Goal: Task Accomplishment & Management: Complete application form

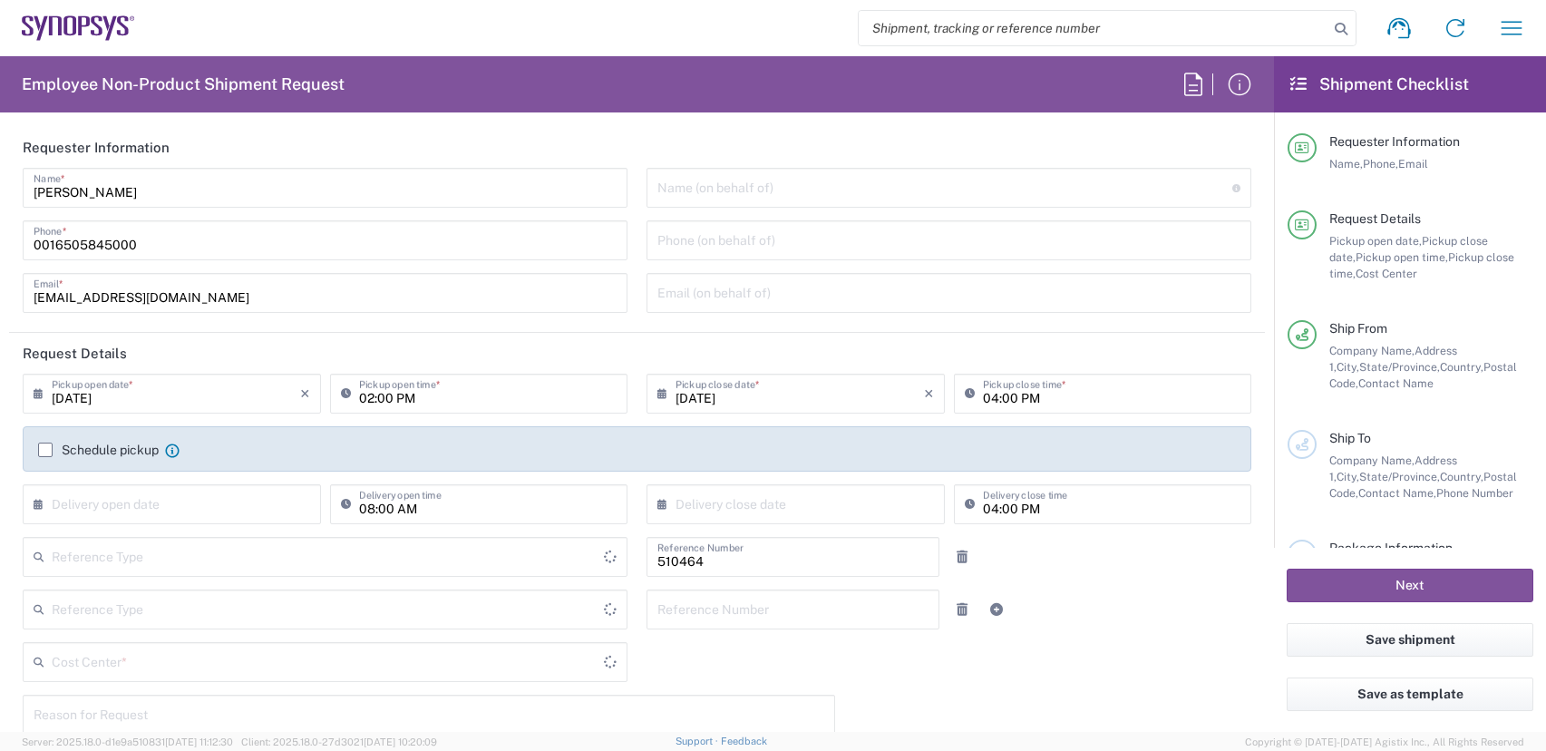
type input "US01, SG, MSIP2, R&D 510464"
type input "Delivered at Place"
type input "United States"
type input "Department"
type input "Oregon"
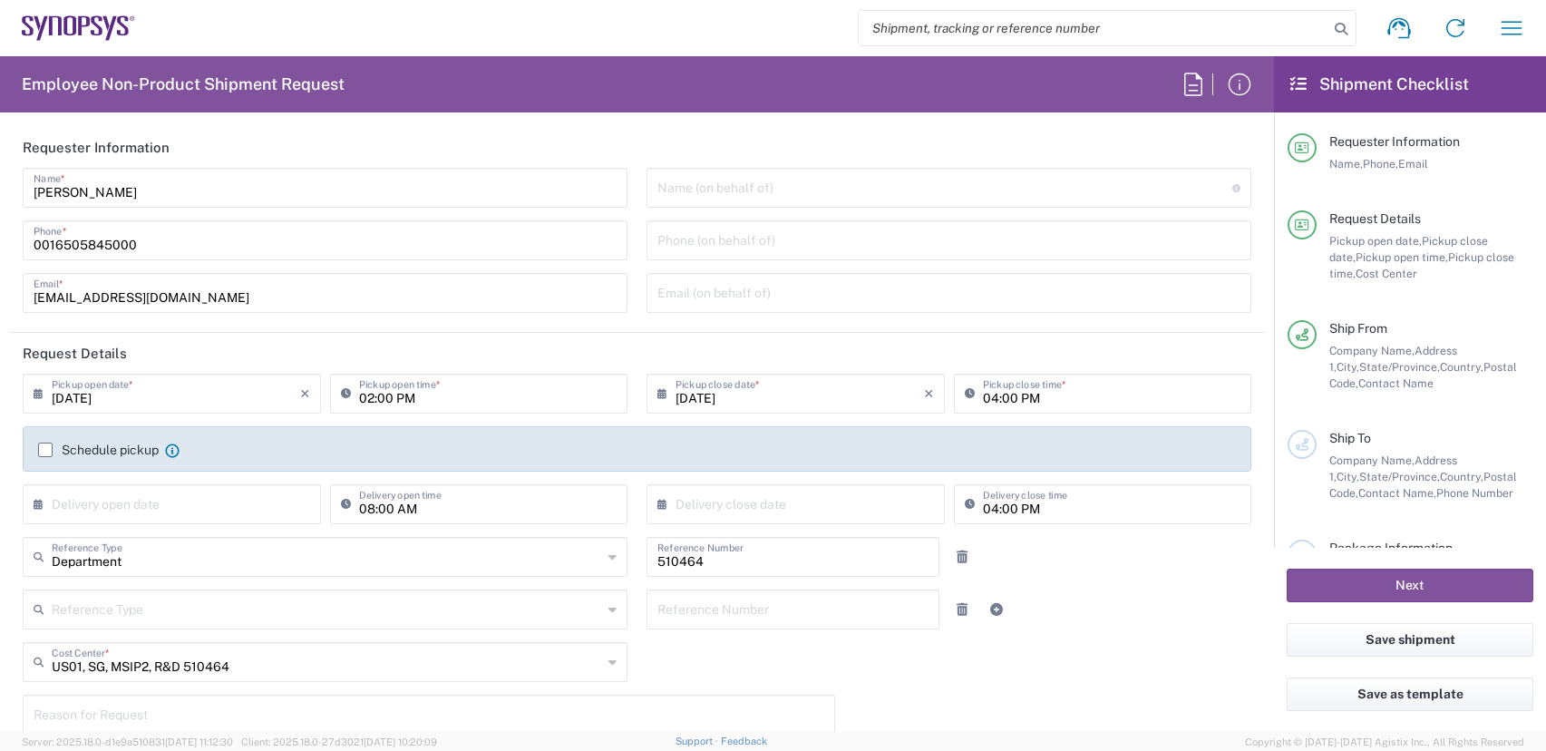
type input "United States"
type input "Hillsboro US03"
click at [1520, 18] on icon "button" at bounding box center [1511, 28] width 29 height 29
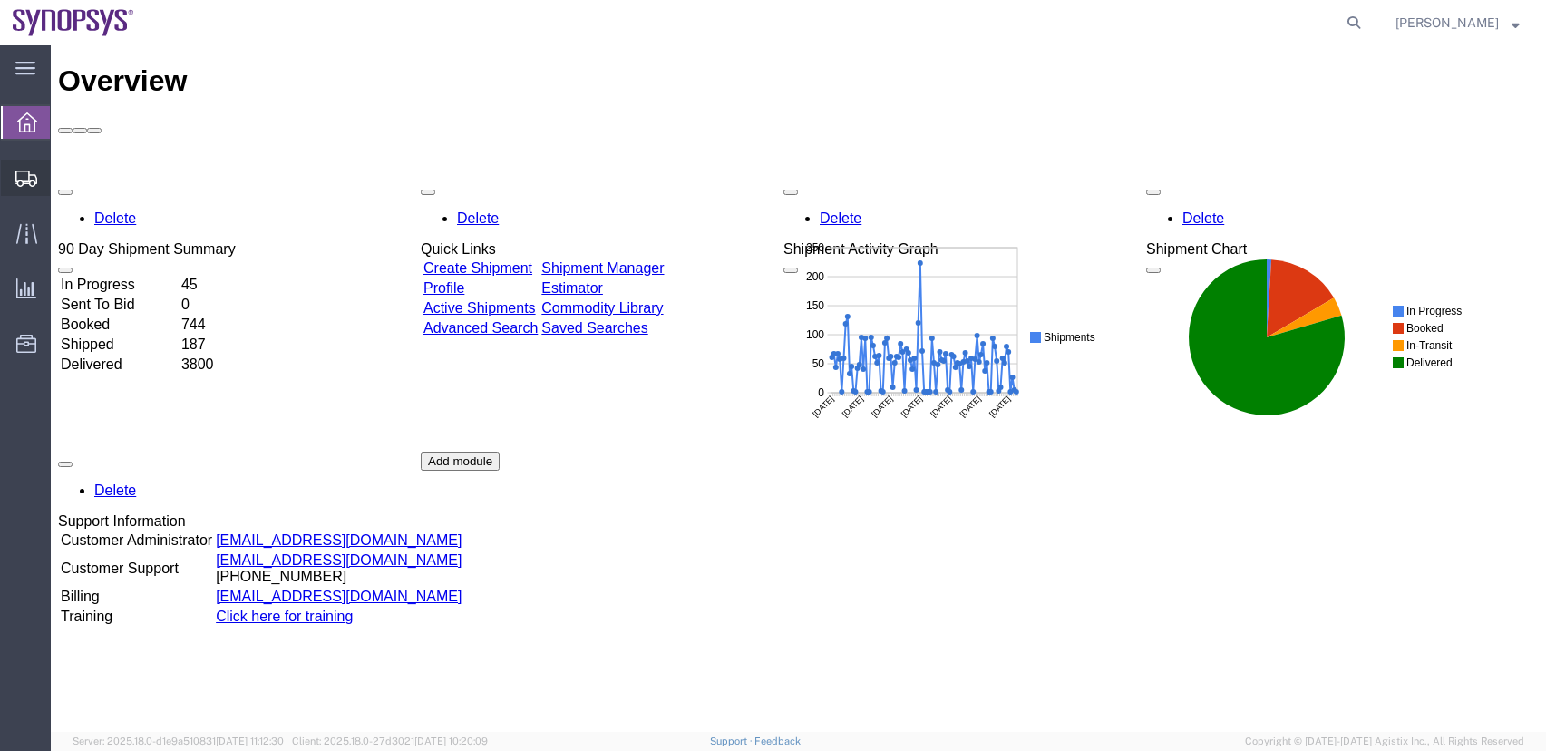
click at [63, 186] on span "Shipments" at bounding box center [56, 178] width 13 height 36
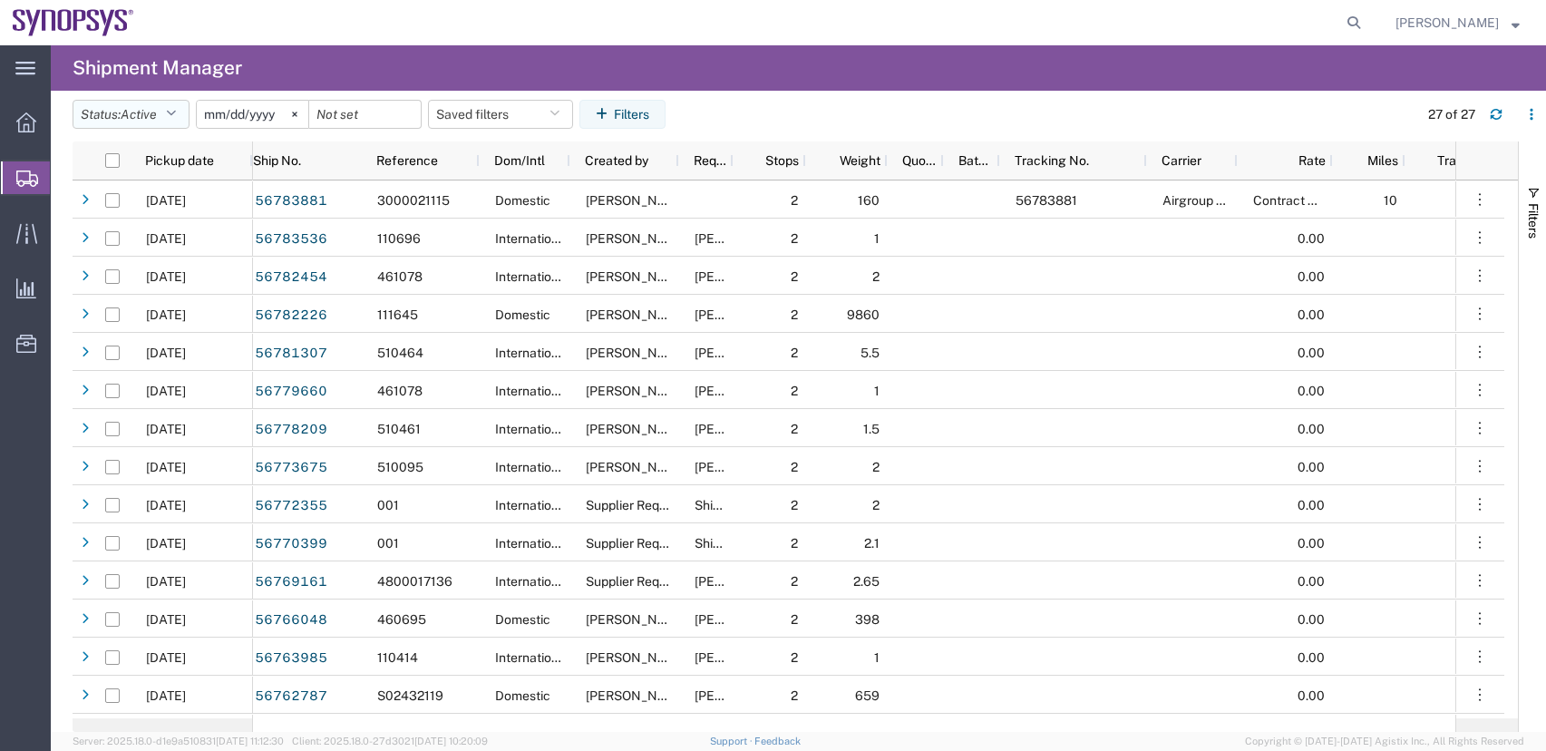
click at [126, 104] on button "Status: Active" at bounding box center [131, 114] width 117 height 29
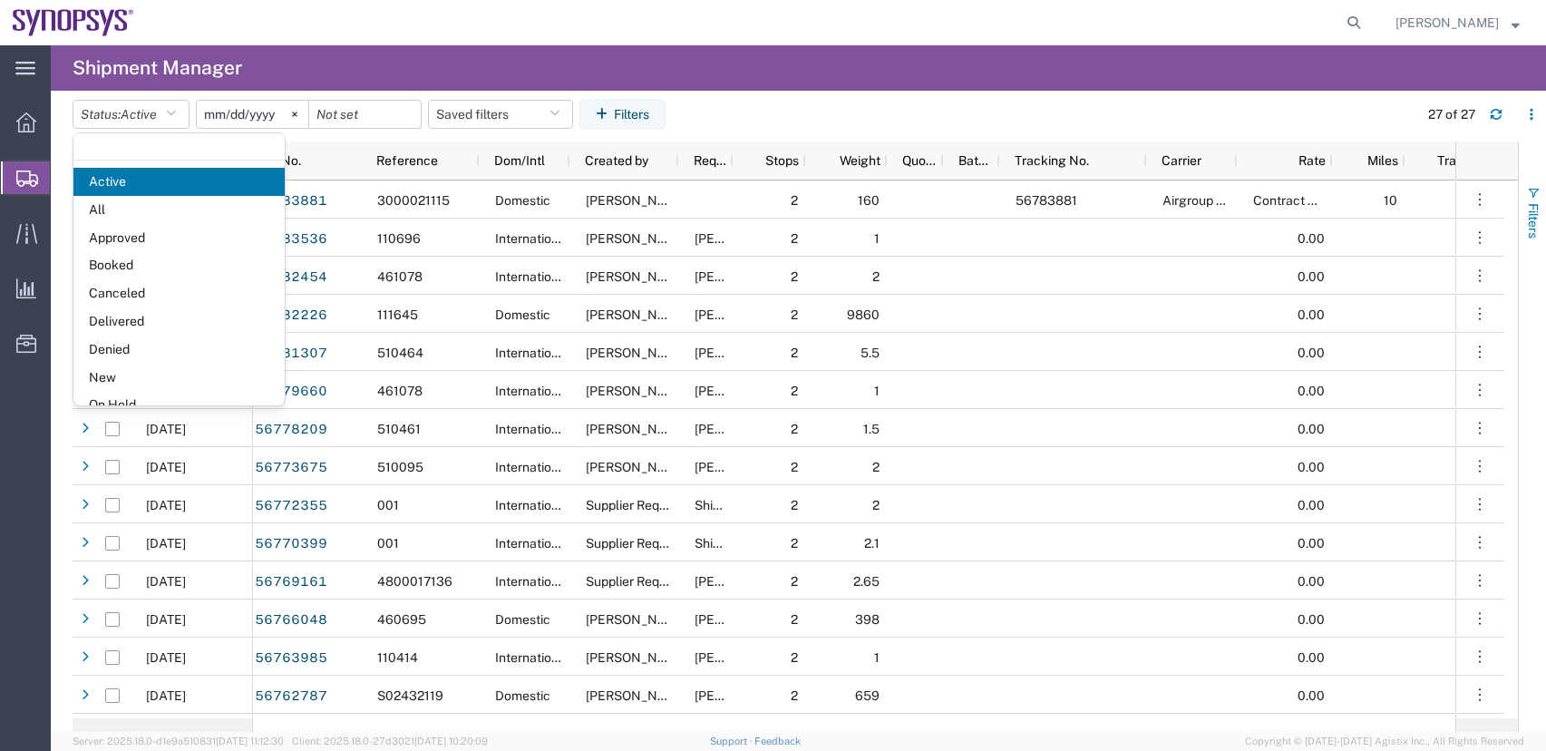
click at [1525, 227] on button "Filters" at bounding box center [1532, 212] width 27 height 98
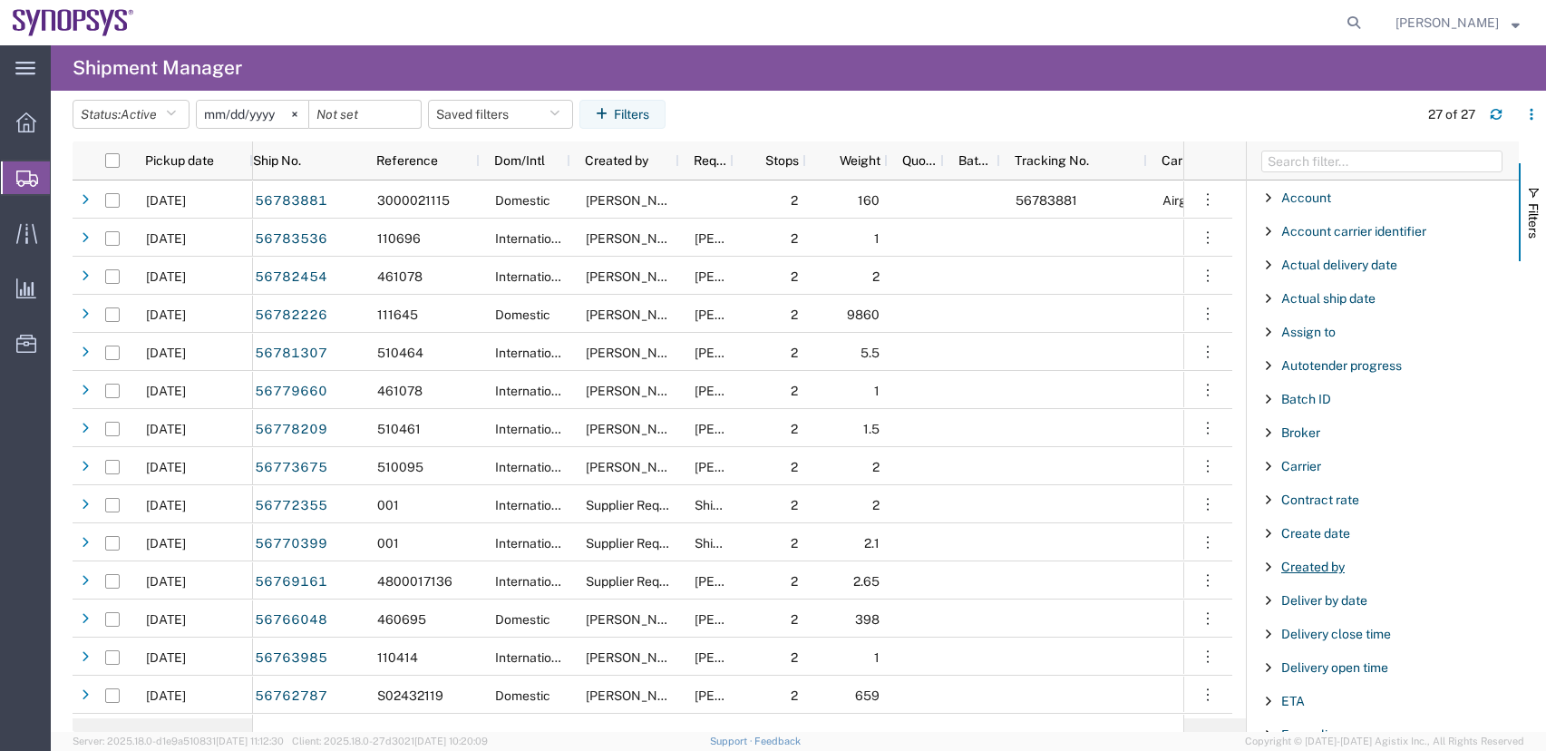
click at [1324, 562] on span "Created by" at bounding box center [1312, 566] width 63 height 15
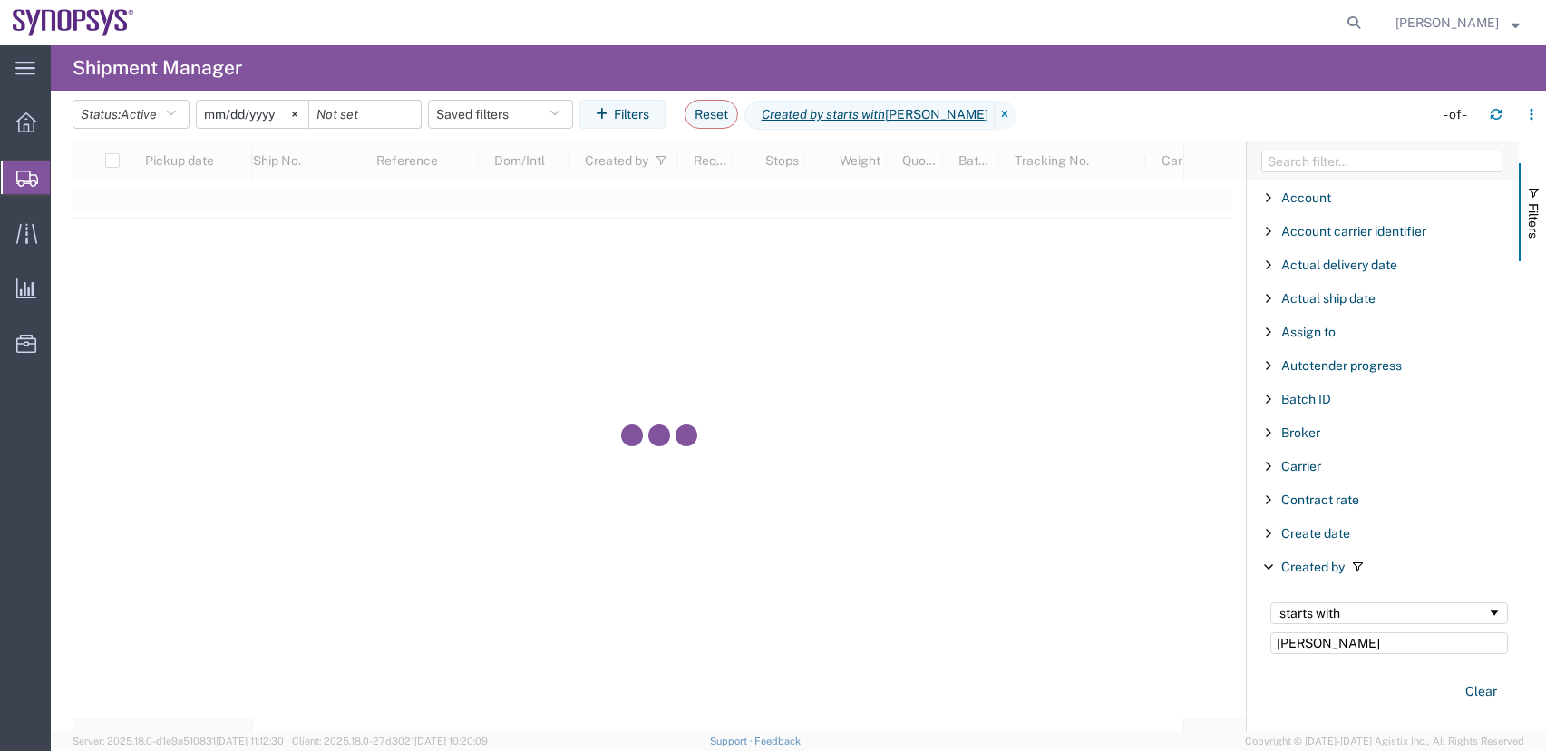
type input "eric"
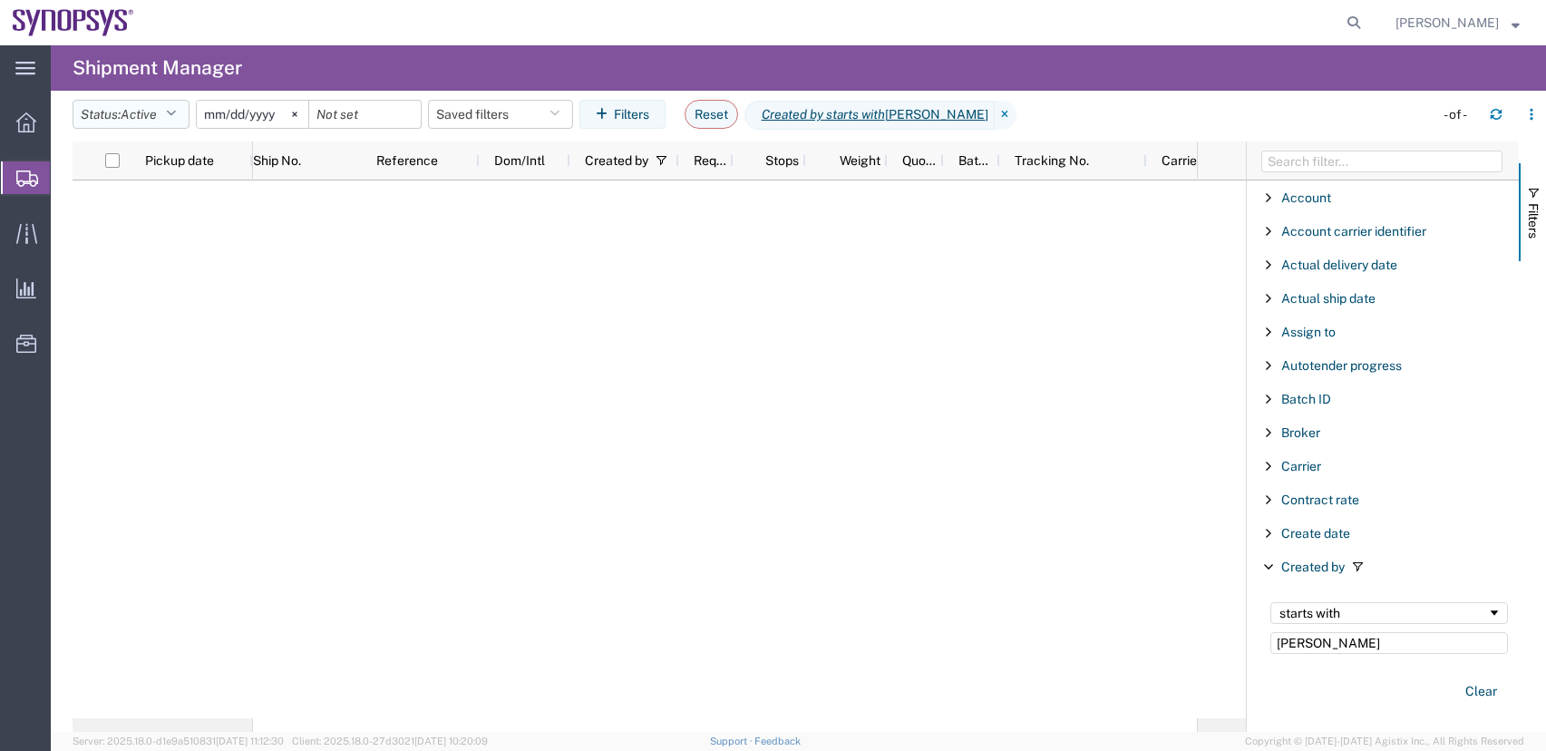
click at [135, 120] on span "Active" at bounding box center [139, 114] width 36 height 17
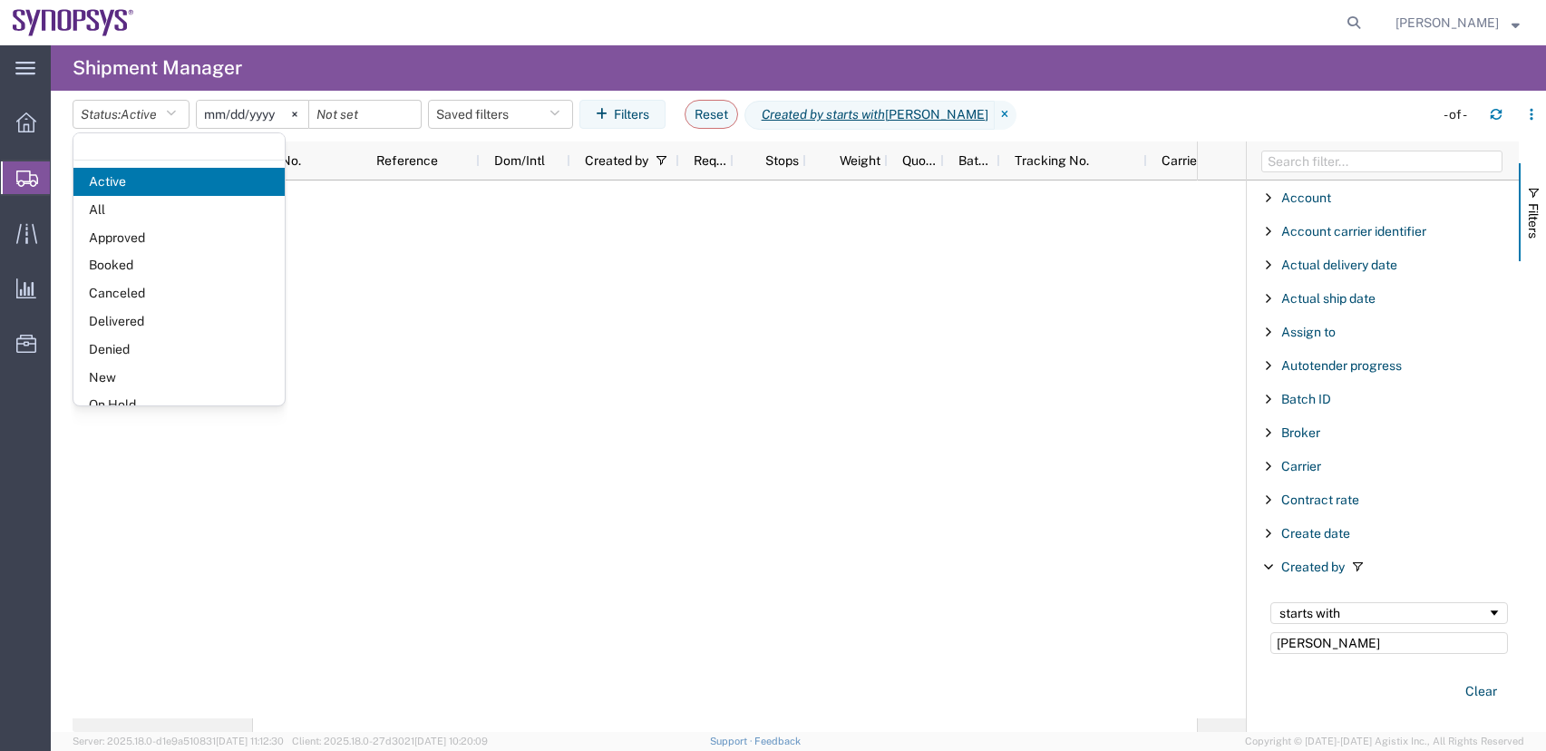
click at [158, 218] on span "All" at bounding box center [178, 210] width 211 height 28
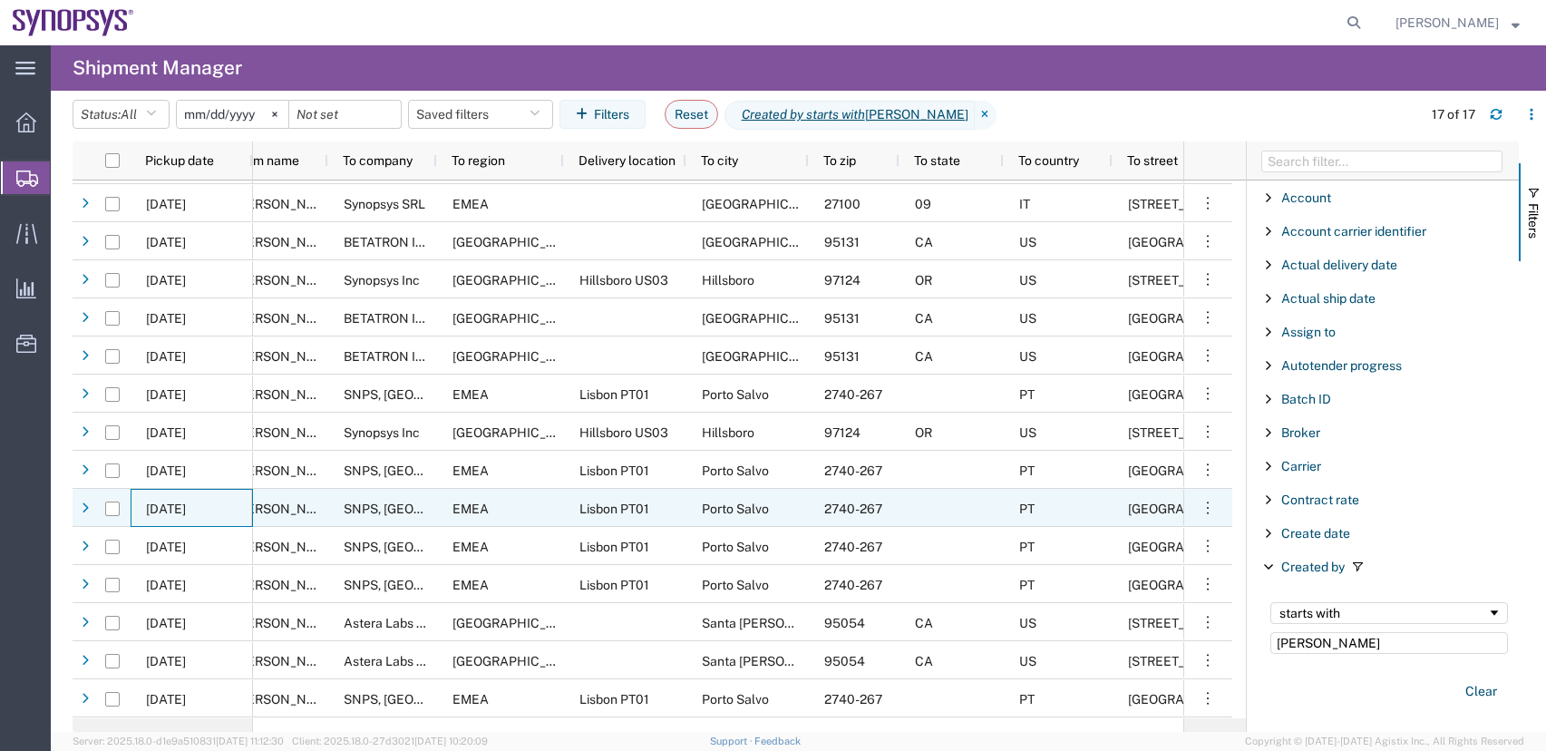
click at [181, 510] on span "08/14/2025" at bounding box center [166, 508] width 40 height 15
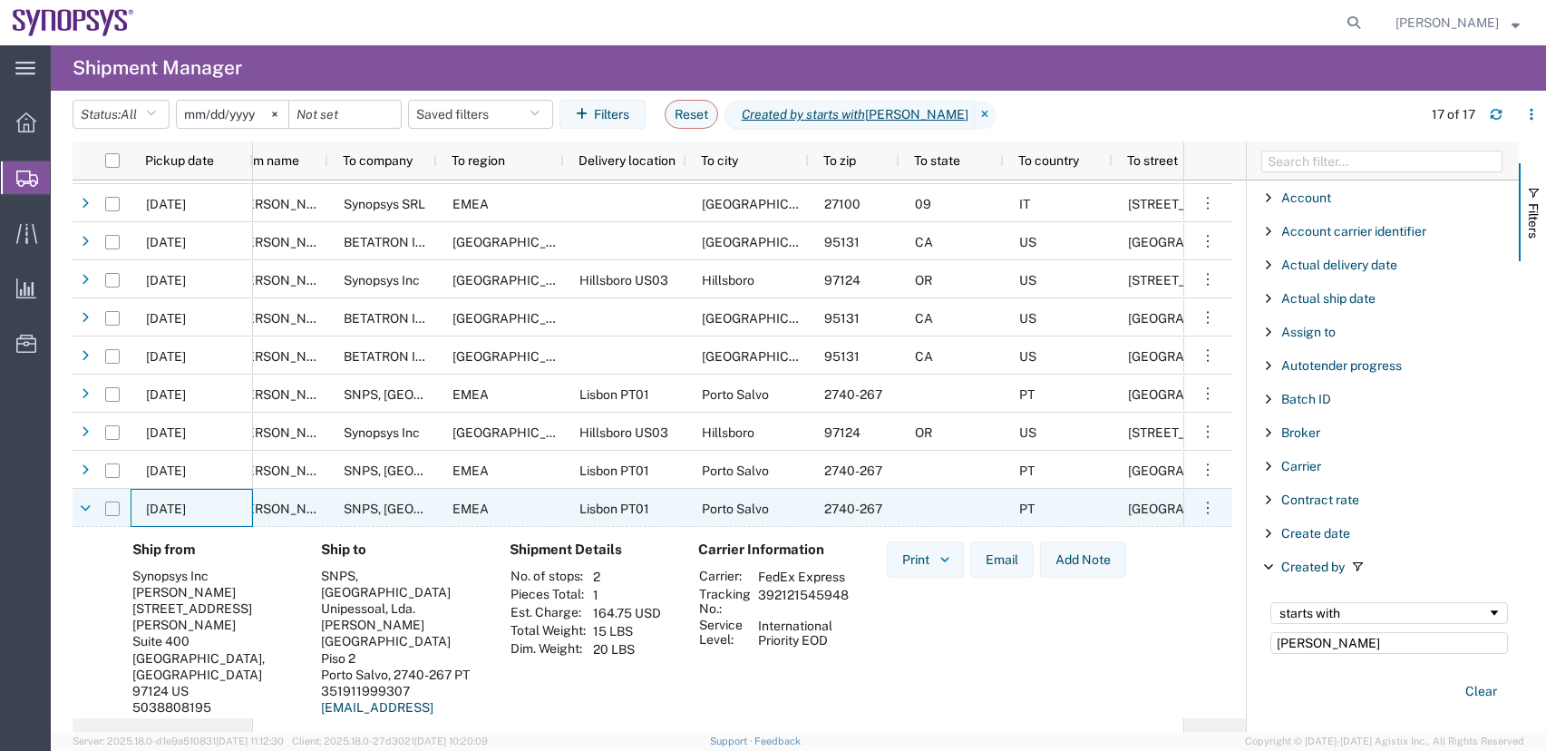
click at [113, 508] on input "Press Space to toggle row selection (unchecked)" at bounding box center [112, 508] width 15 height 15
checkbox input "true"
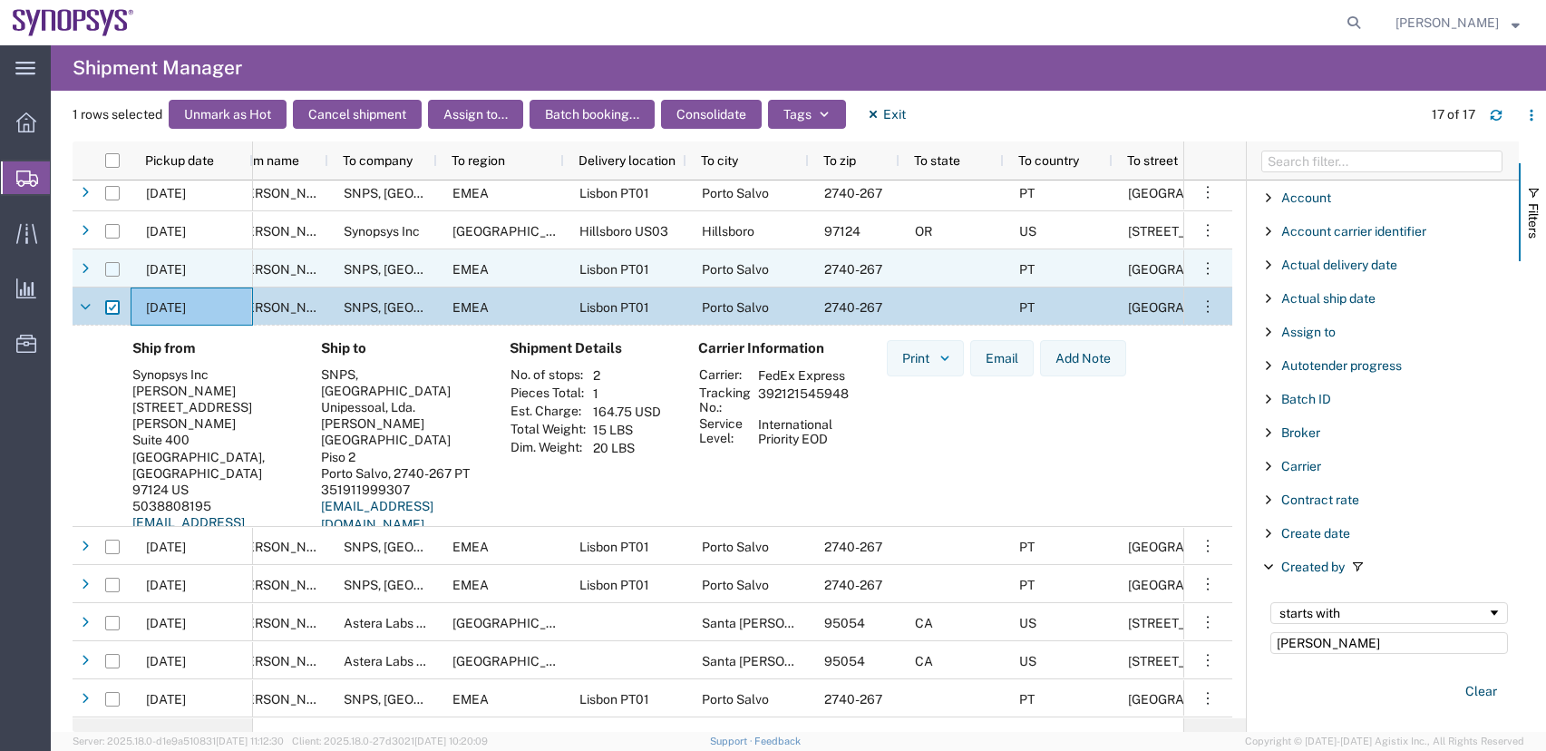
click at [109, 267] on input "Press Space to toggle row selection (unchecked)" at bounding box center [112, 269] width 15 height 15
checkbox input "true"
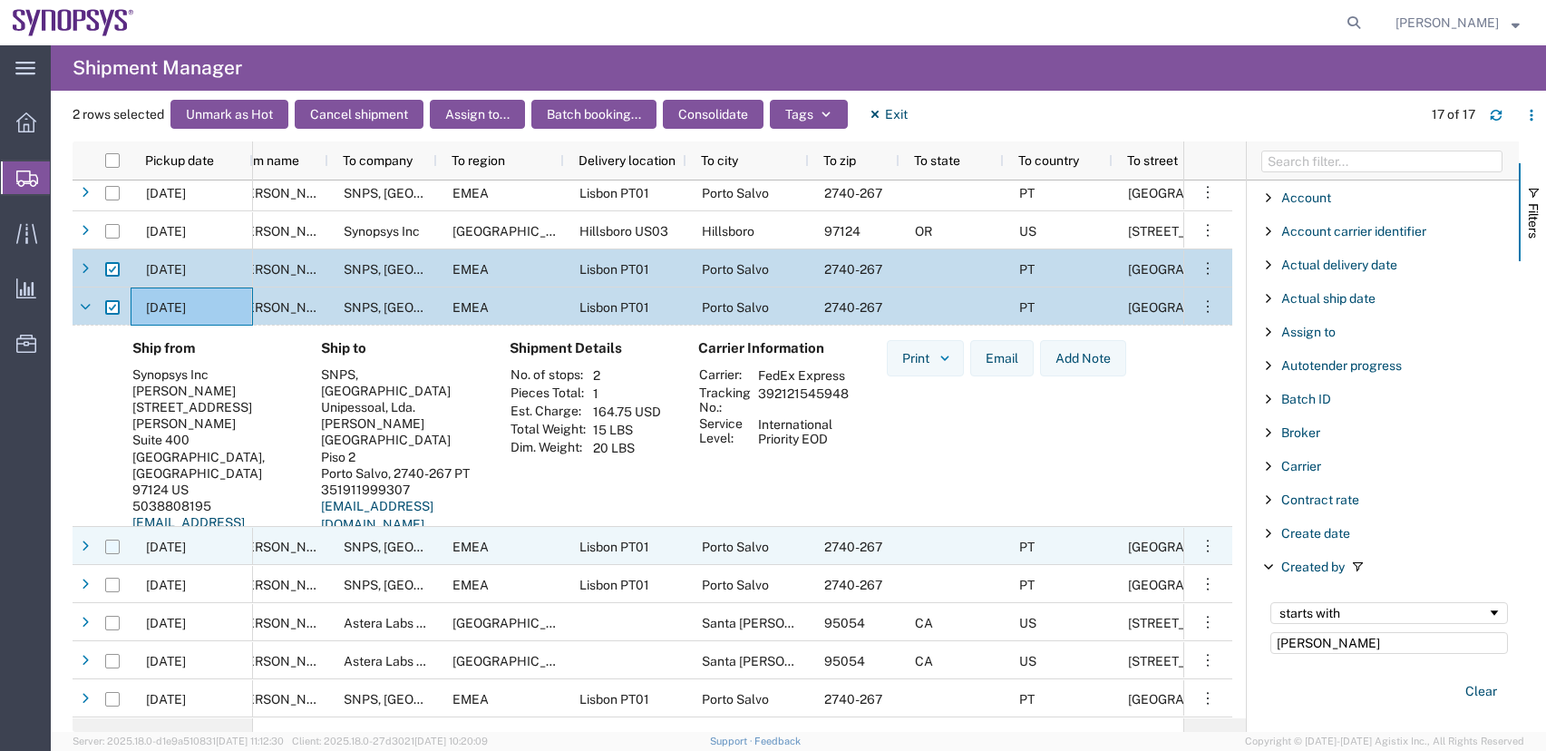
click at [112, 547] on input "Press Space to toggle row selection (unchecked)" at bounding box center [112, 546] width 15 height 15
checkbox input "true"
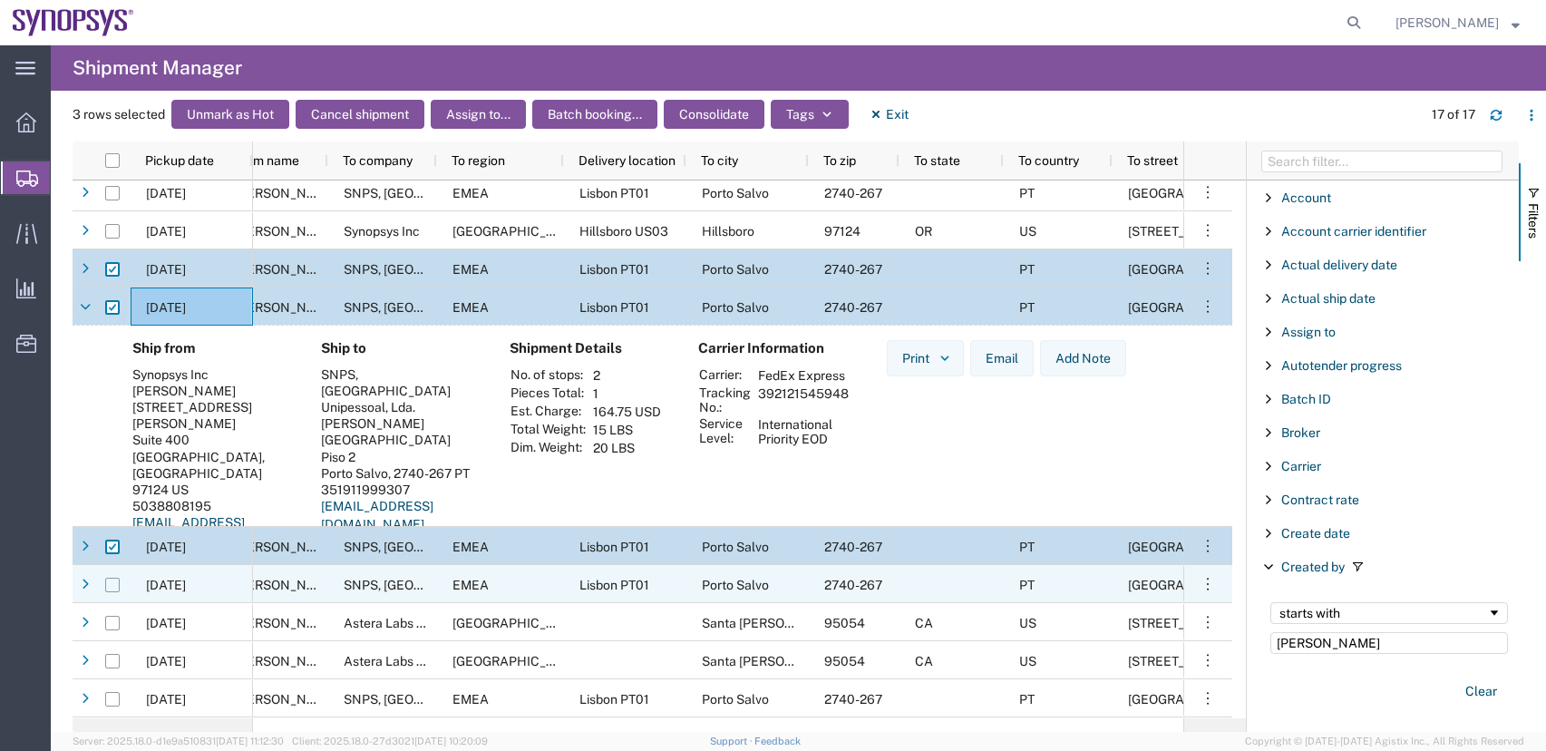
click at [114, 583] on input "Press Space to toggle row selection (unchecked)" at bounding box center [112, 584] width 15 height 15
checkbox input "true"
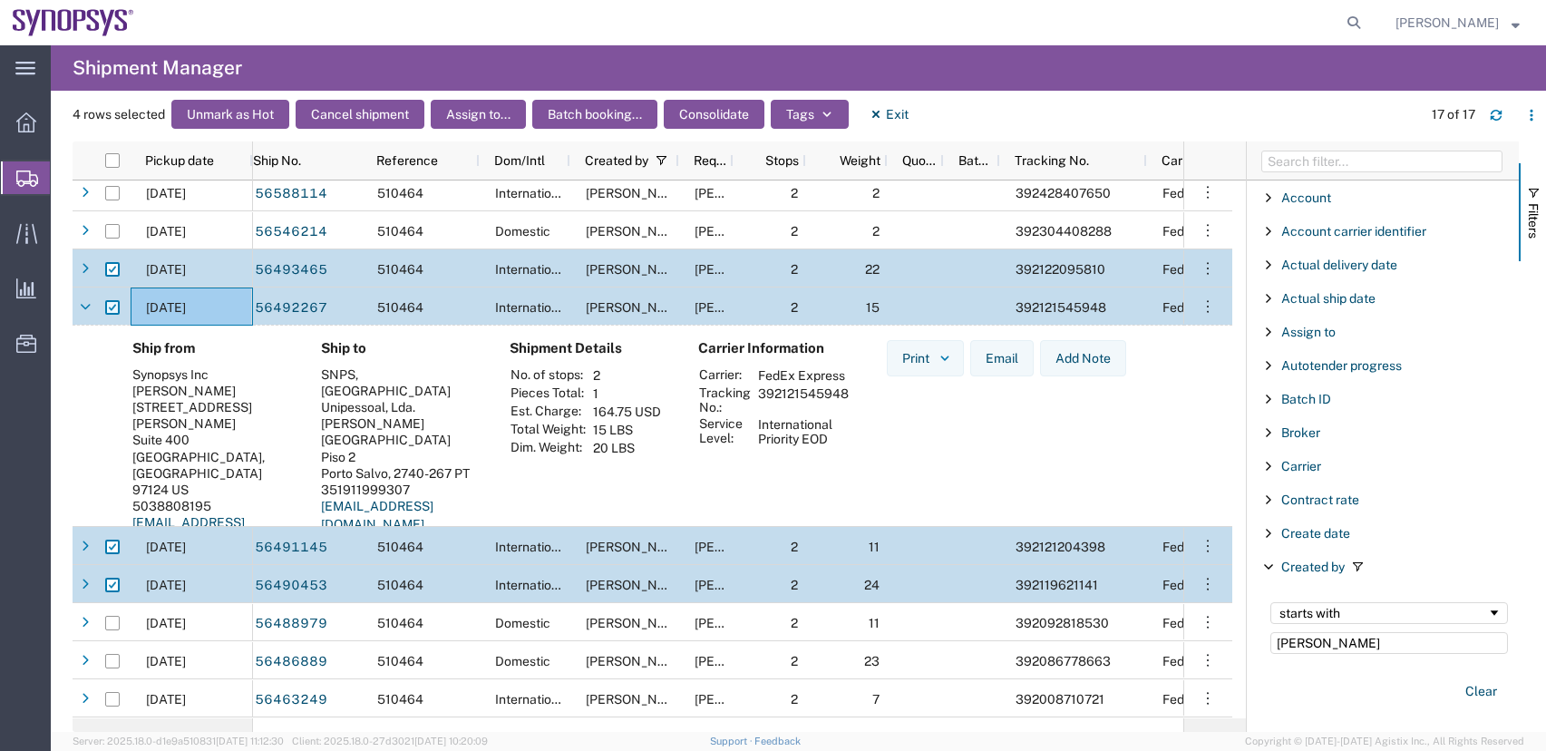
click at [110, 303] on input "Press Space to toggle row selection (checked)" at bounding box center [112, 307] width 15 height 15
checkbox input "false"
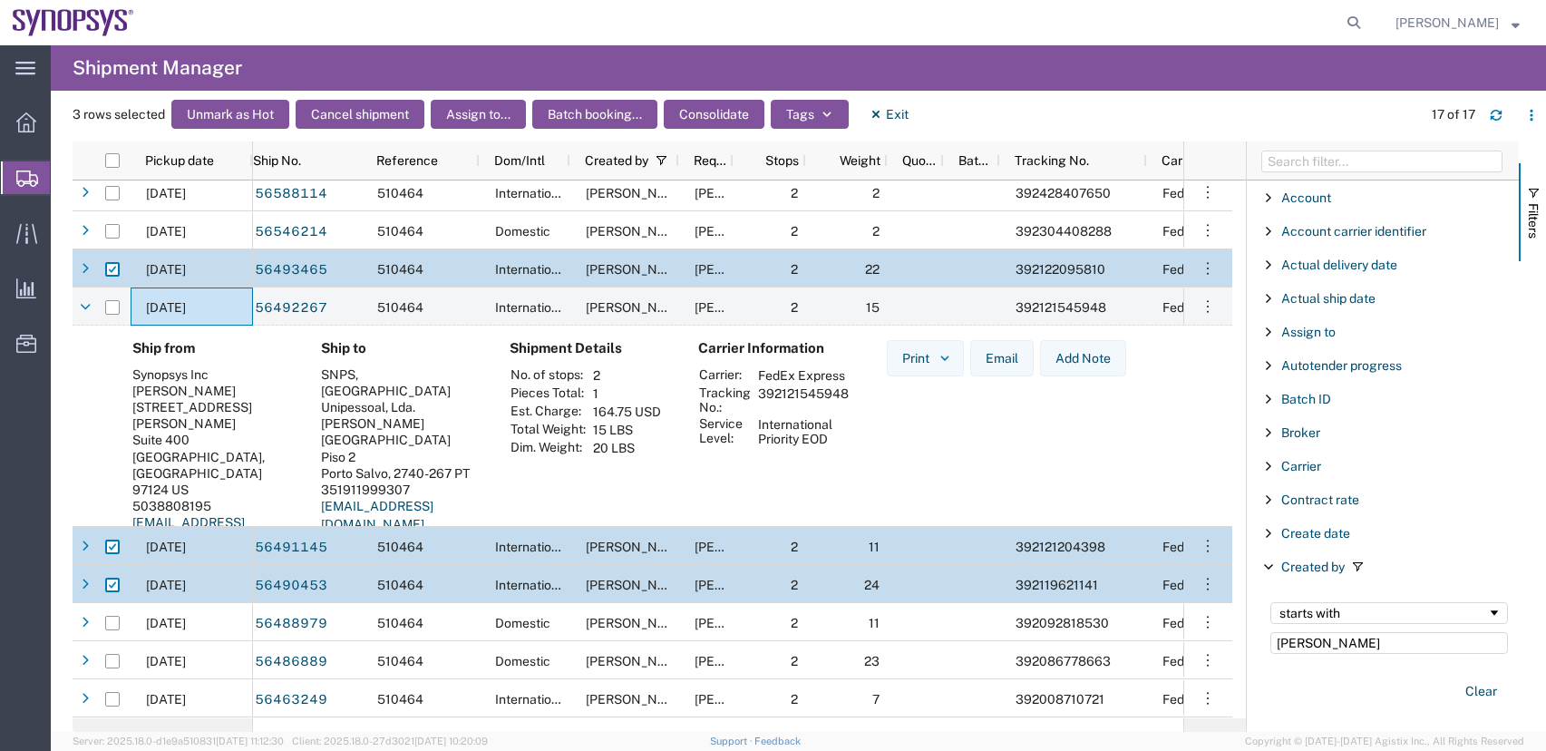
click at [121, 548] on div at bounding box center [112, 547] width 34 height 38
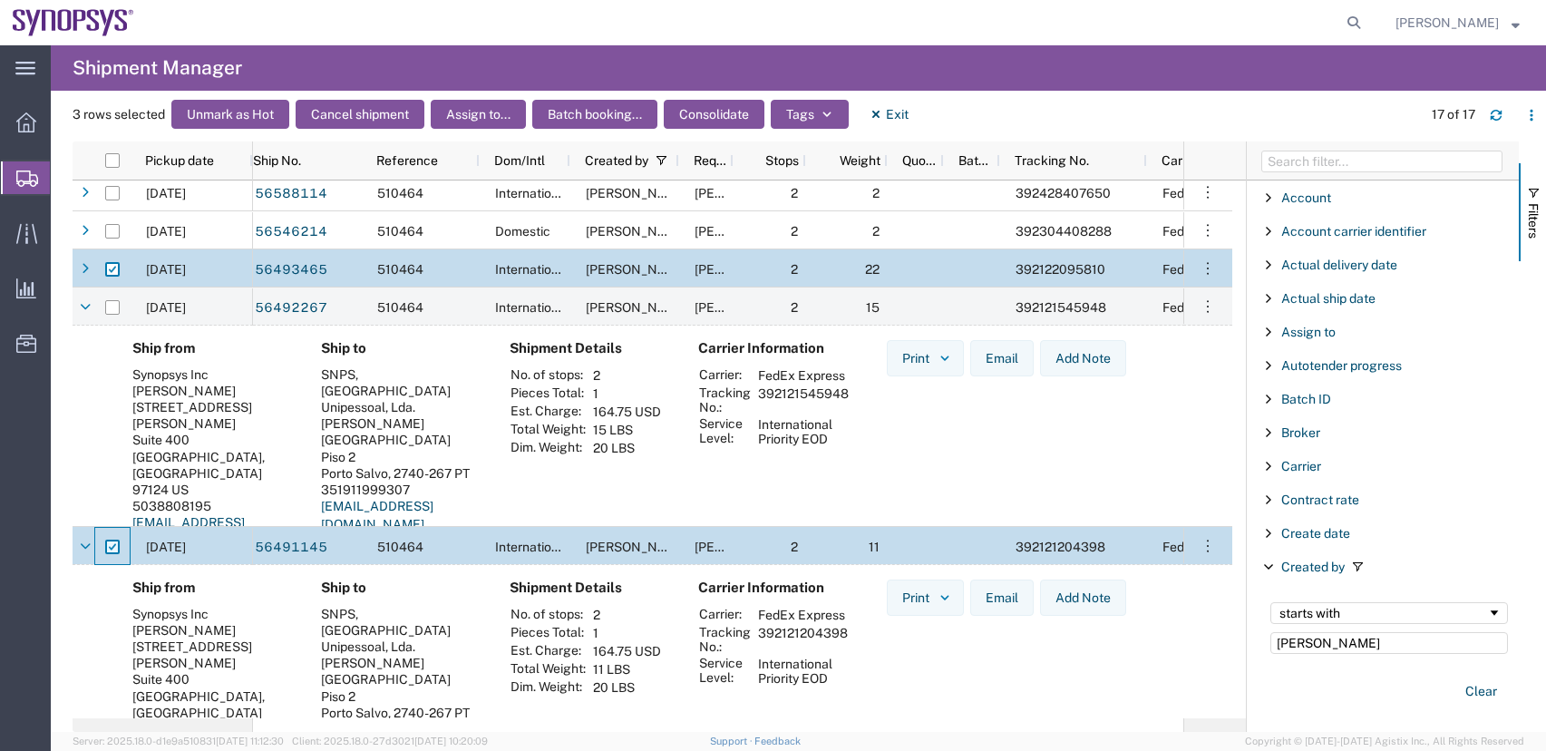
click at [108, 544] on input "Press Space to toggle row selection (checked)" at bounding box center [112, 546] width 15 height 15
checkbox input "false"
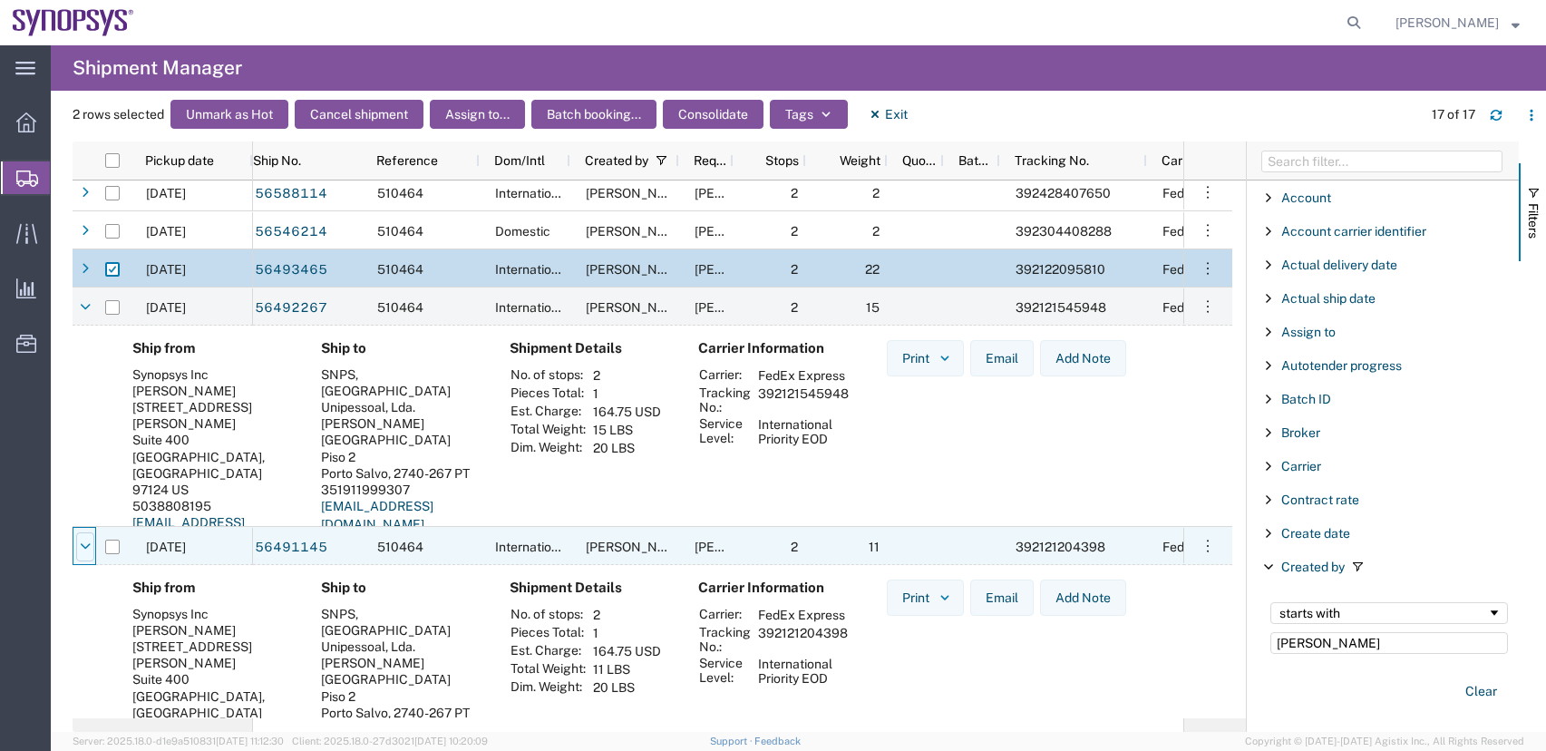
click at [85, 546] on icon at bounding box center [85, 546] width 11 height 13
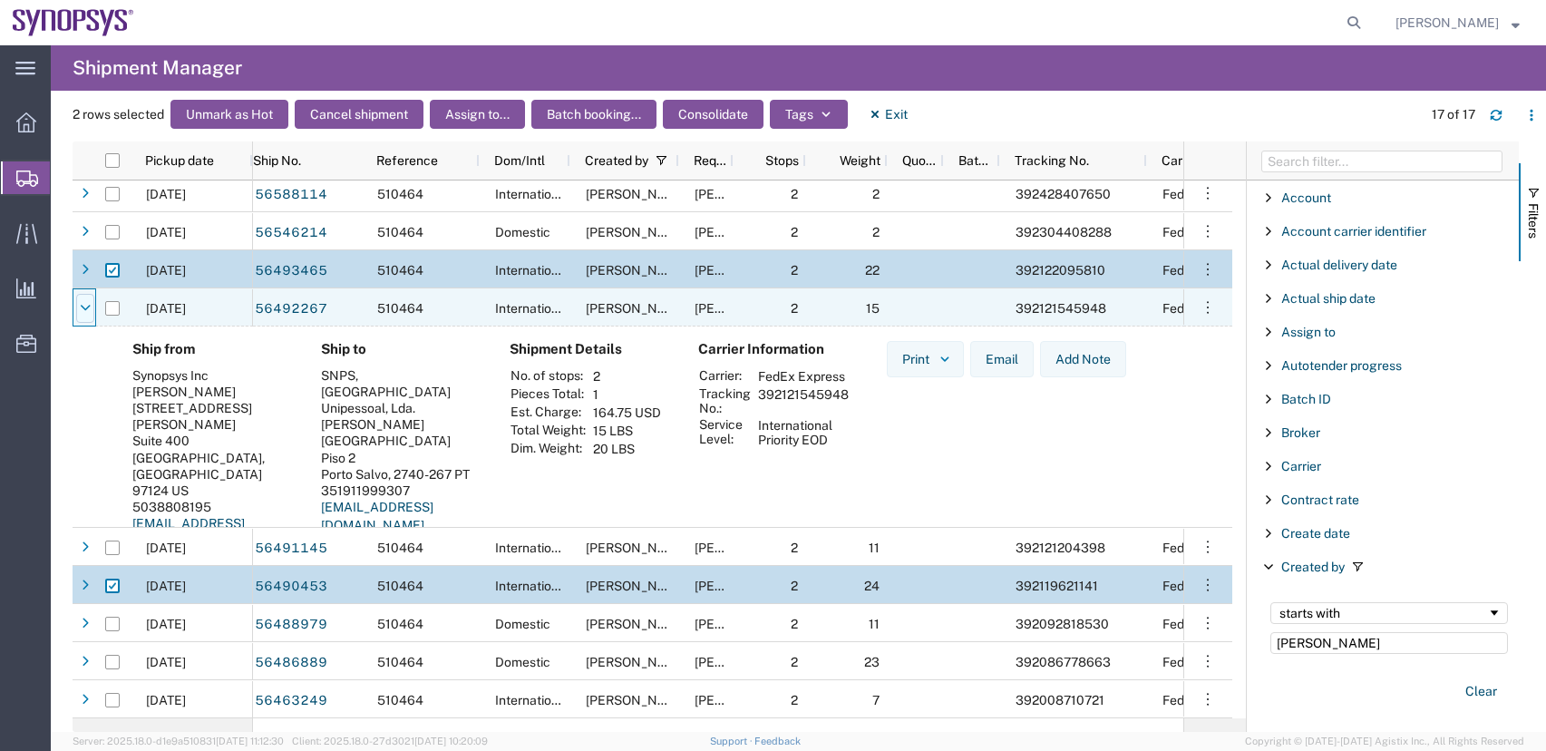
click at [81, 305] on icon at bounding box center [85, 308] width 11 height 13
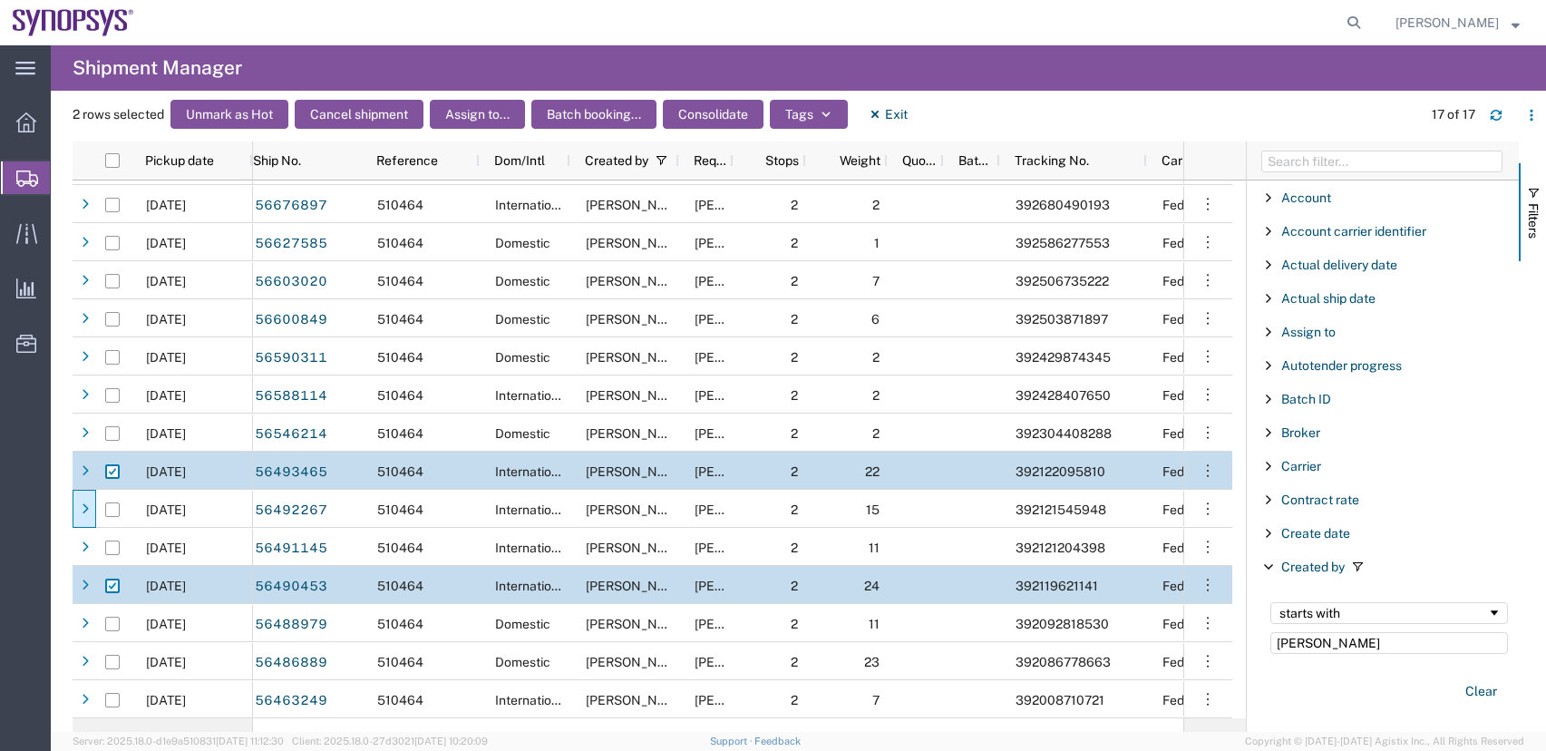
click at [114, 586] on input "Press Space to toggle row selection (checked)" at bounding box center [112, 585] width 15 height 15
checkbox input "false"
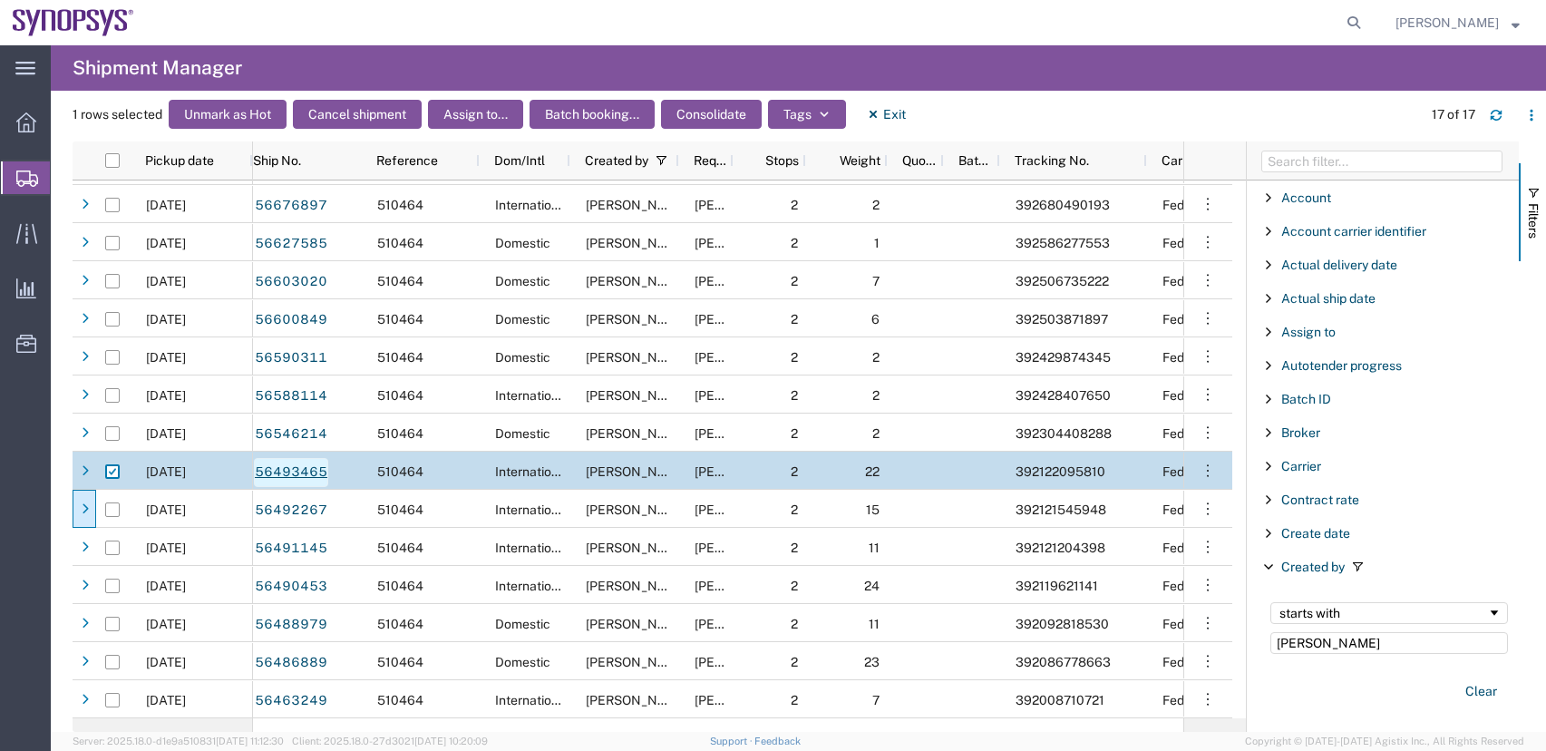
click at [307, 473] on link "56493465" at bounding box center [291, 472] width 74 height 29
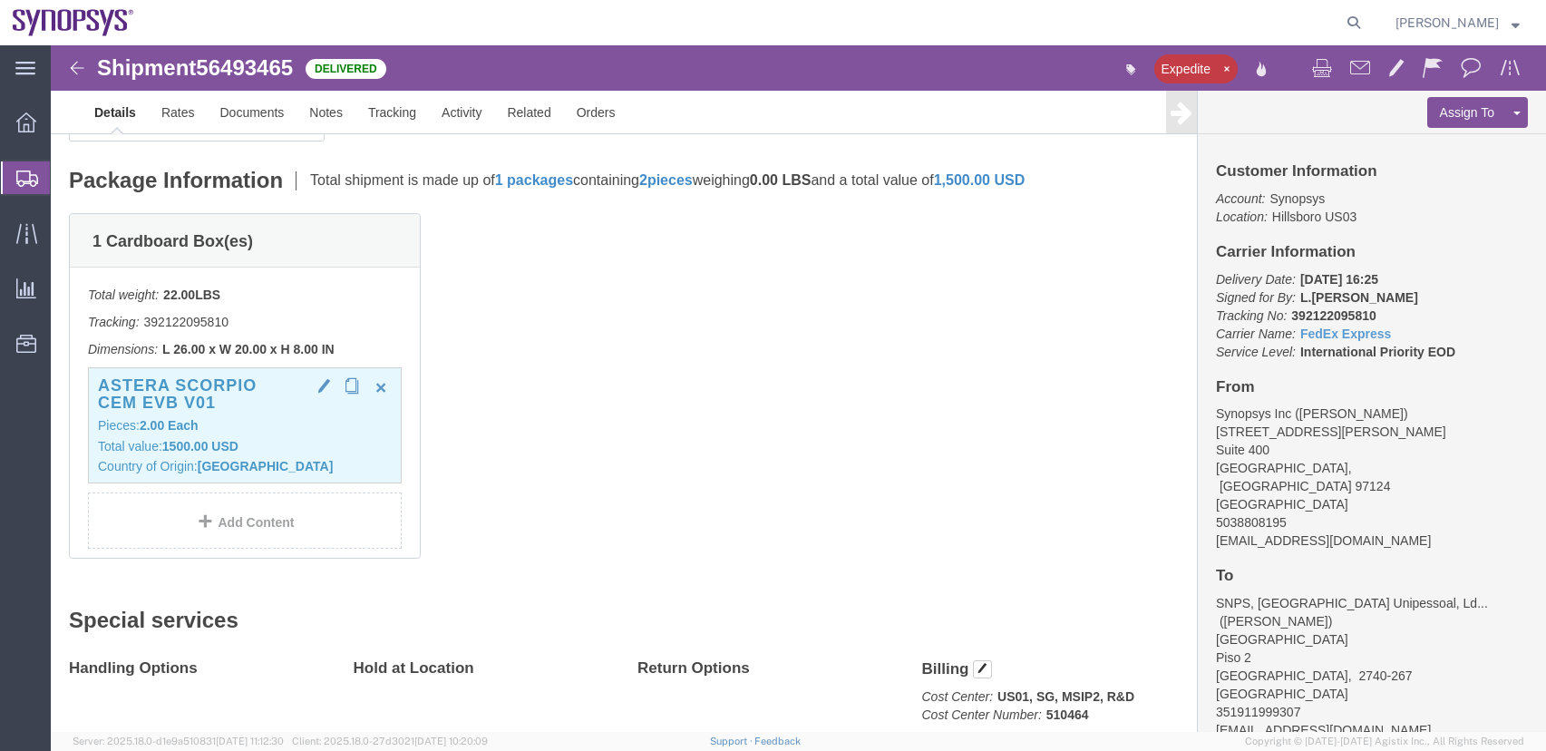
click h3 "Astera Scorpio CEM EVB V01"
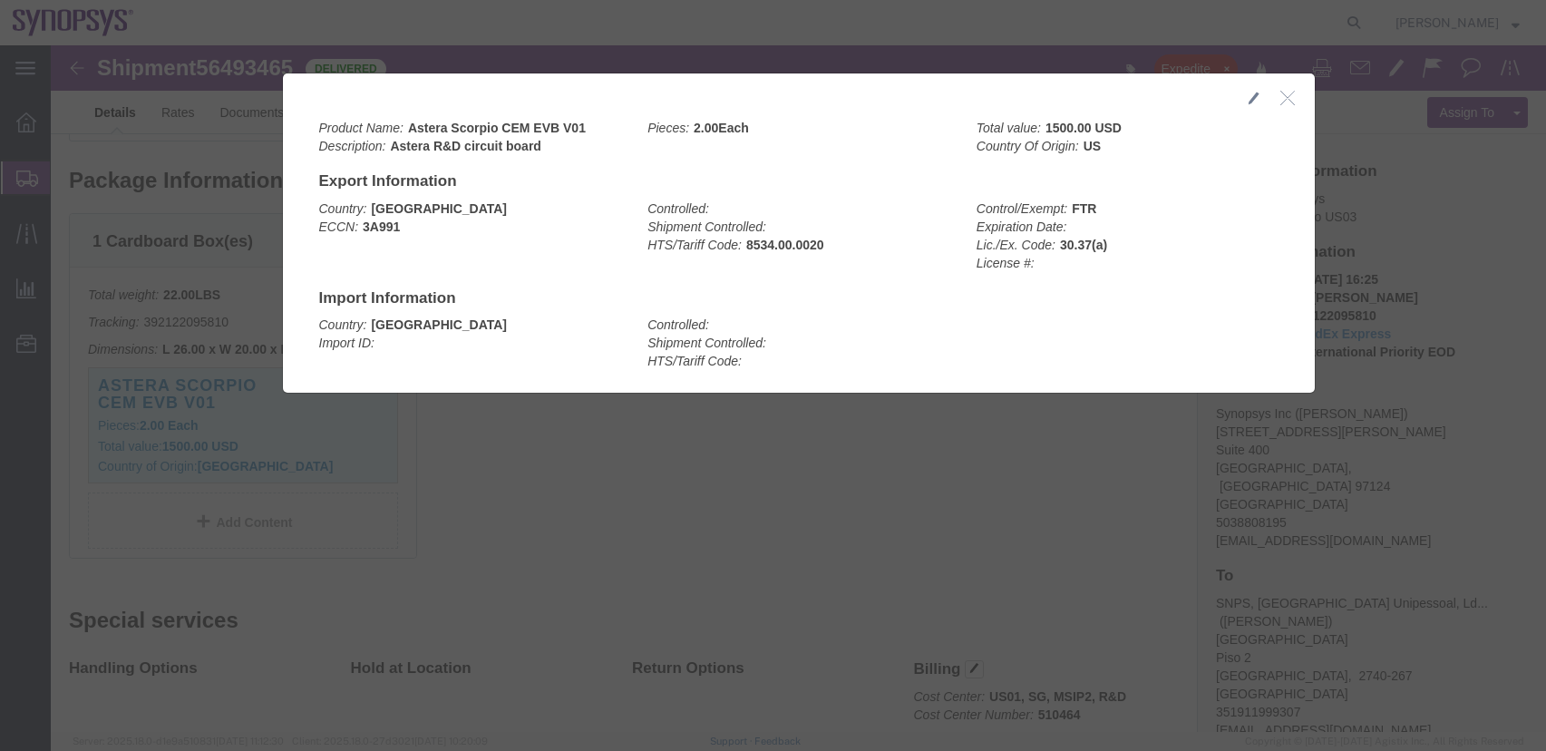
click icon "button"
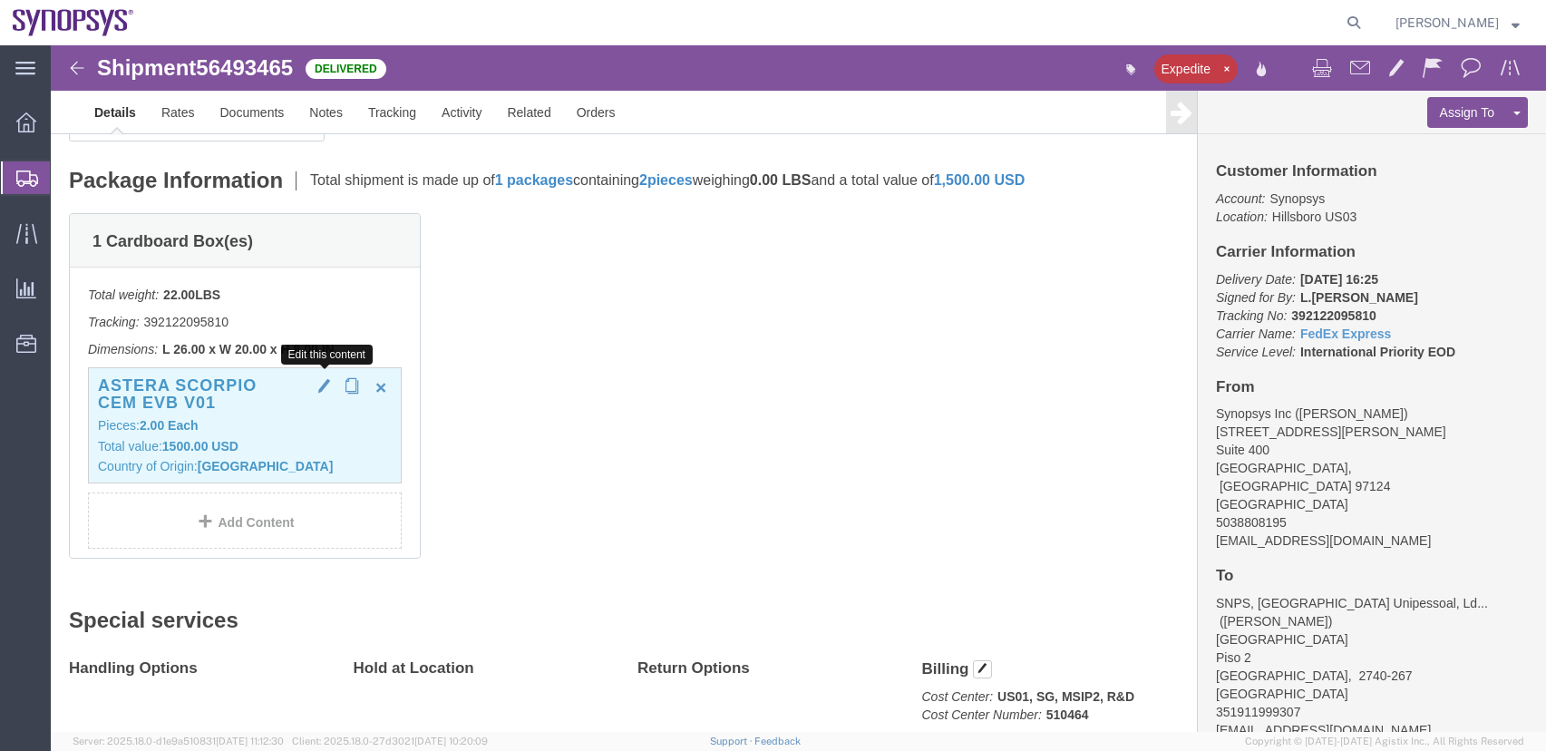
click span "button"
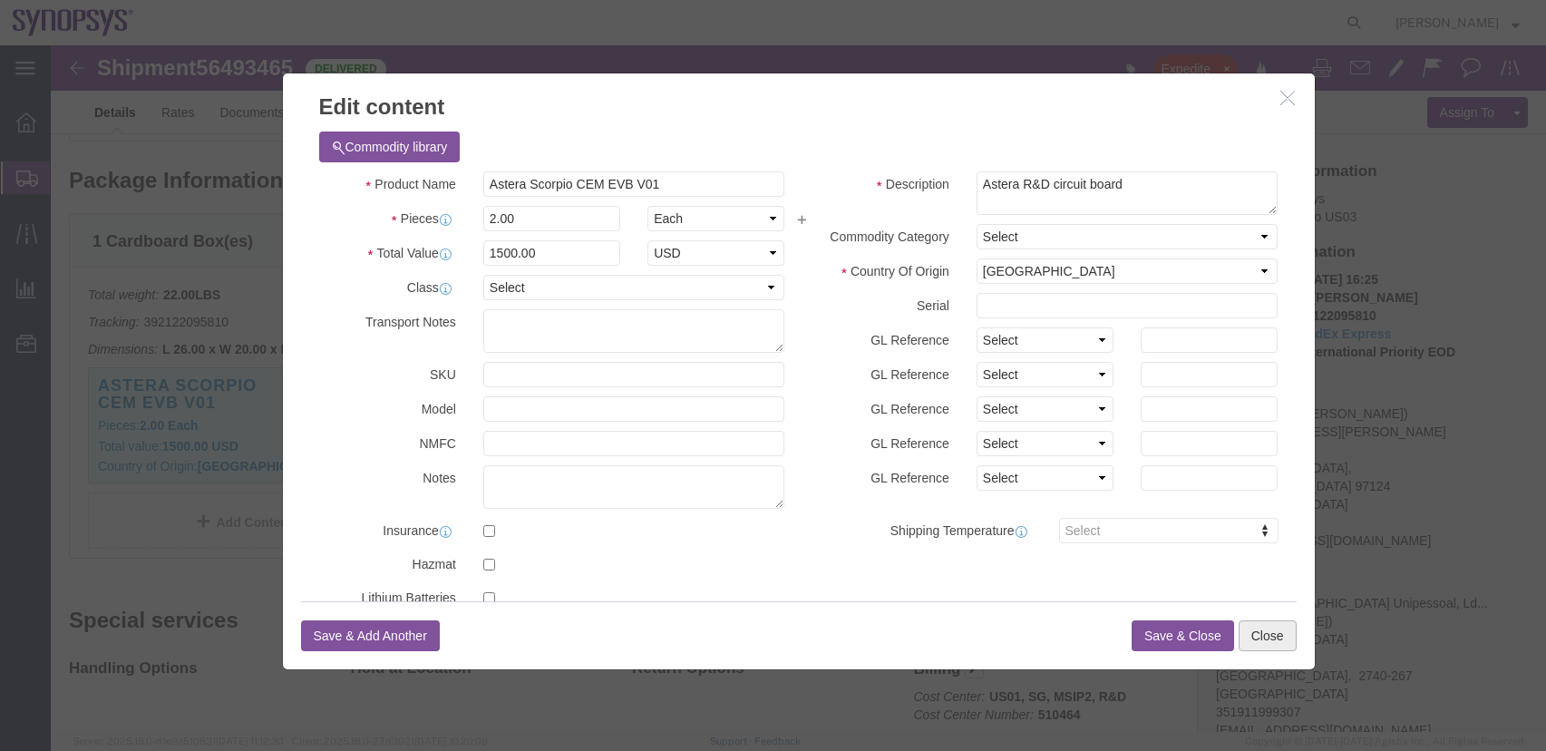
click button "Close"
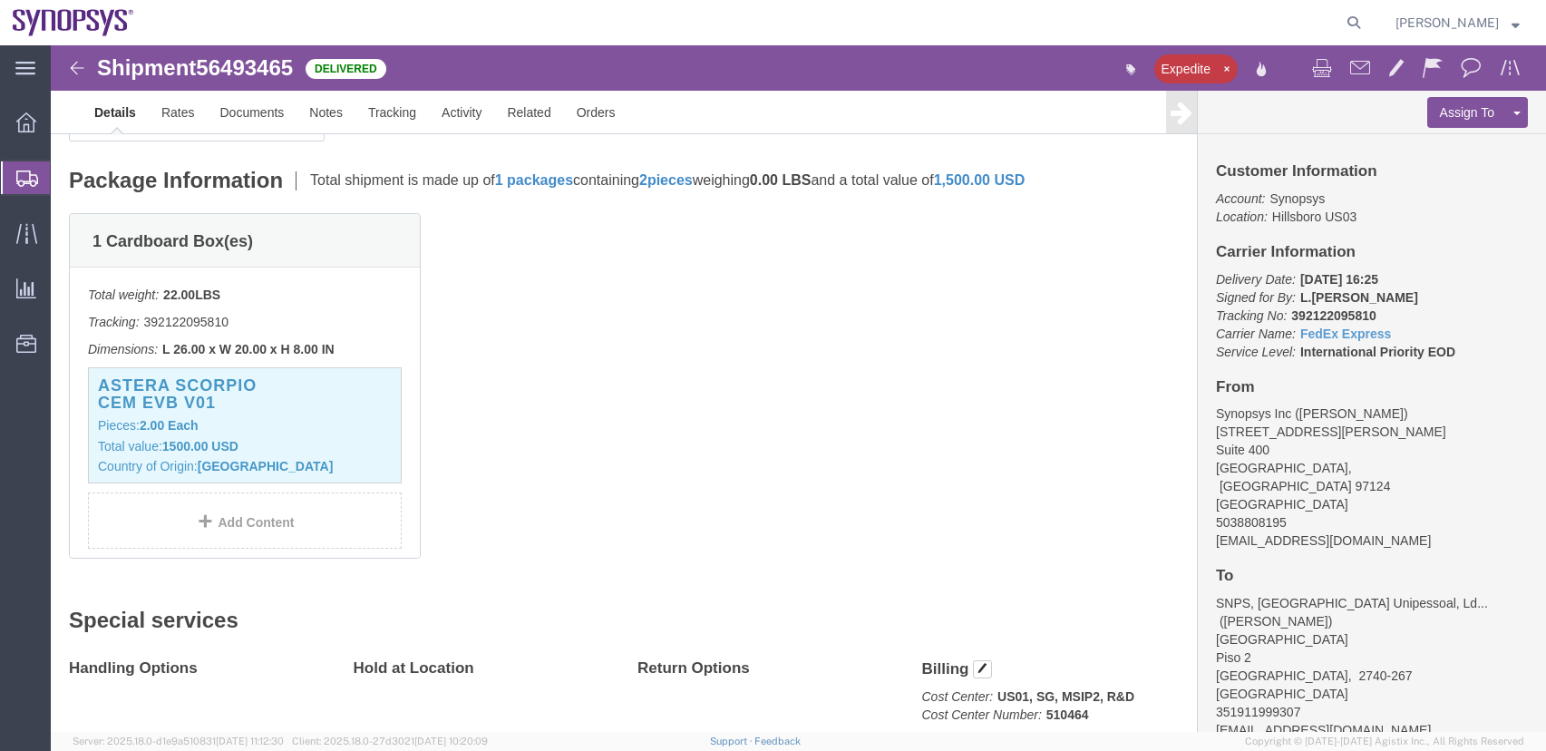
click img
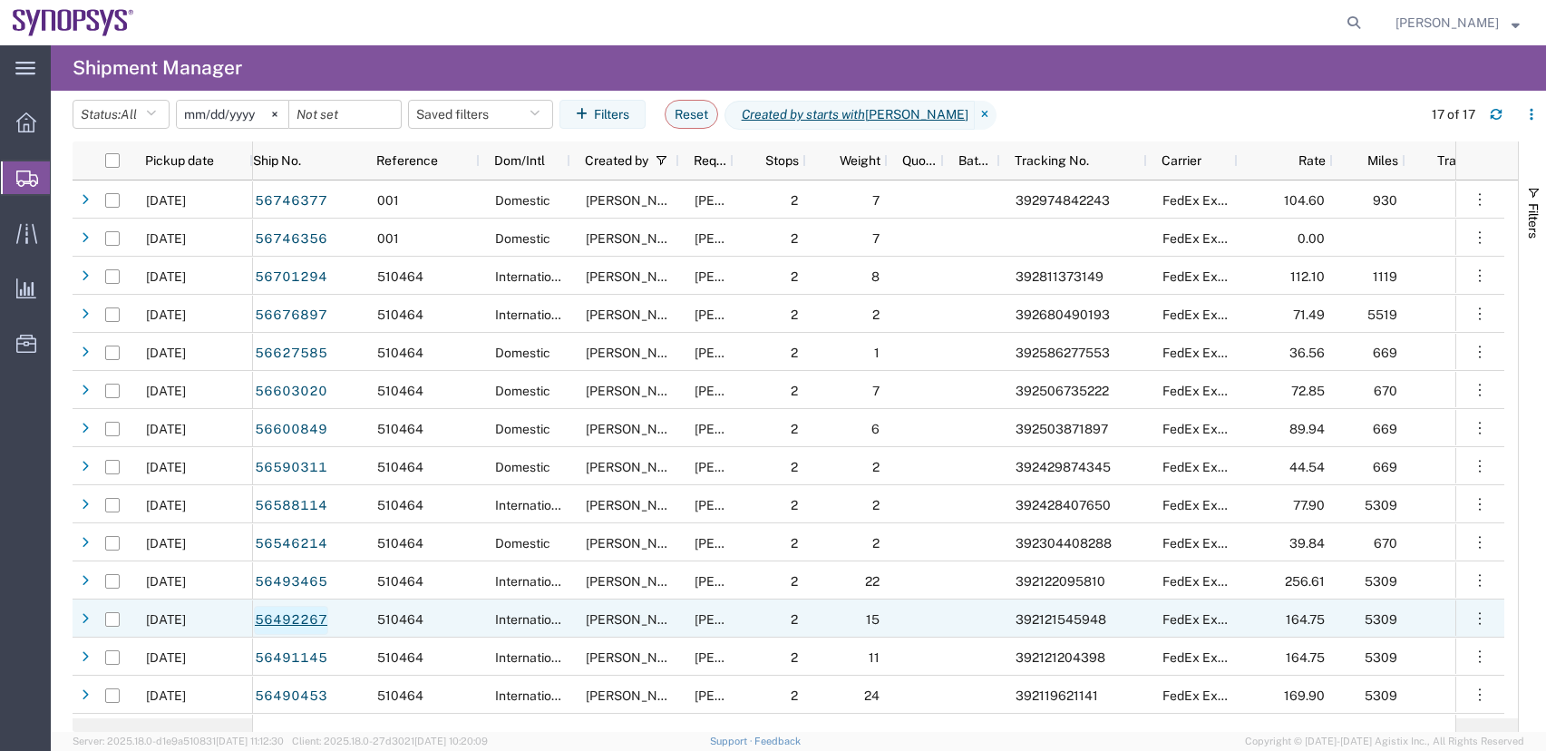
click at [296, 622] on link "56492267" at bounding box center [291, 620] width 74 height 29
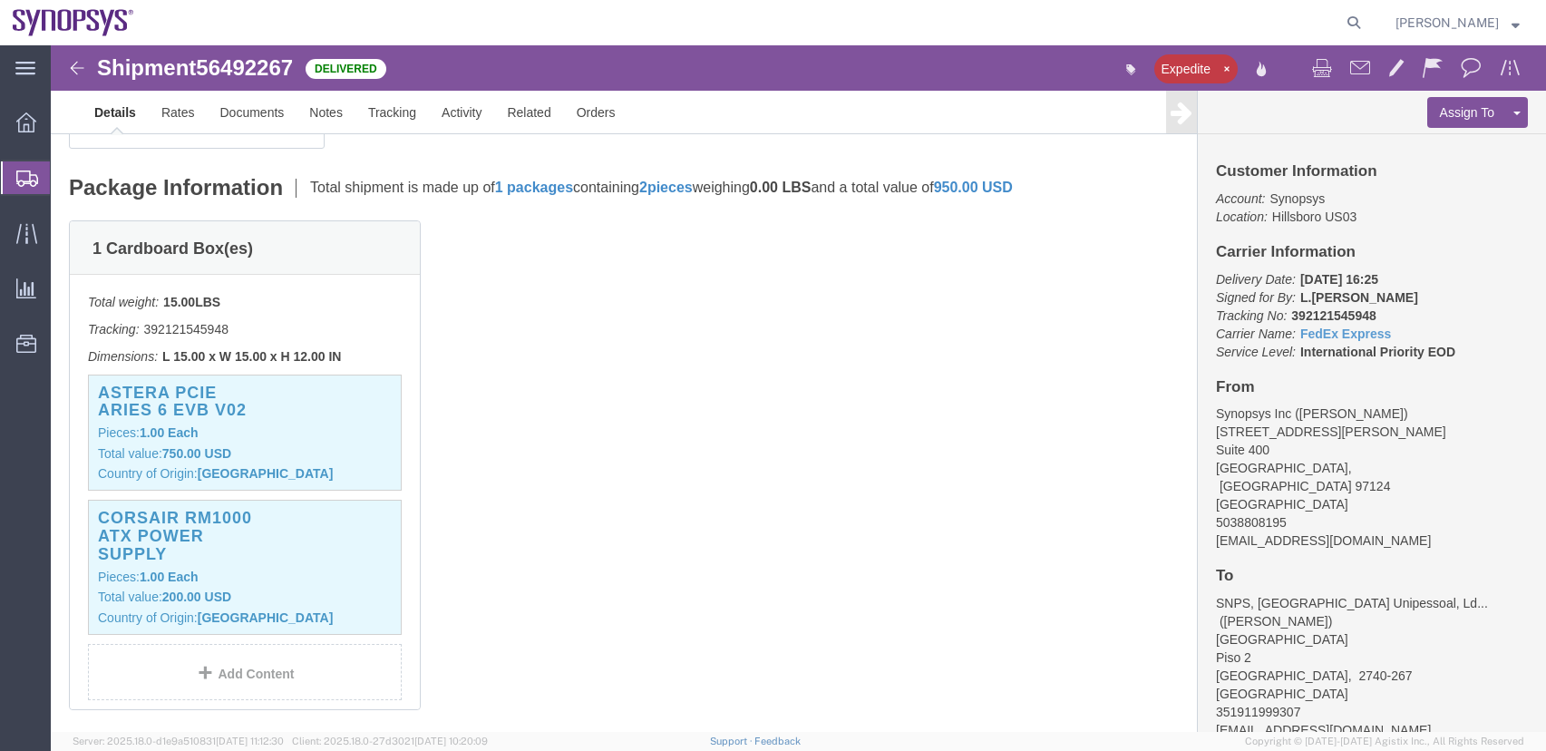
scroll to position [363, 0]
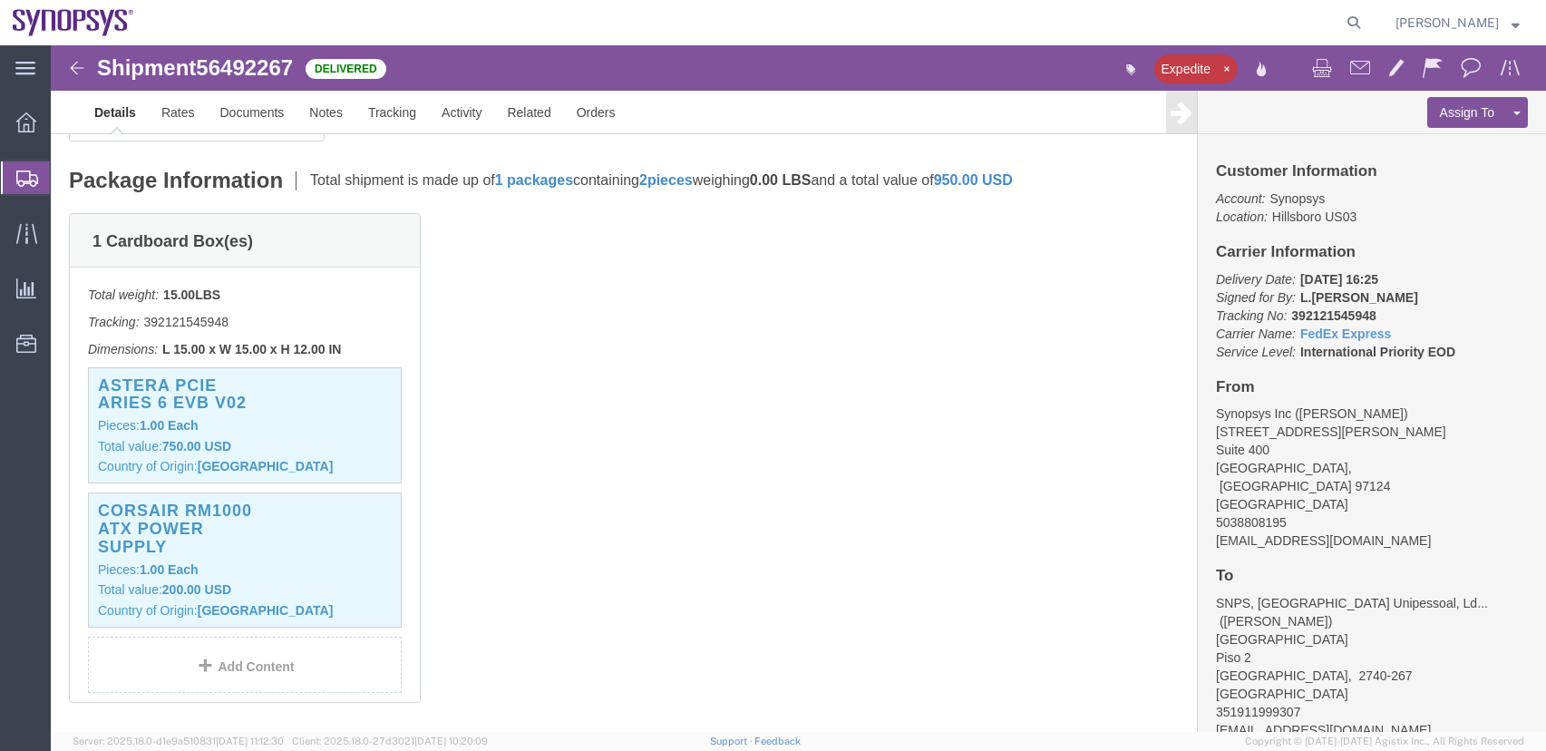
click img
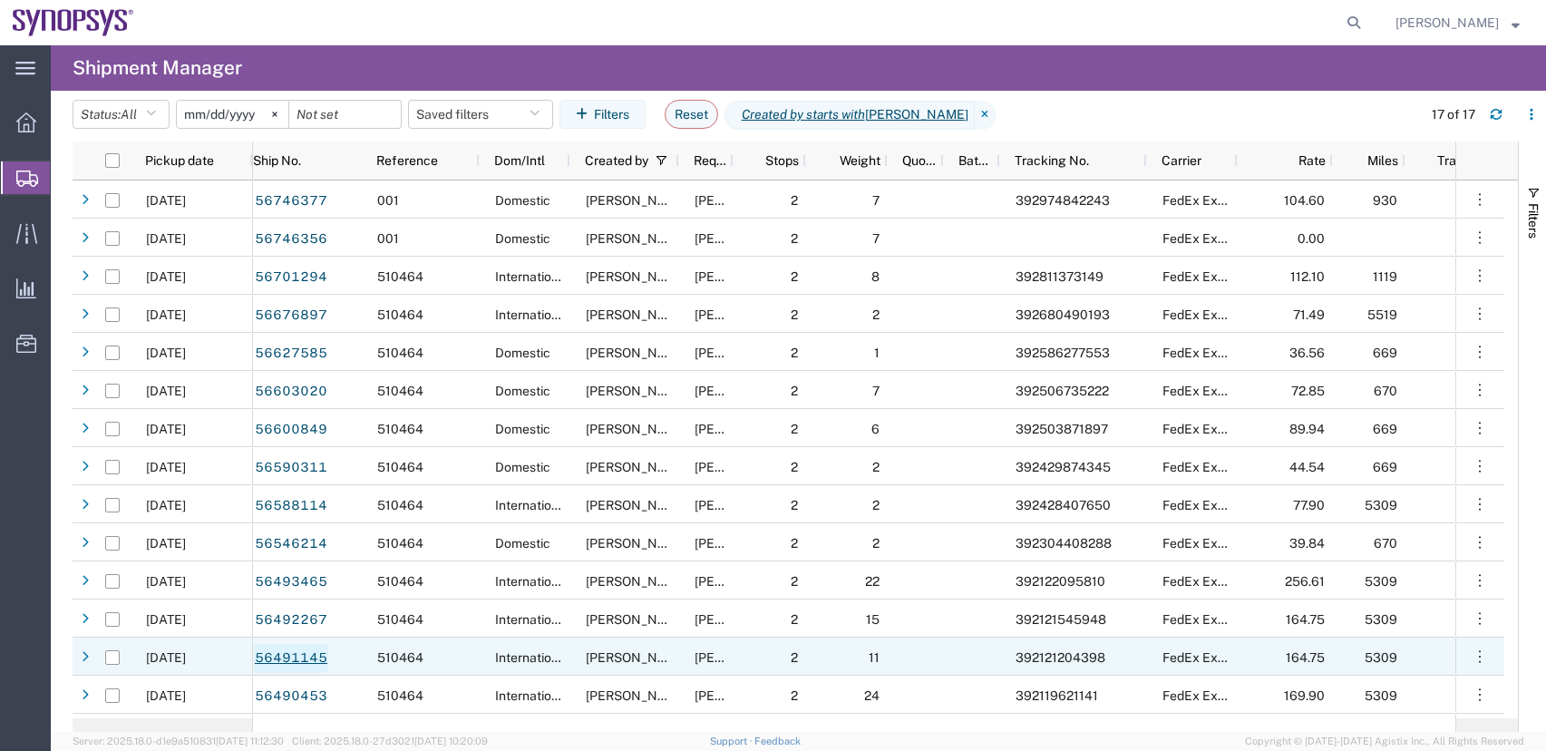
click at [317, 658] on link "56491145" at bounding box center [291, 658] width 74 height 29
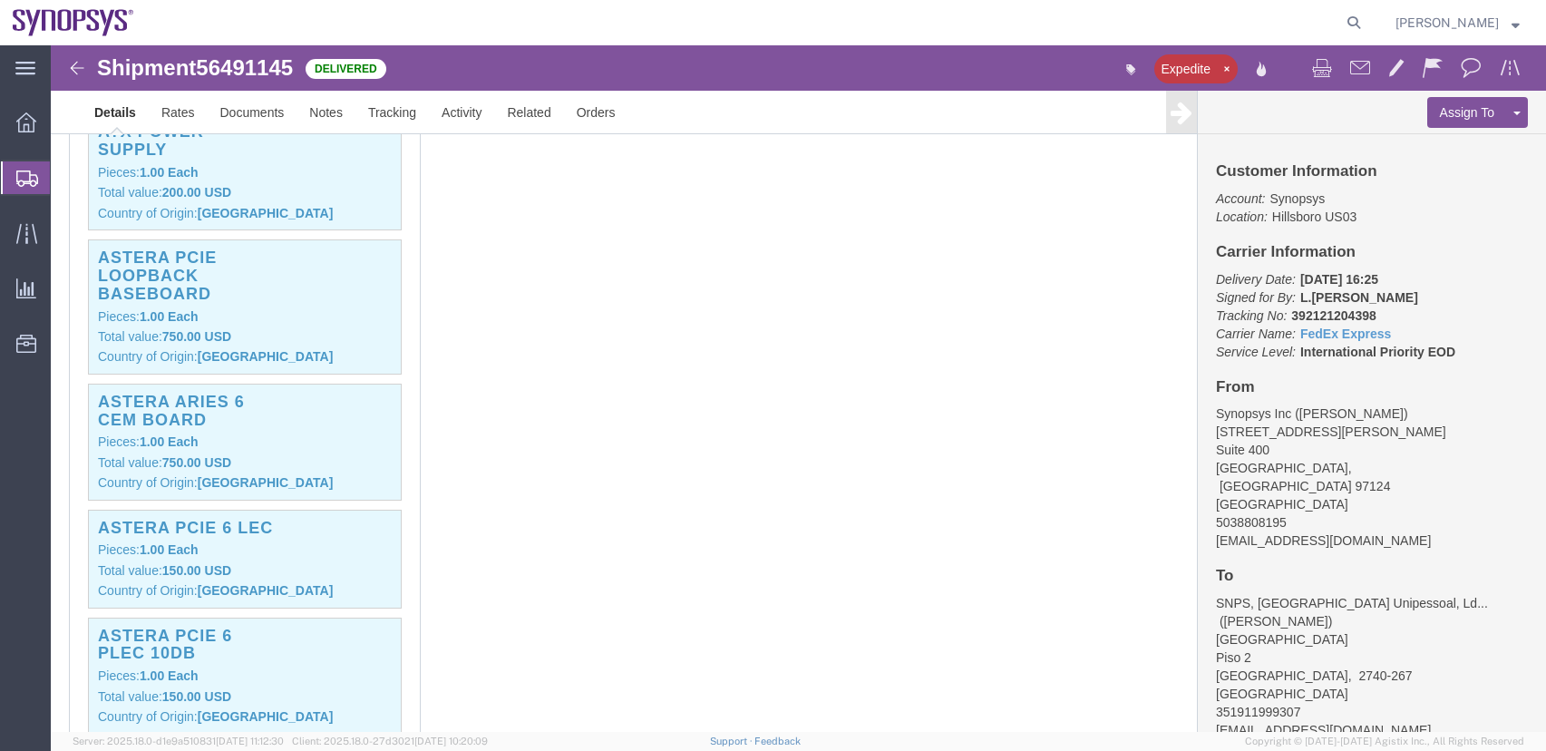
scroll to position [635, 0]
click img
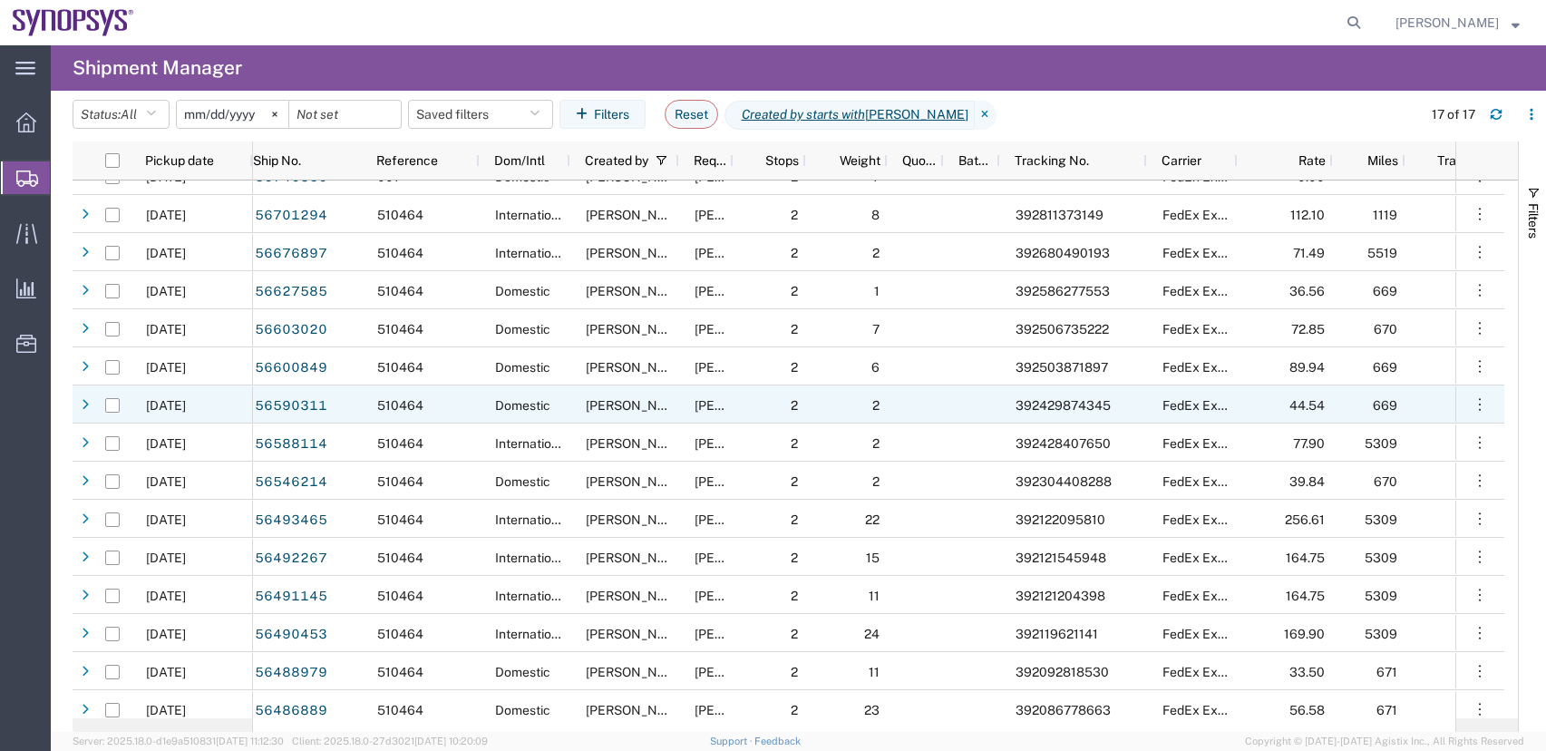
scroll to position [110, 0]
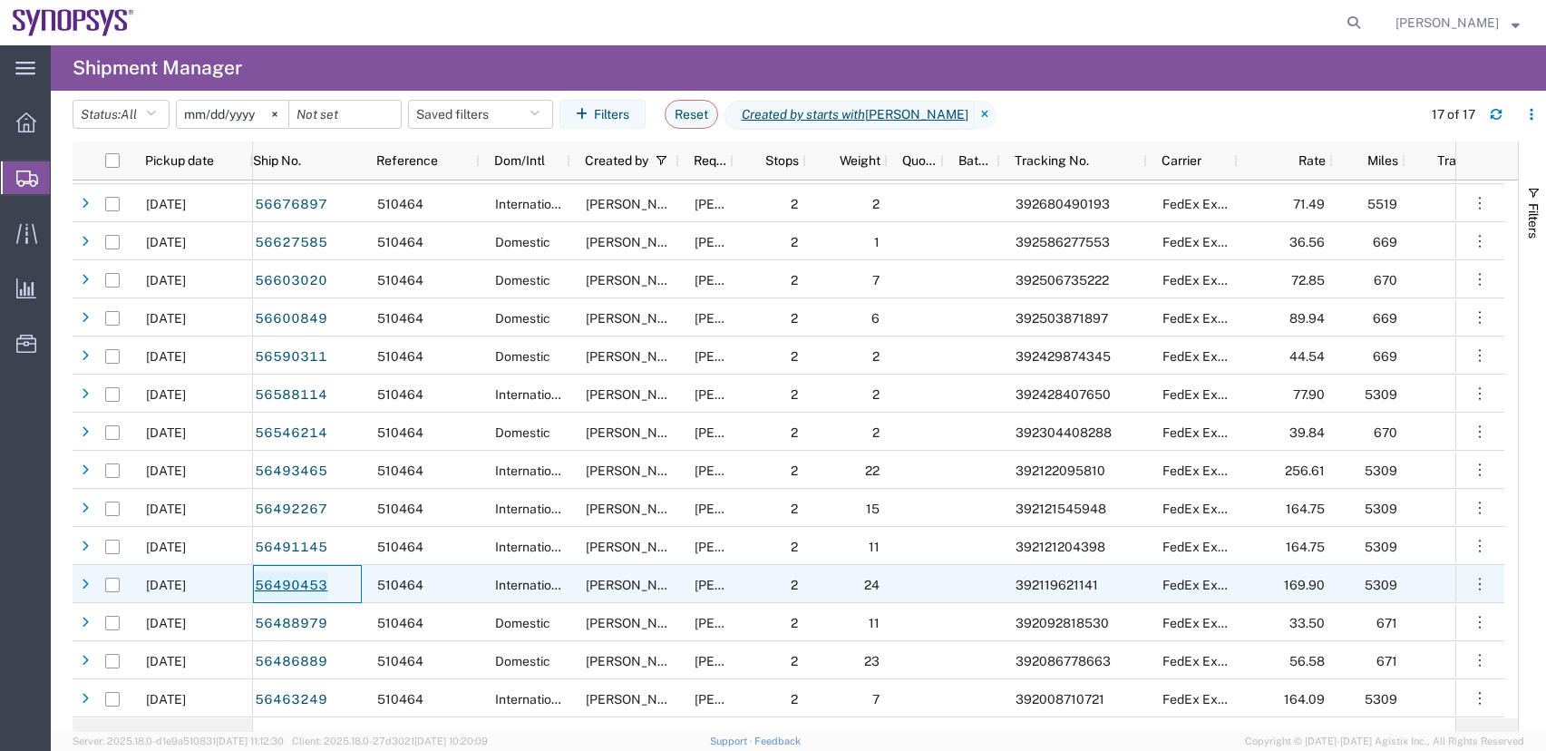
click at [284, 587] on link "56490453" at bounding box center [291, 585] width 74 height 29
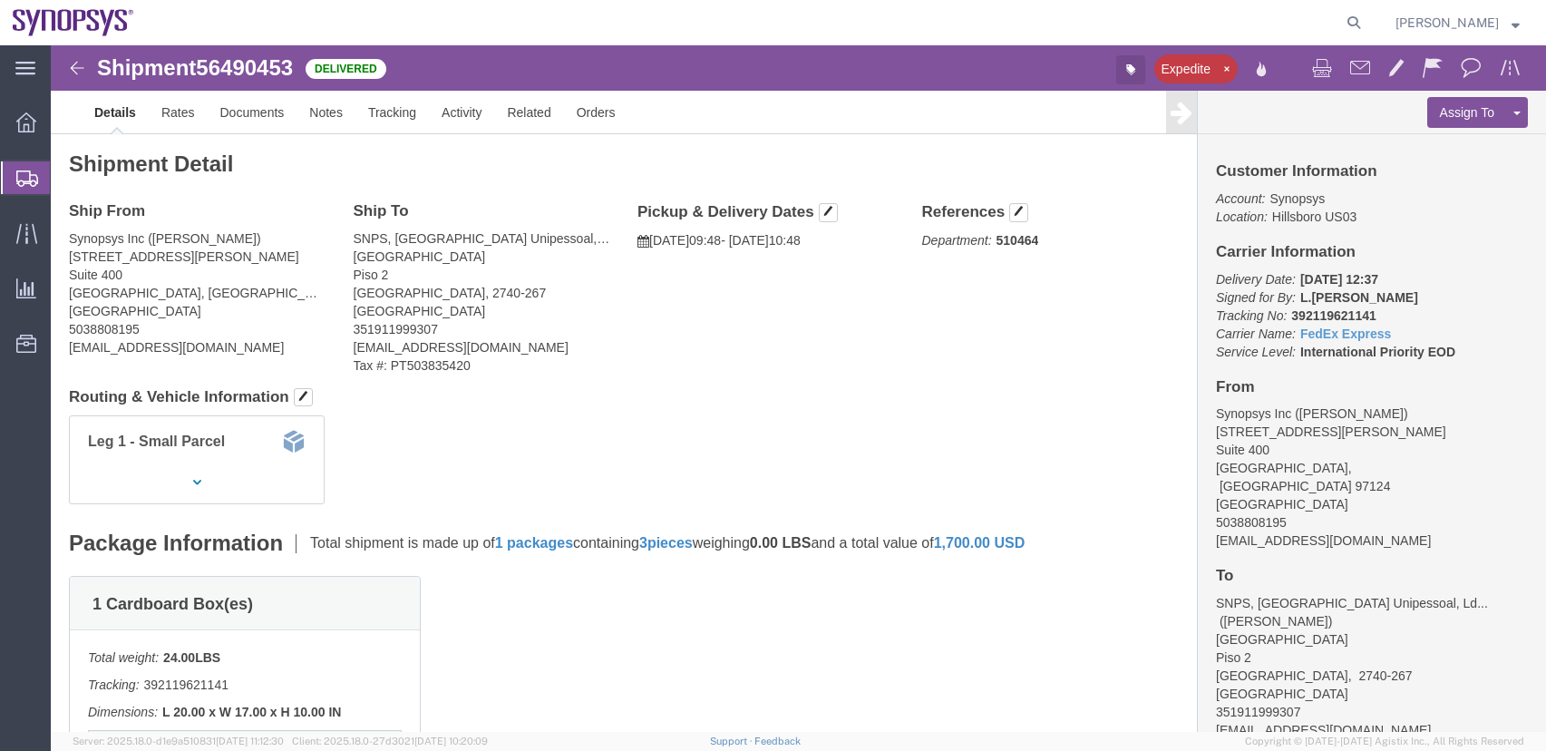
click icon "button"
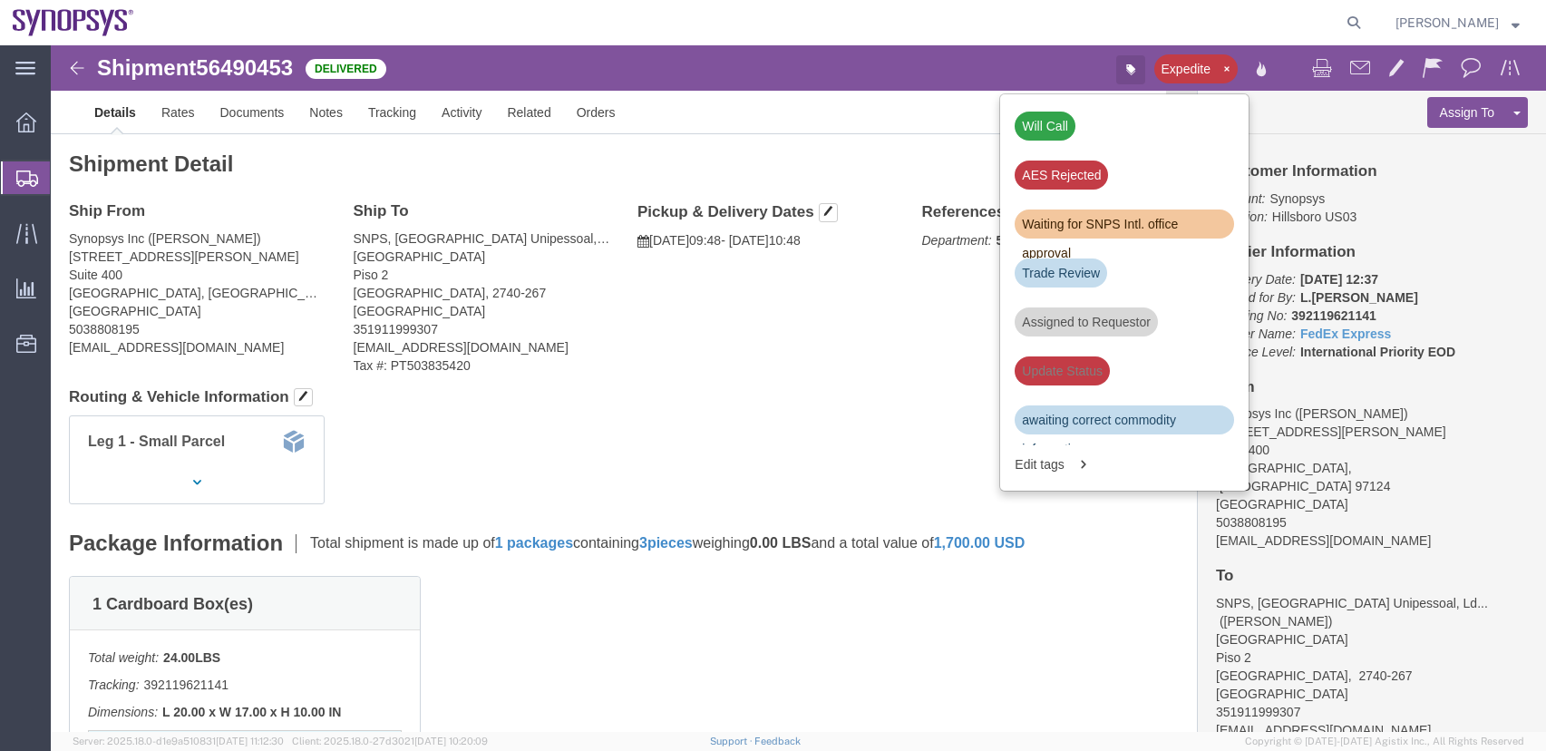
click icon "button"
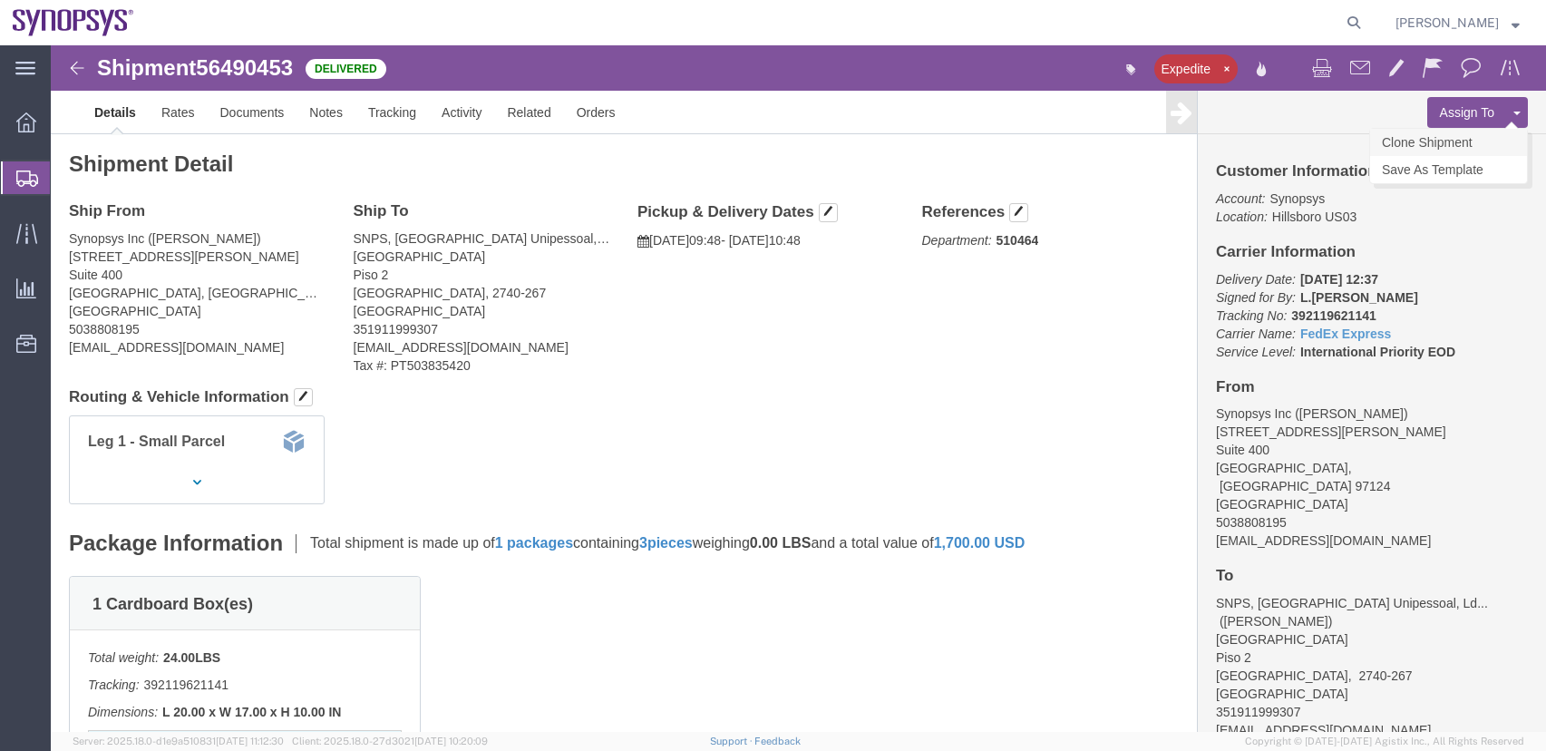
click link "Clone Shipment"
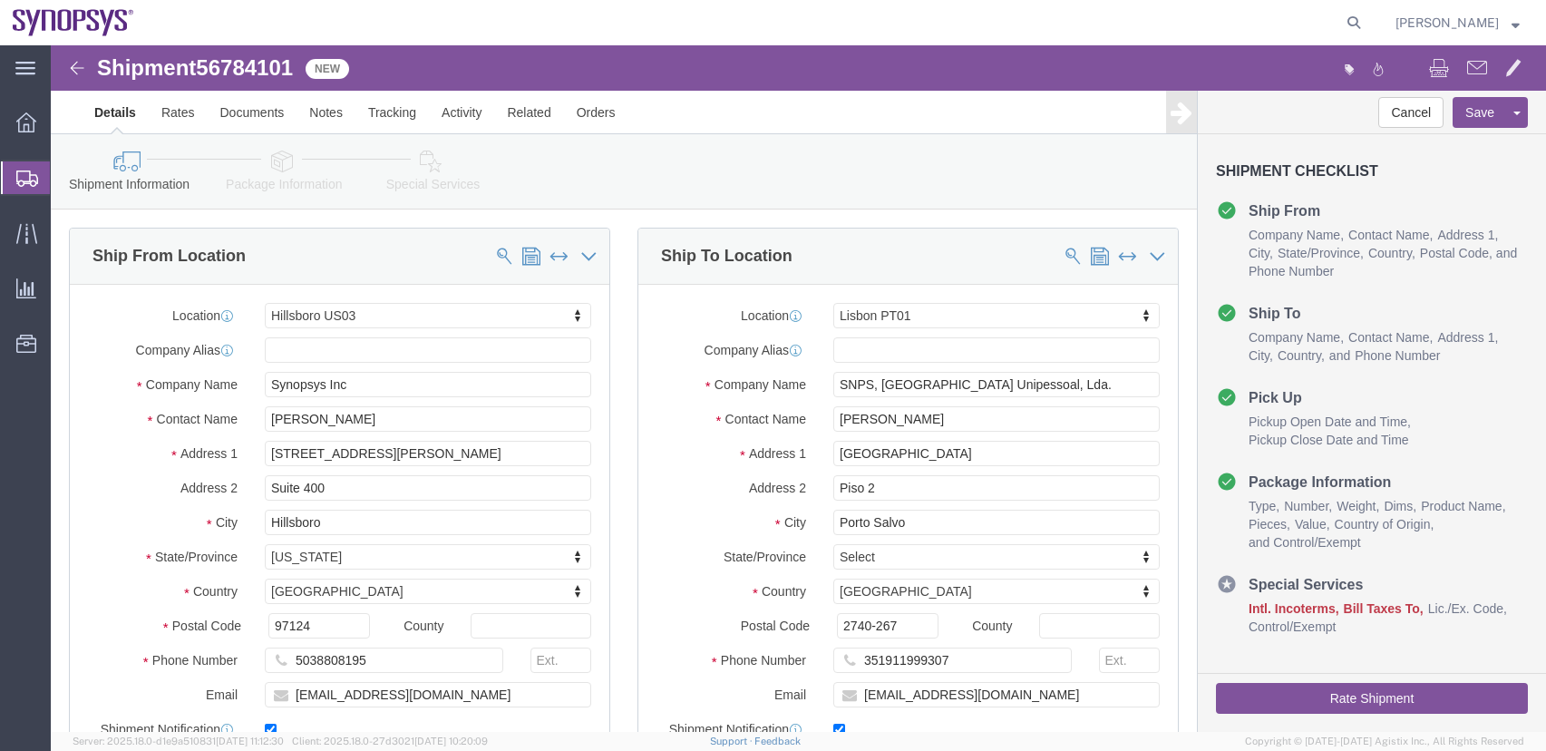
select select "63190"
select select "63152"
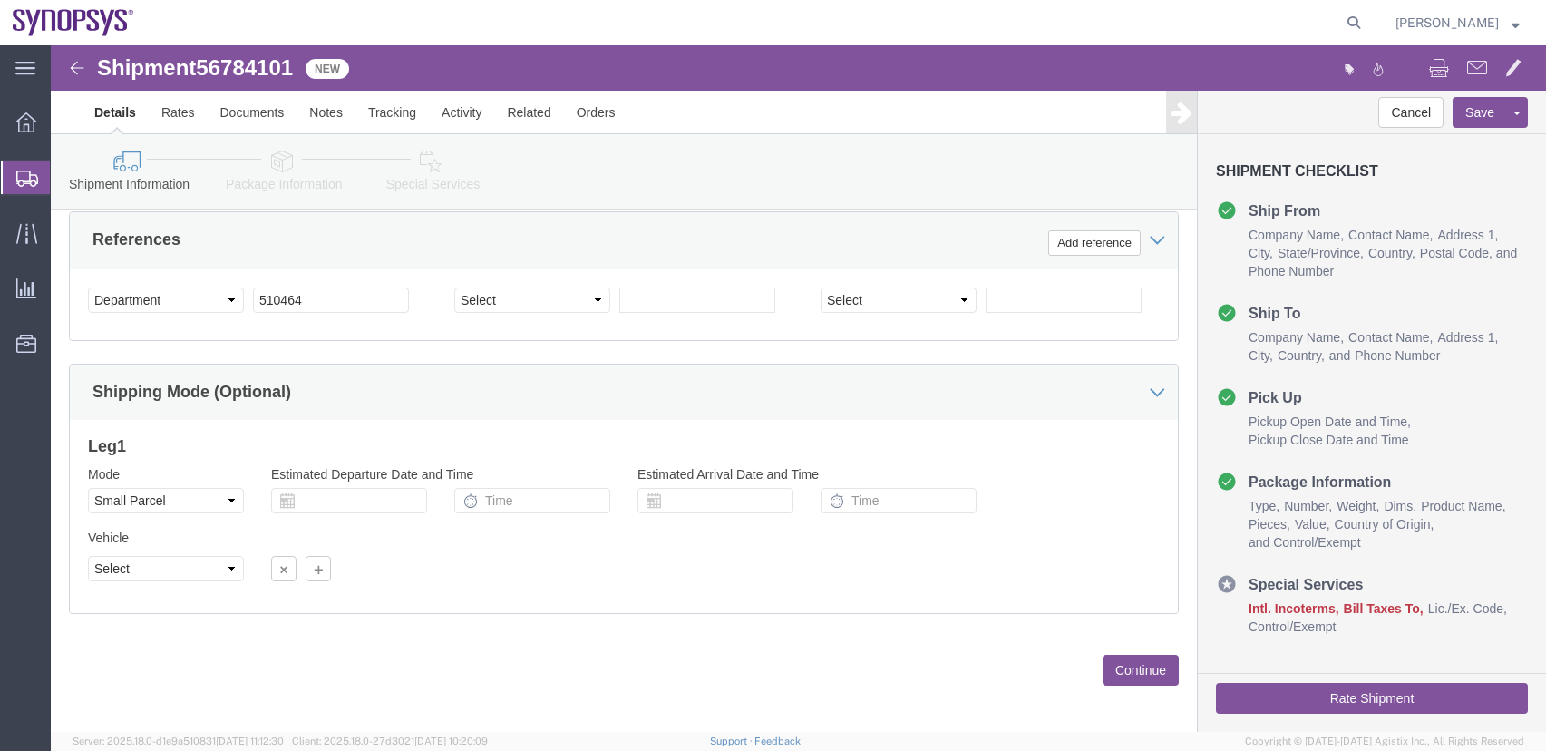
scroll to position [870, 0]
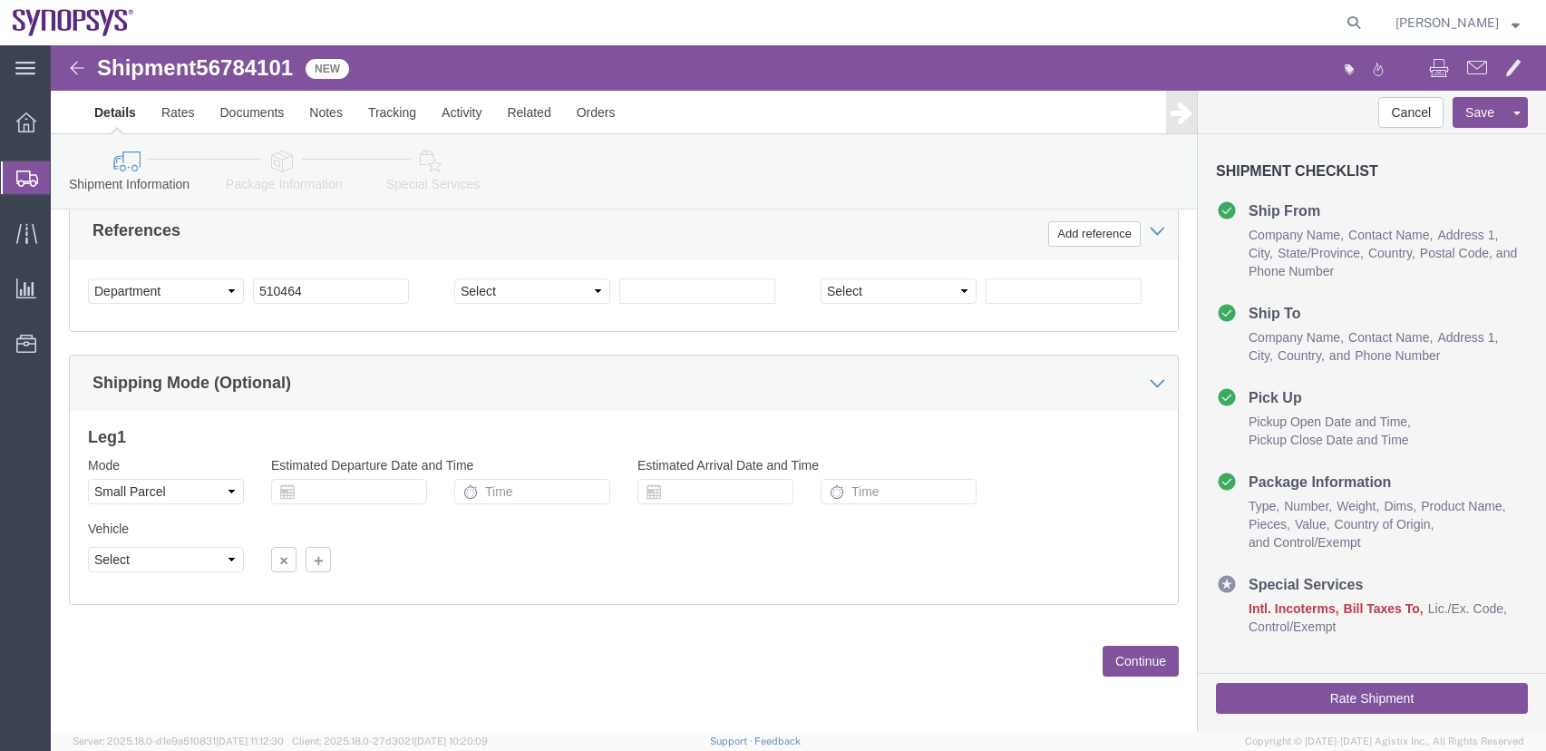
click button "Continue"
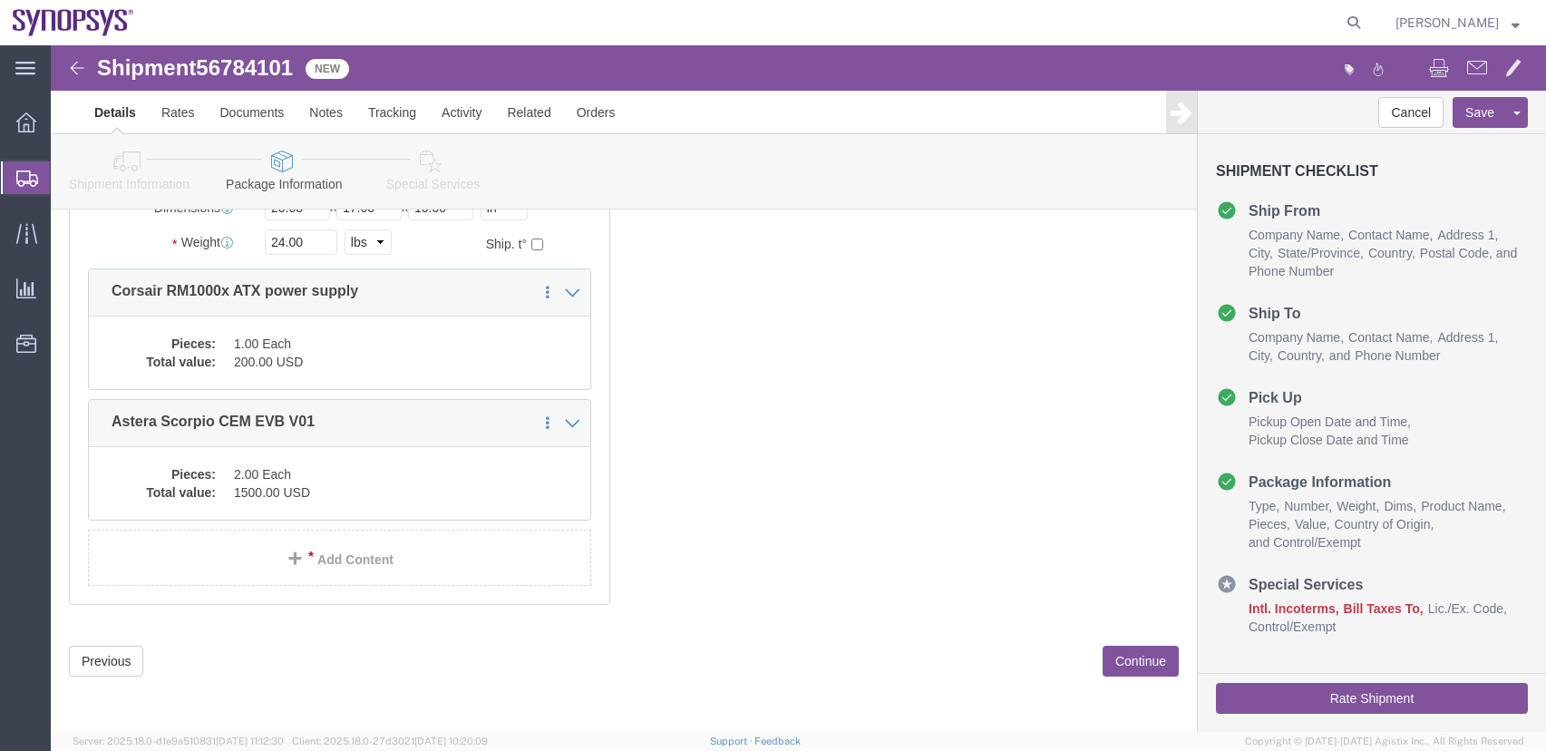
scroll to position [131, 0]
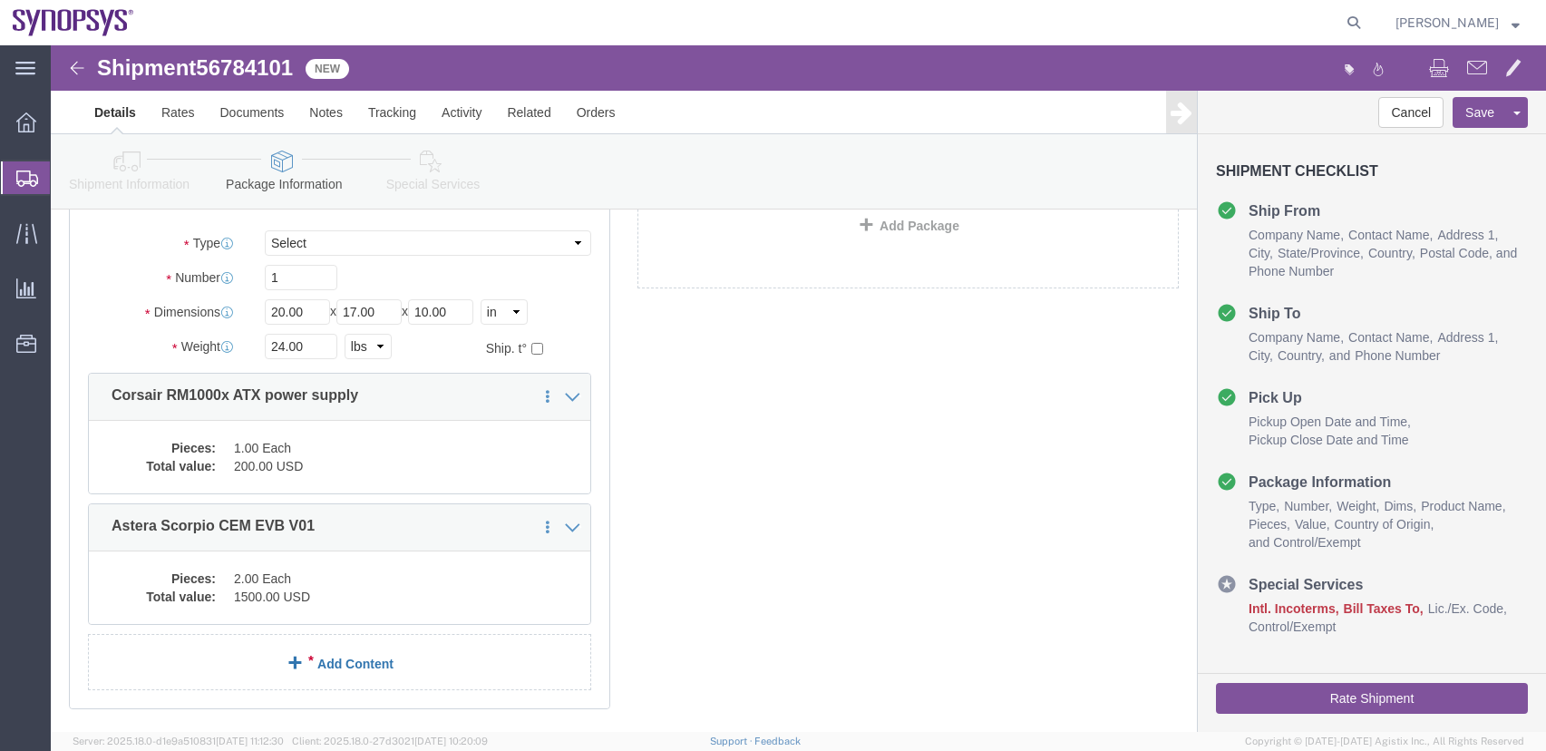
click link "Add Content"
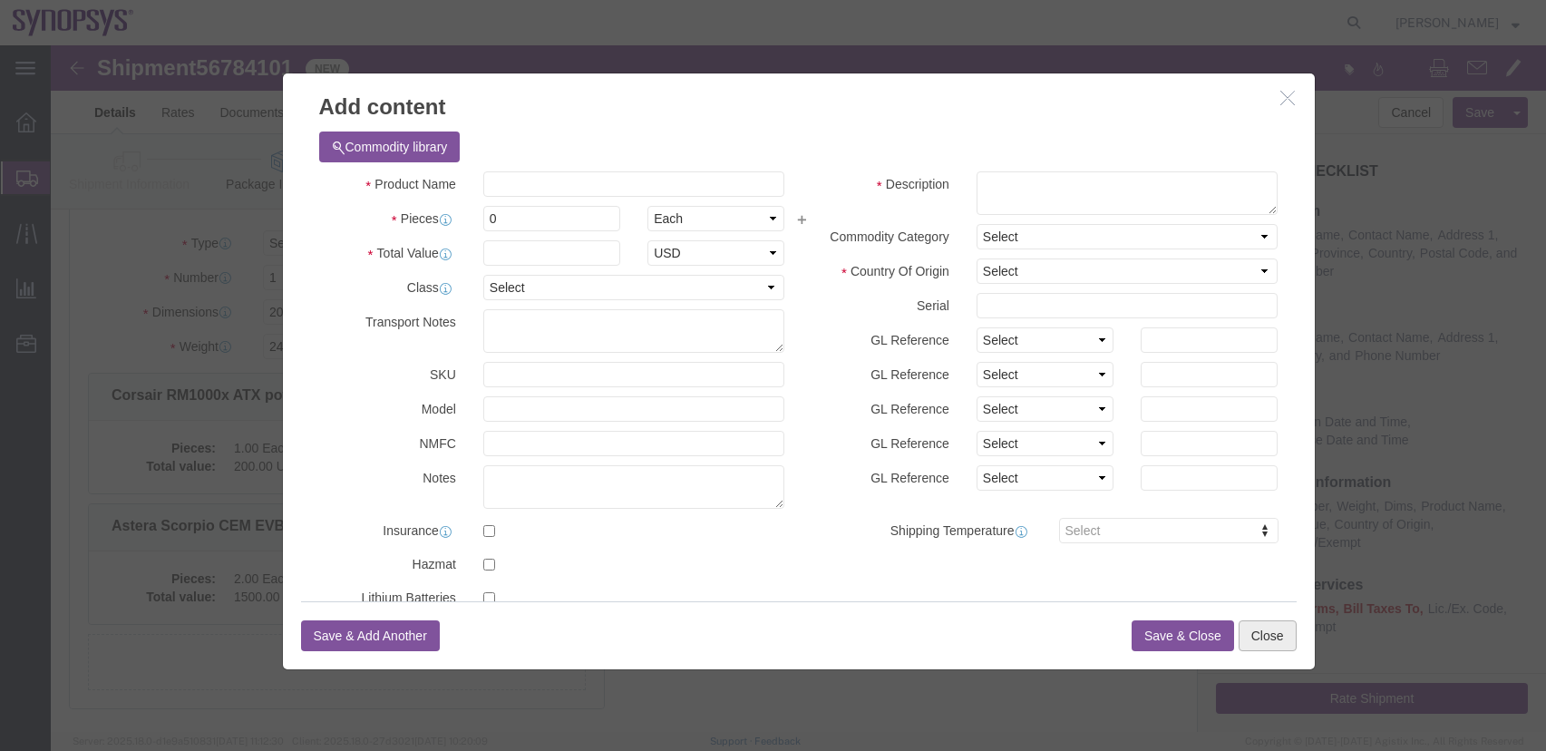
drag, startPoint x: 1228, startPoint y: 590, endPoint x: 1218, endPoint y: 582, distance: 13.6
click button "Close"
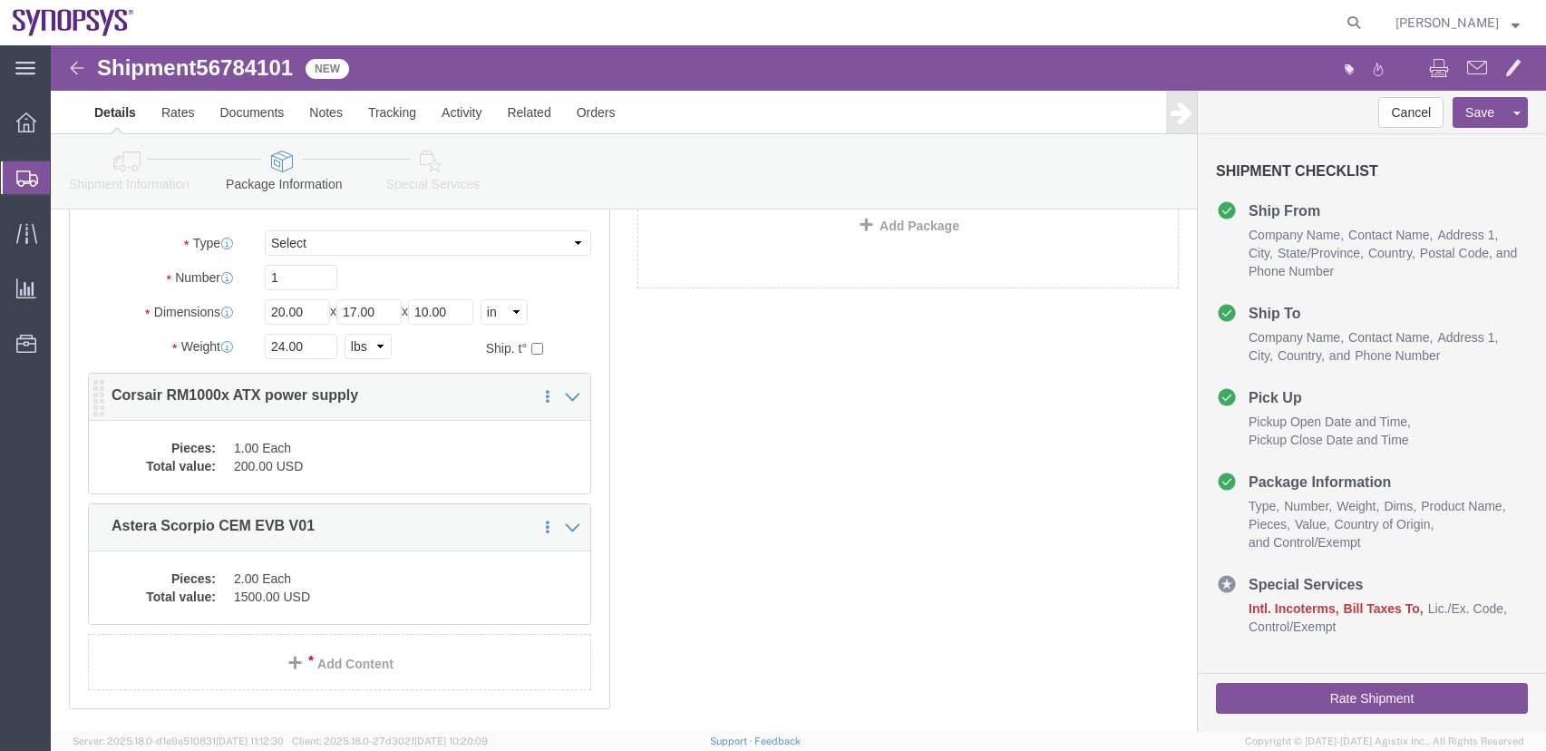
click dd "1.00 Each"
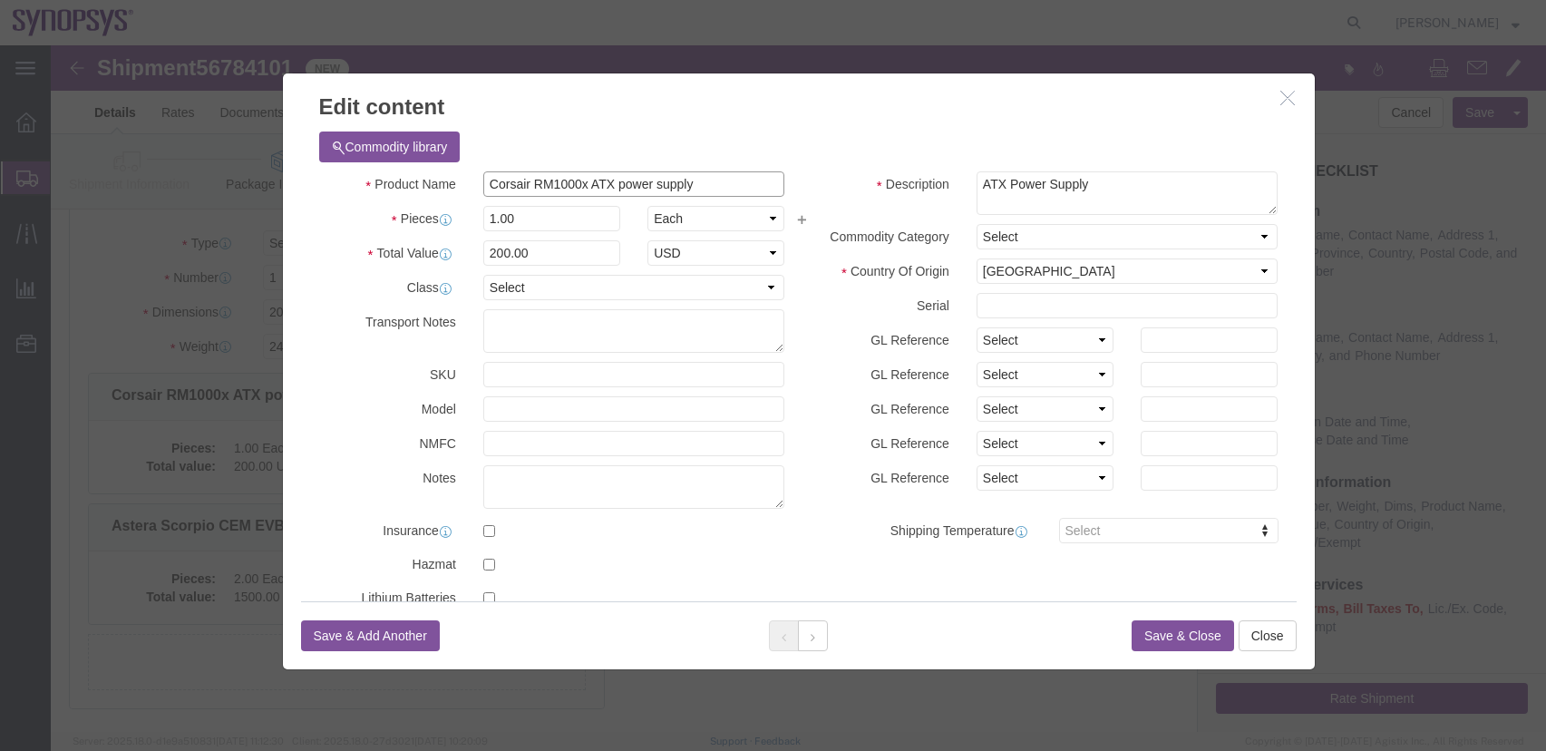
drag, startPoint x: 526, startPoint y: 141, endPoint x: 500, endPoint y: 143, distance: 25.5
click input "Corsair RM1000x ATX power supply"
type input "Corsair RM750e ATX power supply"
drag, startPoint x: 440, startPoint y: 207, endPoint x: 234, endPoint y: 187, distance: 206.8
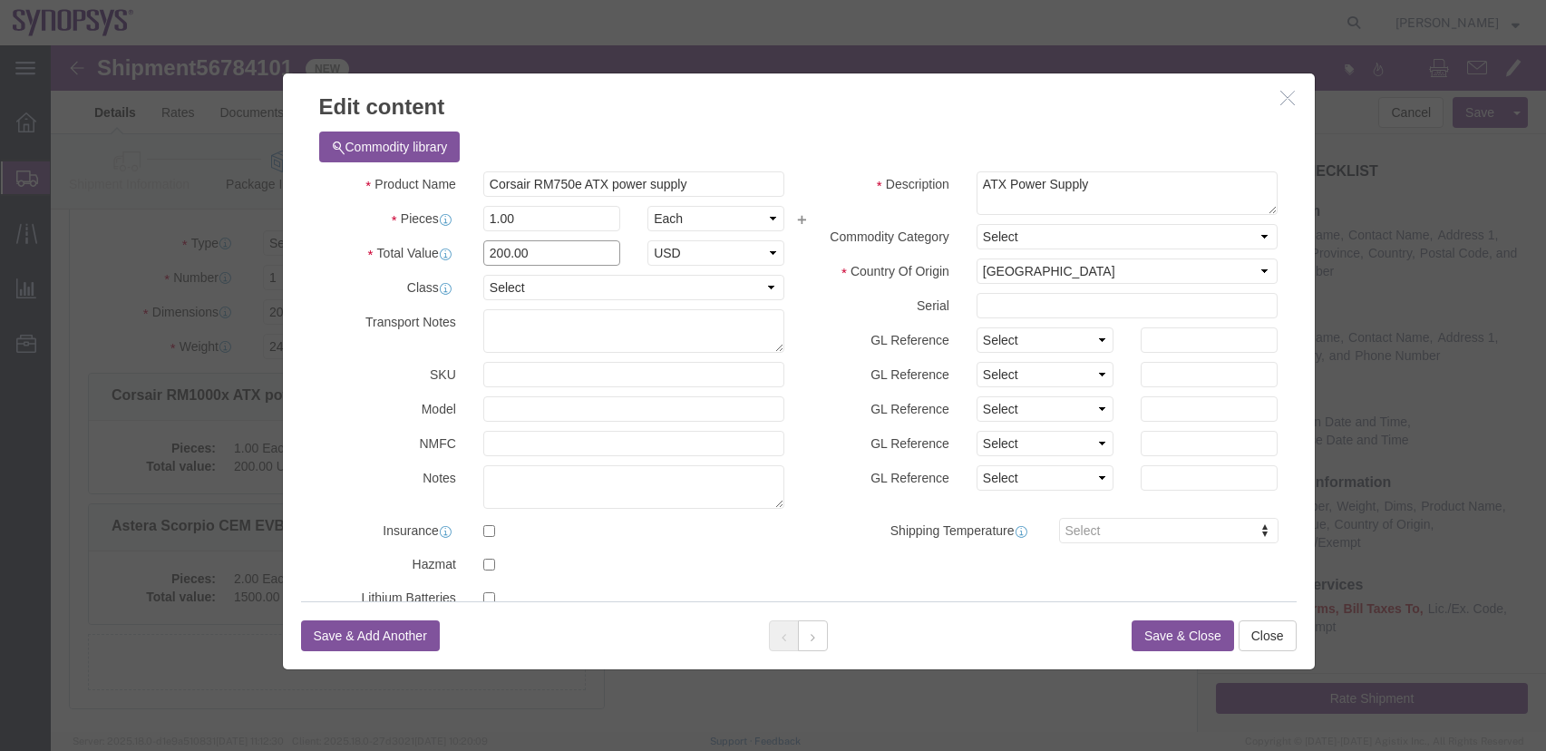
click div "Total Value 200.00 Select ADP AED AFN ALL AMD AOA ARS ATS AUD AWG AZN BAM BBD B…"
type input "100.00"
click button "Save & Close"
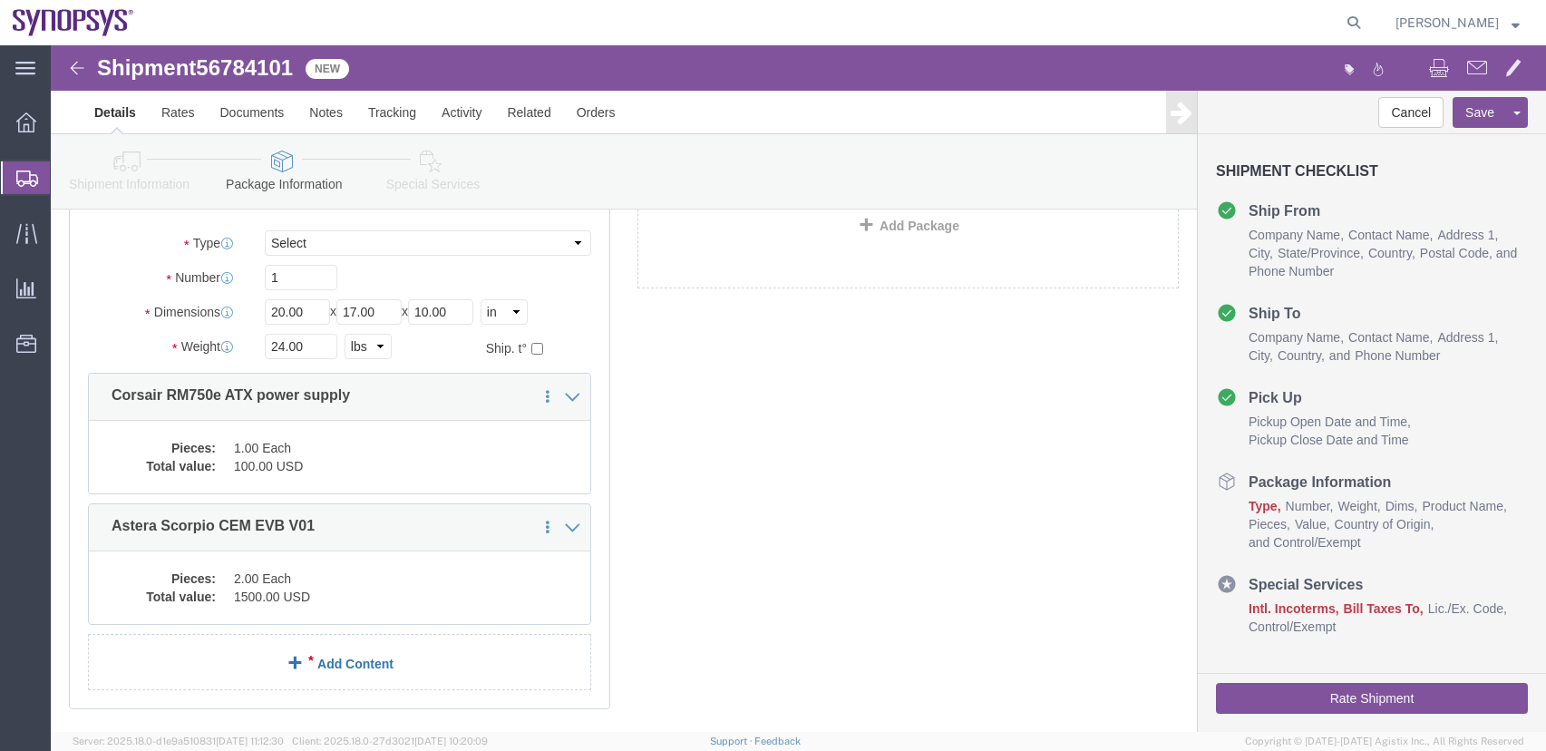
click link "Add Content"
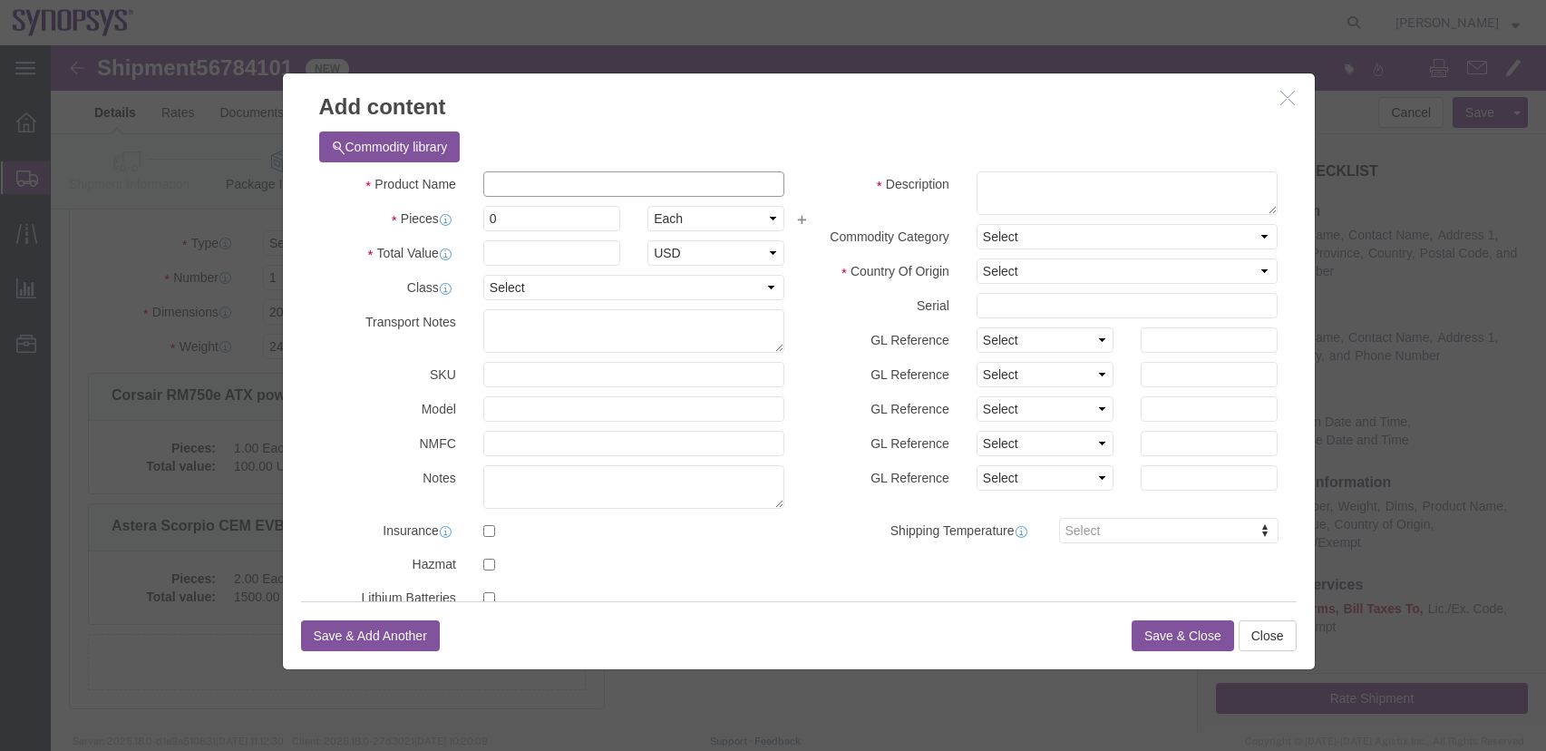
click input "text"
type input "Astera Scorpio EVB"
click input "0"
drag, startPoint x: 463, startPoint y: 175, endPoint x: 17, endPoint y: 0, distance: 479.1
click div "Commodity library Product Name Astera Scorpio EVB Pieces 0 Select Bag Barrels 1…"
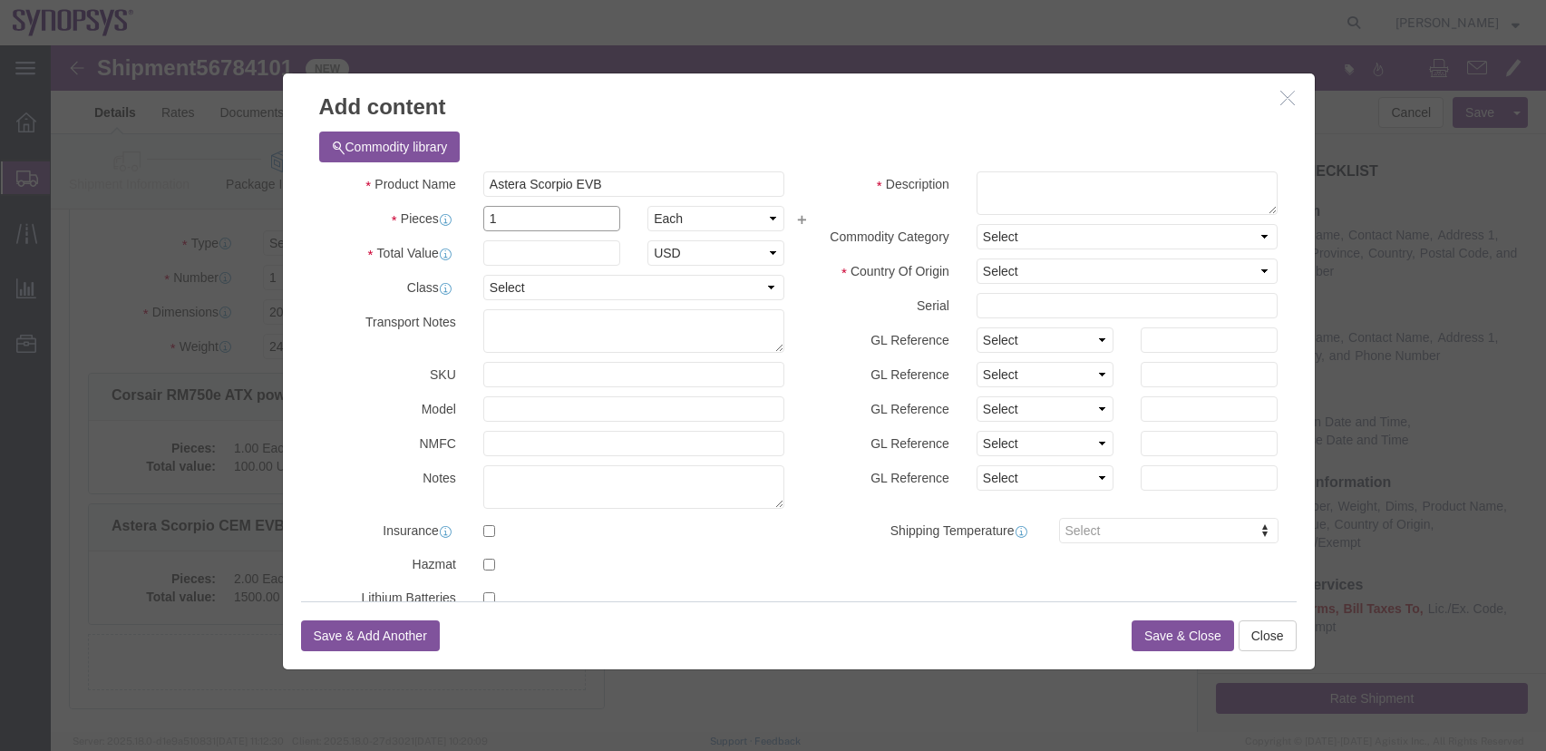
type input "1"
click input "text"
type input "1500"
click button "Close"
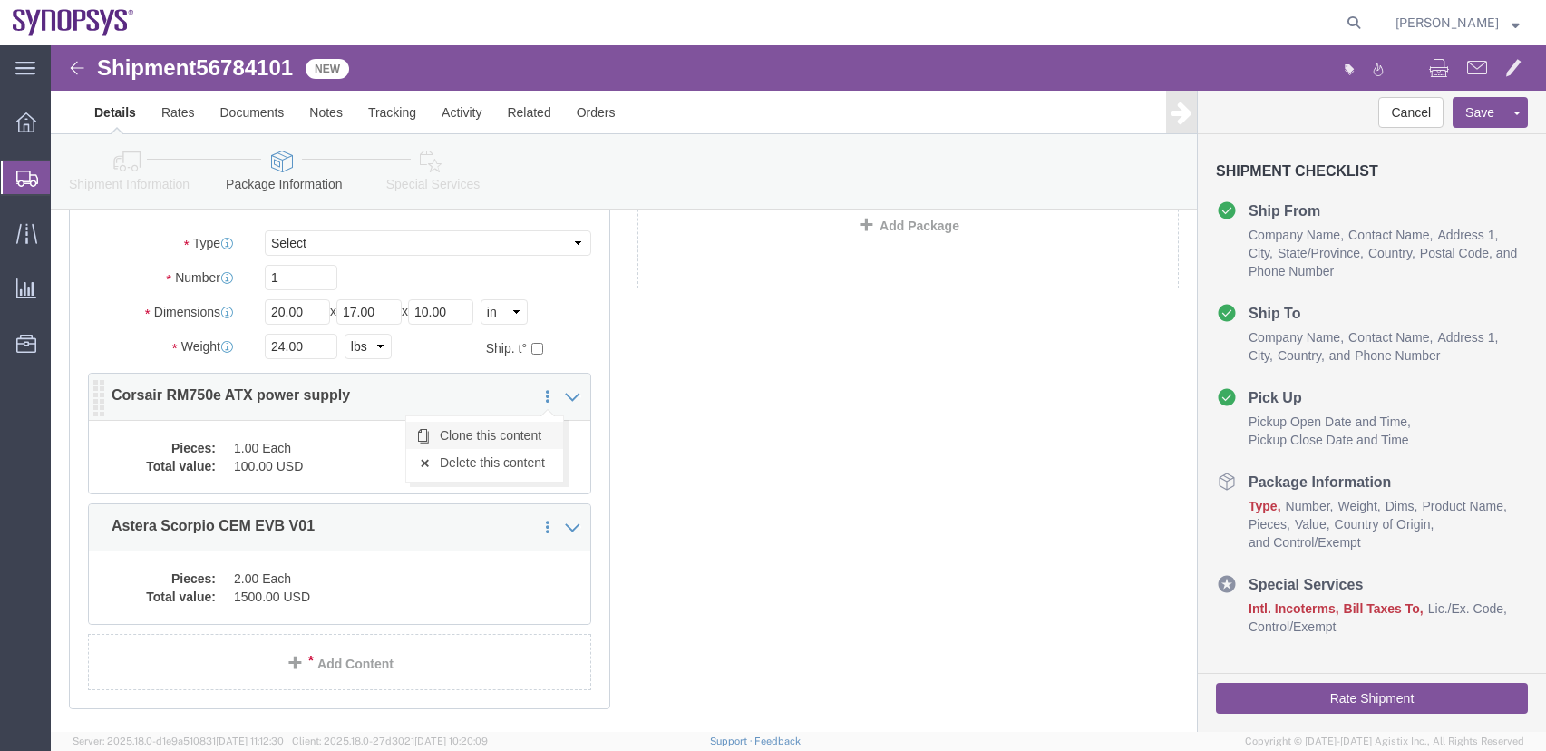
click link "Clone this content"
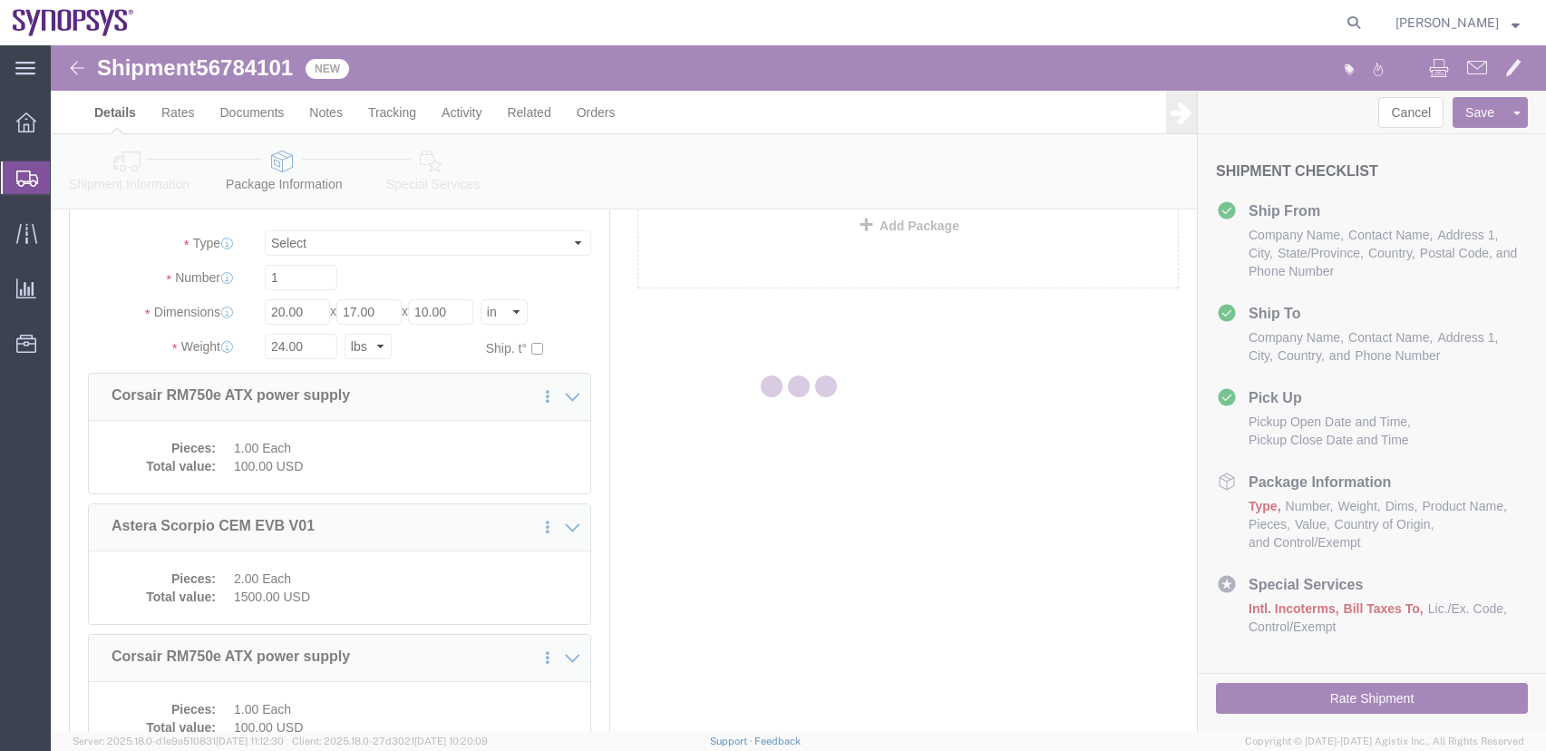
select select "YRPK"
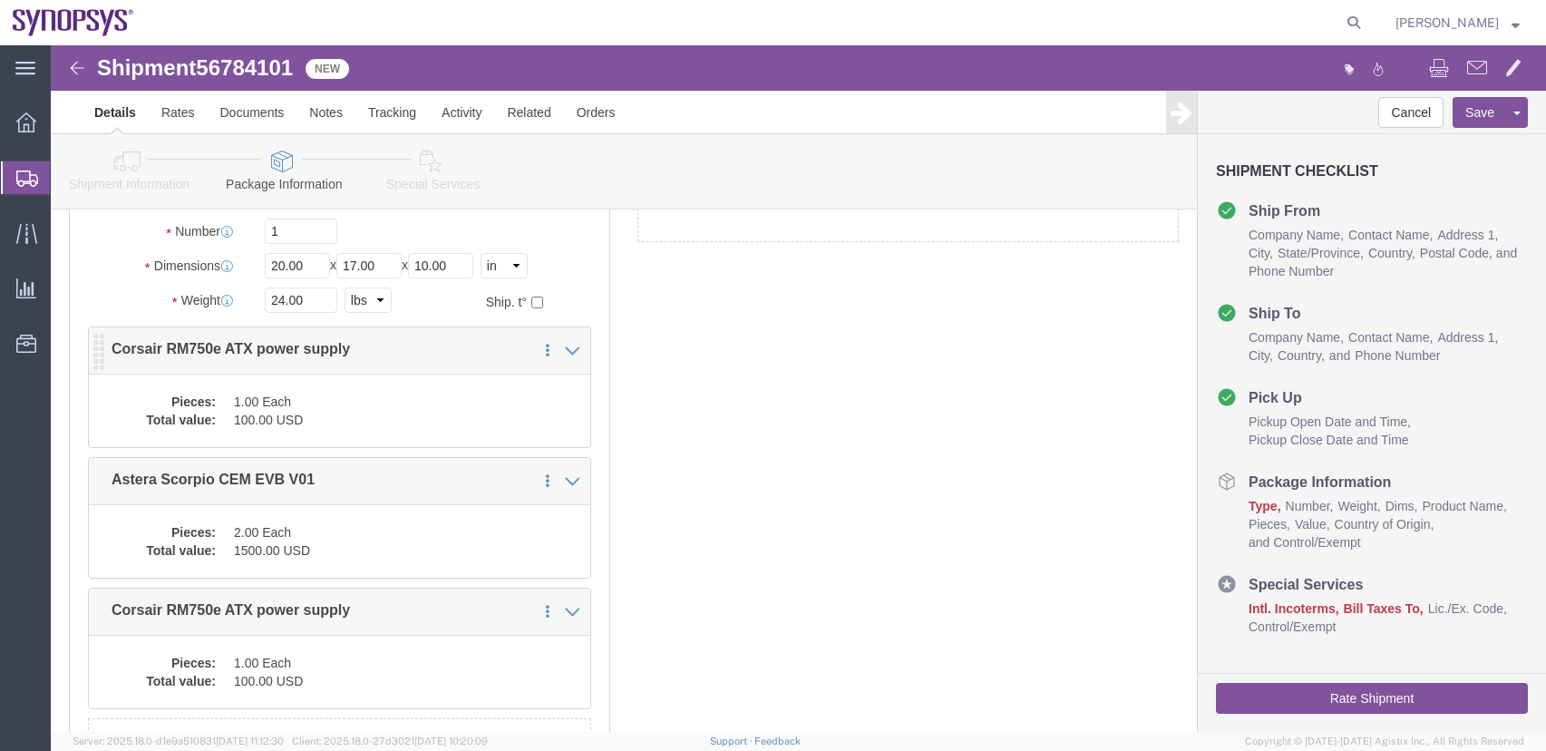
scroll to position [366, 0]
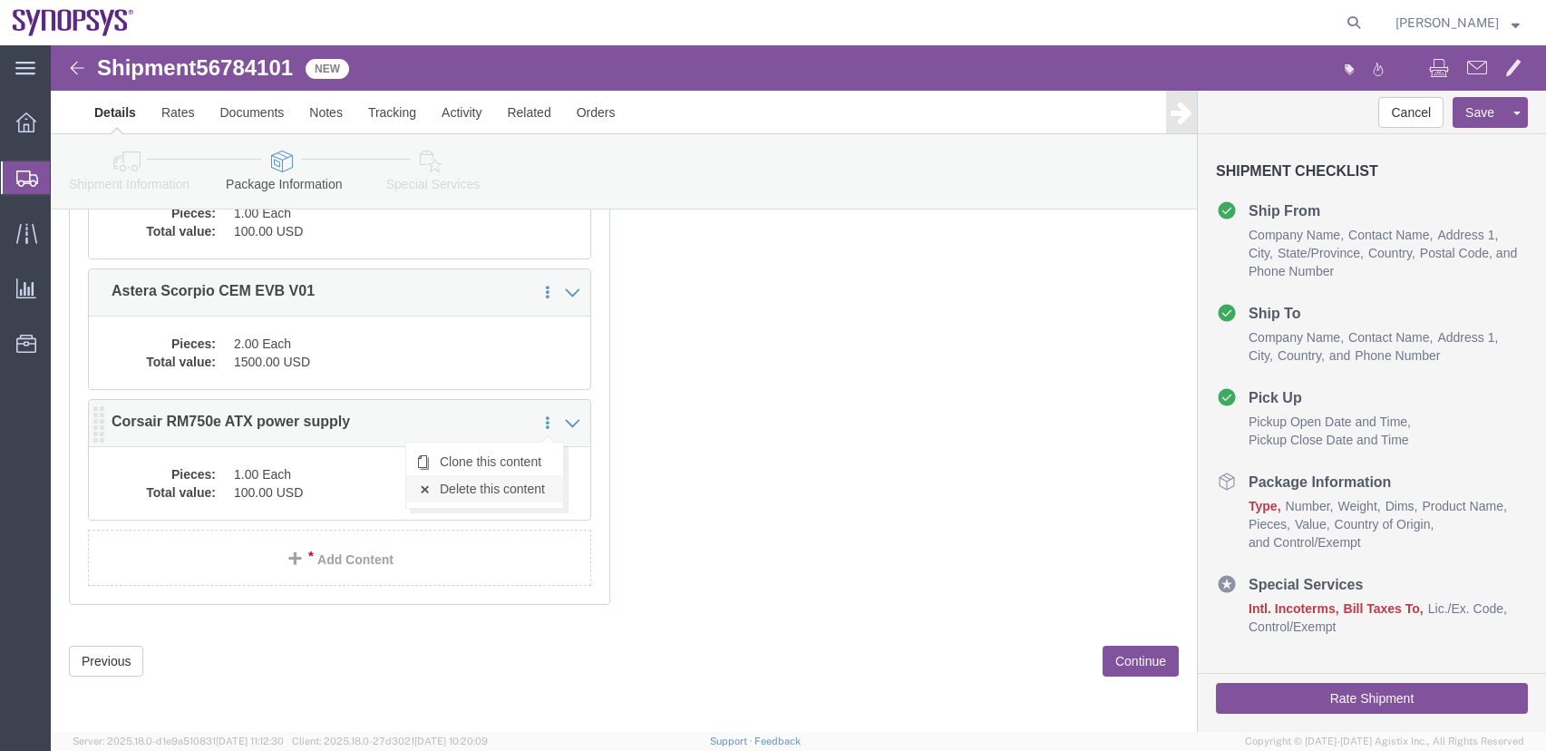
click link "Delete this content"
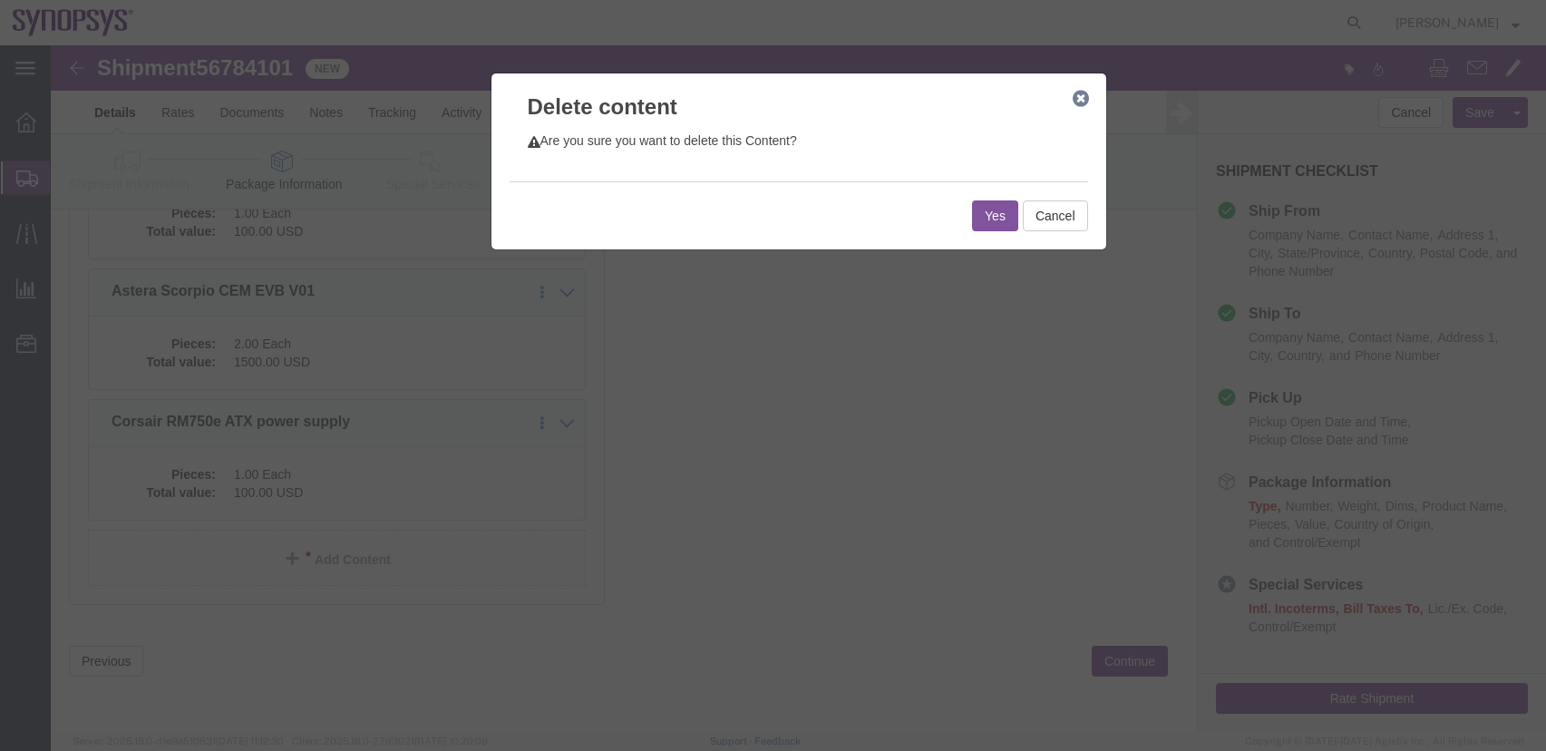
click button "Yes"
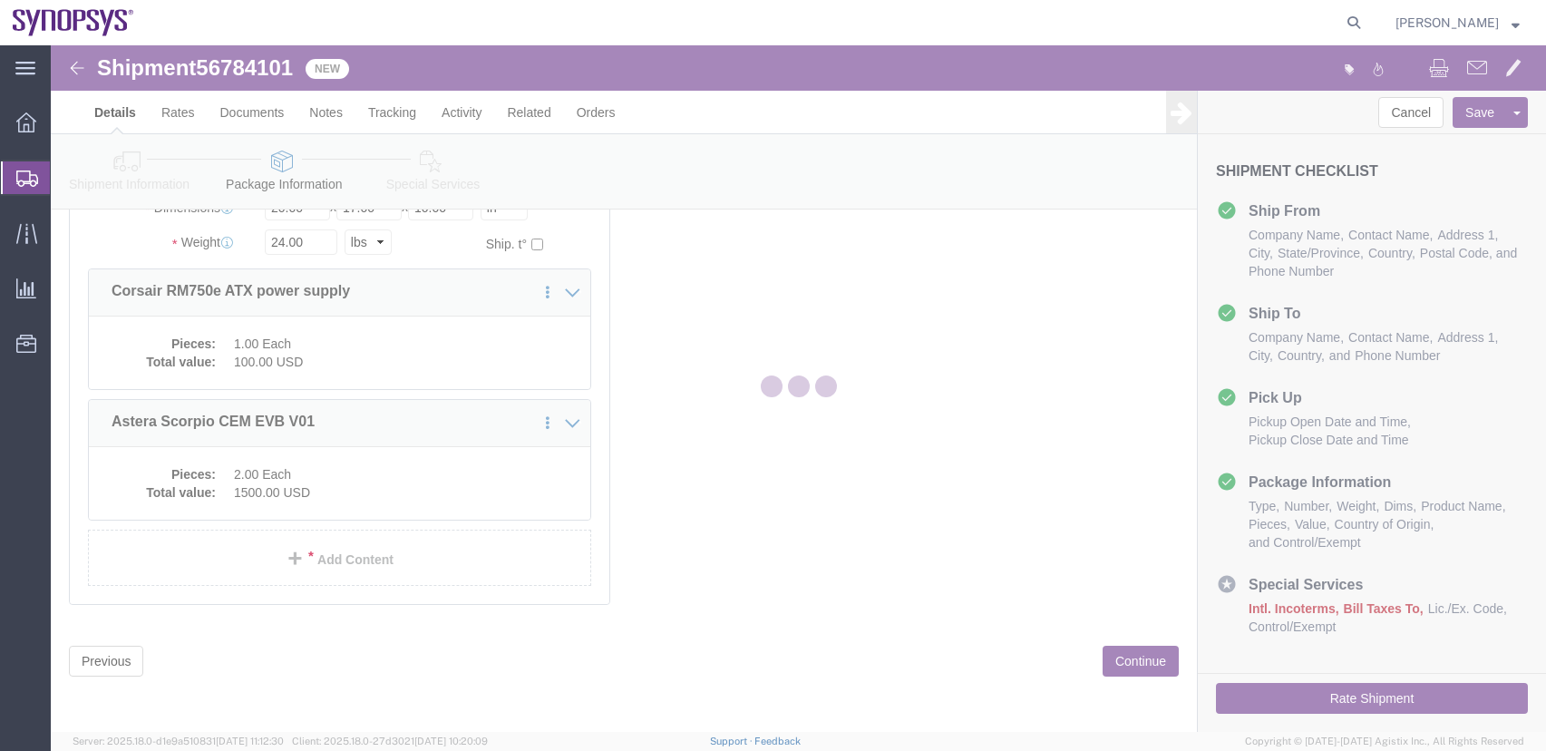
scroll to position [131, 0]
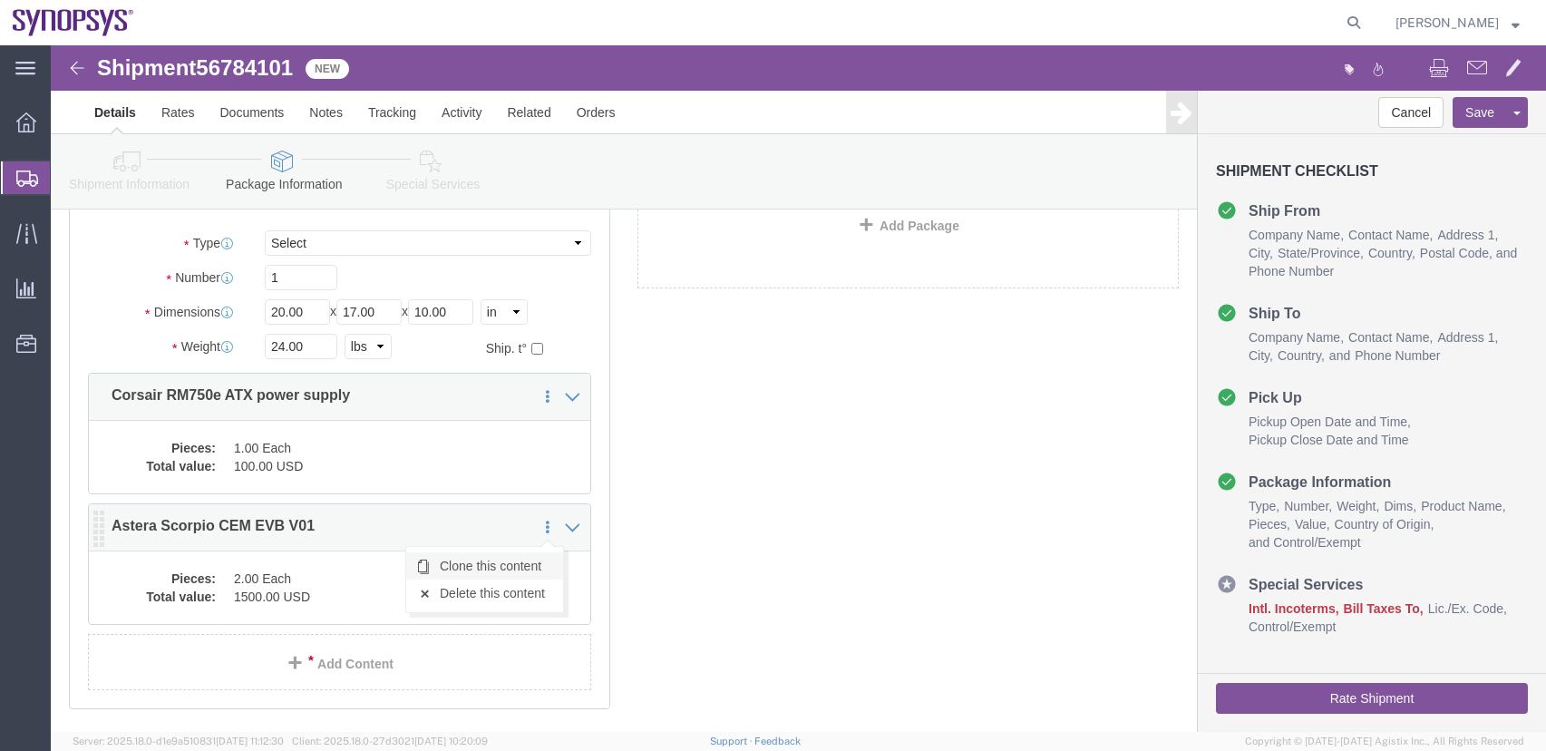
click link "Clone this content"
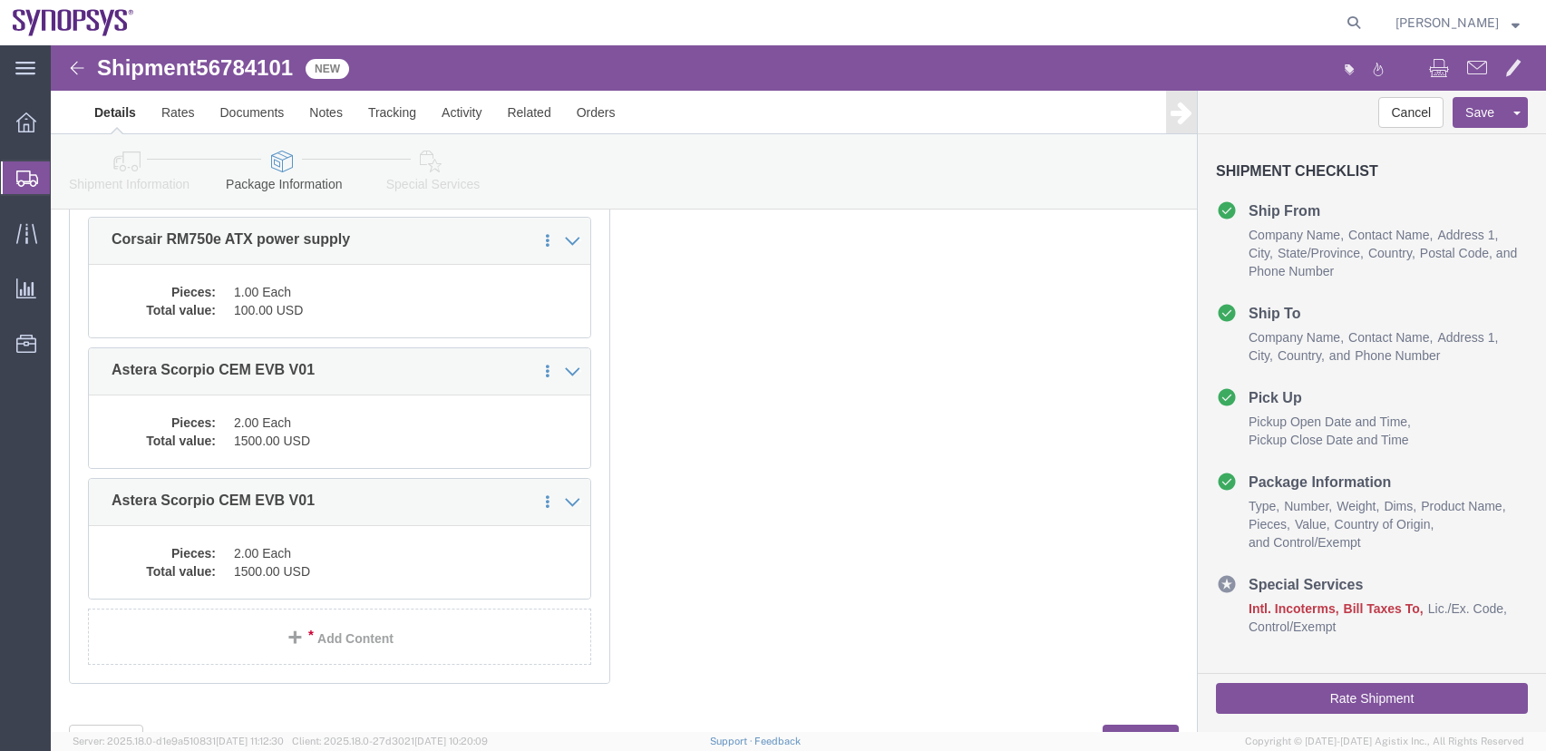
scroll to position [313, 0]
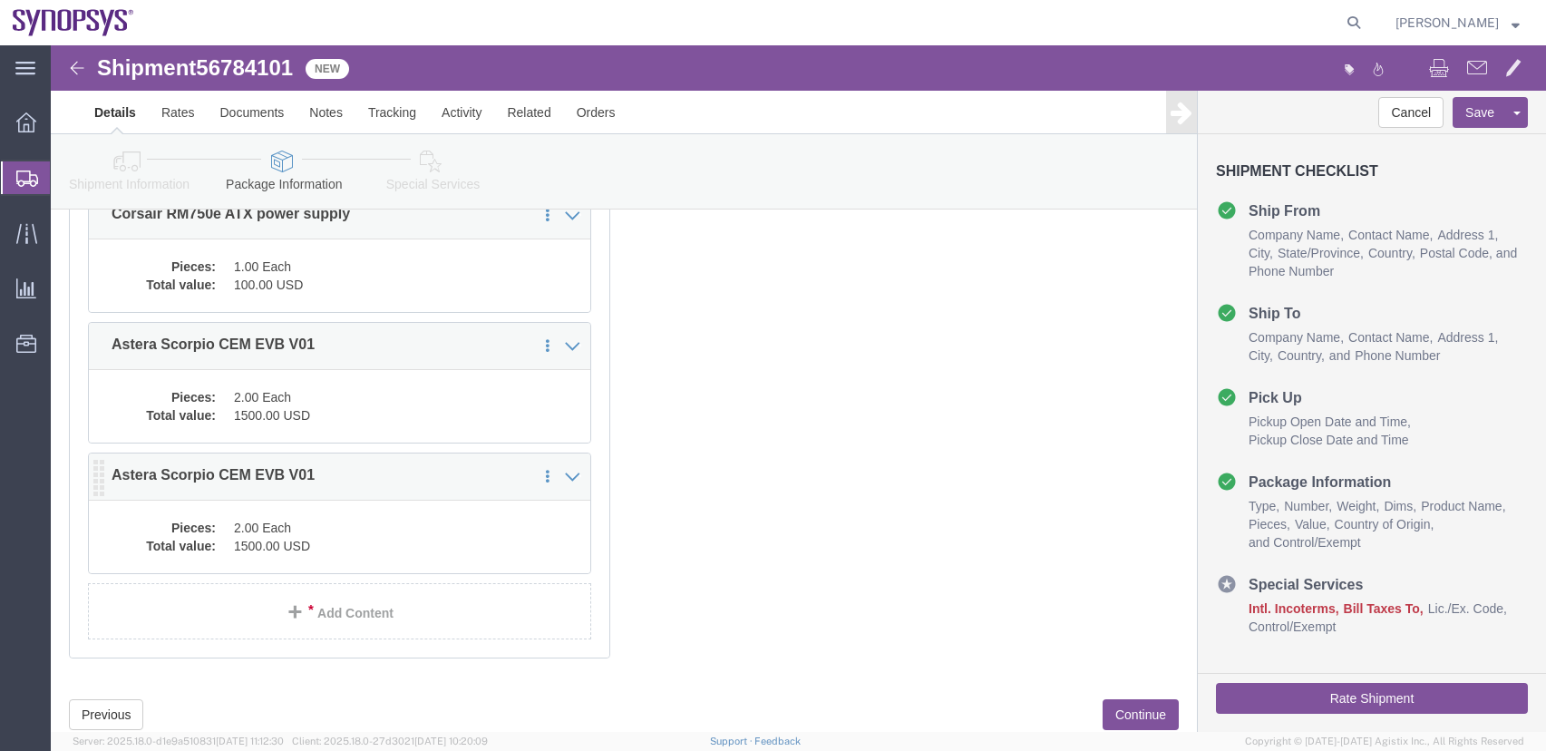
click dd "1500.00 USD"
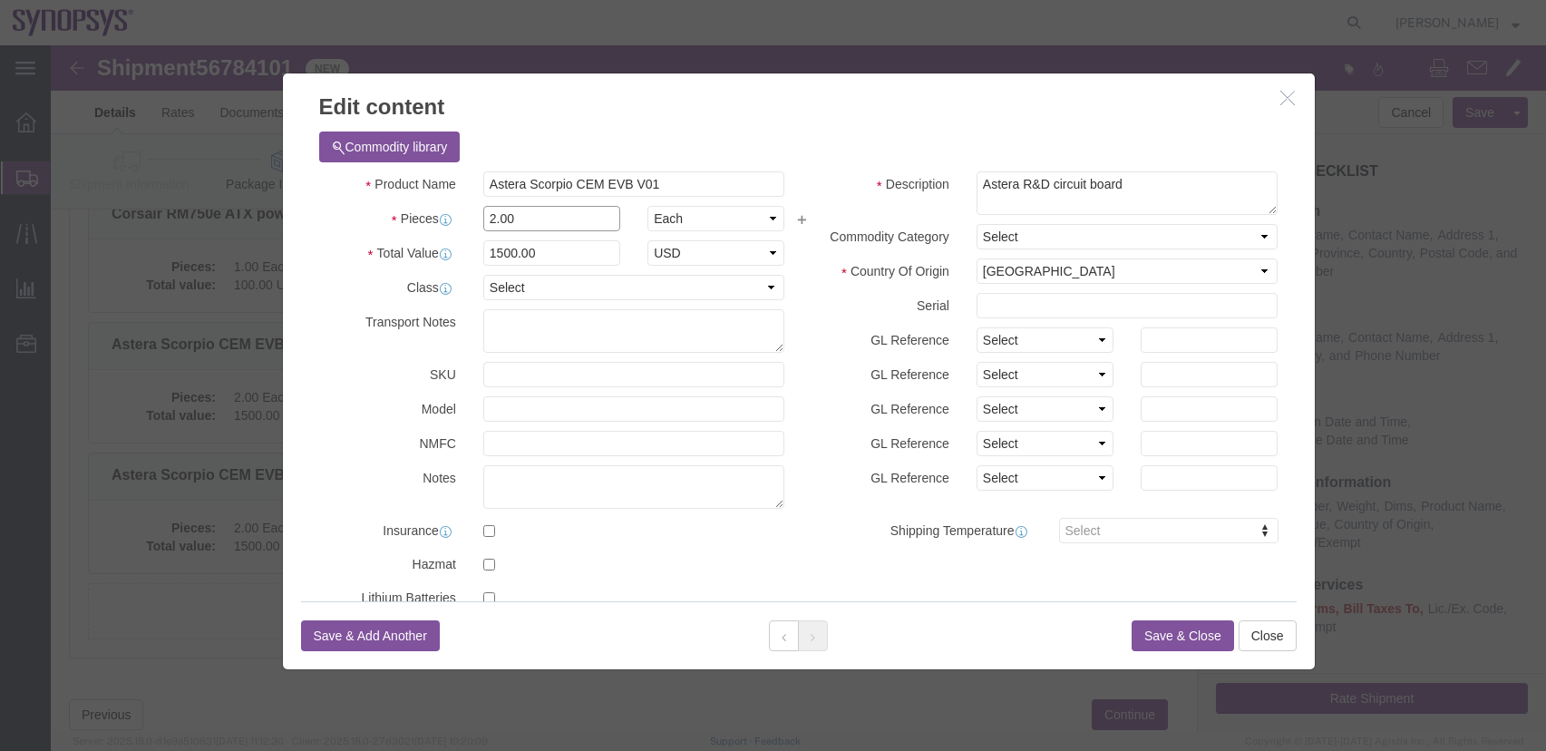
drag, startPoint x: 440, startPoint y: 171, endPoint x: 378, endPoint y: 160, distance: 62.8
click div "Product Name Astera Scorpio CEM EVB V01 Pieces 2.00 Select Bag Barrels 100Board…"
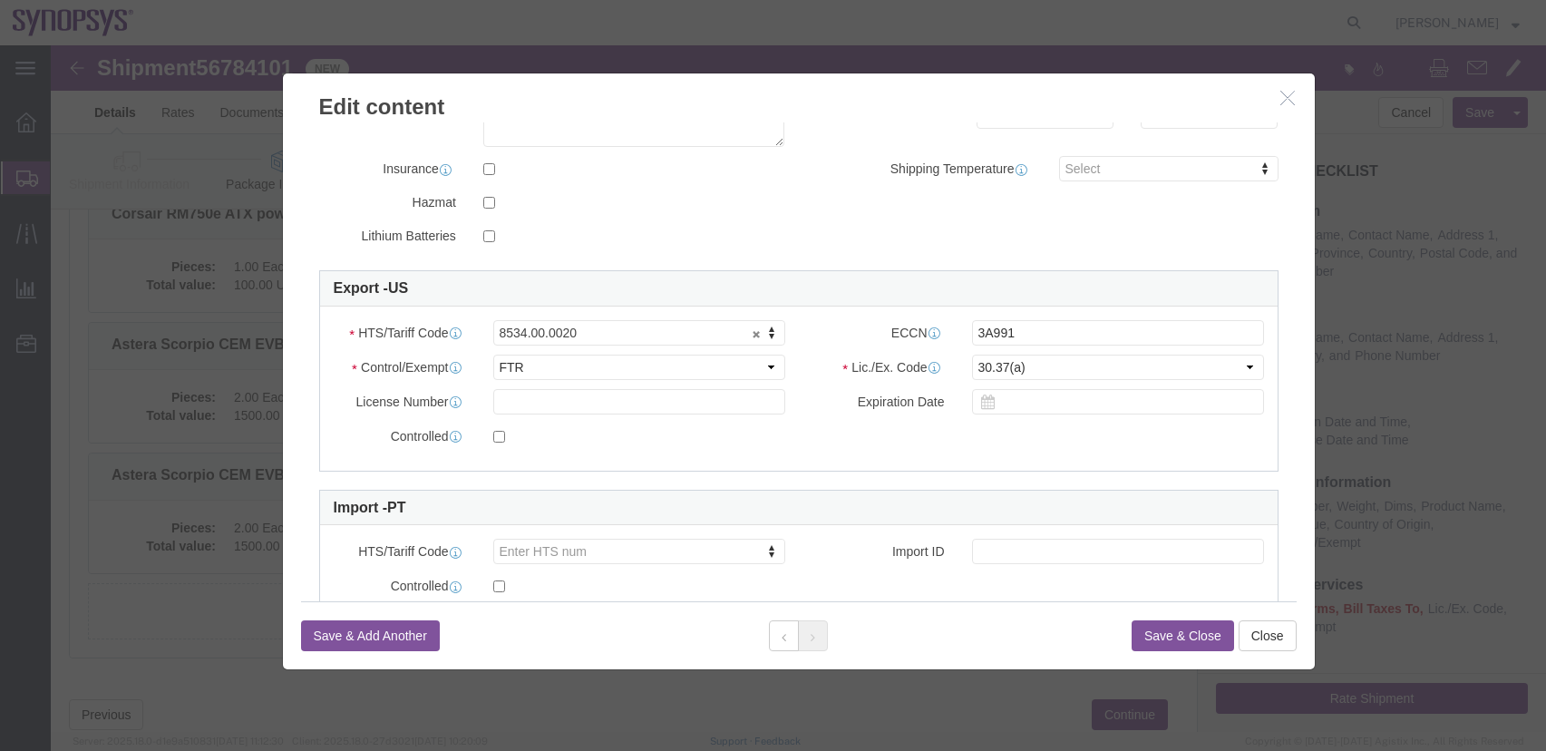
scroll to position [363, 0]
type input "1.00"
type input "750"
click select "Select ATF BIS DEA EPA FDA FTR ITAR OFAC Other (OPA)"
click button "Close"
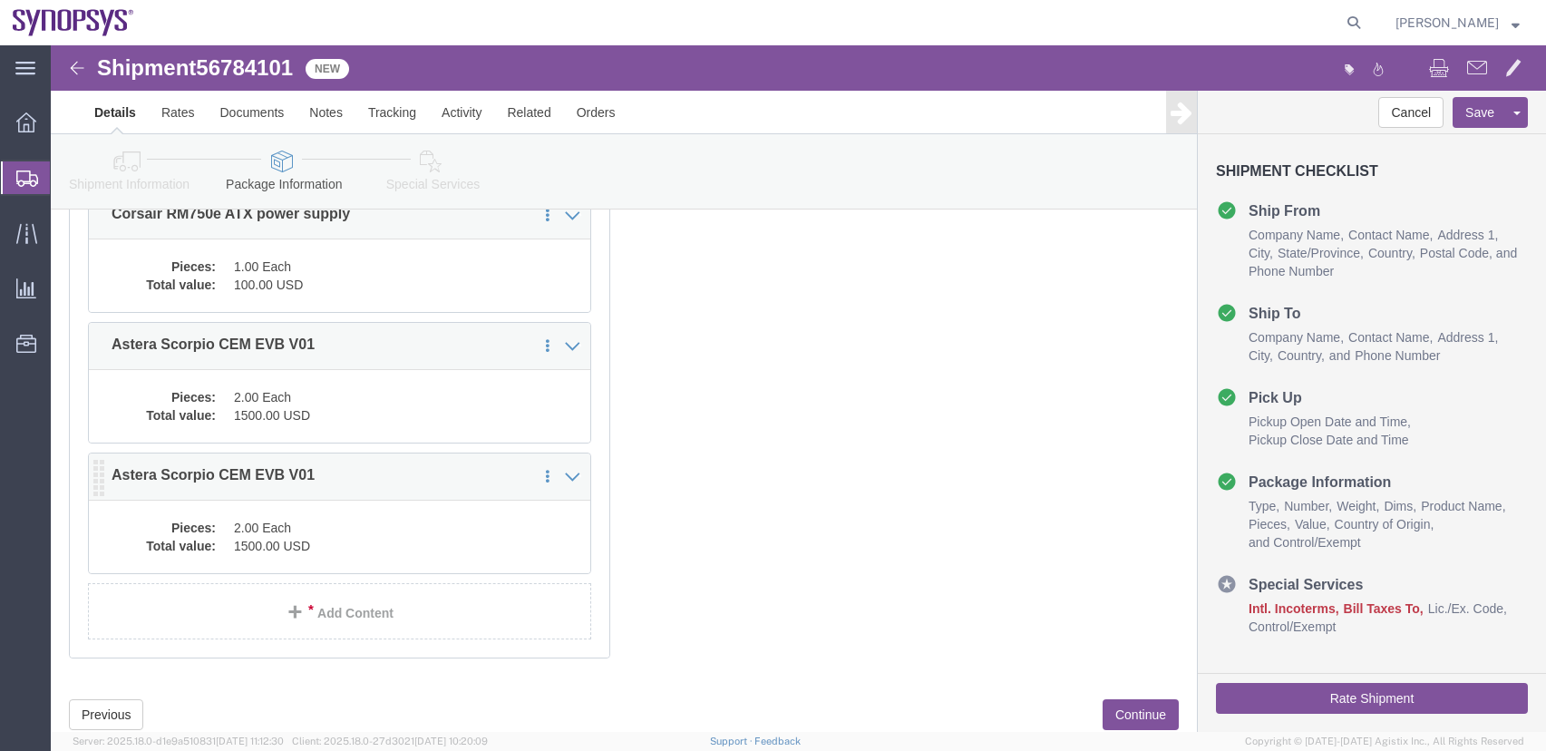
click dd "2.00 Each"
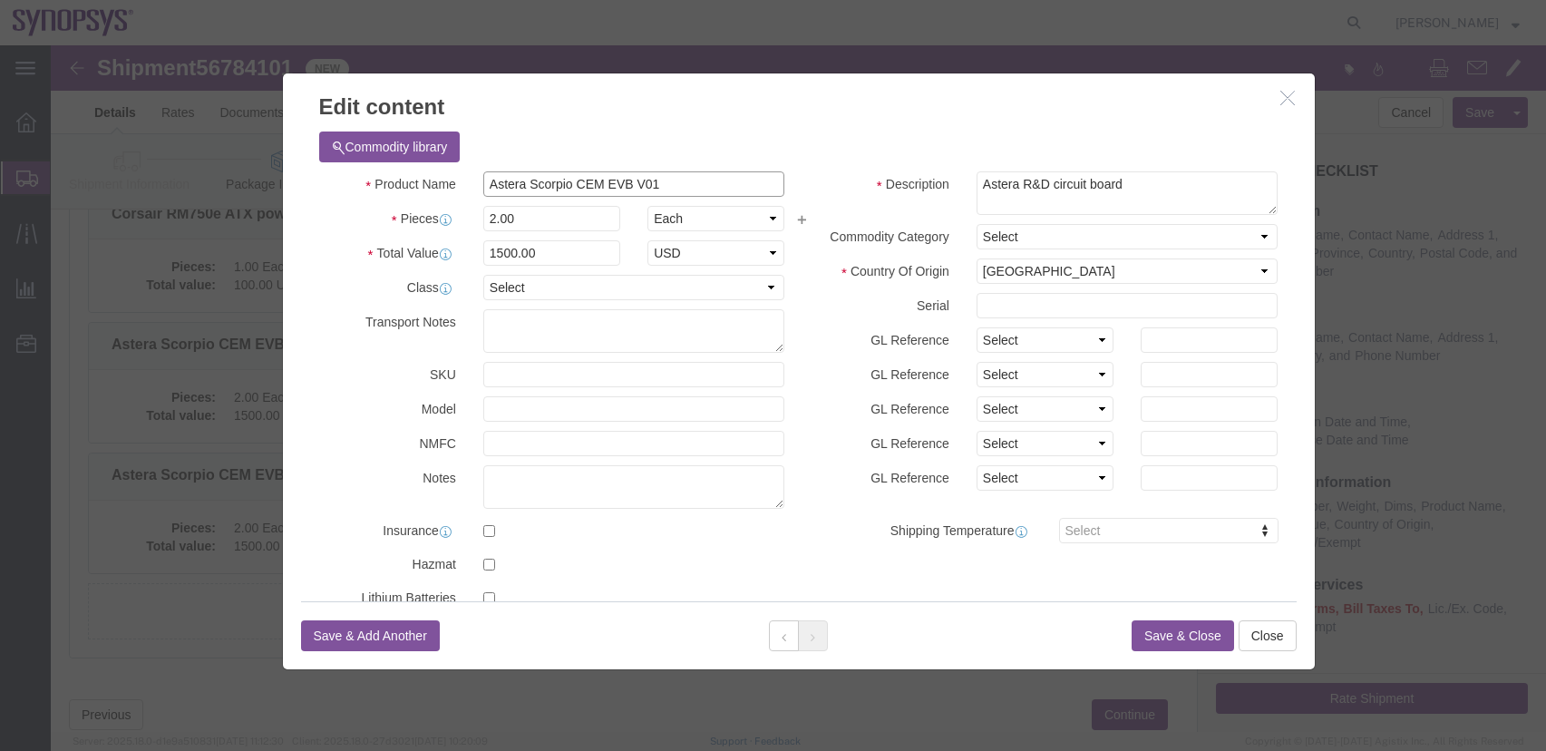
drag, startPoint x: 547, startPoint y: 145, endPoint x: 519, endPoint y: 139, distance: 27.9
click input "Astera Scorpio CEM EVB V01"
click input "Astera Scorpio EVB V01"
type input "Astera Scorpio EVB Kit and accessories"
drag, startPoint x: 439, startPoint y: 175, endPoint x: -15, endPoint y: 51, distance: 470.9
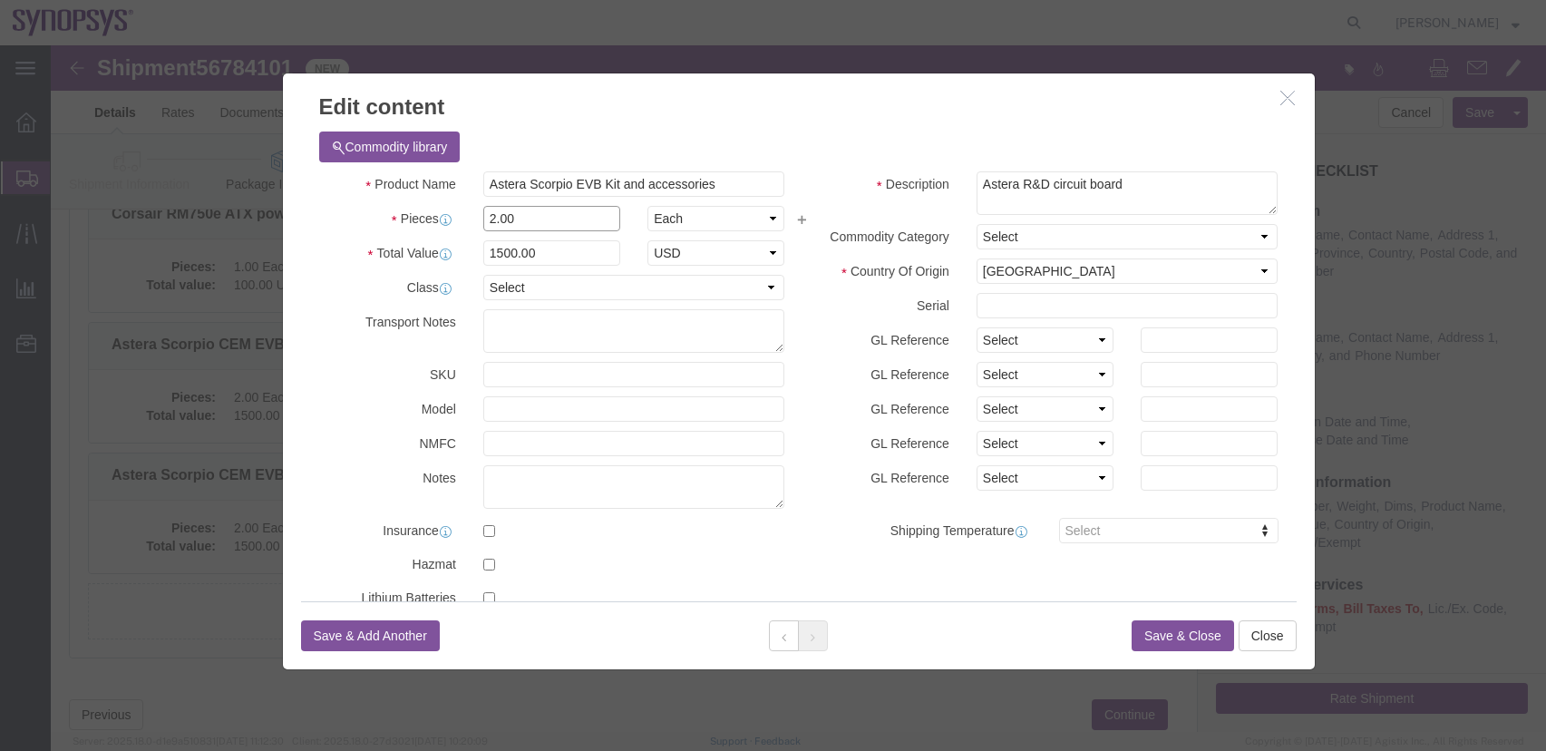
click html "Shipment 56784101 New Details Rates Documents Notes Tracking Activity Related O…"
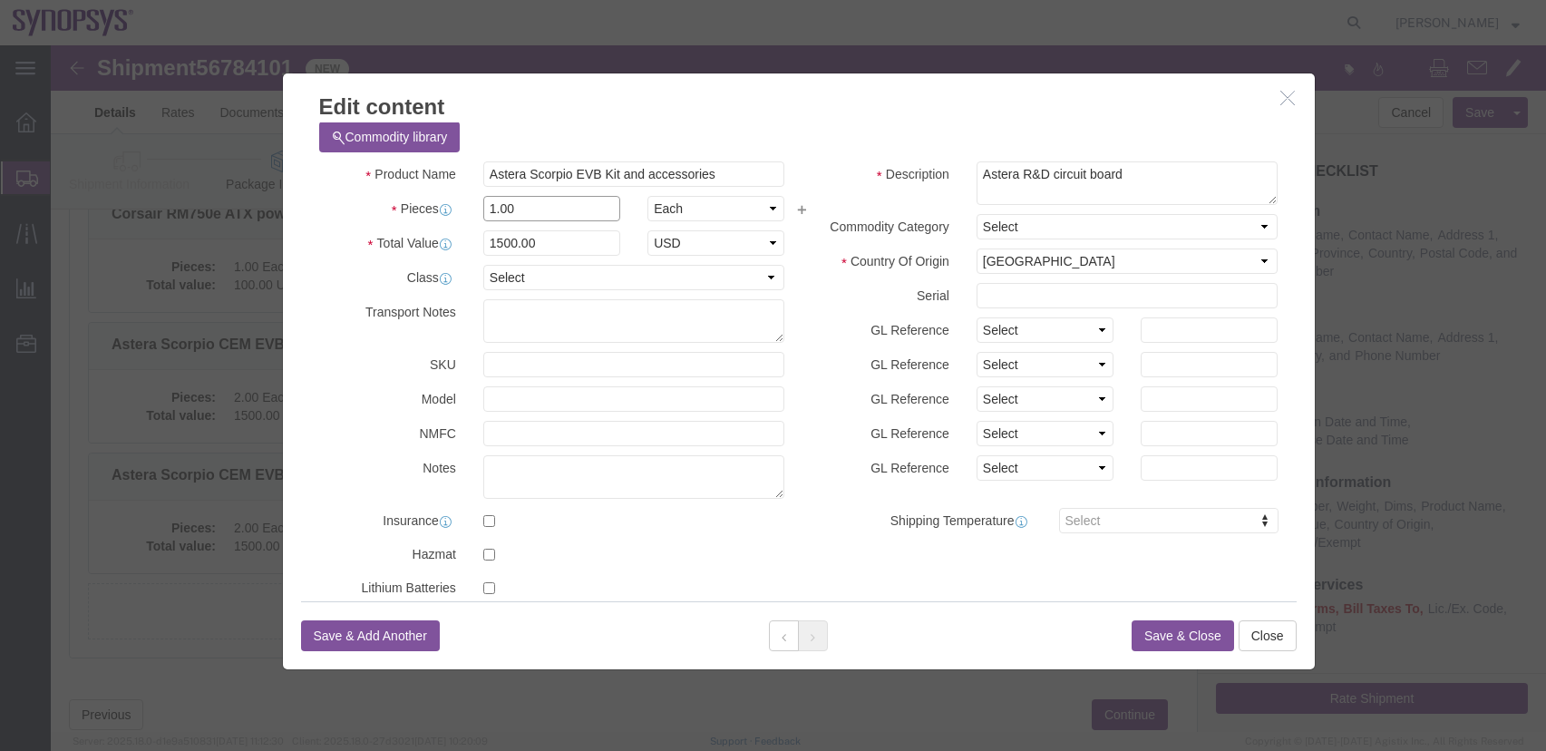
scroll to position [0, 0]
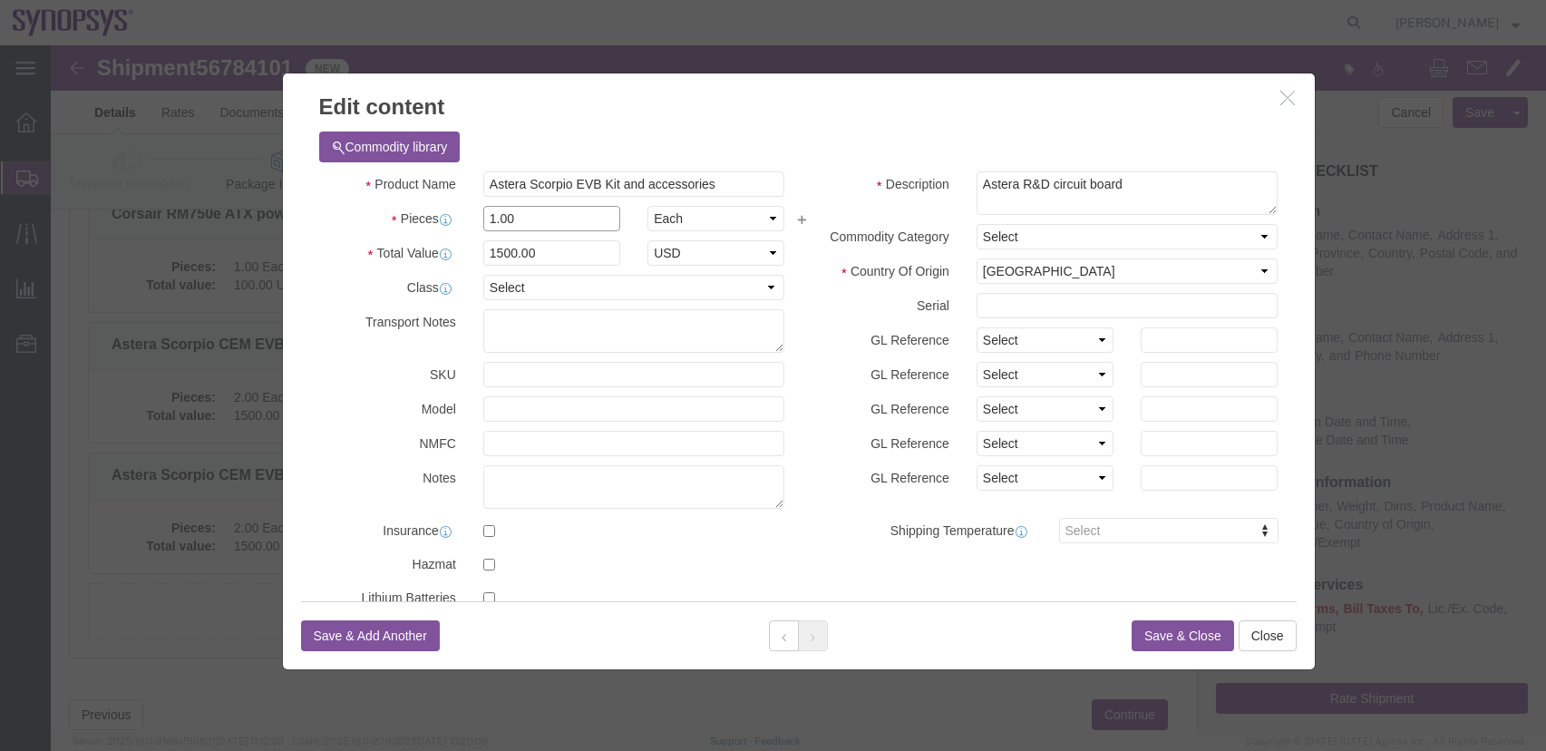
type input "1.00"
type input "750"
click button "Save & Close"
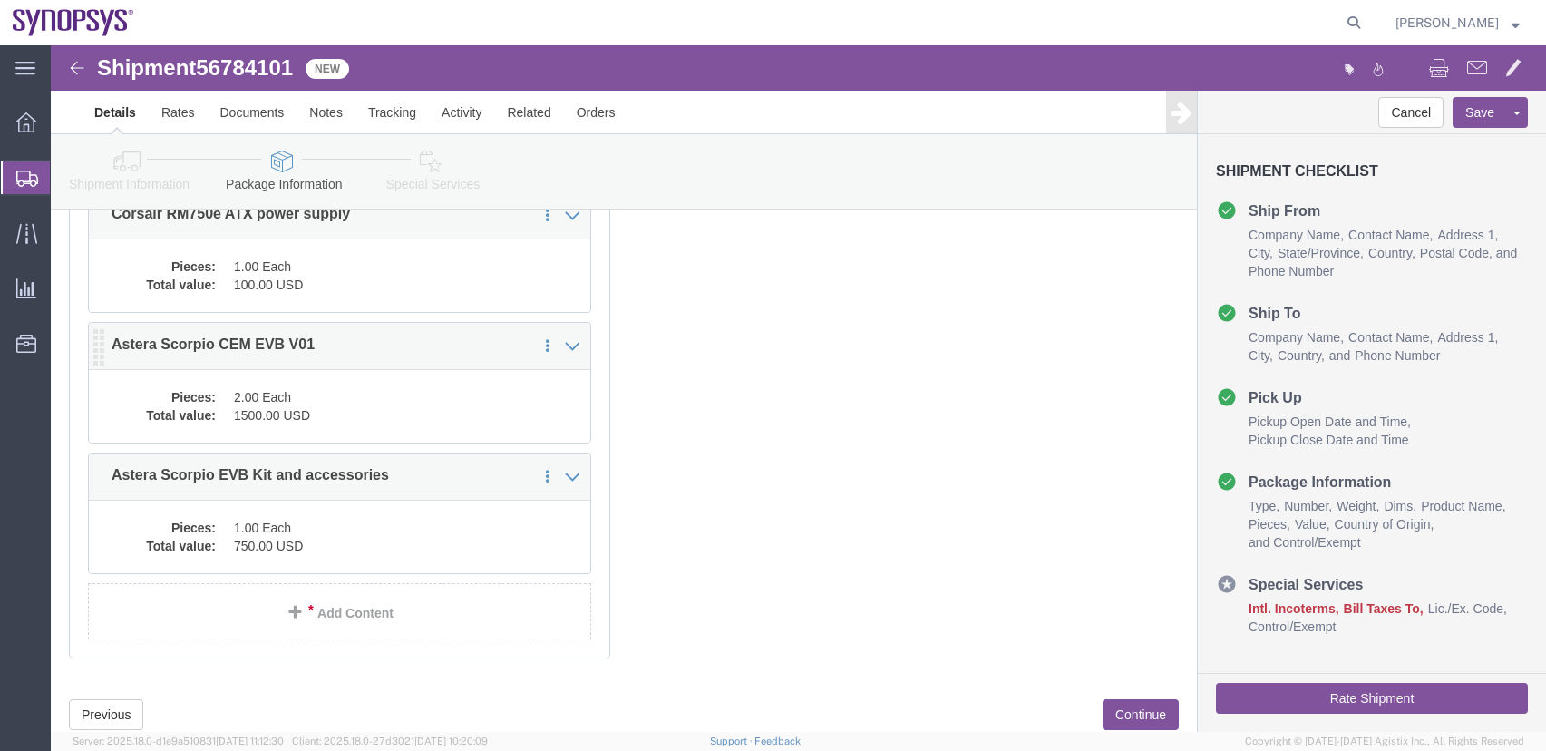
click p "Astera Scorpio CEM EVB V01"
click icon
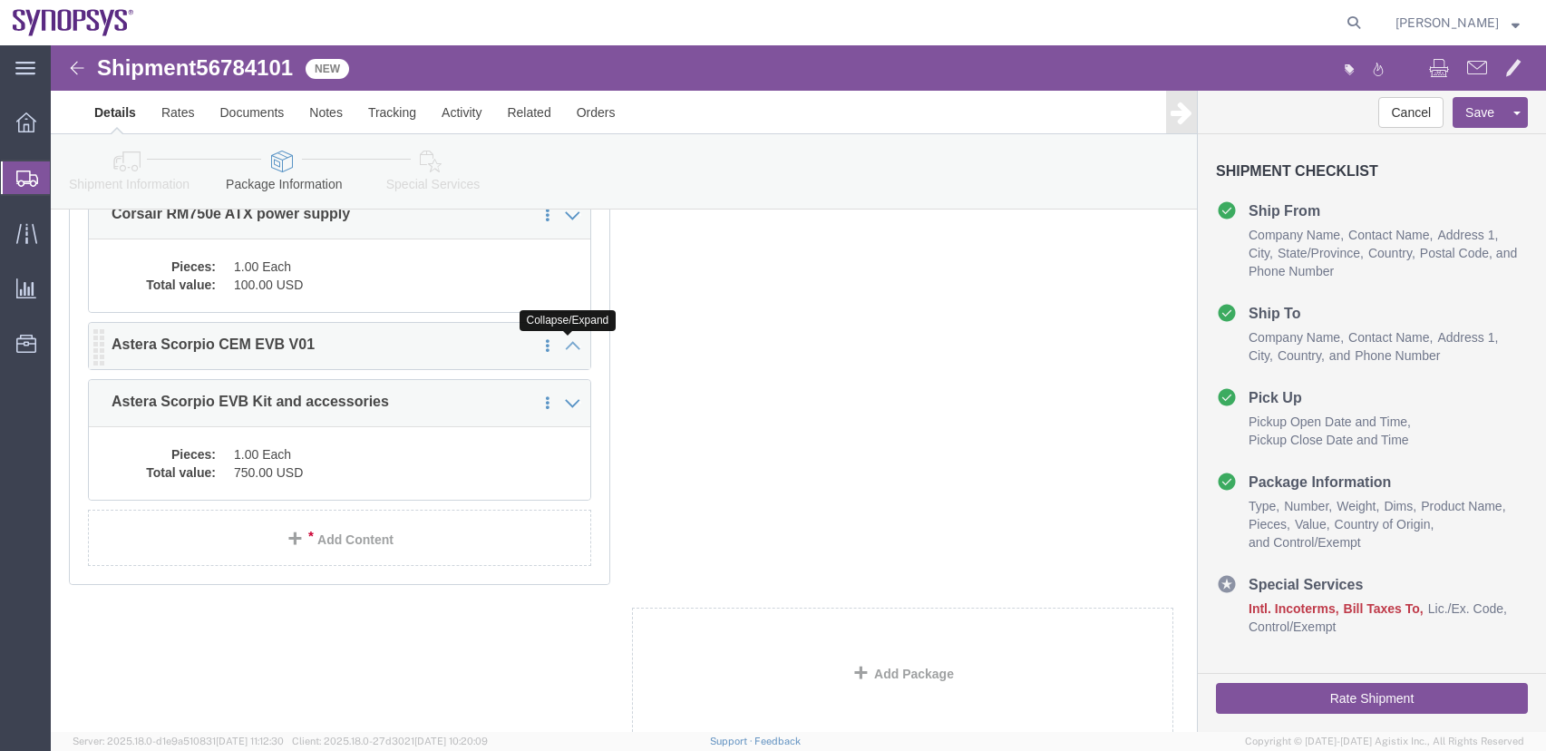
click icon
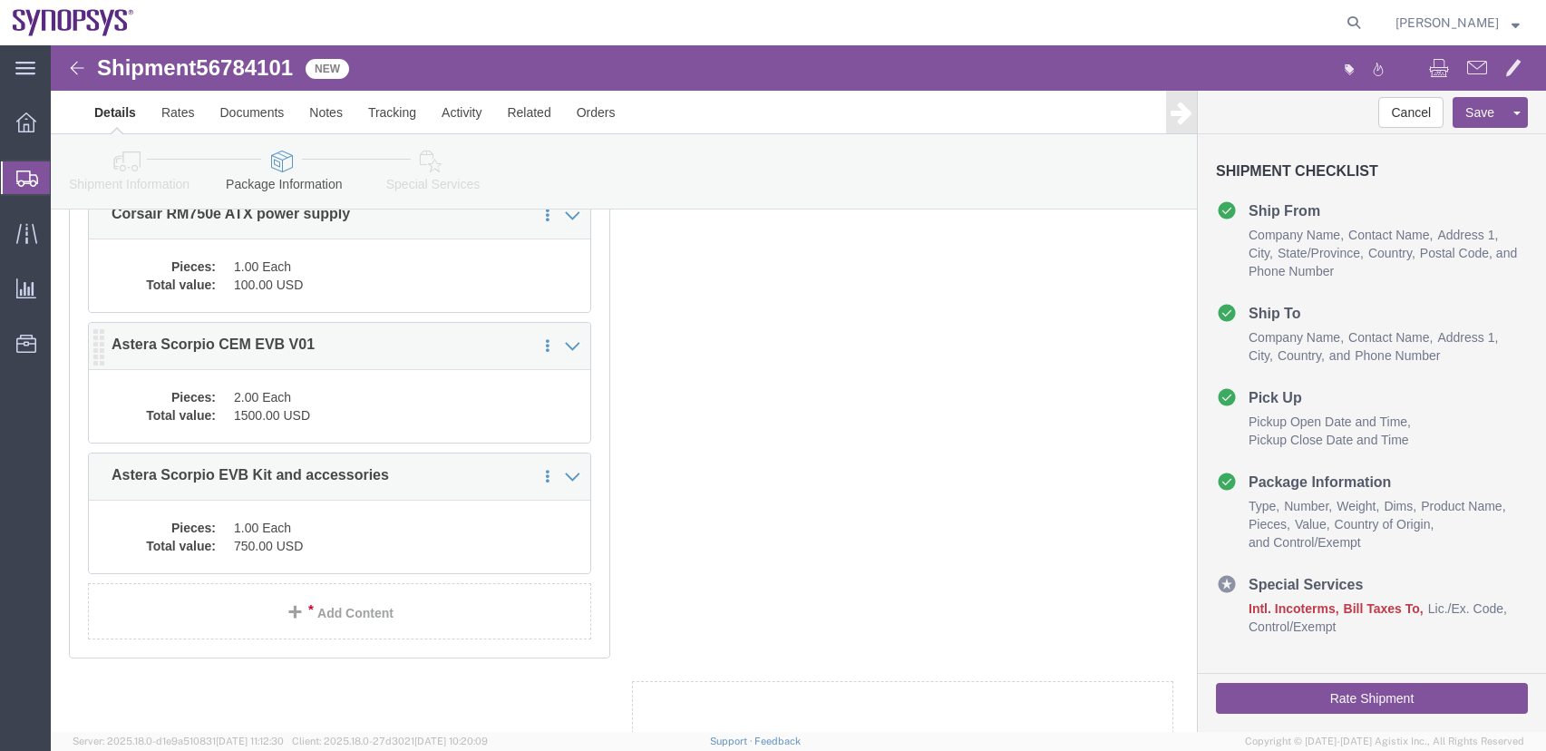
click p "Astera Scorpio CEM EVB V01"
click div "1 x Your Packaging Package Type Select Envelope Large Box Medium Box PAK Rack S…"
click dd "2.00 Each"
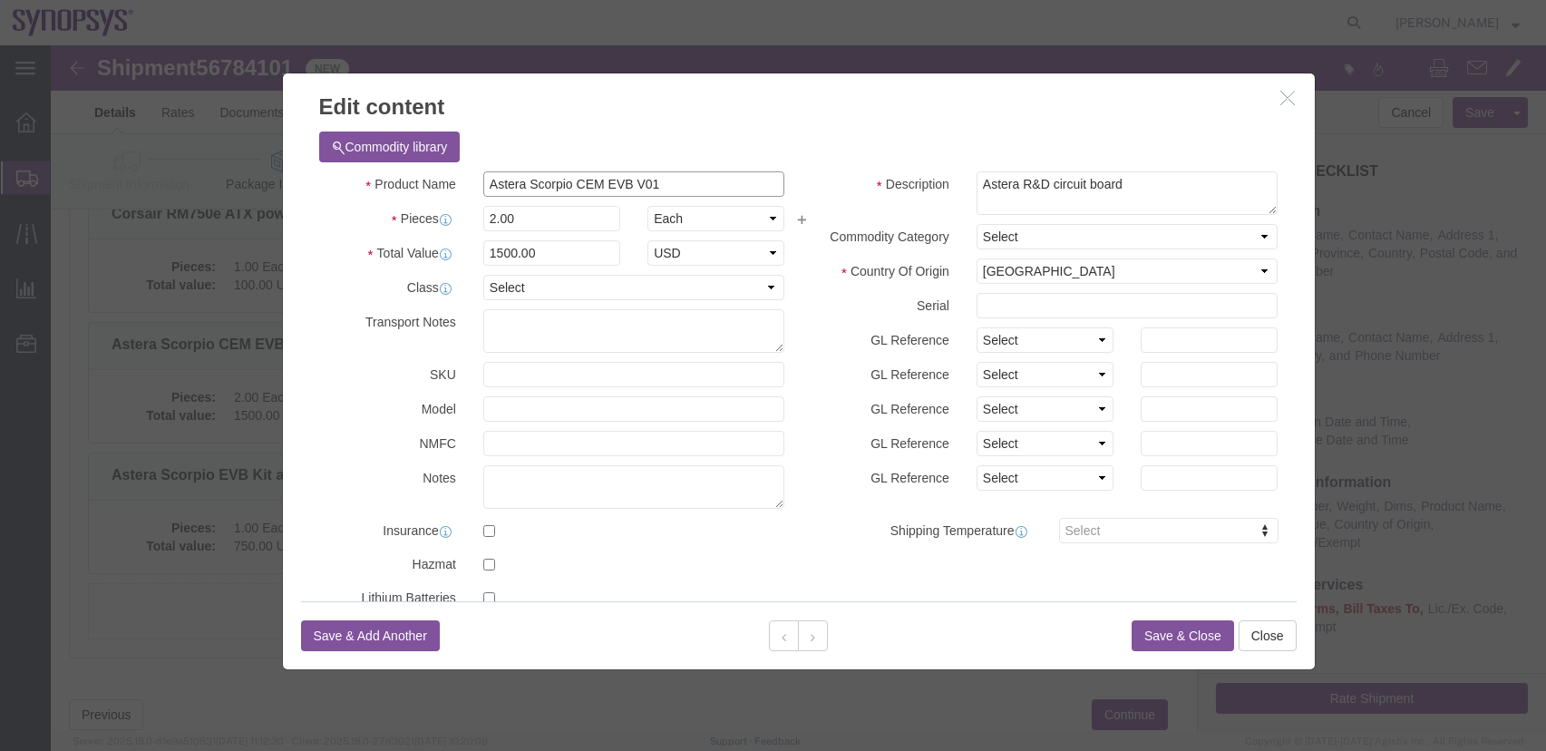
drag, startPoint x: 609, startPoint y: 136, endPoint x: 579, endPoint y: 138, distance: 30.0
click input "Astera Scorpio CEM EVB V01"
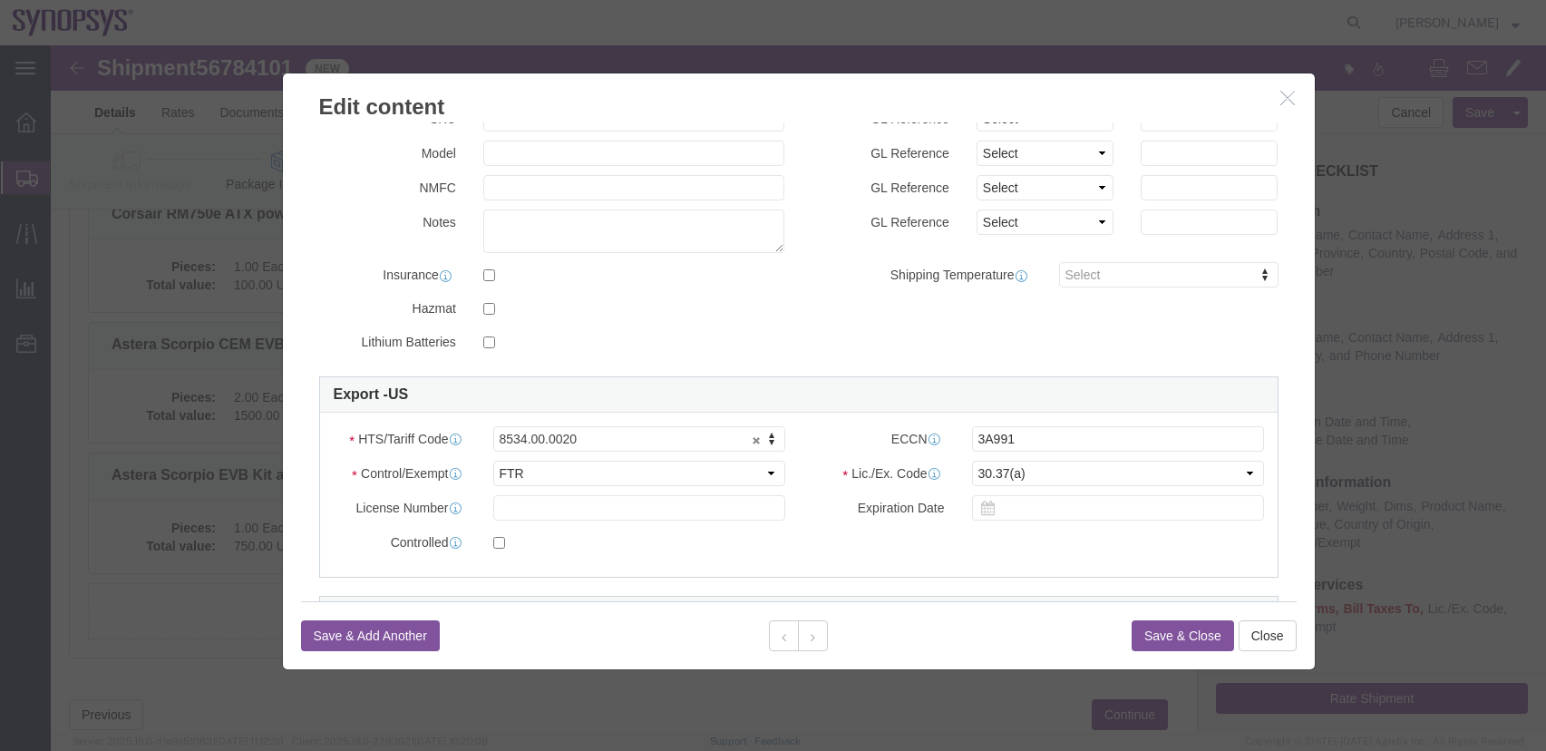
scroll to position [272, 0]
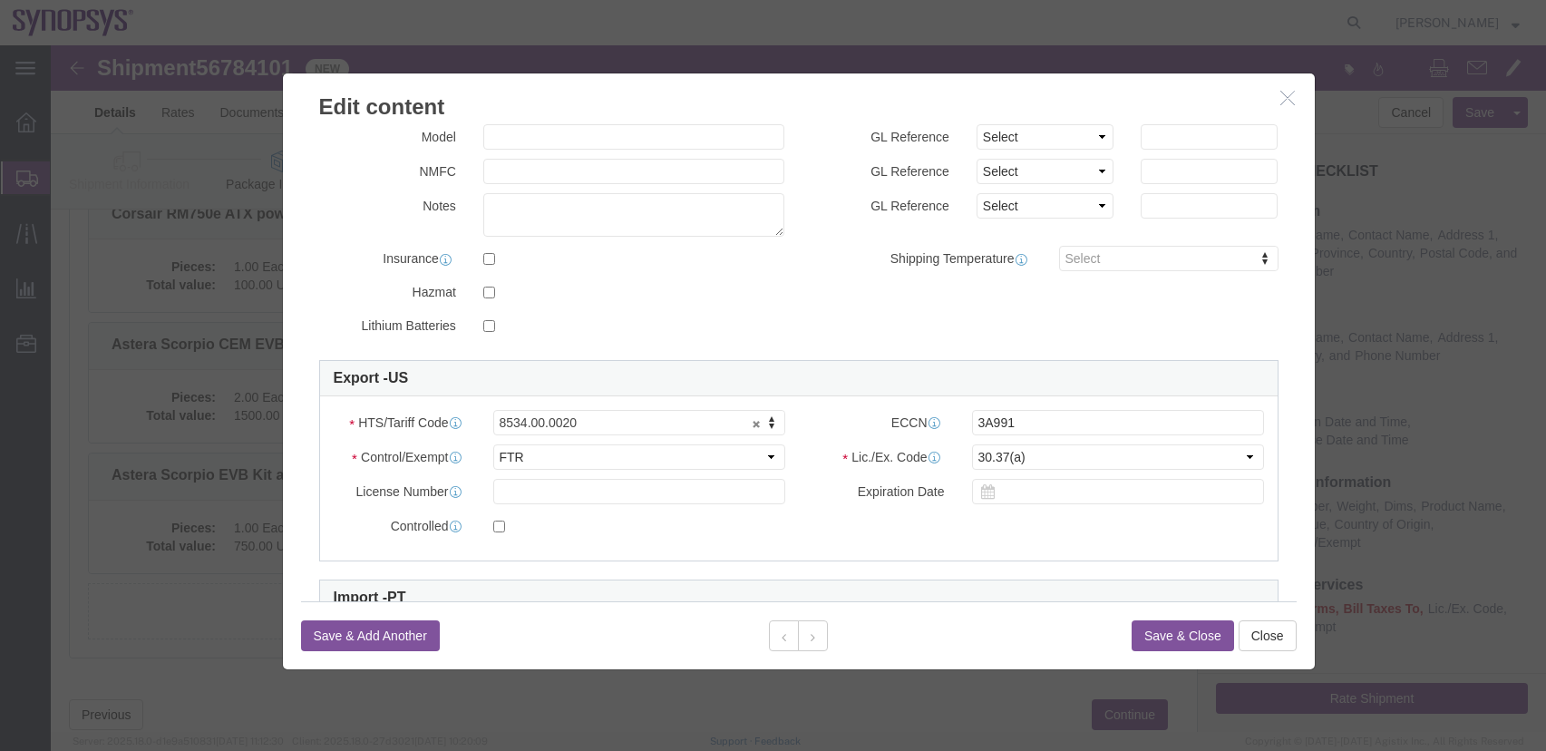
type input "Astera Scorpio CEM EVB and accessories"
click button "Save & Close"
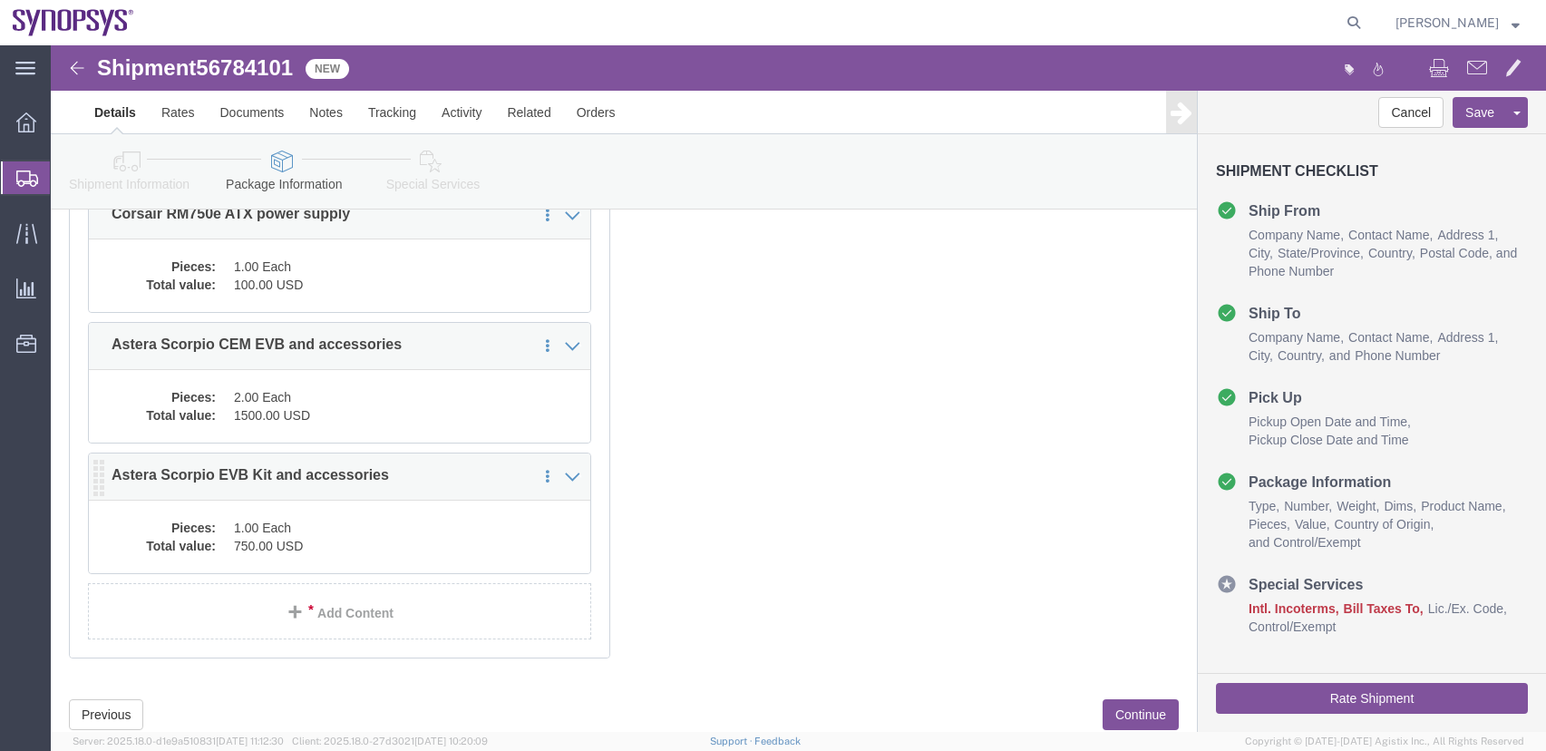
click dd "750.00 USD"
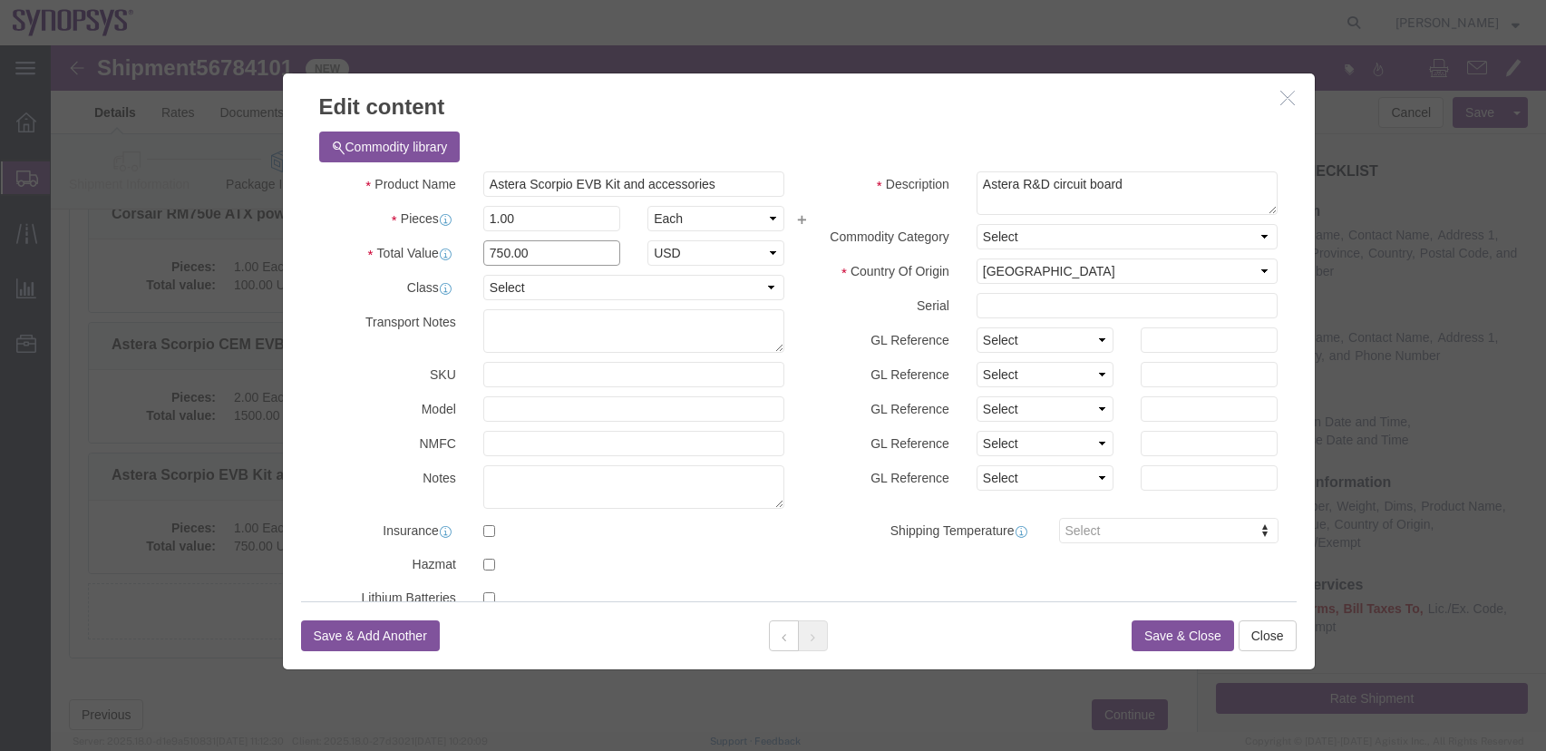
drag, startPoint x: 489, startPoint y: 203, endPoint x: 169, endPoint y: 150, distance: 324.3
click div "Edit content Commodity library Product Name Astera Scorpio EVB Kit and accessor…"
type input "1500"
click button "Save & Close"
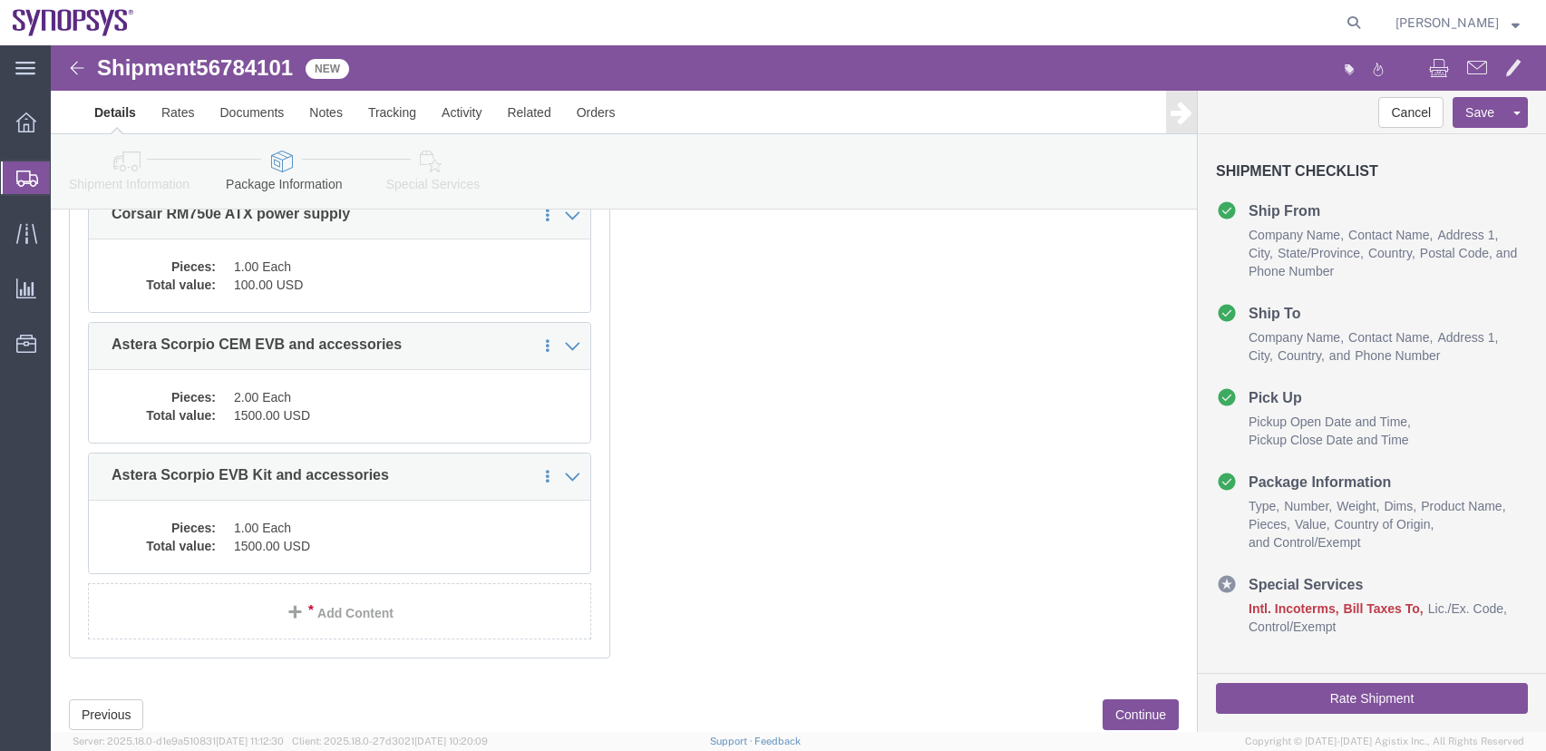
click button "Continue"
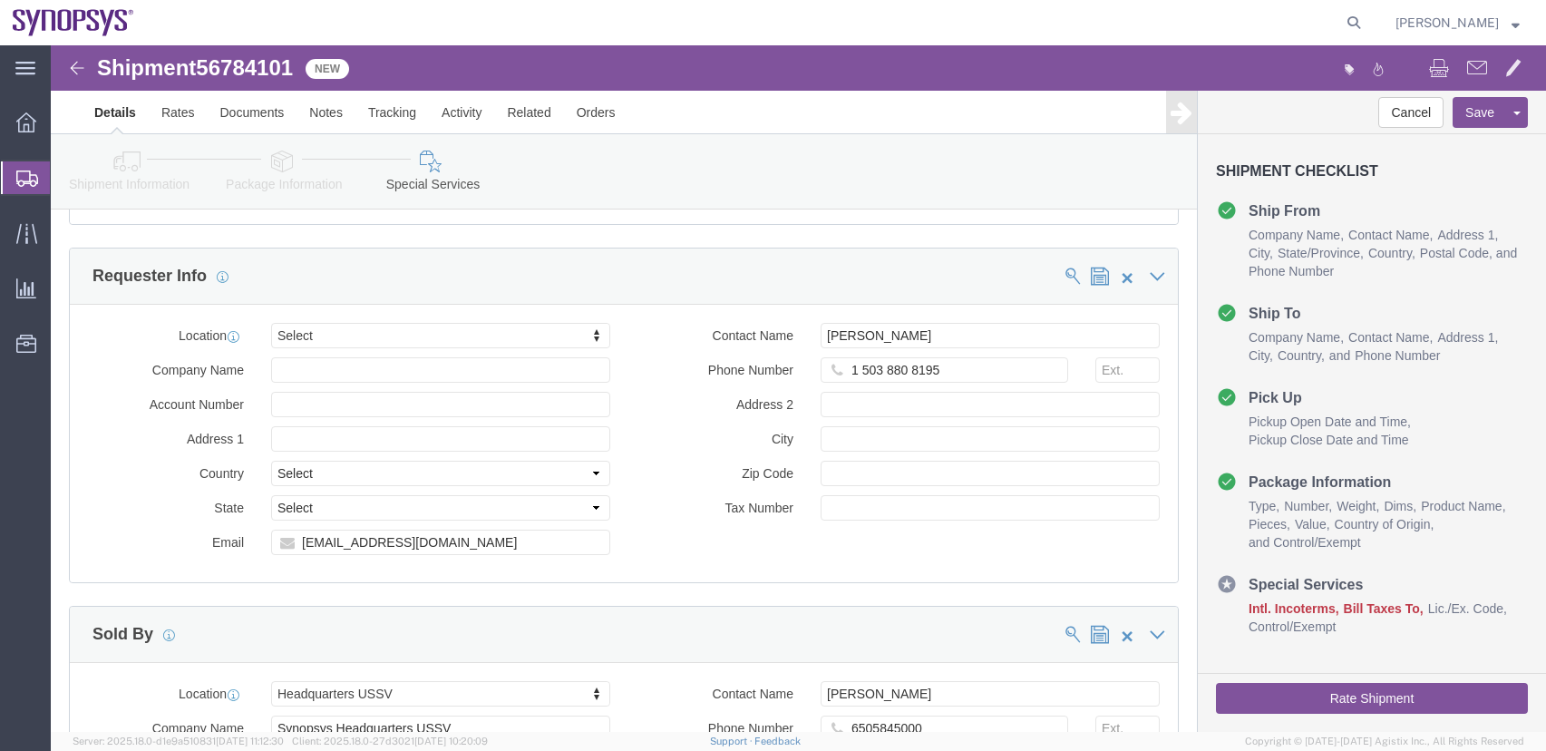
scroll to position [1337, 0]
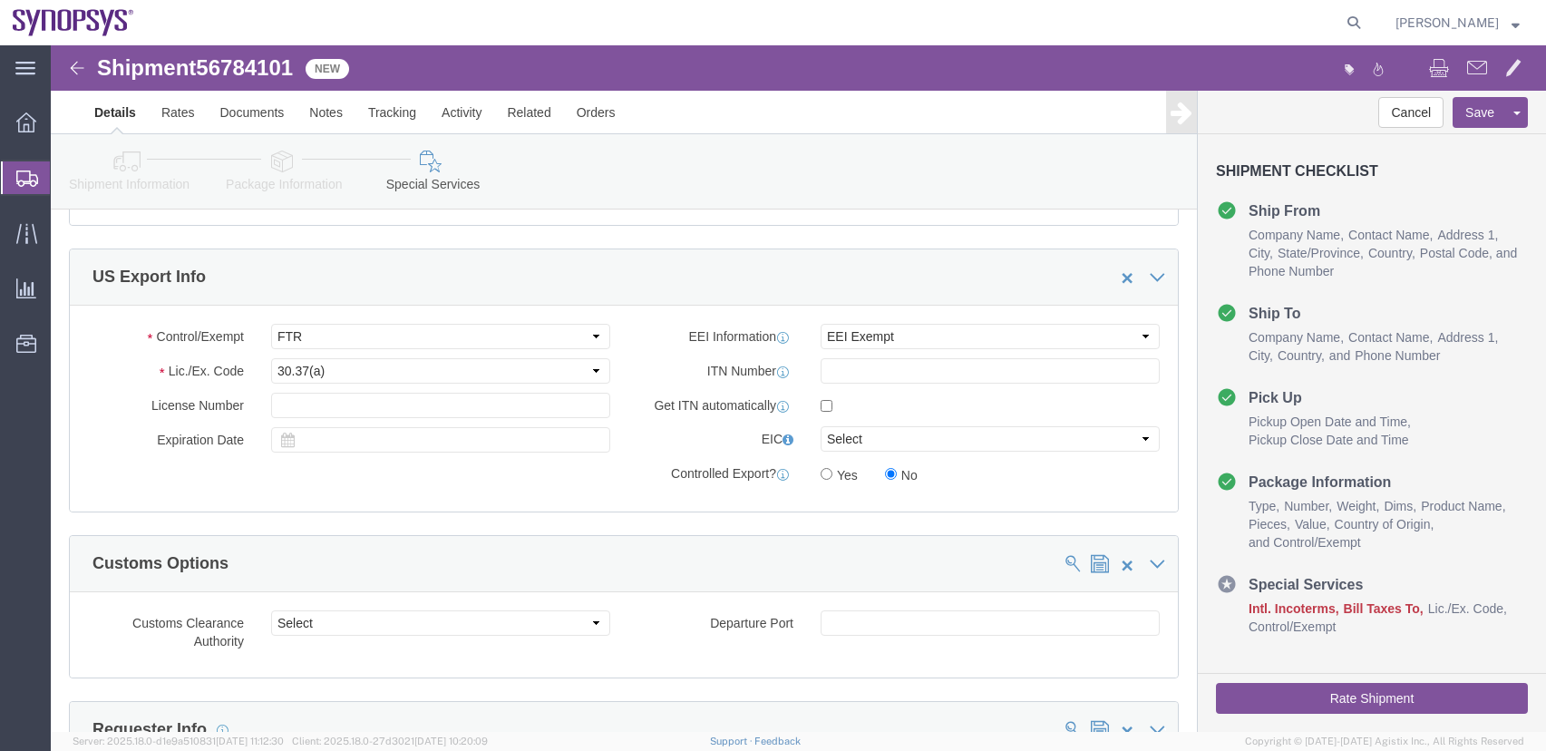
drag, startPoint x: 1291, startPoint y: 645, endPoint x: 1279, endPoint y: 636, distance: 15.4
click button "Rate Shipment"
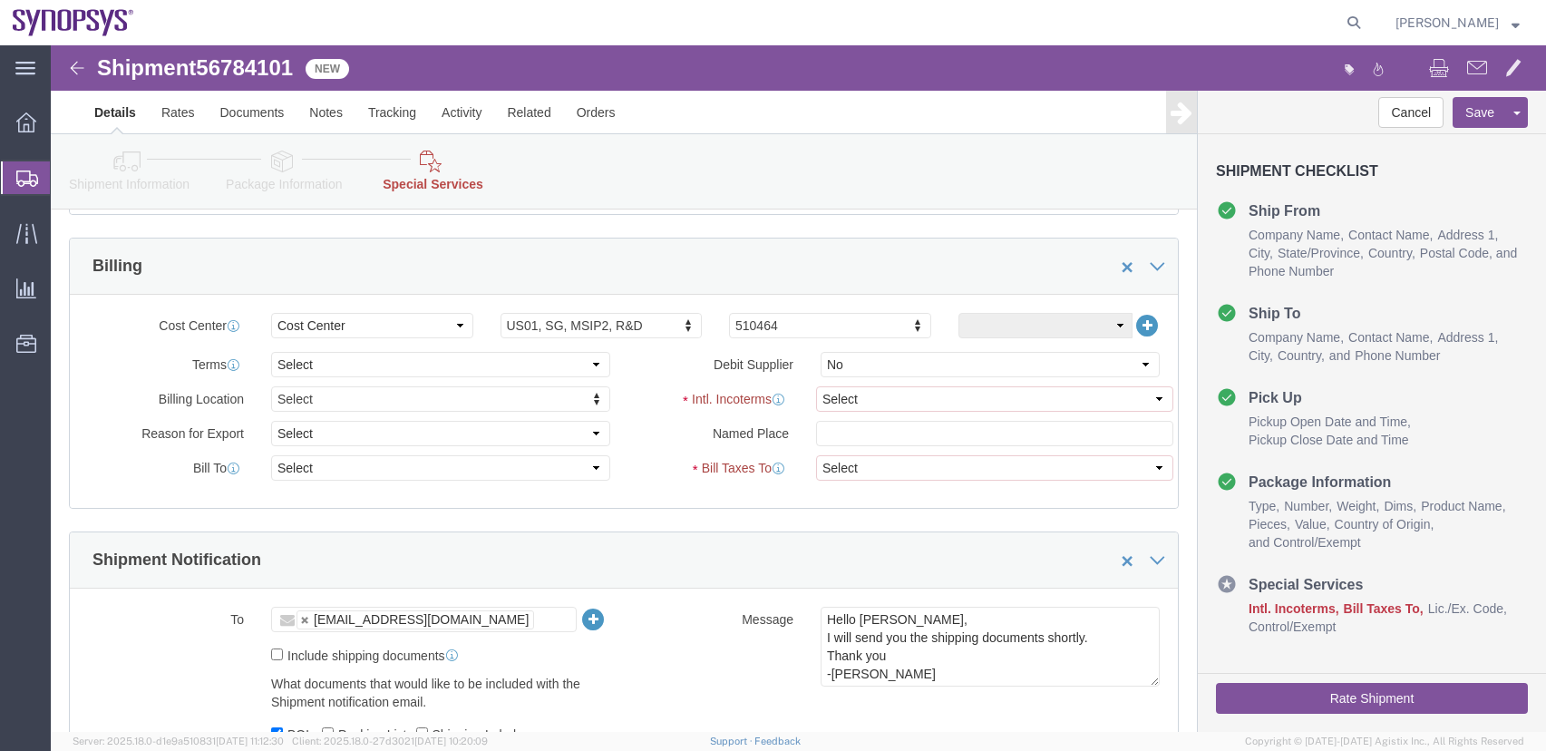
scroll to position [907, 0]
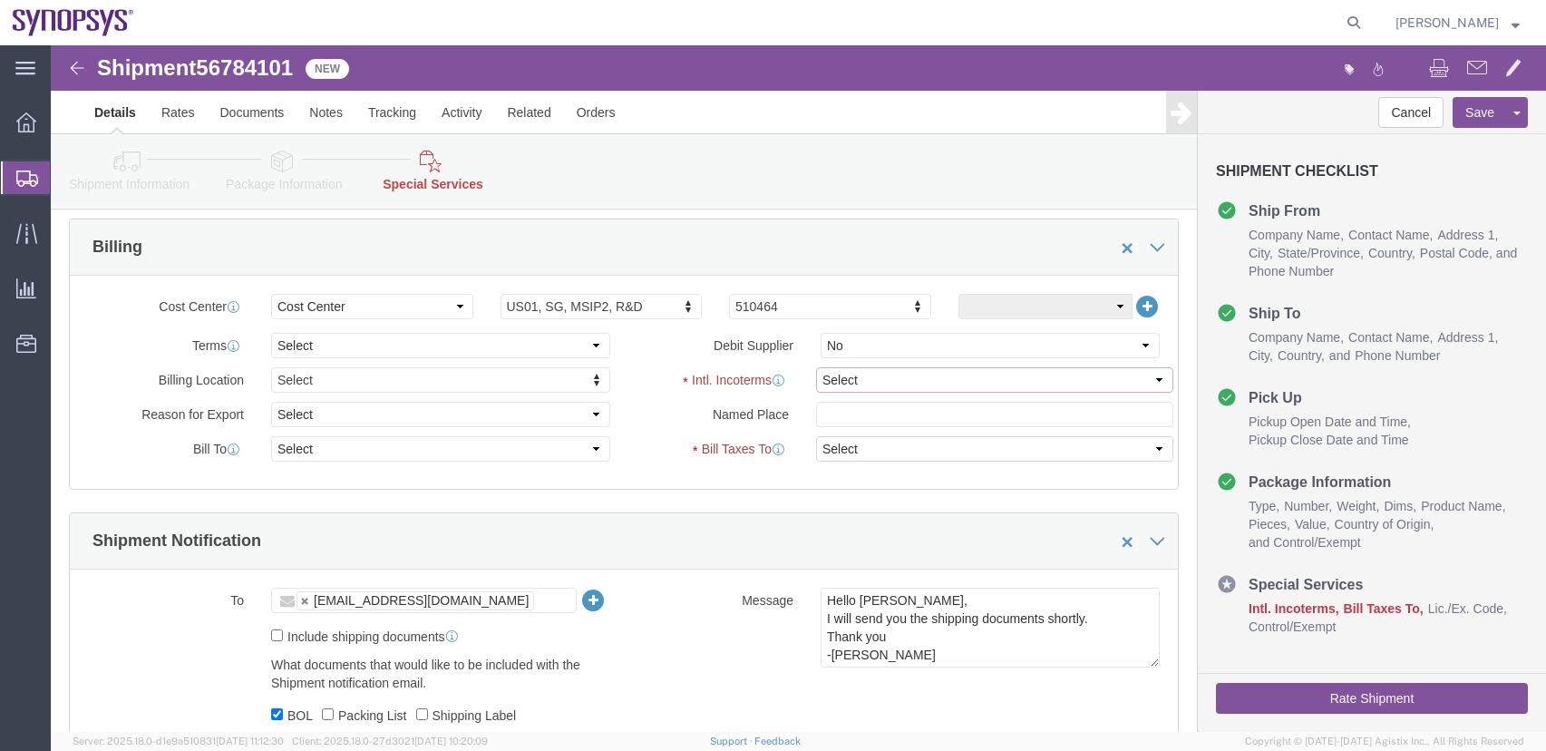
click select "Select Carriage Insurance Paid Carriage Paid To Cost and Freight Cost Insurance…"
select select "DAP"
click select "Select Carriage Insurance Paid Carriage Paid To Cost and Freight Cost Insurance…"
select select "SHIP"
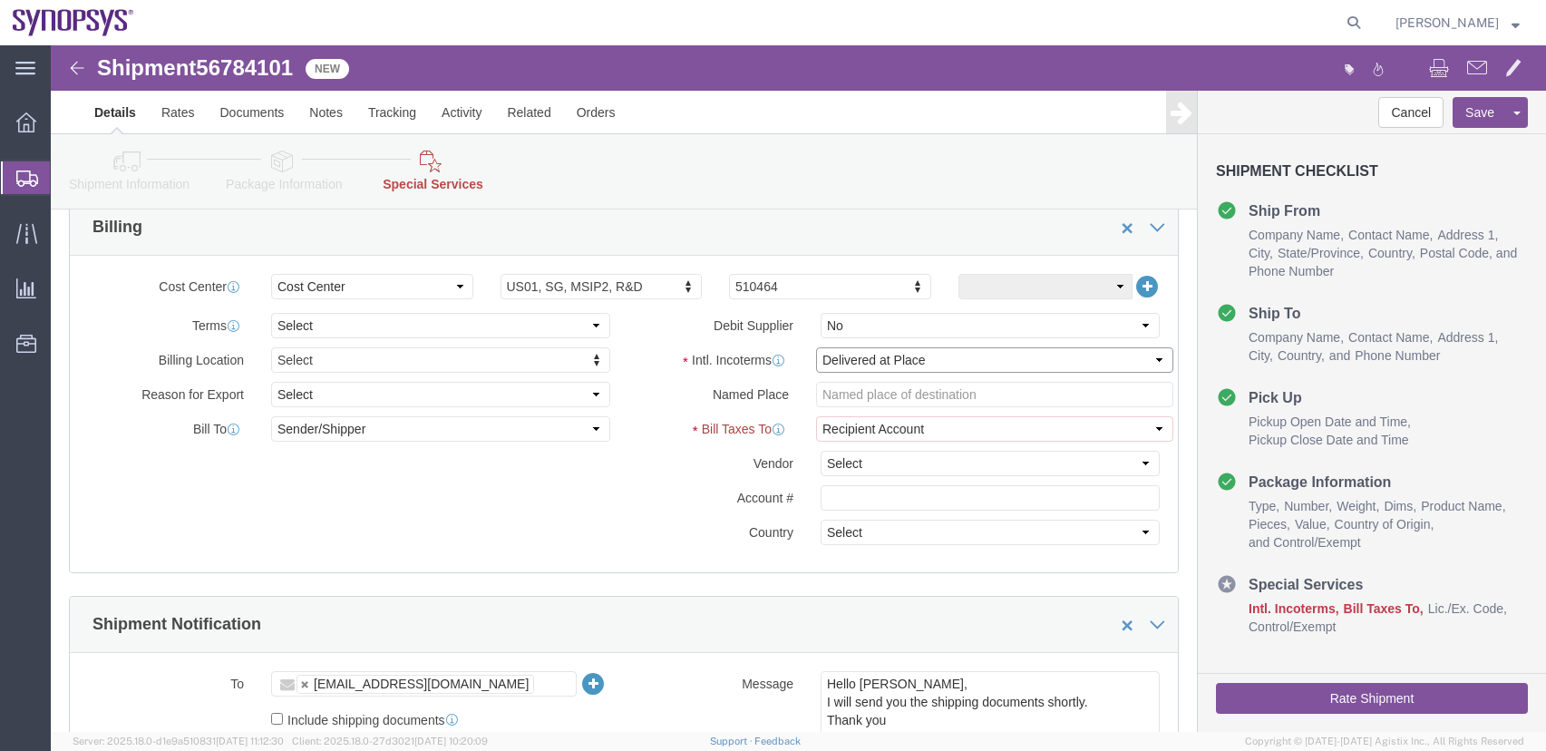
scroll to position [887, 0]
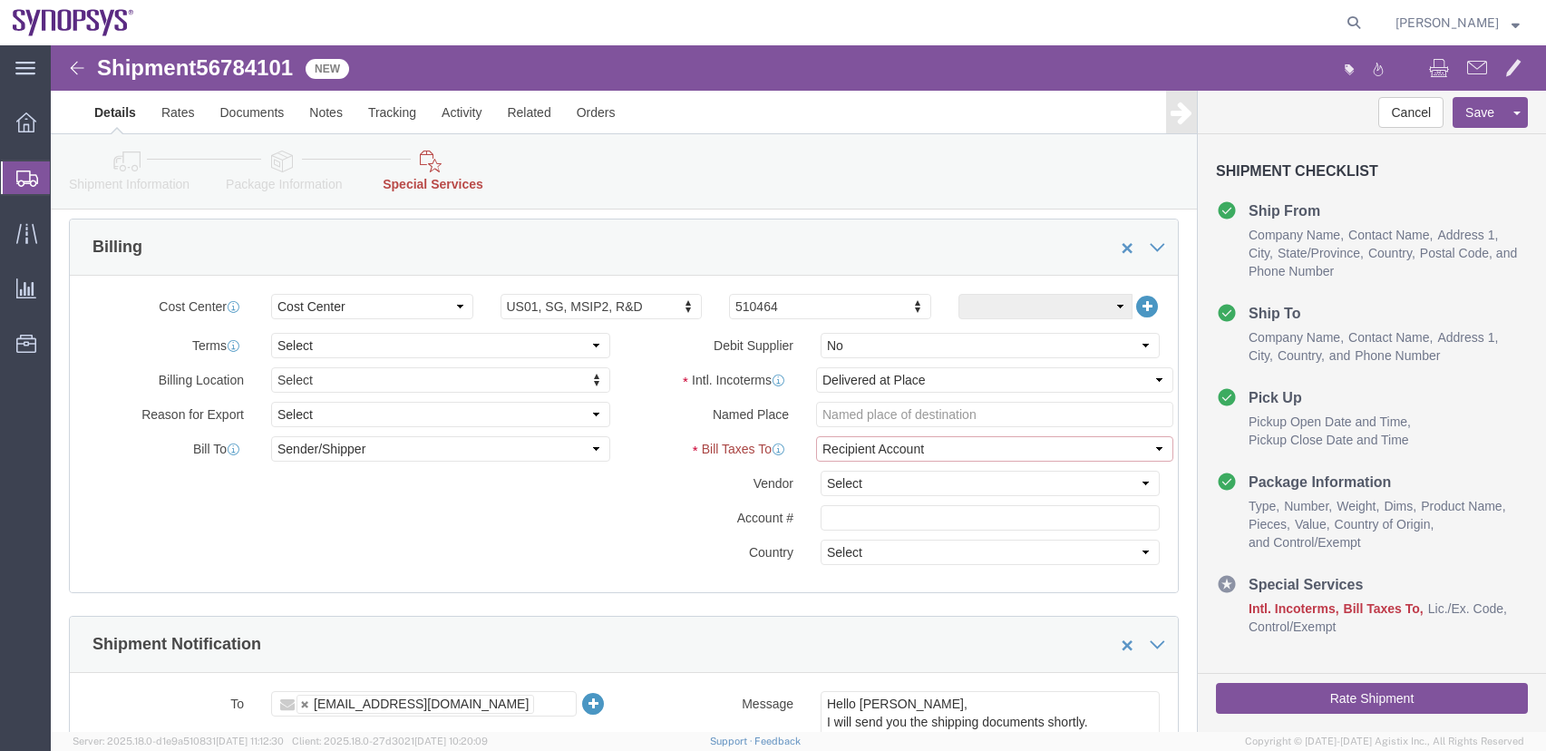
click select "Select Recipient Account Sender/Shipper Third Party Account"
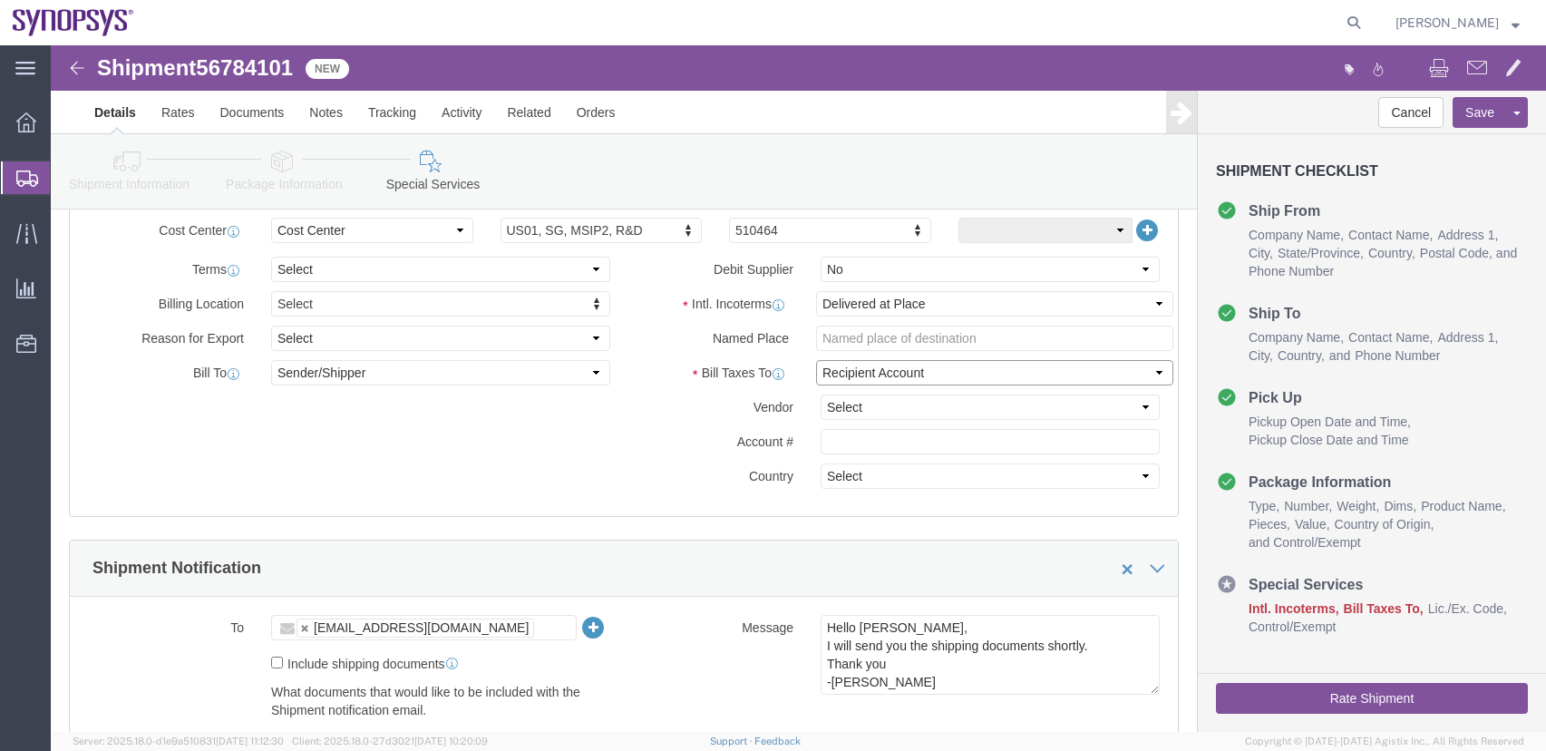
scroll to position [810, 0]
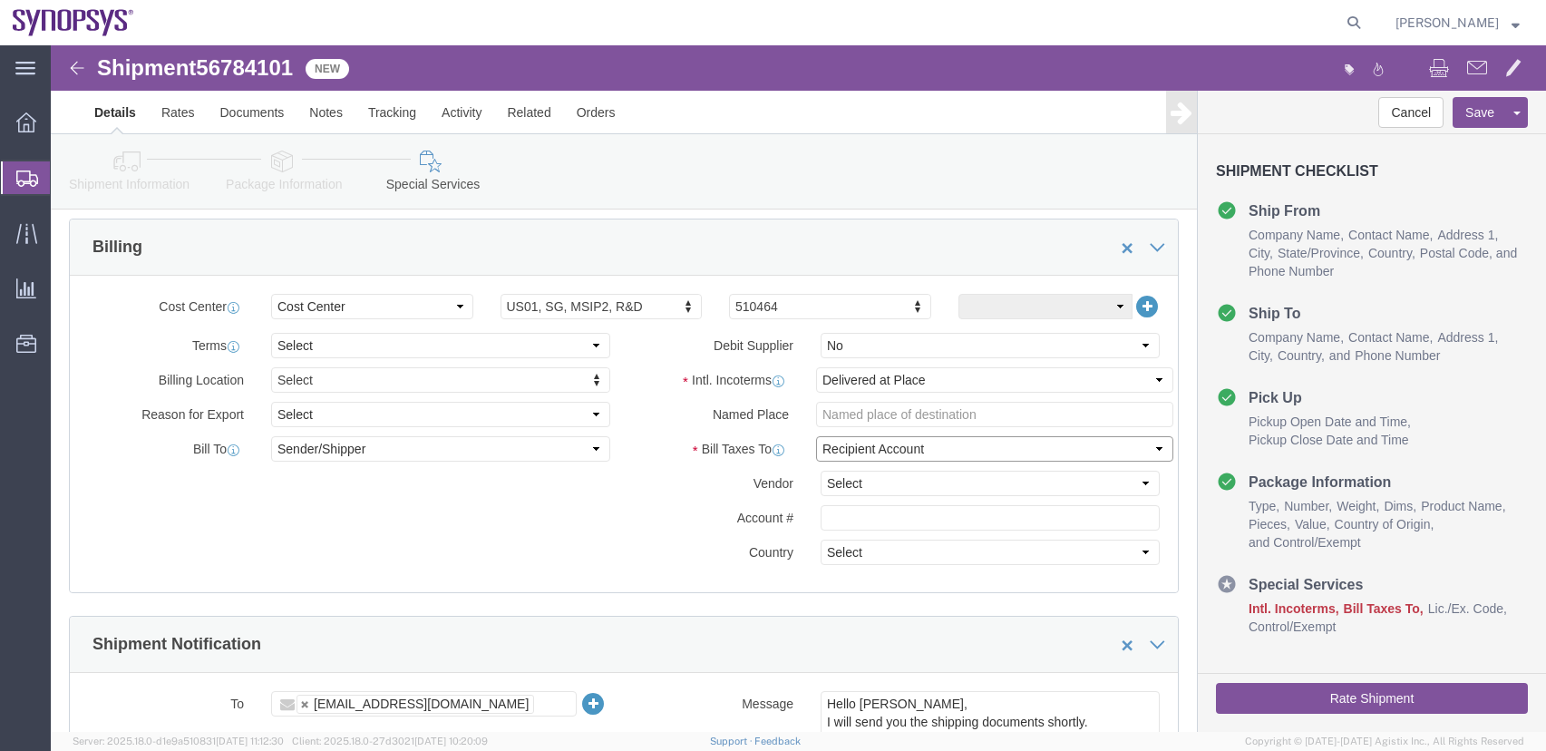
select select "SHIP"
click select "Select Recipient Account Sender/Shipper Third Party Account"
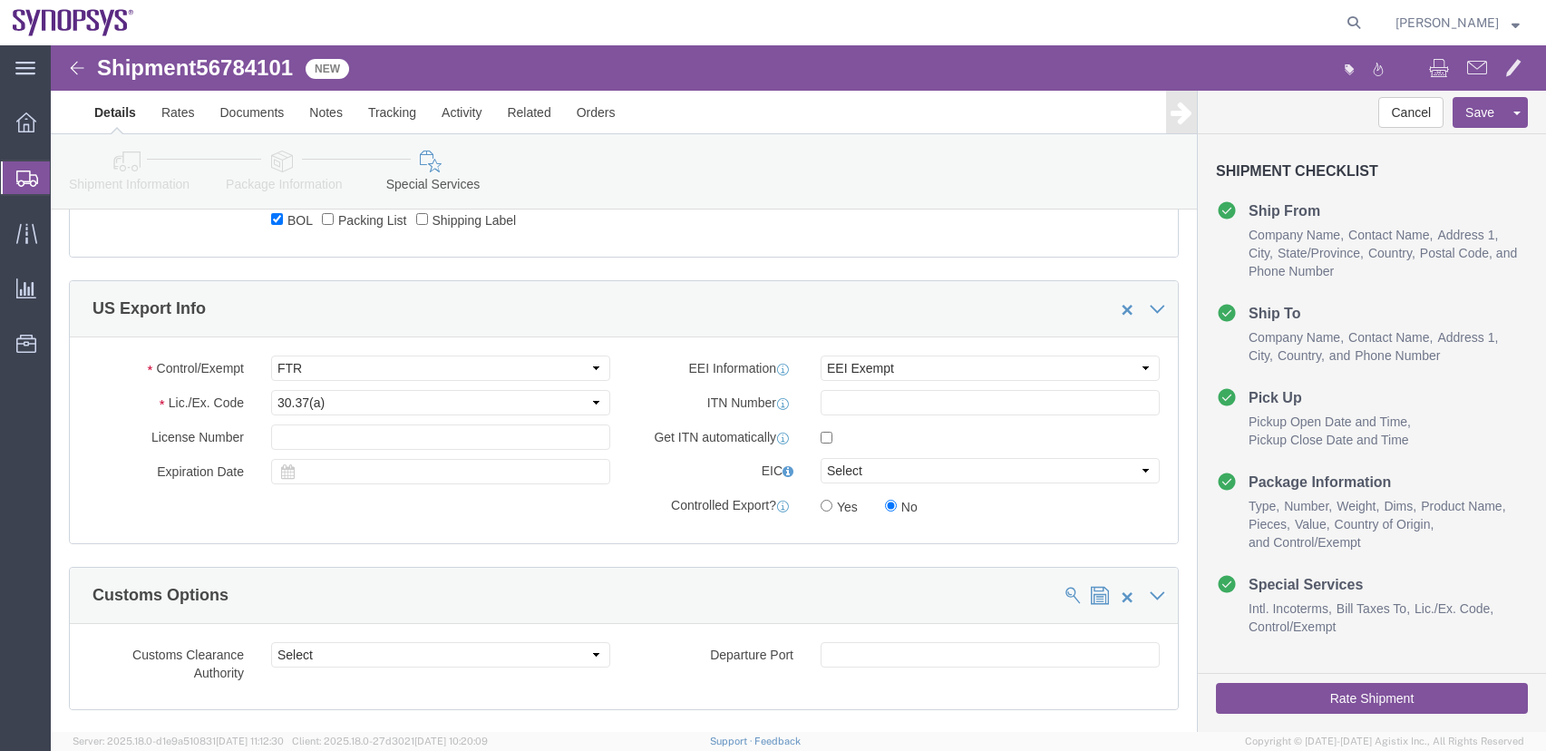
scroll to position [1354, 0]
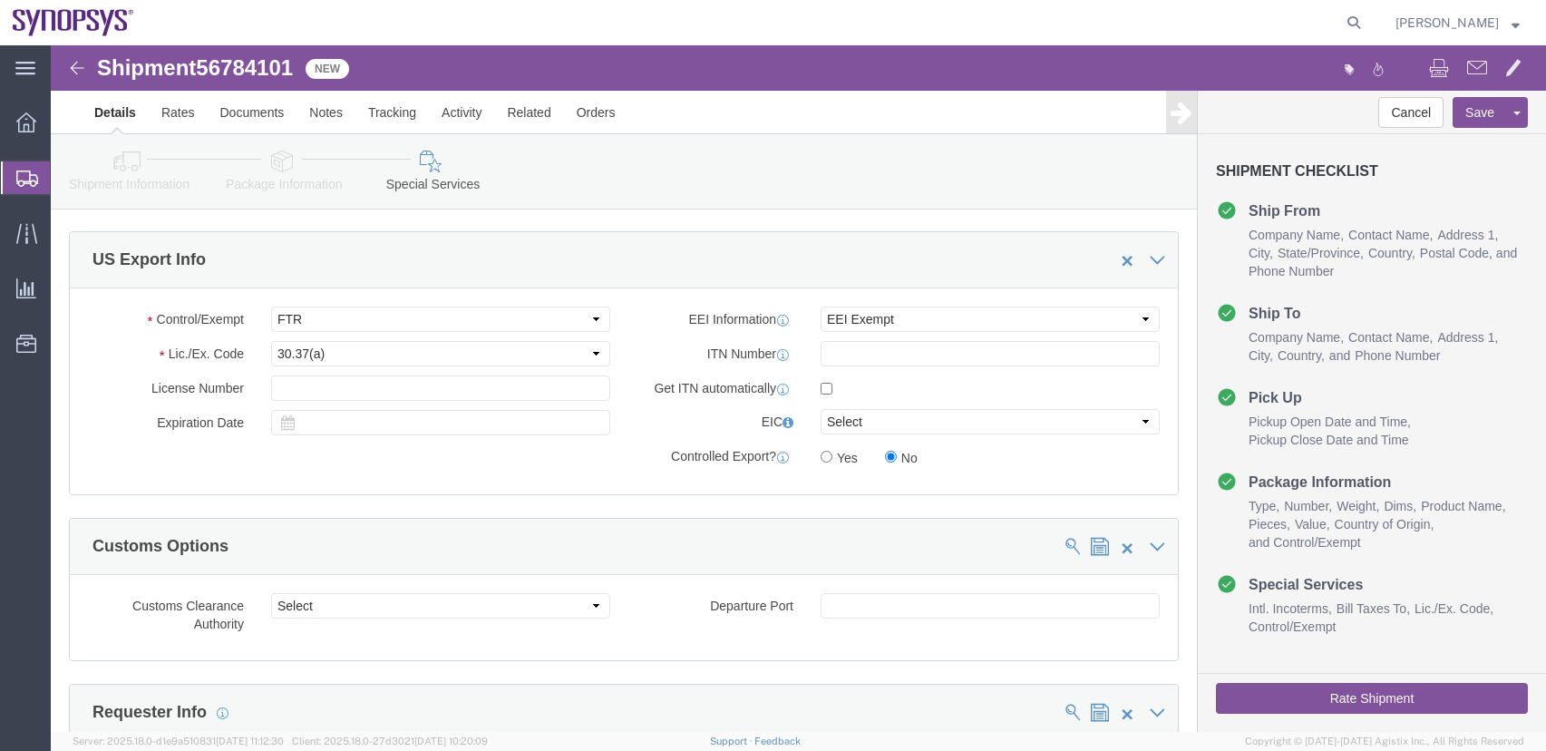
click button "Rate Shipment"
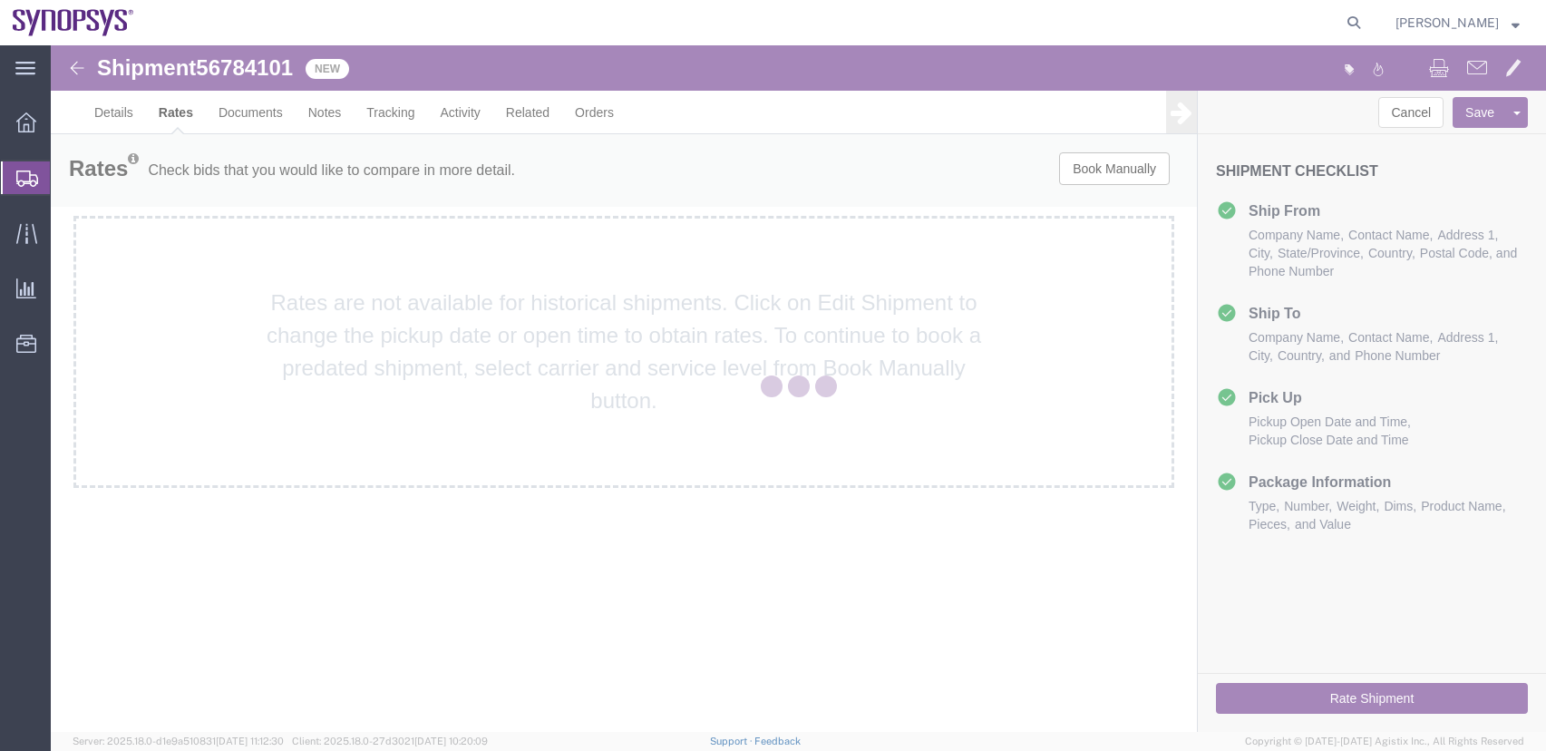
scroll to position [0, 0]
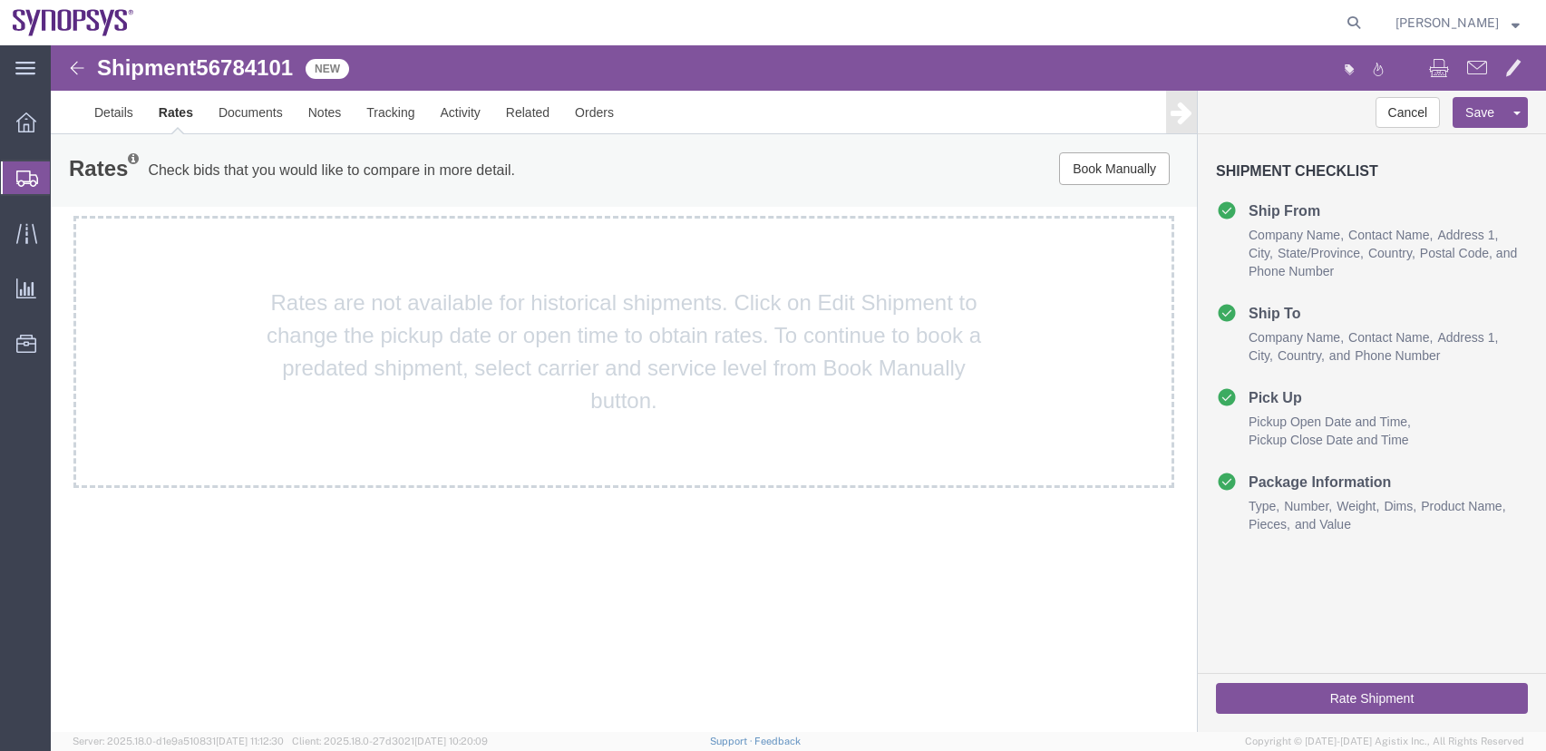
click at [75, 56] on div "Shipment 56784101 New" at bounding box center [426, 73] width 746 height 34
click at [80, 71] on img at bounding box center [77, 68] width 22 height 22
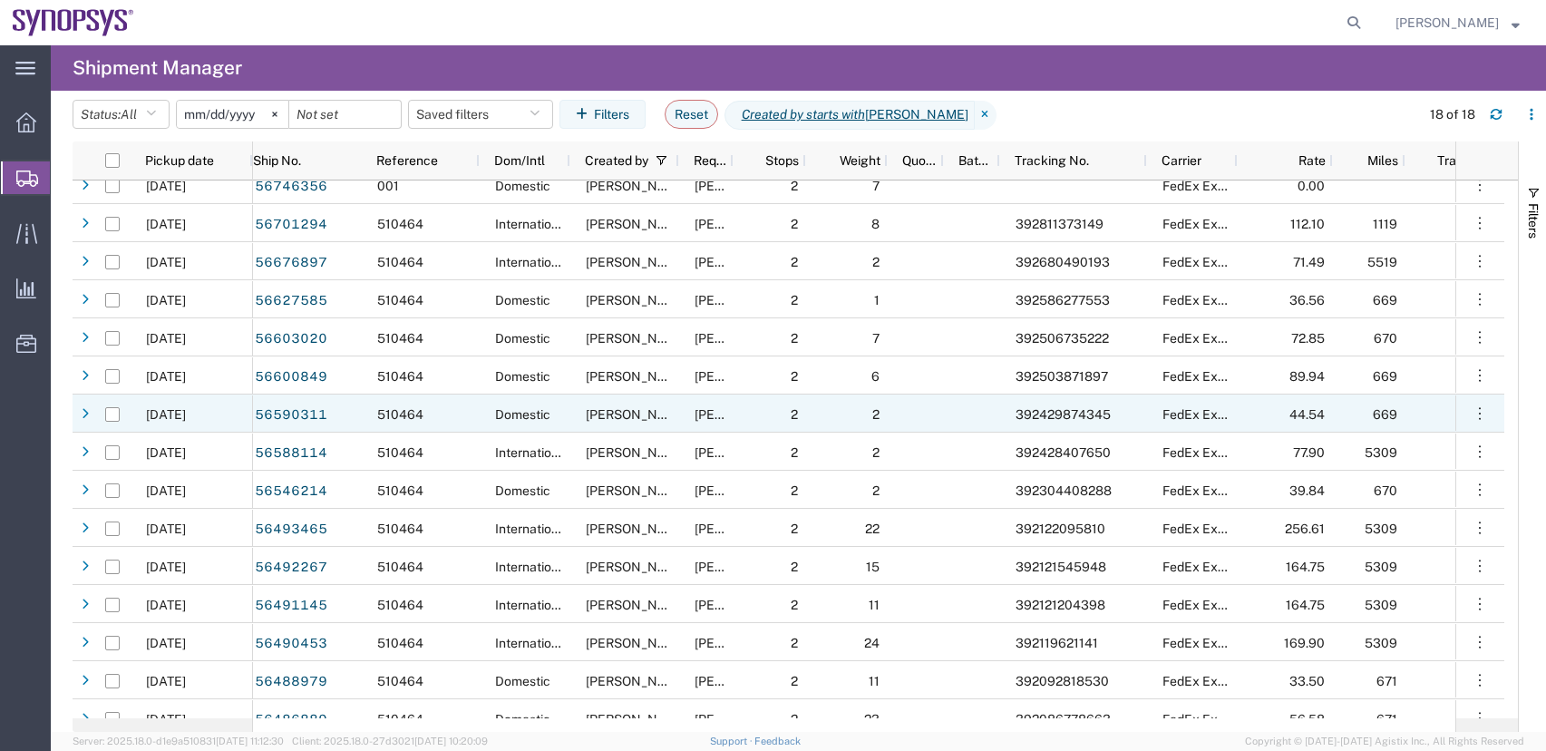
scroll to position [91, 0]
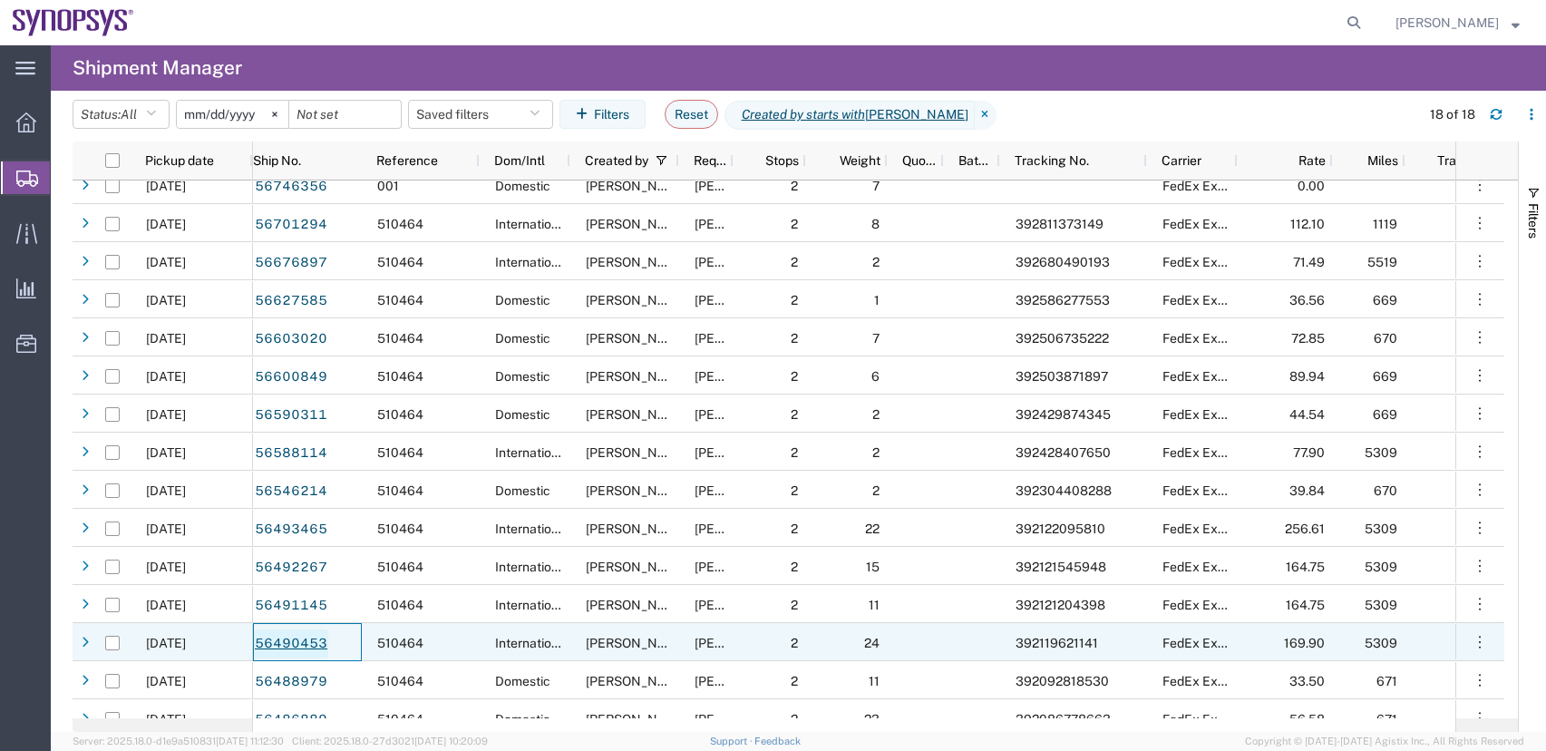
click at [280, 636] on link "56490453" at bounding box center [291, 643] width 74 height 29
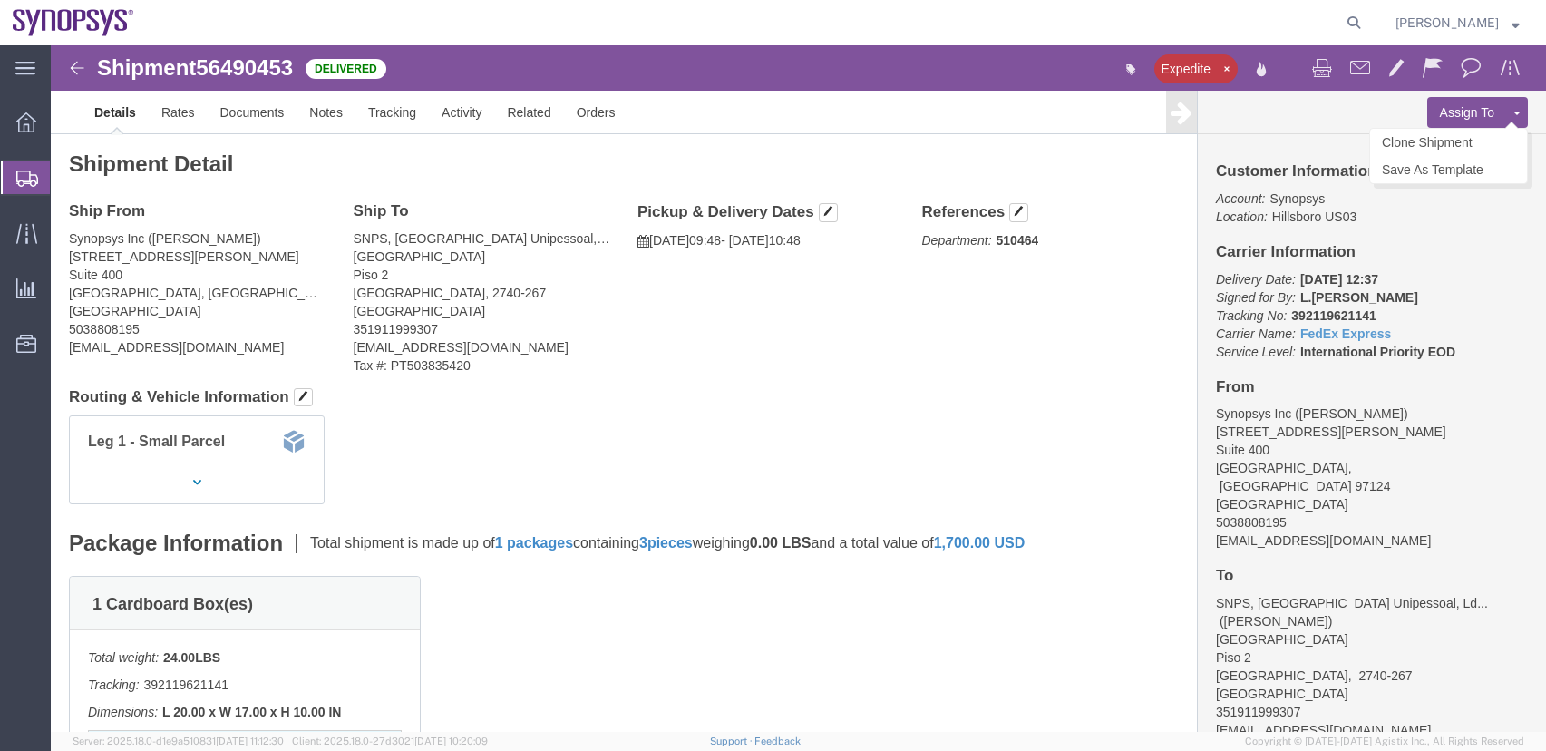
click button "Assign To"
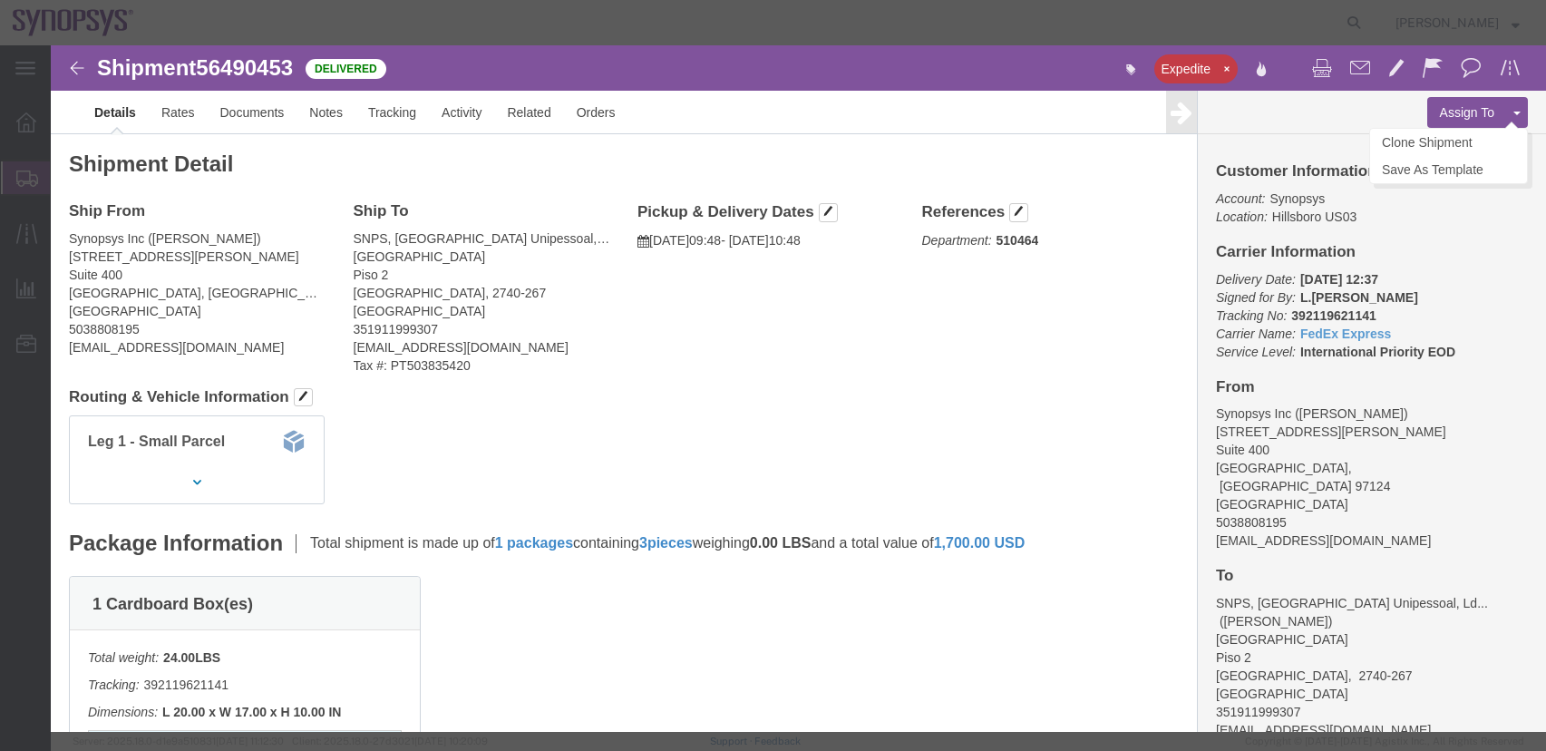
select select
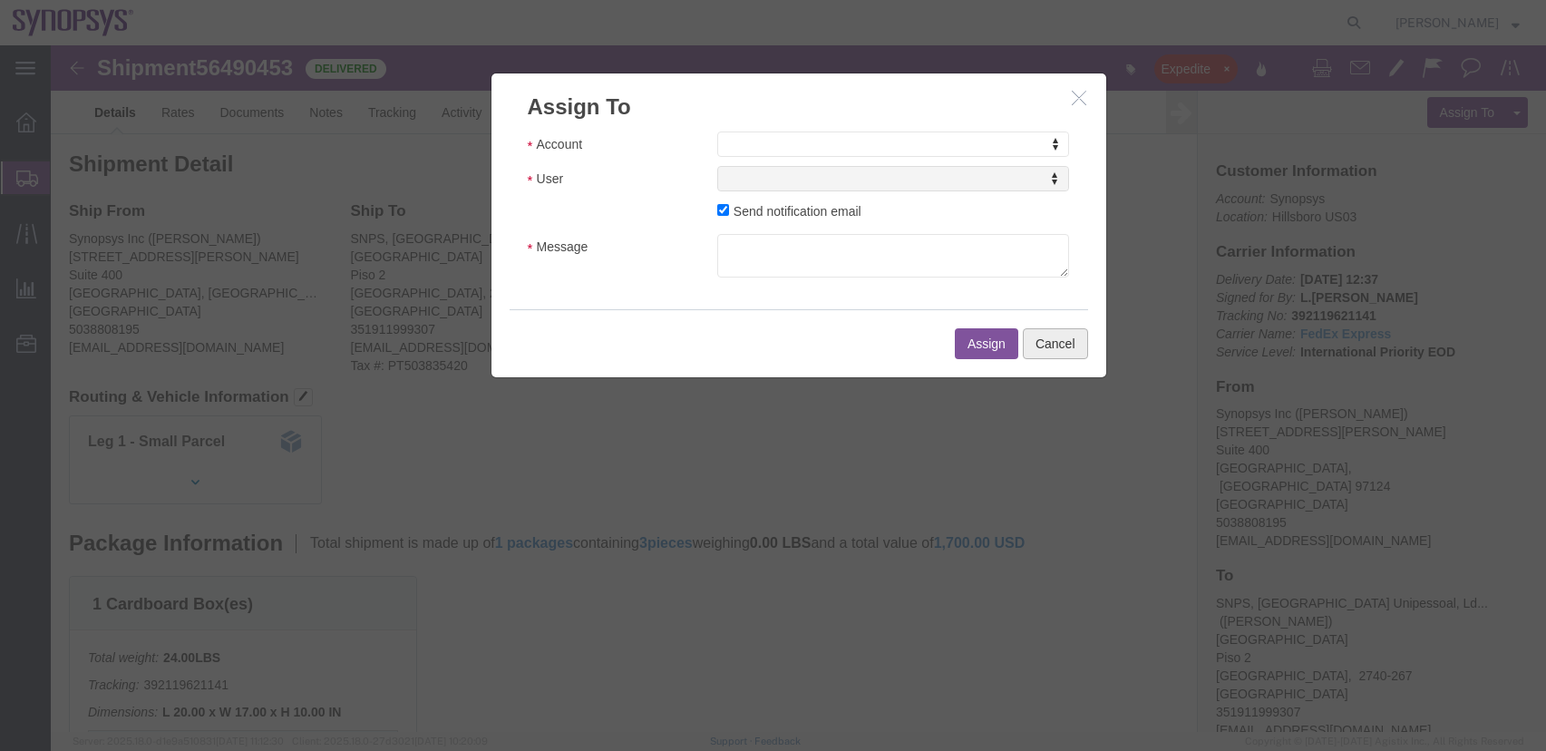
click button "Cancel"
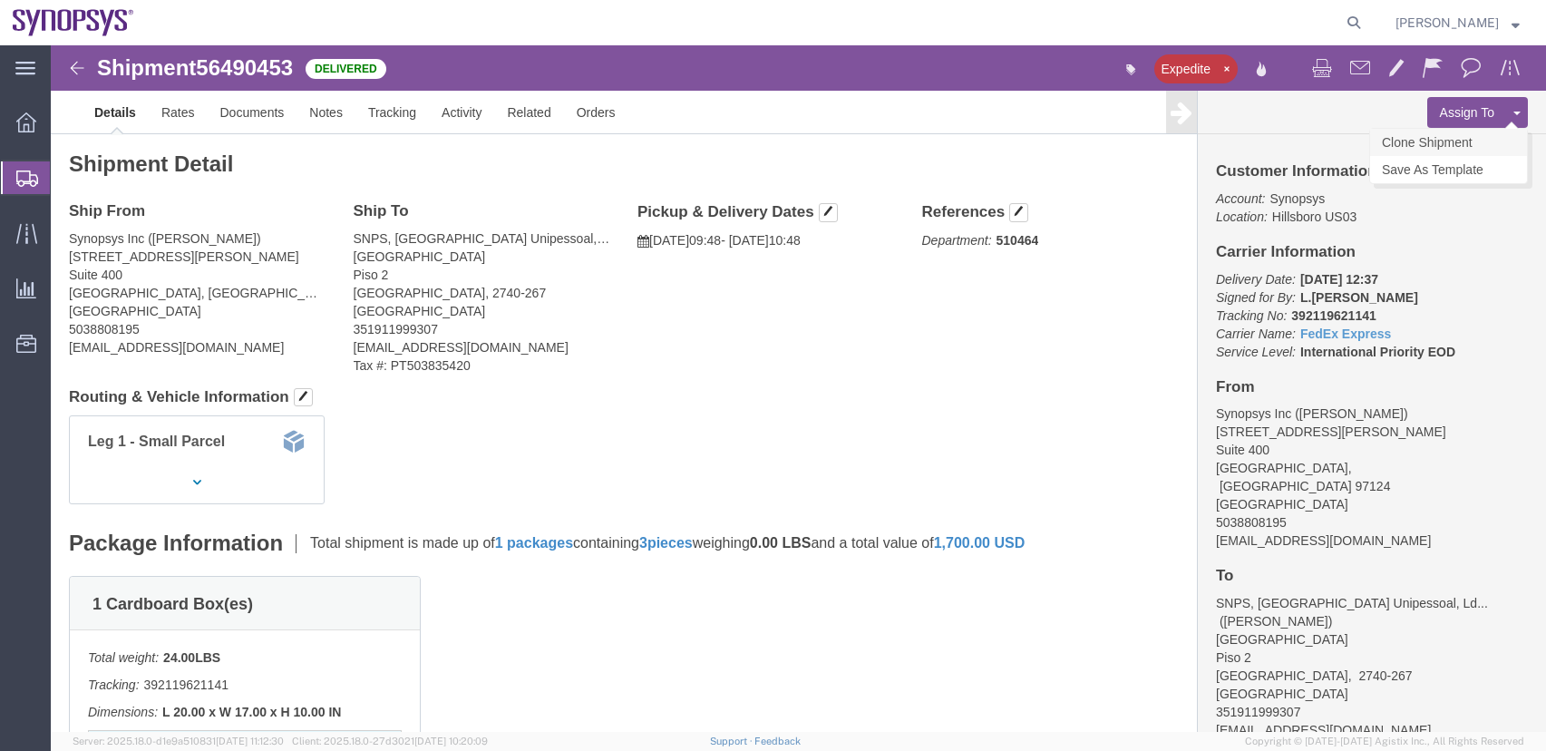
click link "Clone Shipment"
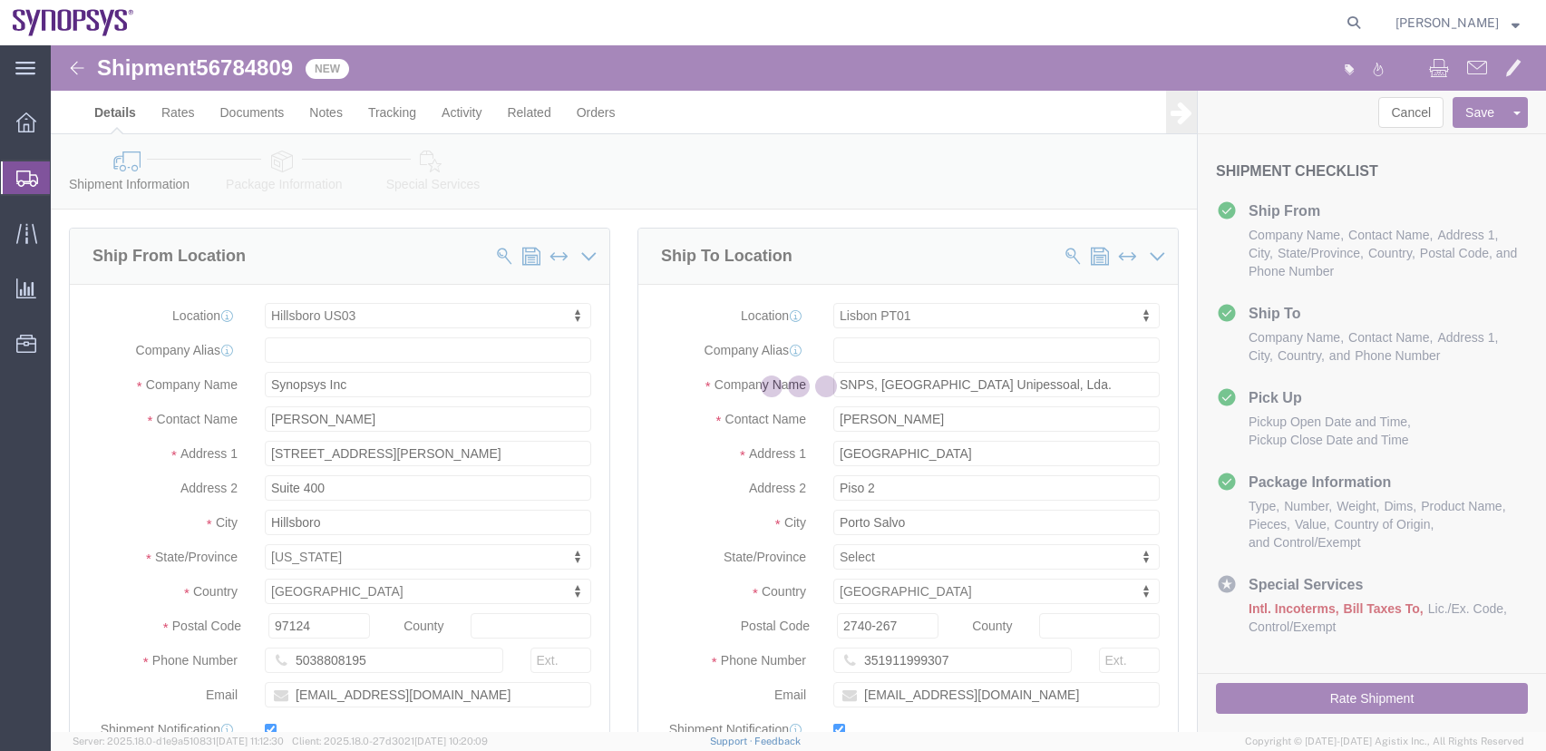
select select "63190"
select select "63152"
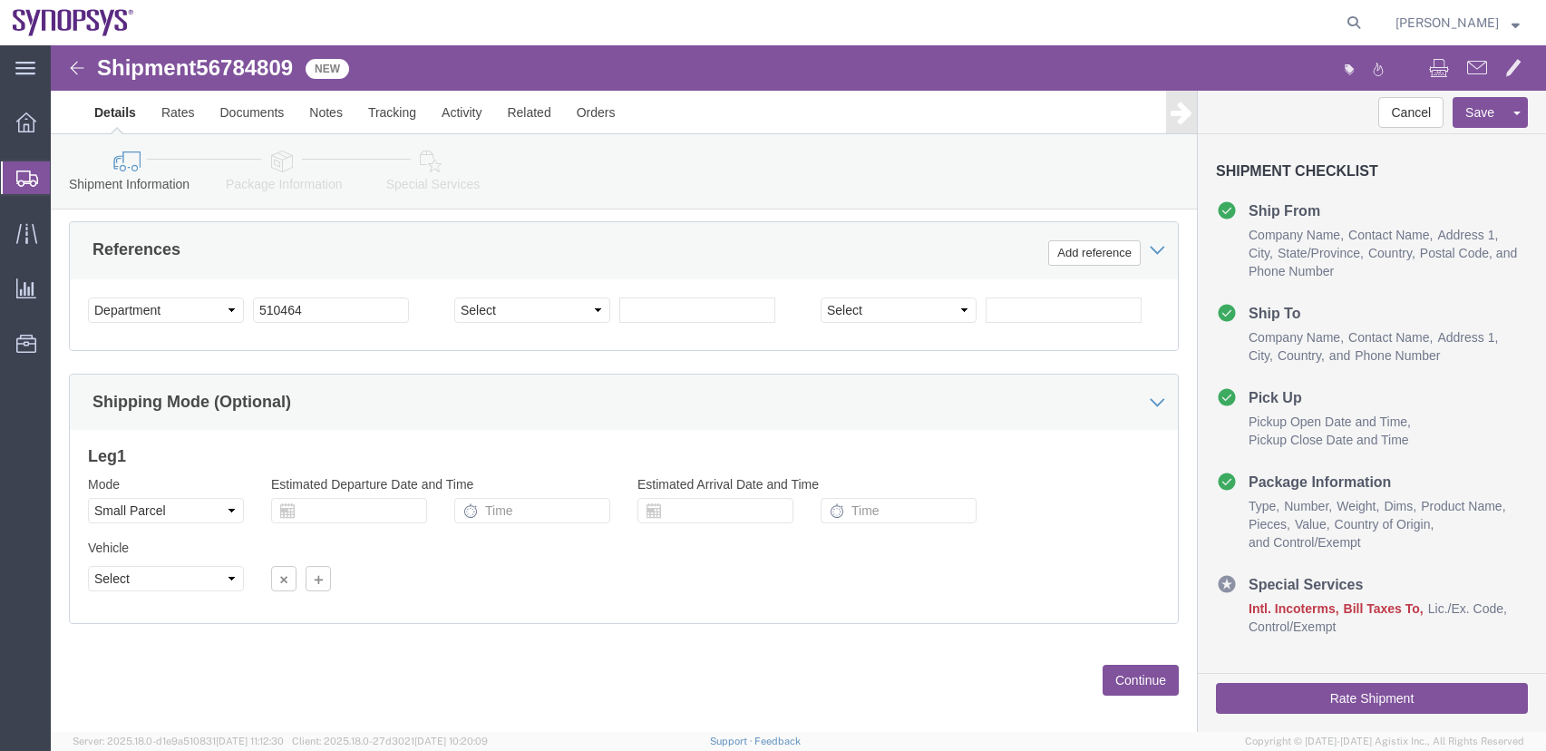
scroll to position [870, 0]
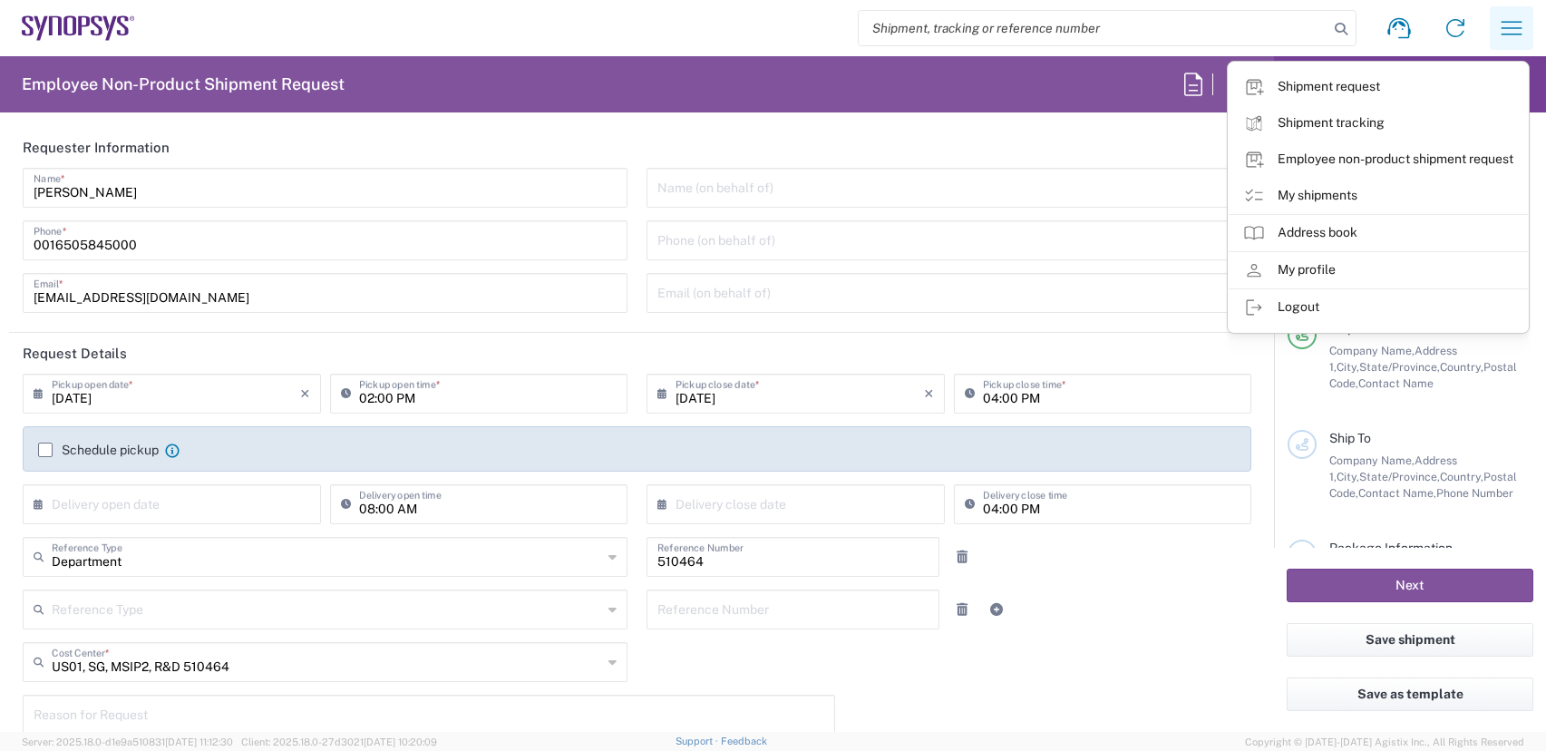
click at [1517, 33] on icon "button" at bounding box center [1511, 28] width 29 height 29
click at [1325, 191] on link "My shipments" at bounding box center [1377, 196] width 299 height 36
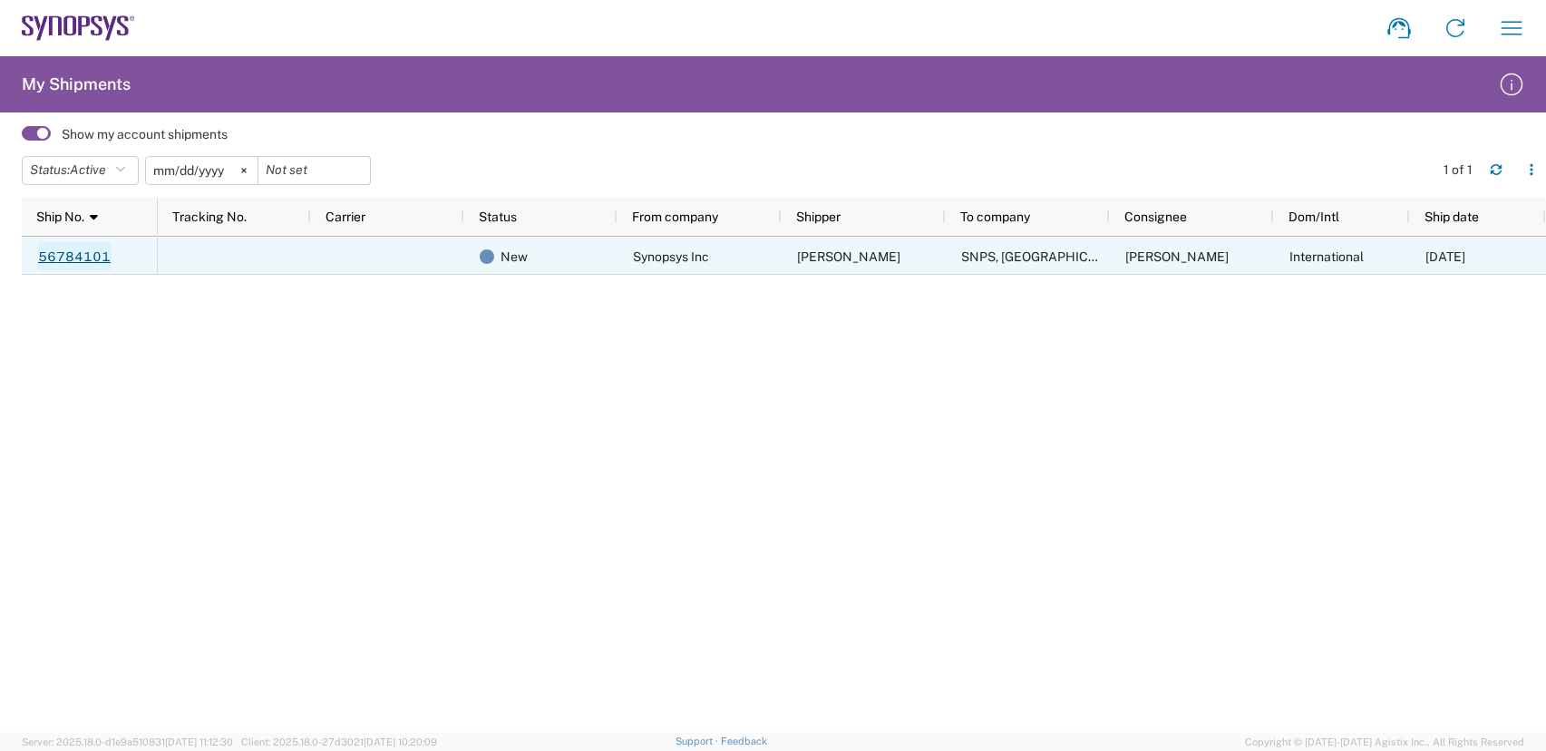
click at [81, 249] on link "56784101" at bounding box center [74, 256] width 74 height 29
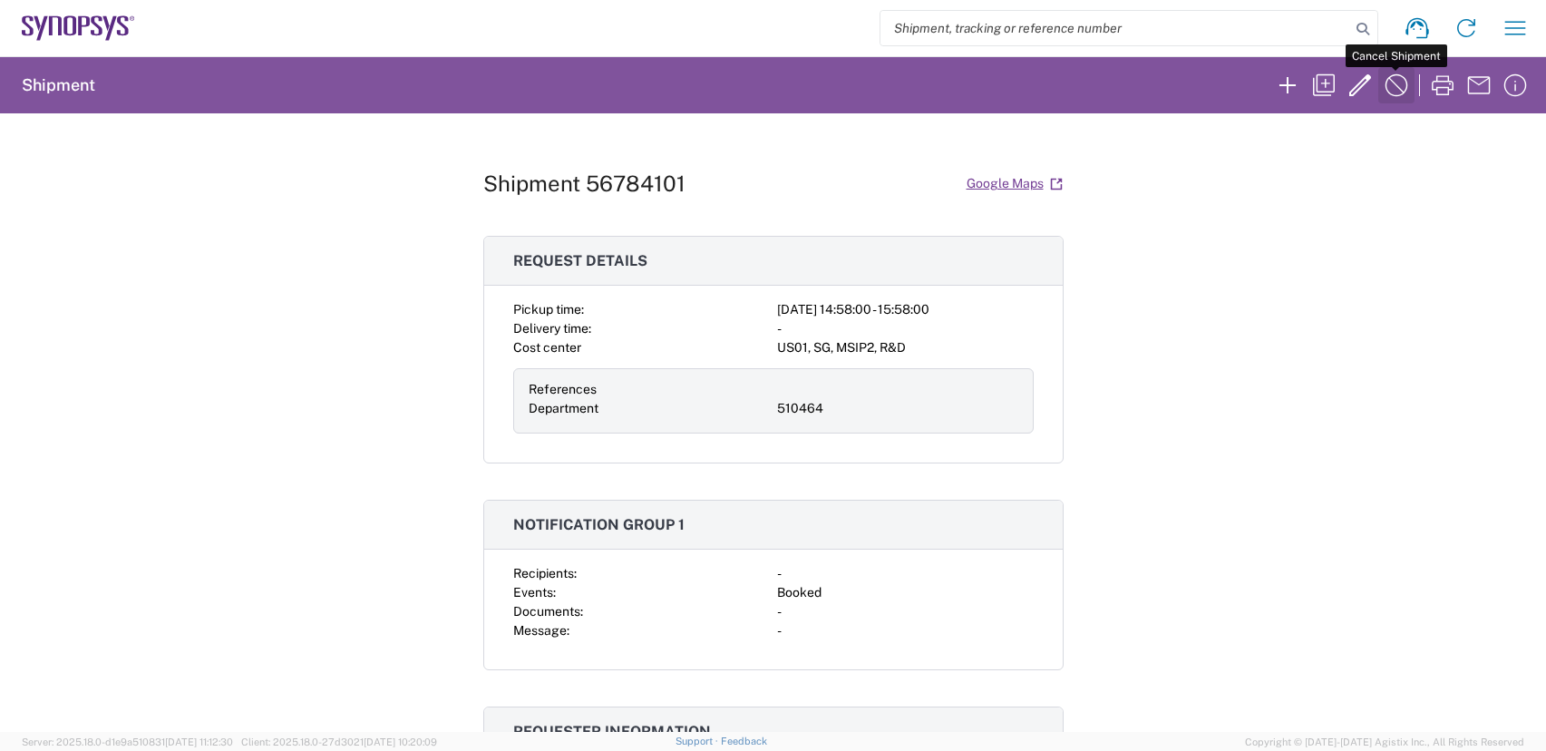
click at [1400, 92] on icon "button" at bounding box center [1396, 85] width 29 height 29
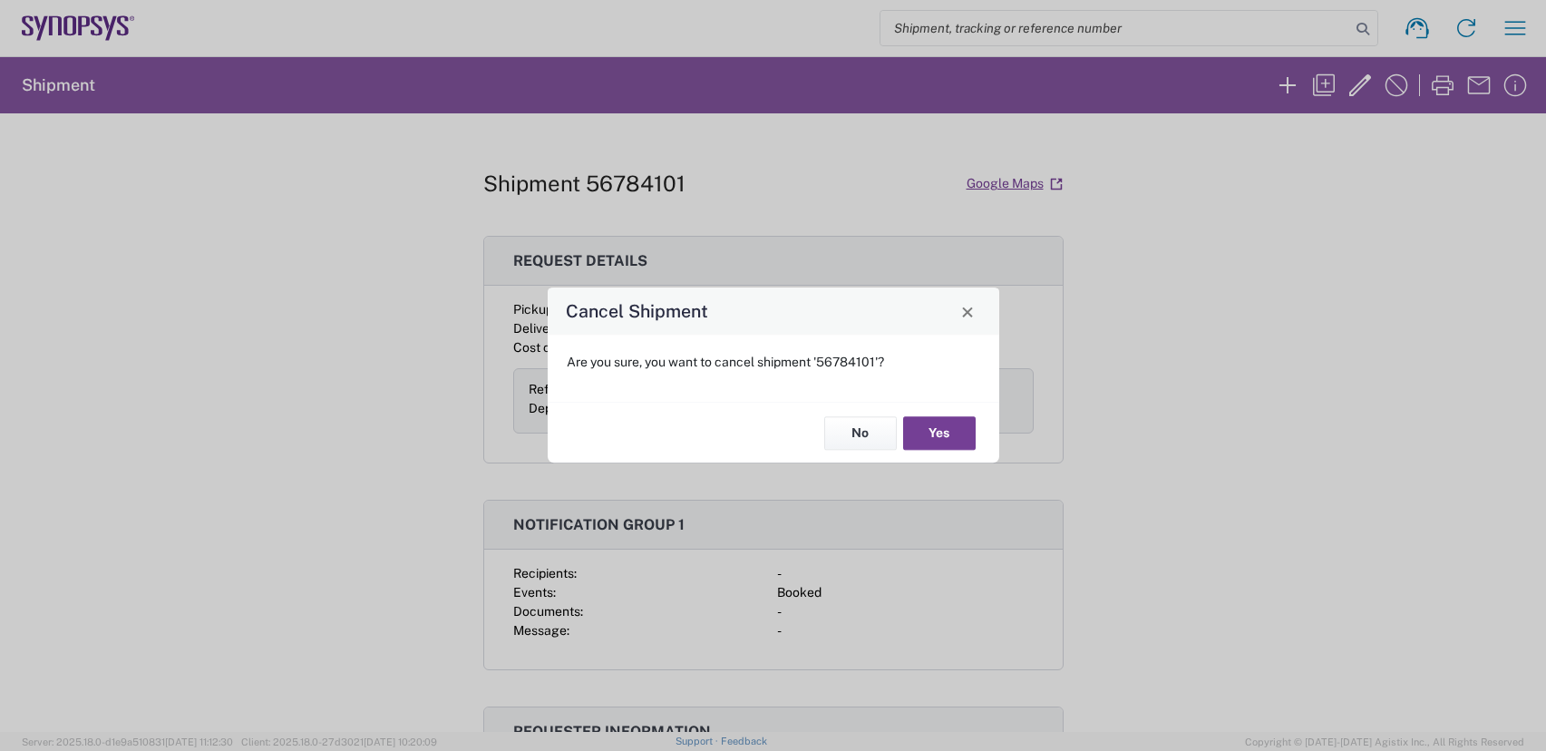
click at [944, 421] on button "Yes" at bounding box center [939, 433] width 73 height 34
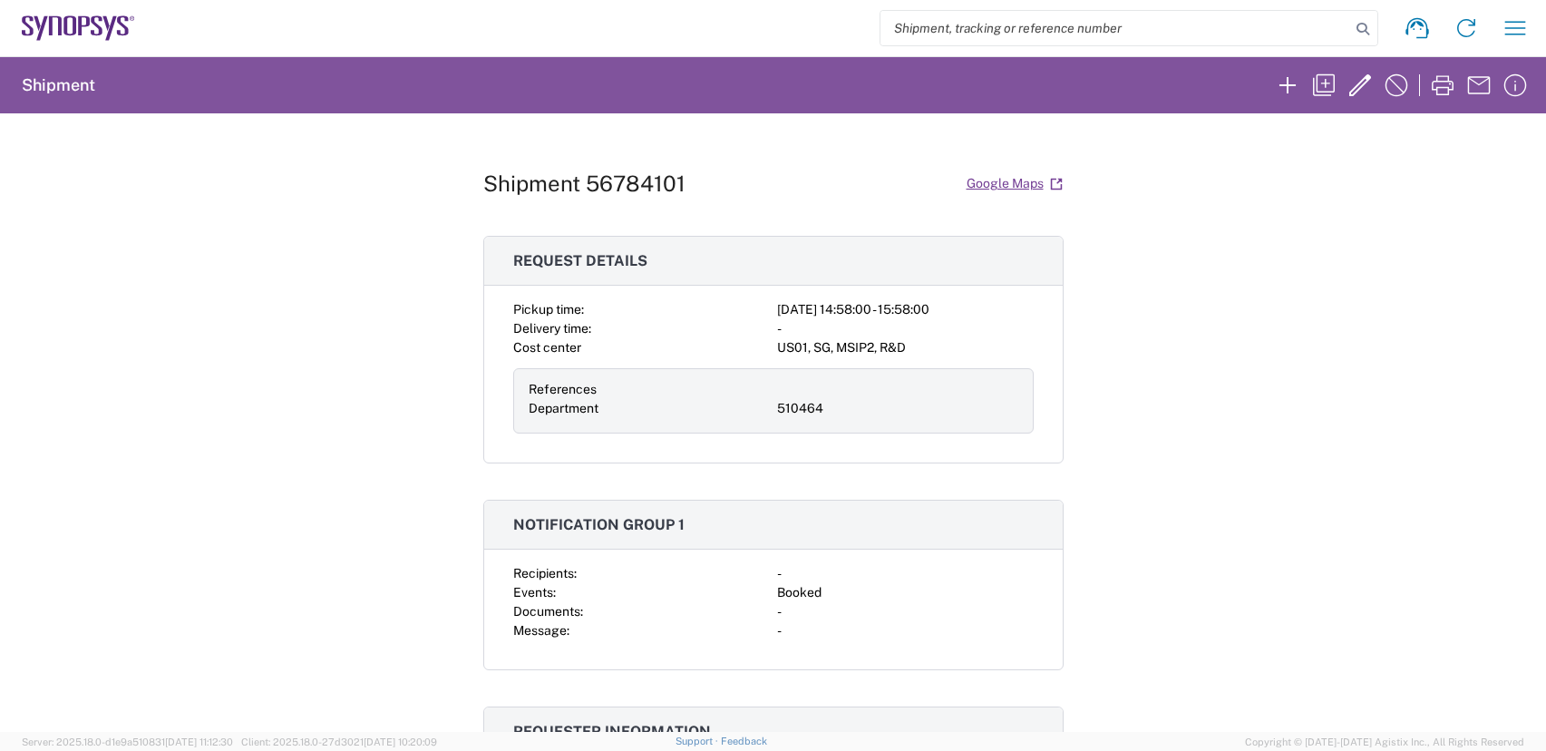
click at [87, 25] on icon at bounding box center [84, 25] width 12 height 19
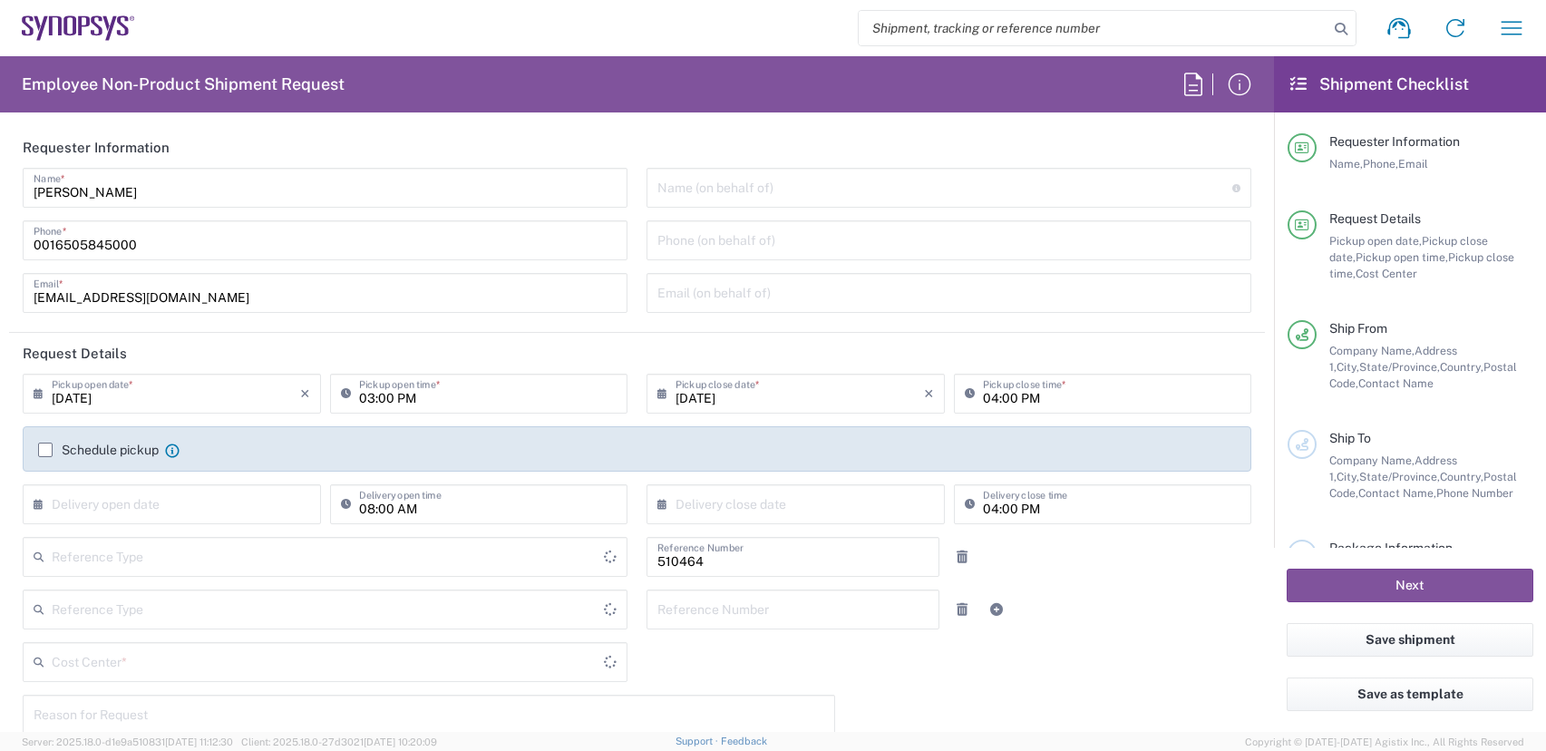
type input "Department"
type input "Delivered at Place"
type input "US01, SG, MSIP2, R&D 510464"
type input "[GEOGRAPHIC_DATA]"
type input "[US_STATE]"
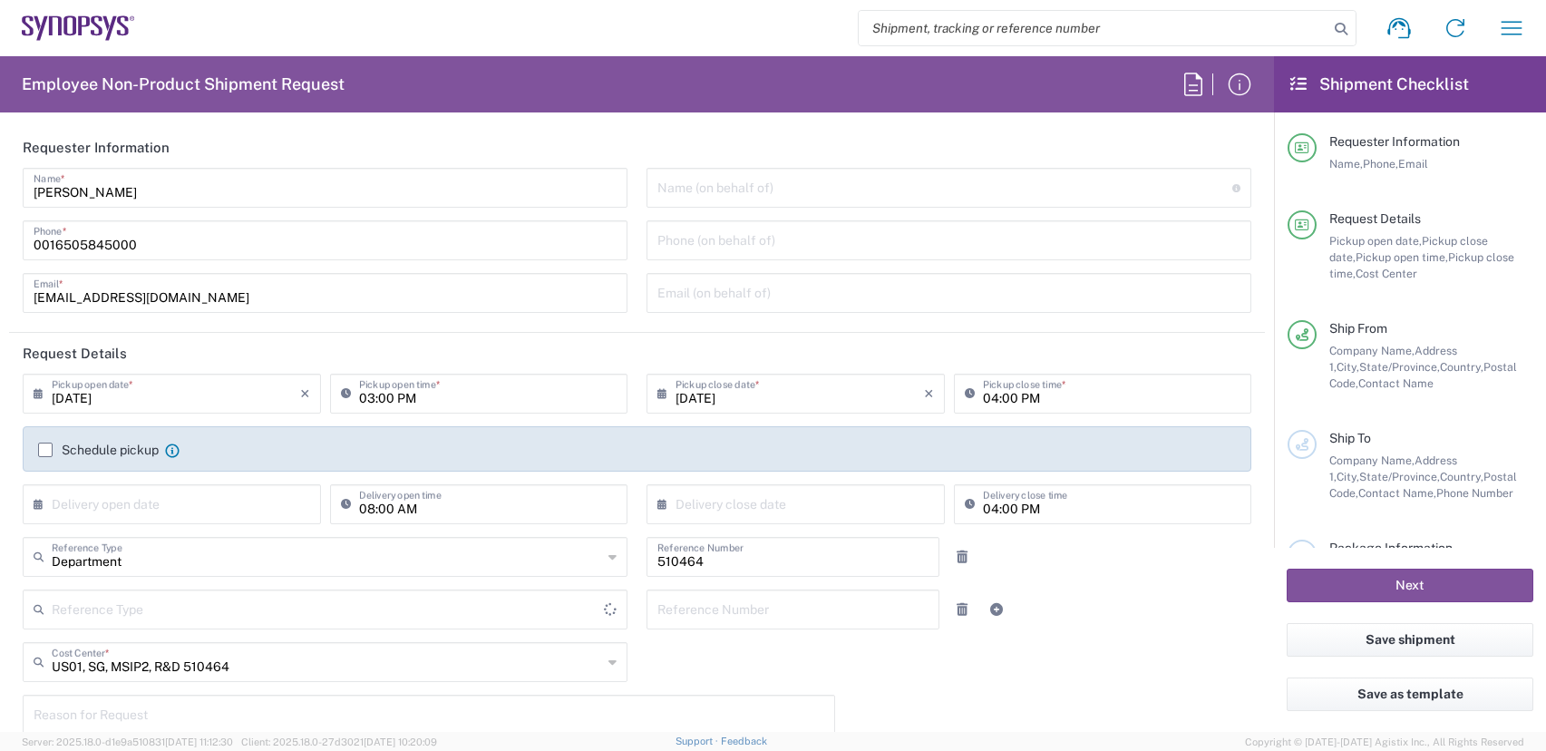
type input "[GEOGRAPHIC_DATA]"
type input "Hillsboro US03"
click at [1514, 22] on icon "button" at bounding box center [1511, 28] width 21 height 14
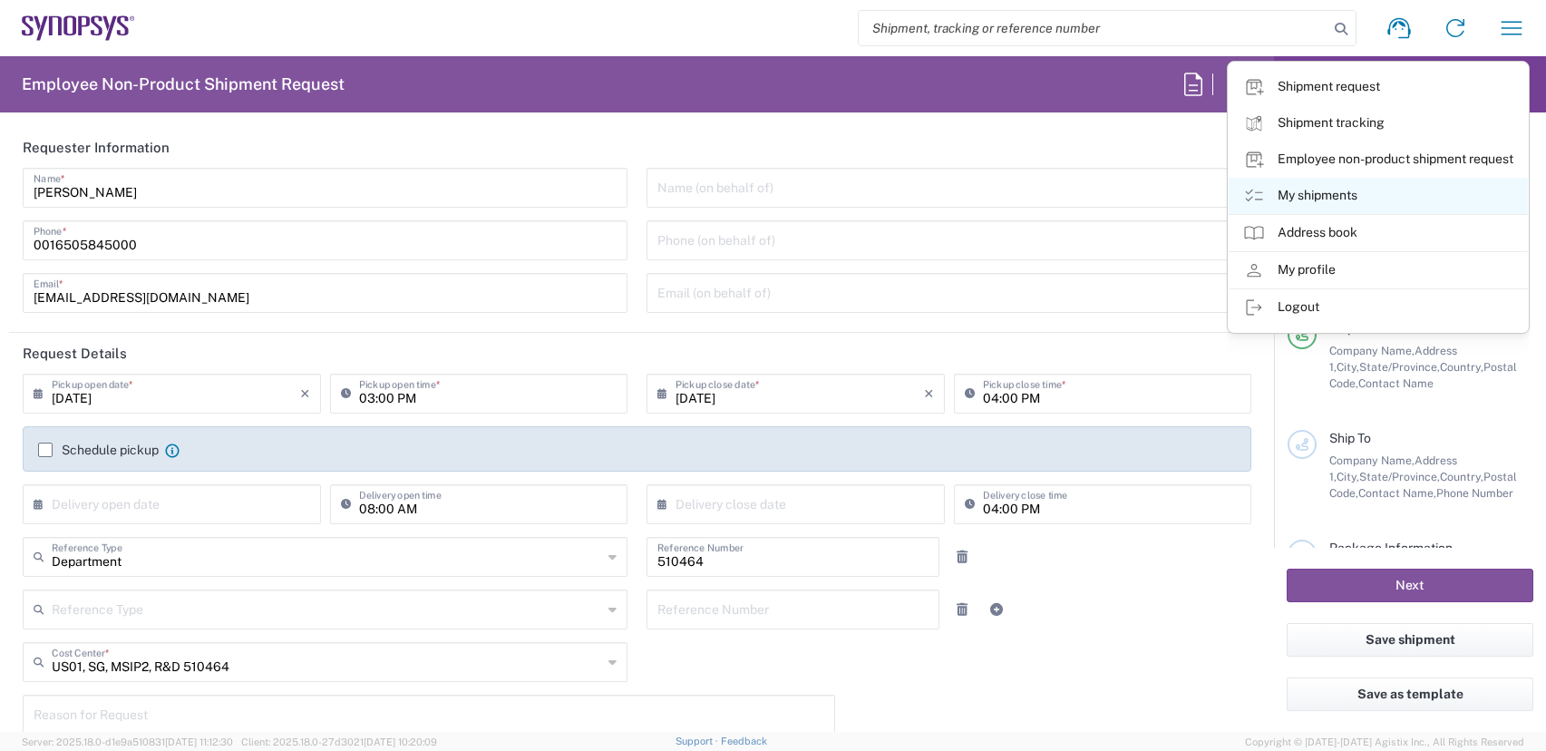
click at [1331, 198] on link "My shipments" at bounding box center [1377, 196] width 299 height 36
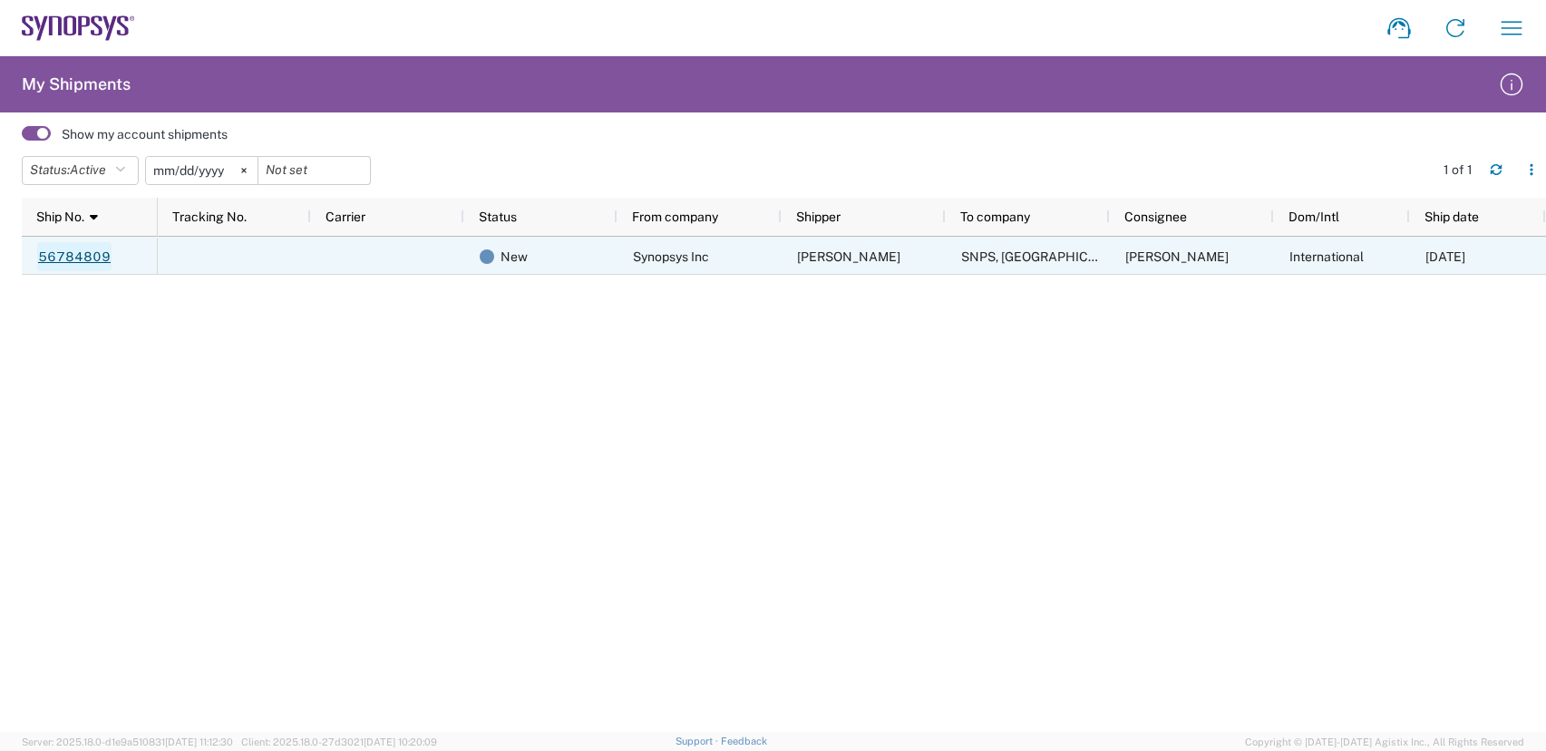
click at [80, 257] on link "56784809" at bounding box center [74, 256] width 74 height 29
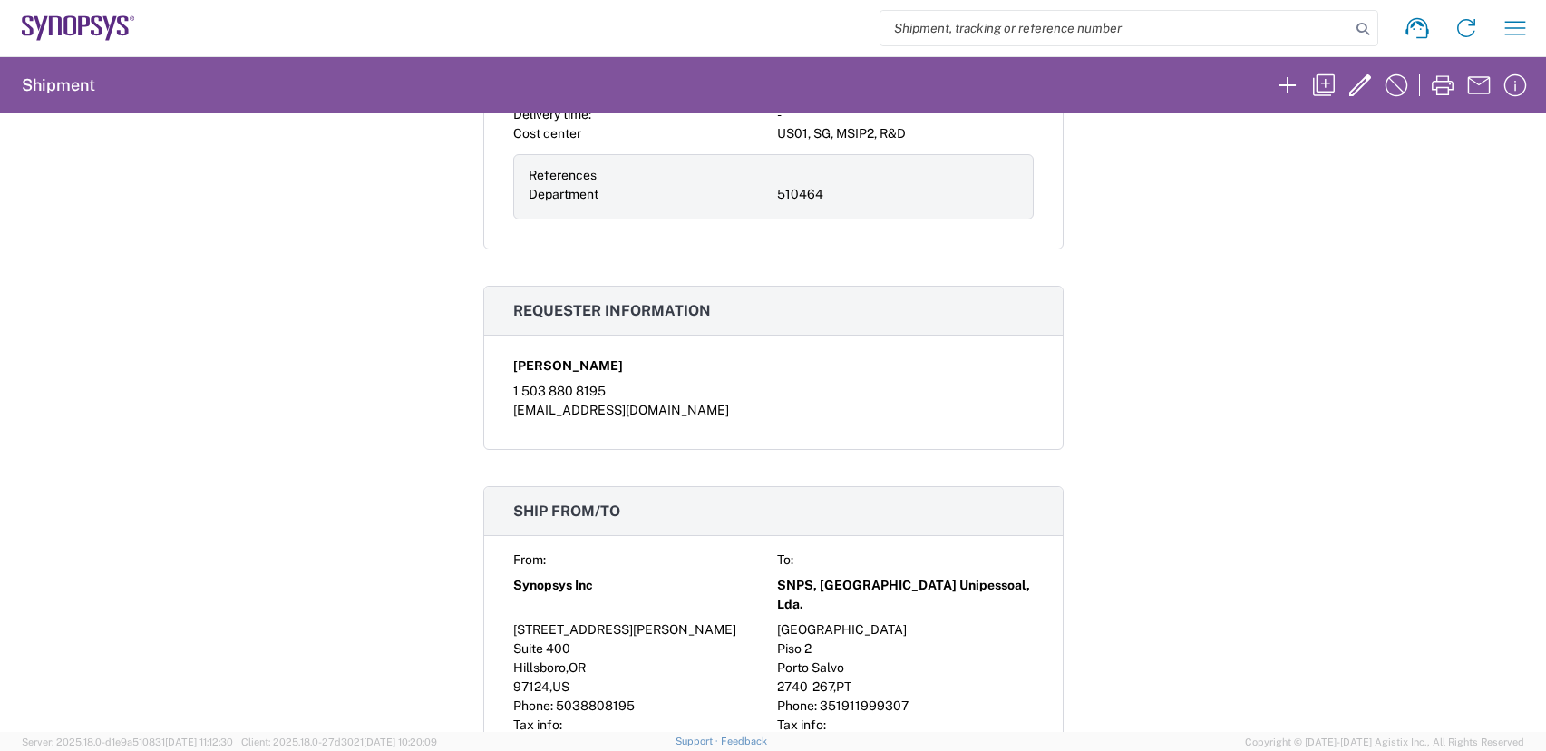
scroll to position [272, 0]
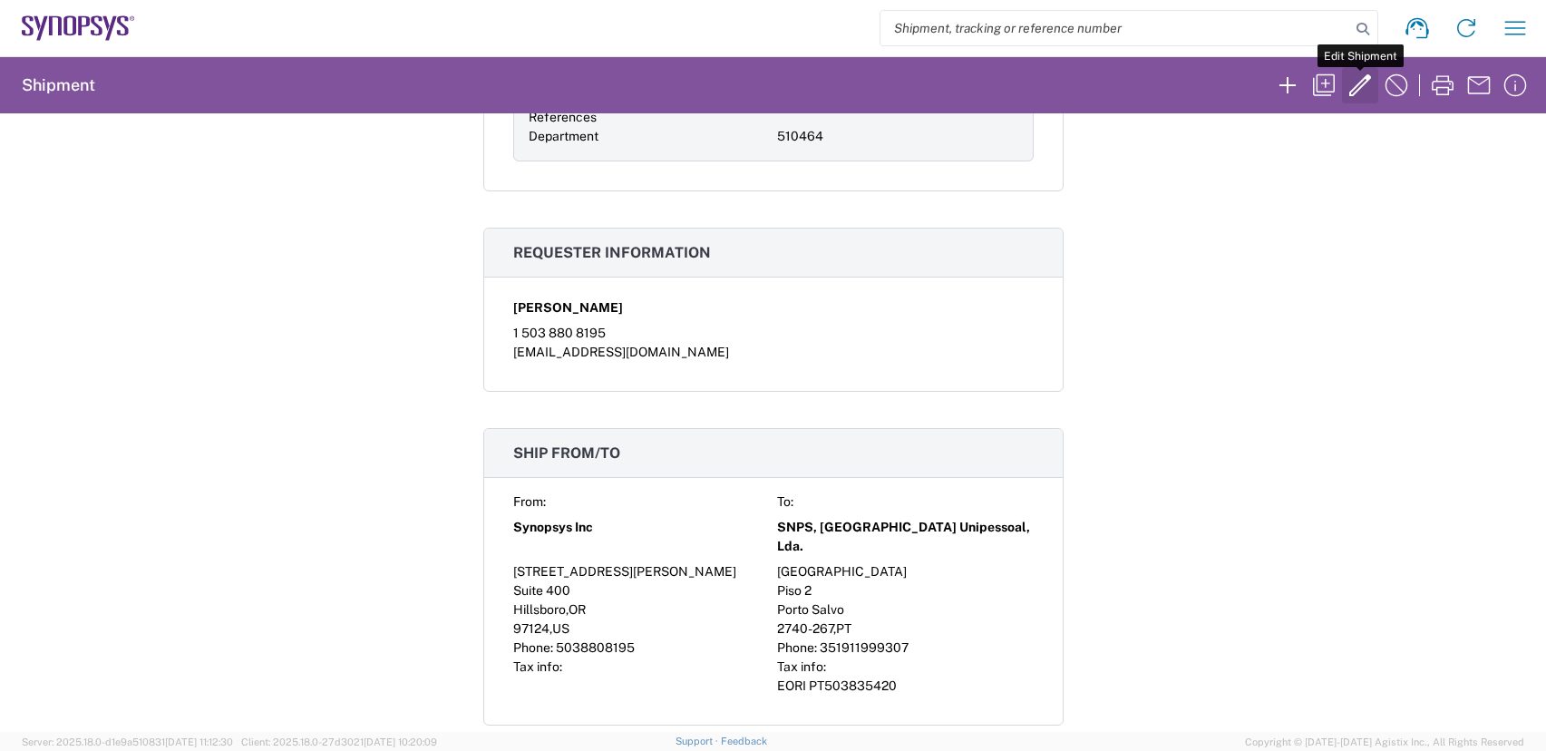
click at [1363, 91] on icon "button" at bounding box center [1359, 85] width 29 height 29
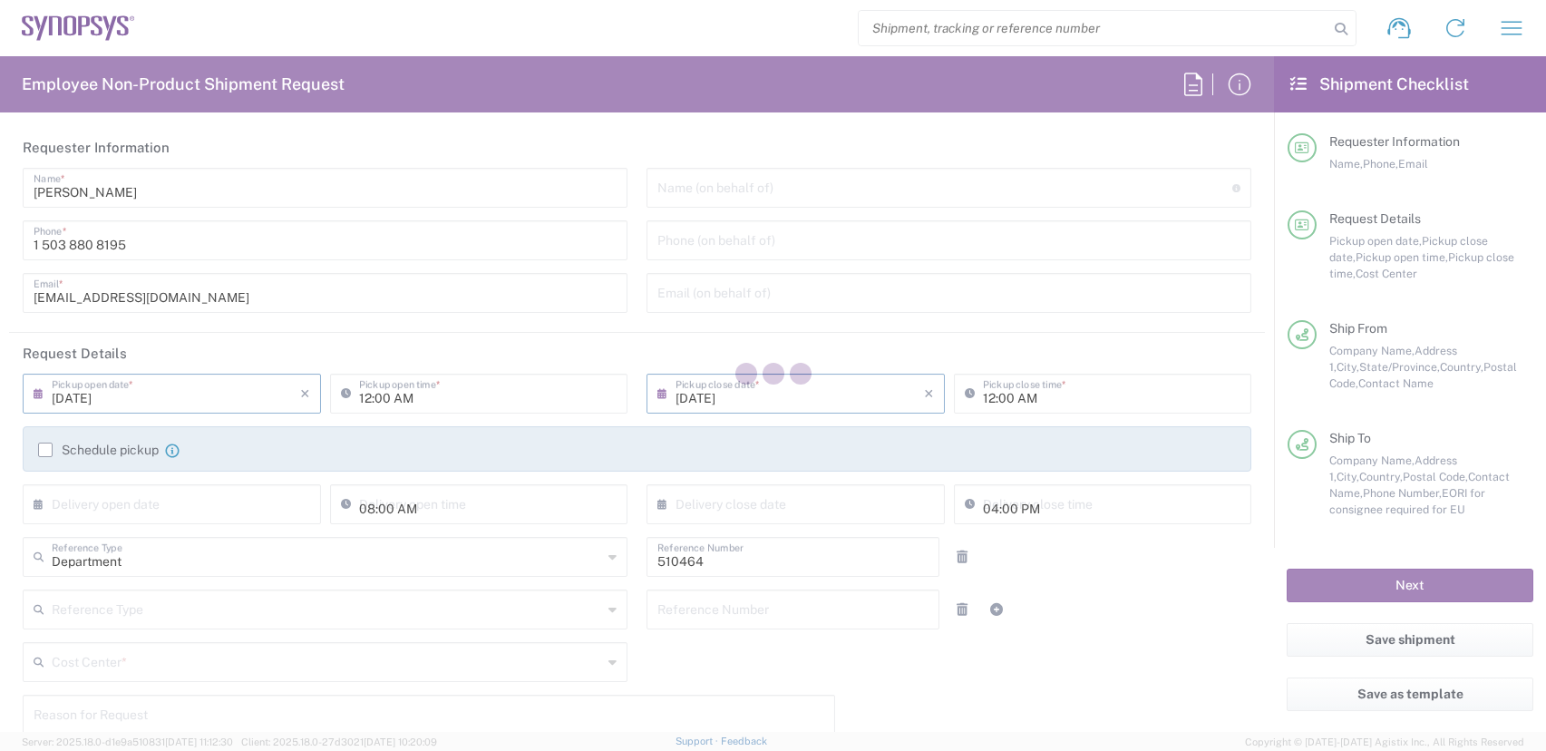
type input "US01, SG, MSIP2, R&D 510464"
type input "Cardboard Box(es)"
type input "California"
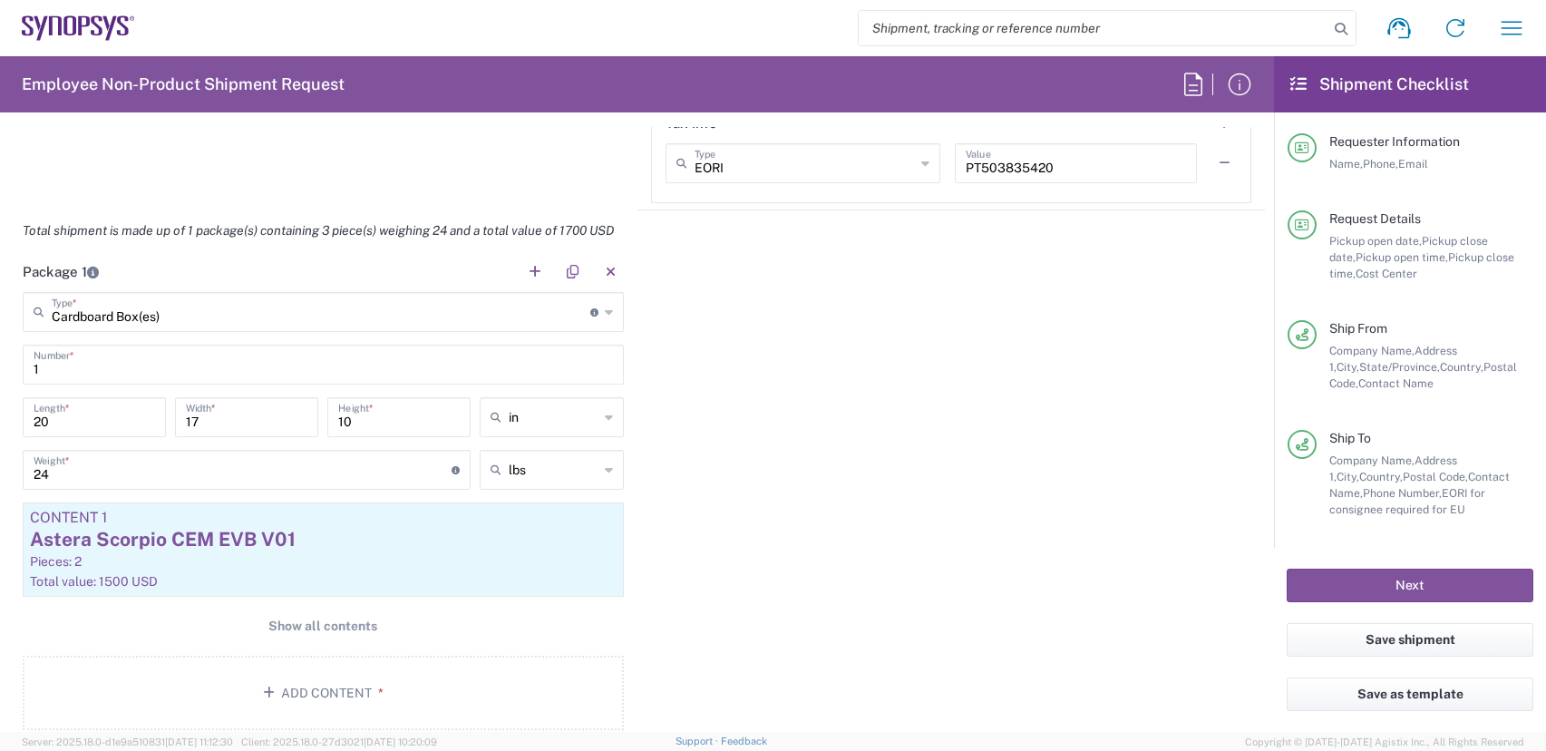
scroll to position [1541, 0]
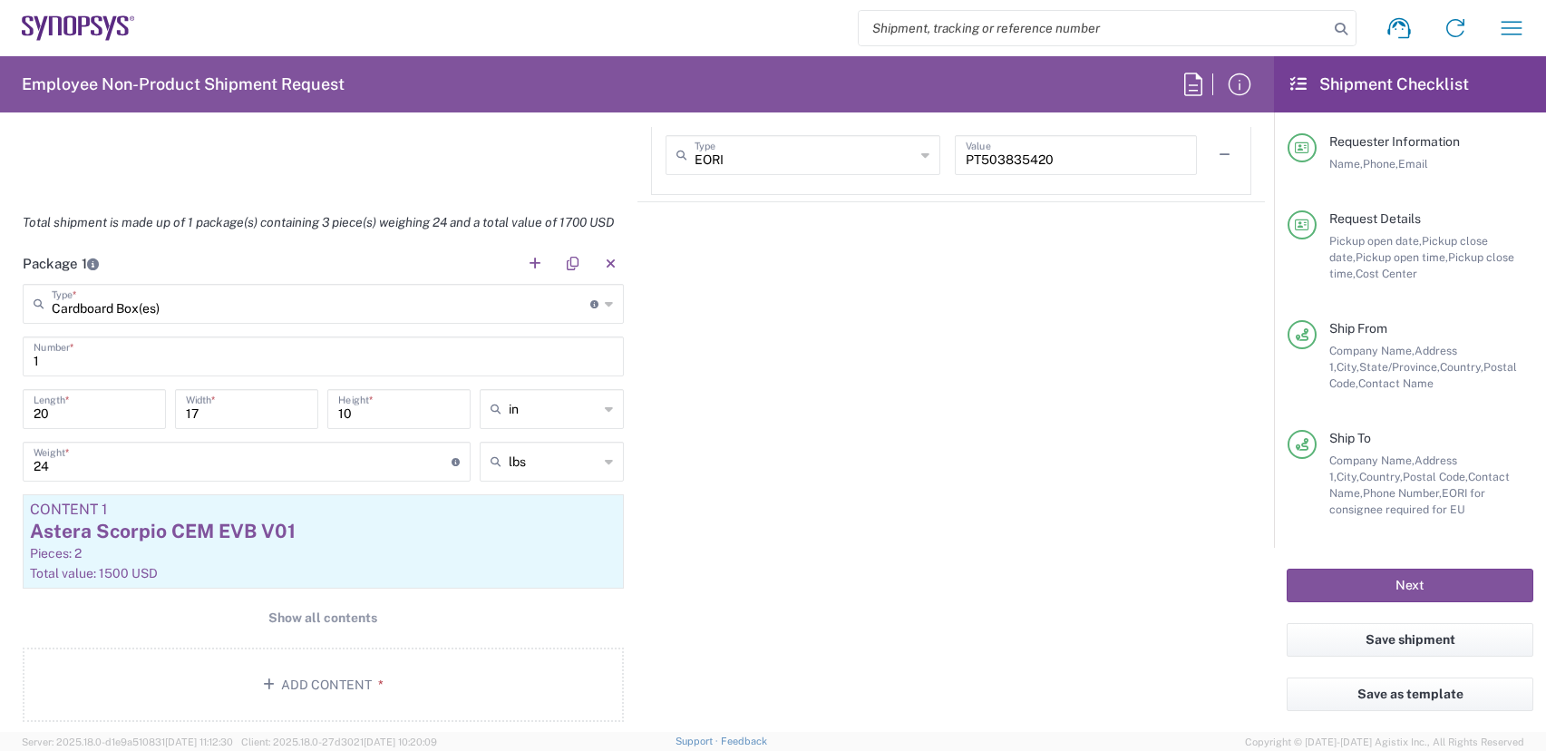
click at [206, 416] on input "17" at bounding box center [246, 408] width 121 height 32
type input "16"
click at [364, 413] on input "10" at bounding box center [398, 408] width 121 height 32
type input "12"
click at [87, 420] on input "20" at bounding box center [94, 408] width 121 height 32
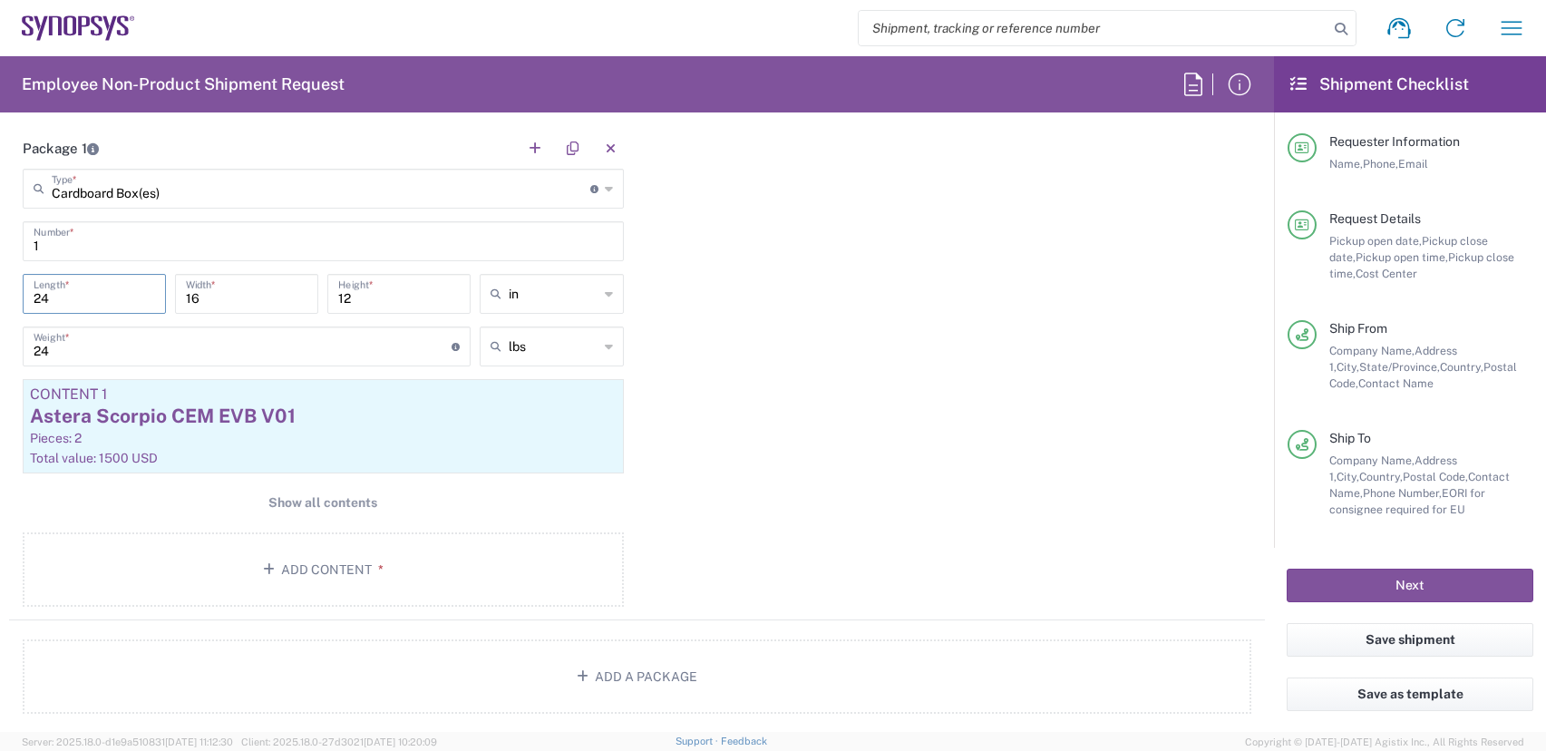
scroll to position [1904, 0]
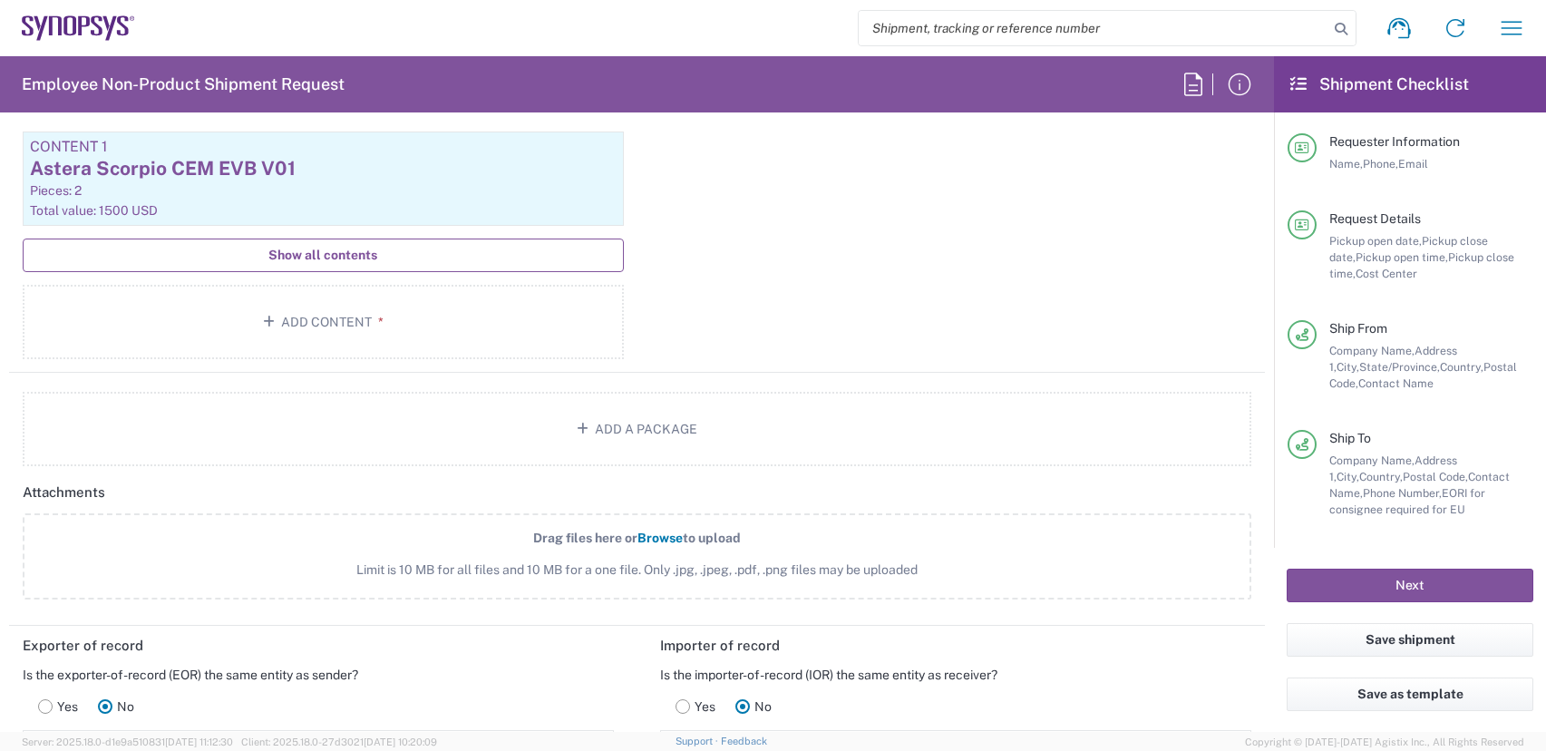
type input "24"
click at [329, 257] on span "Show all contents" at bounding box center [322, 255] width 109 height 17
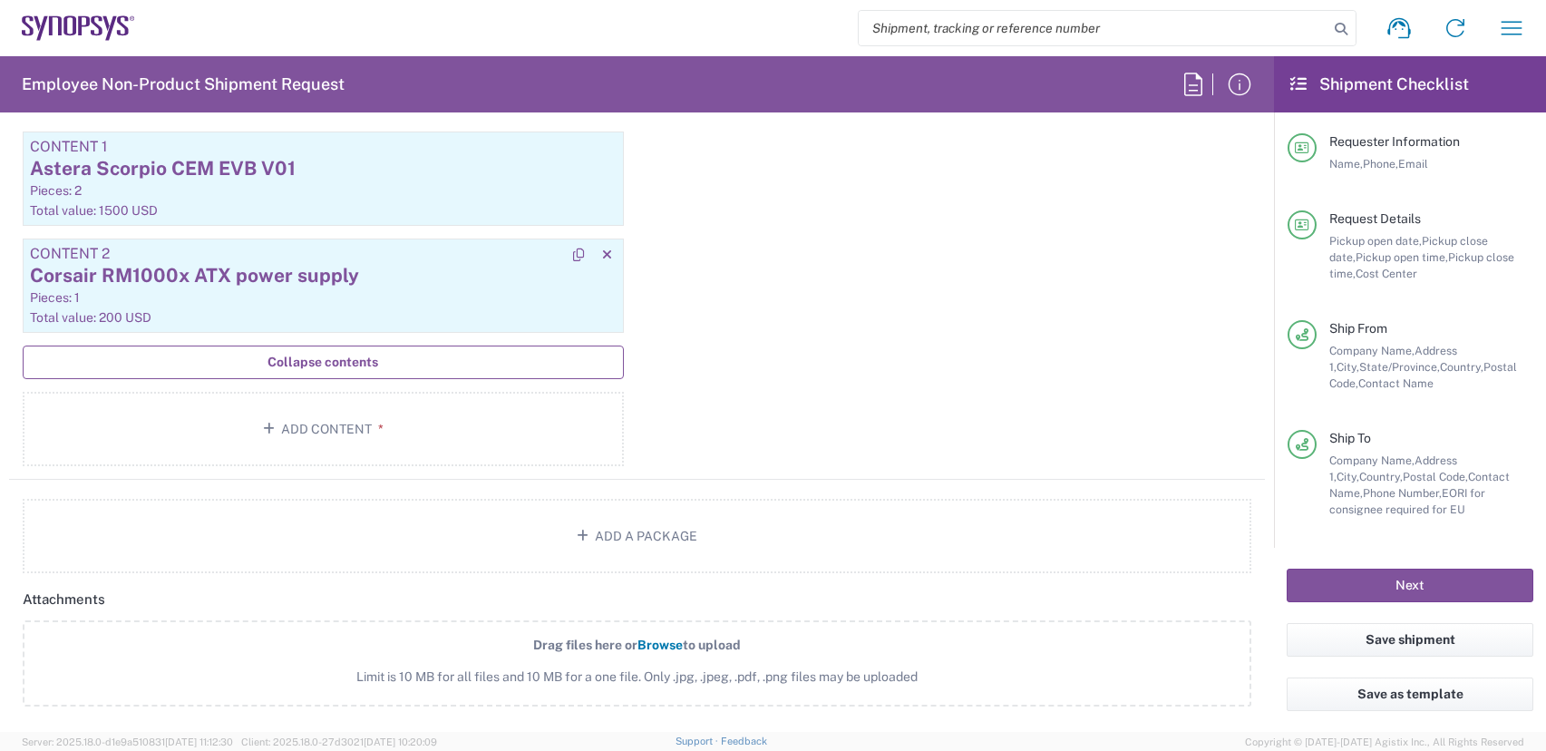
click at [254, 279] on div "Corsair RM1000x ATX power supply" at bounding box center [323, 275] width 587 height 27
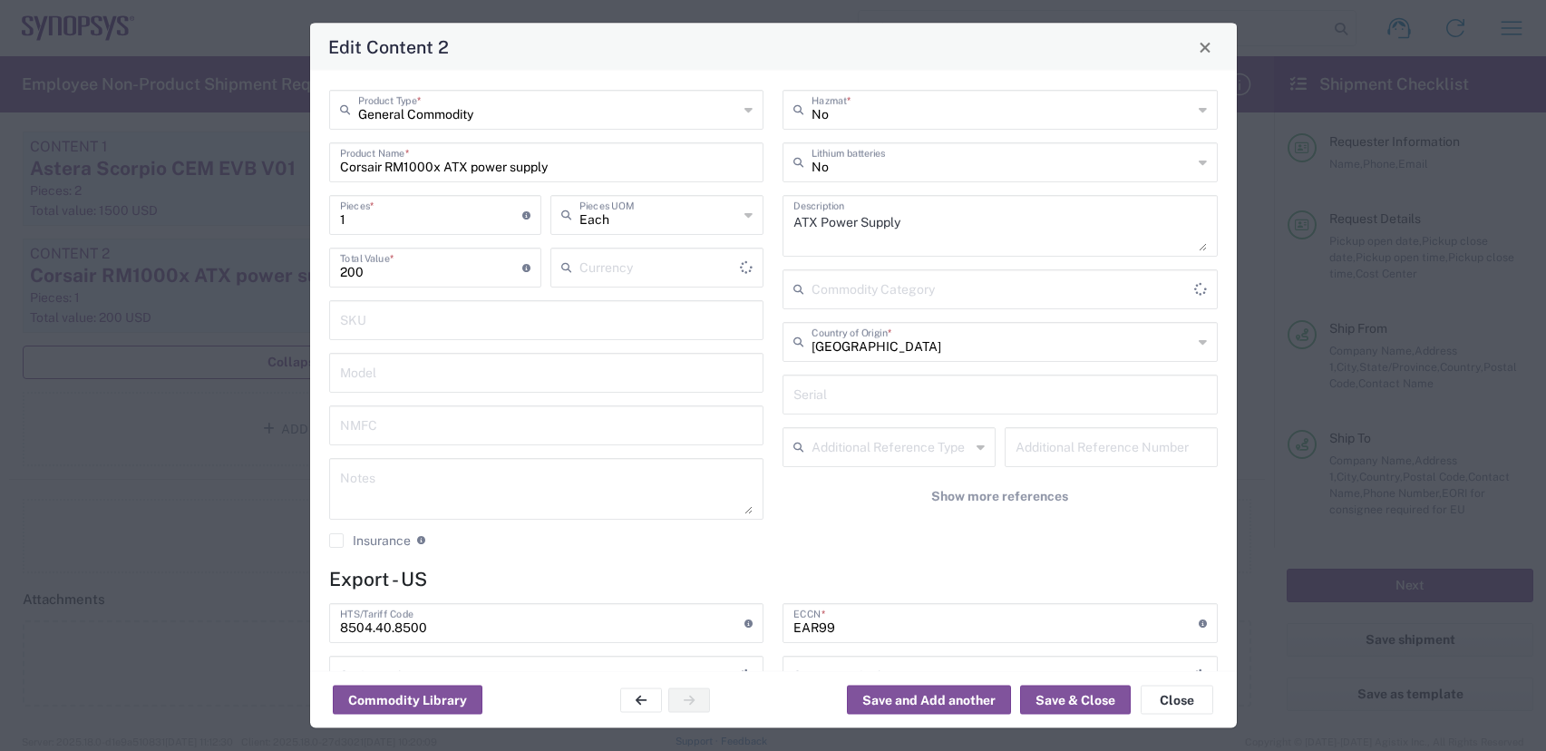
type input "US Dollar"
type input "30.37(a)"
type input "FTR Exemption"
click at [433, 165] on input "Corsair RM1000x ATX power supply" at bounding box center [546, 161] width 413 height 32
drag, startPoint x: 438, startPoint y: 165, endPoint x: 407, endPoint y: 161, distance: 31.0
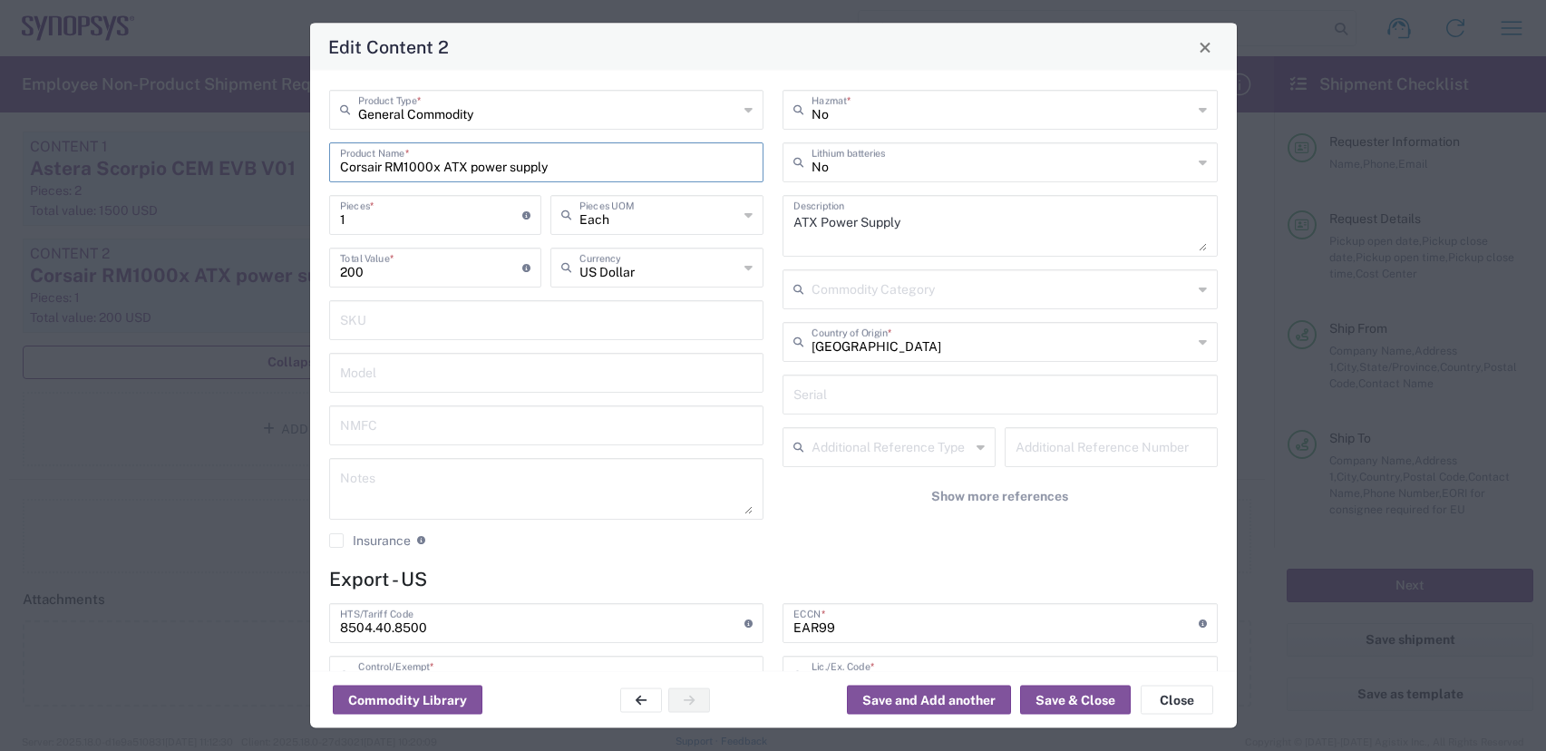
click at [407, 161] on input "Corsair RM1000x ATX power supply" at bounding box center [546, 161] width 413 height 32
type input "Corsair RM750e ATX power supply"
drag, startPoint x: 347, startPoint y: 268, endPoint x: 187, endPoint y: 232, distance: 164.5
click at [187, 232] on div "Edit Content 2 General Commodity Product Type * Corsair RM750e ATX power supply…" at bounding box center [773, 375] width 1546 height 751
type input "100"
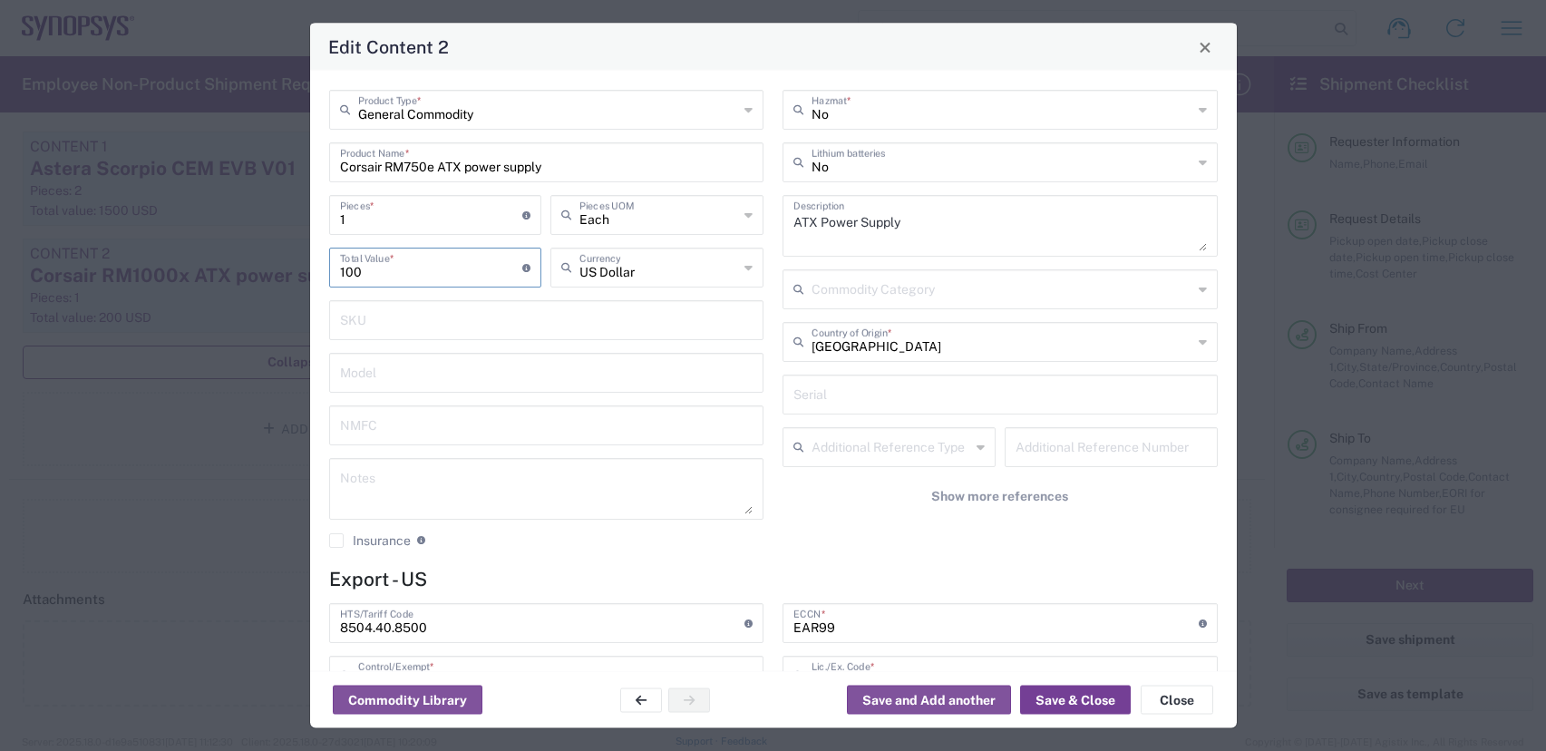
click at [1115, 698] on button "Save & Close" at bounding box center [1075, 699] width 111 height 29
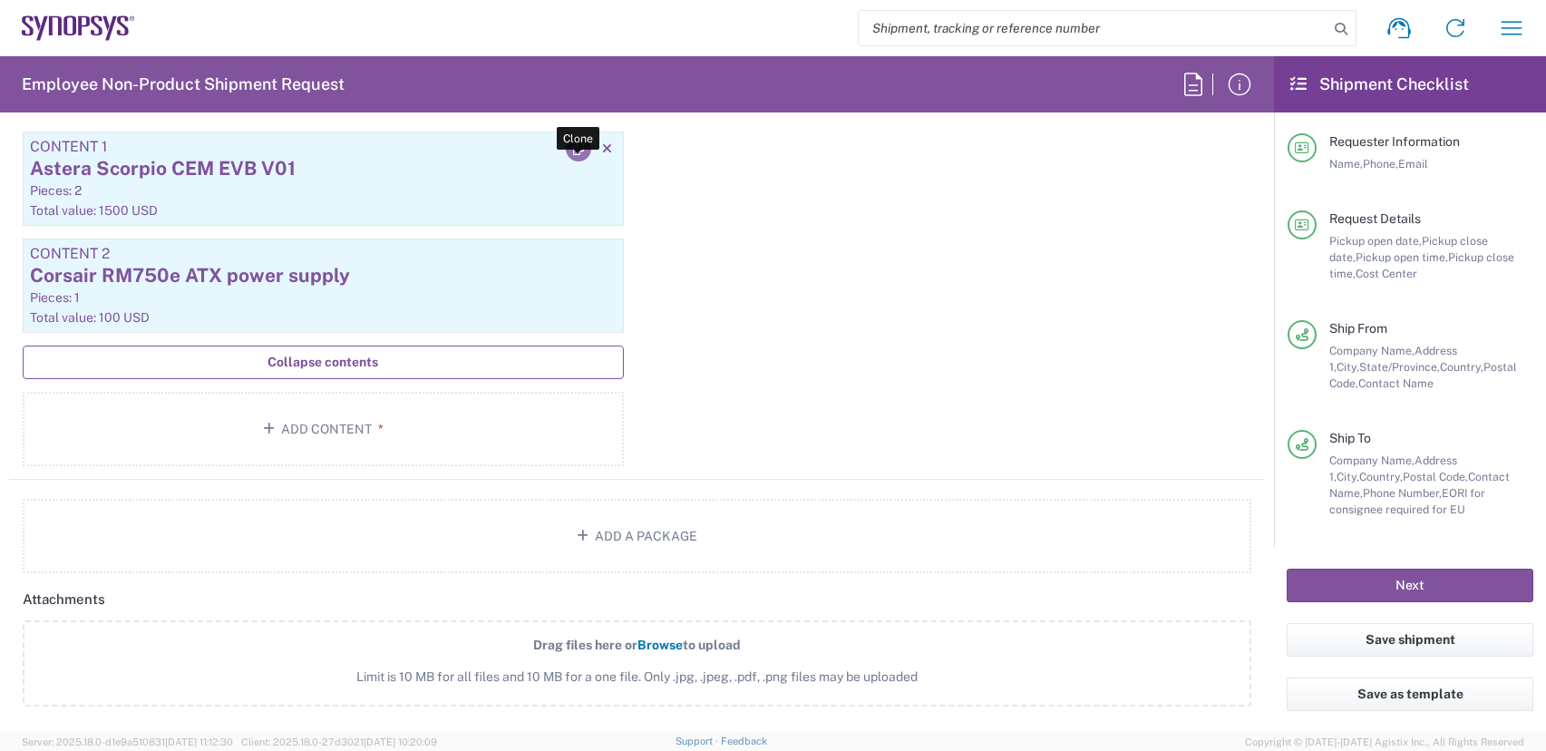
click at [573, 149] on icon "button" at bounding box center [578, 148] width 11 height 13
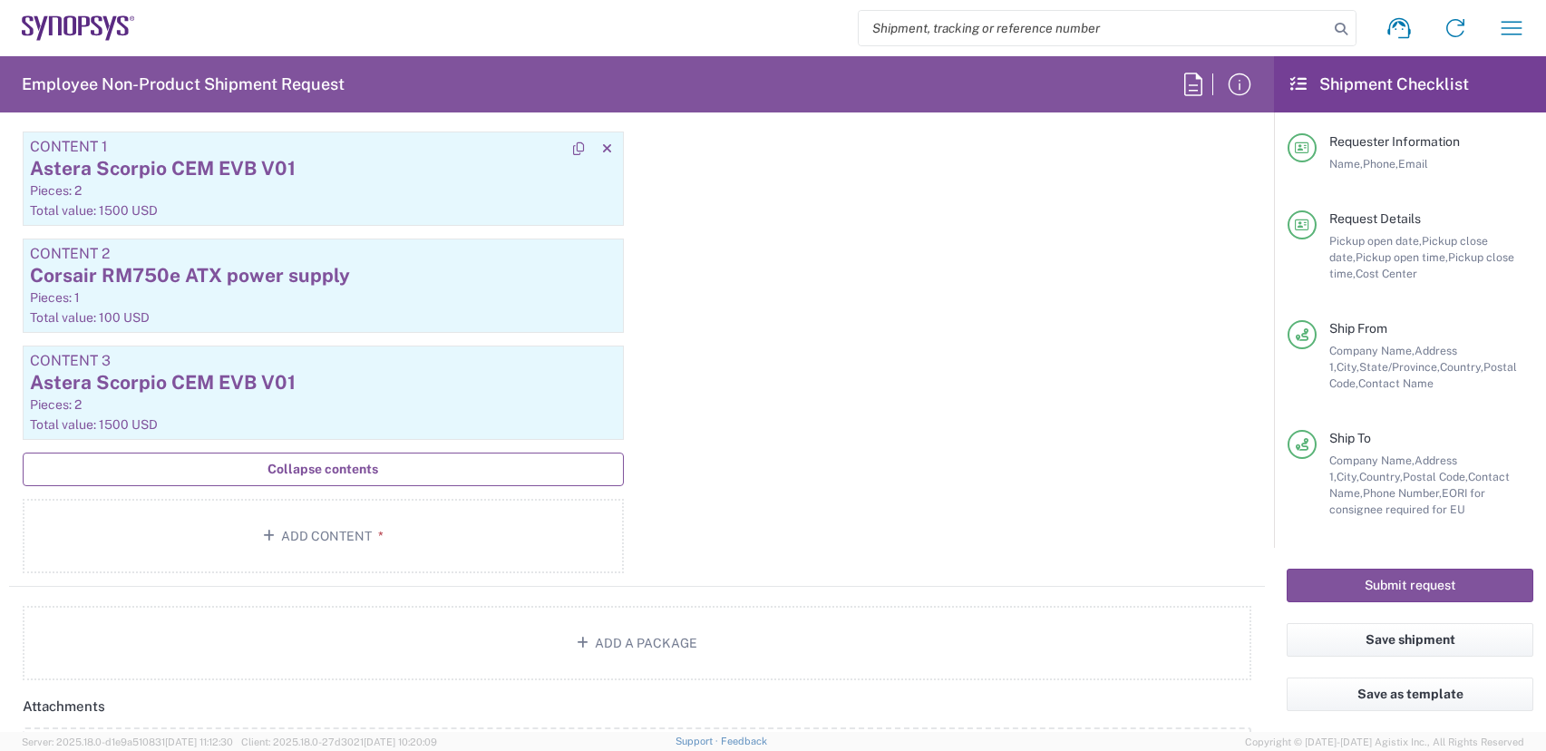
click at [202, 180] on div "Astera Scorpio CEM EVB V01" at bounding box center [323, 168] width 587 height 27
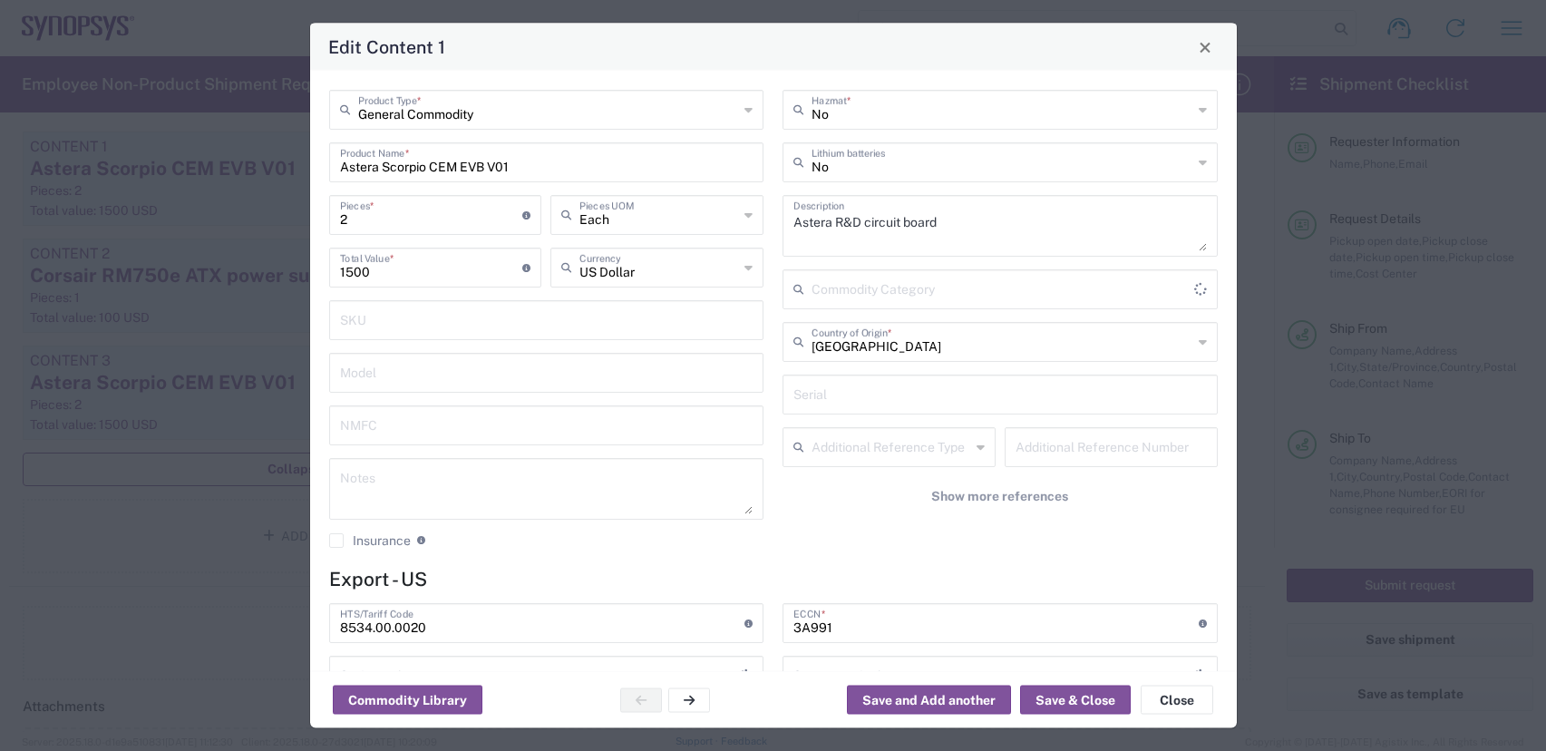
type input "FTR Exemption"
type input "30.37(a)"
drag, startPoint x: 584, startPoint y: 173, endPoint x: 492, endPoint y: 169, distance: 91.7
click at [492, 169] on input "Astera Scorpio CEM EVB V01" at bounding box center [546, 161] width 413 height 32
type input "Astera Scorpio CEM EVB and accessories"
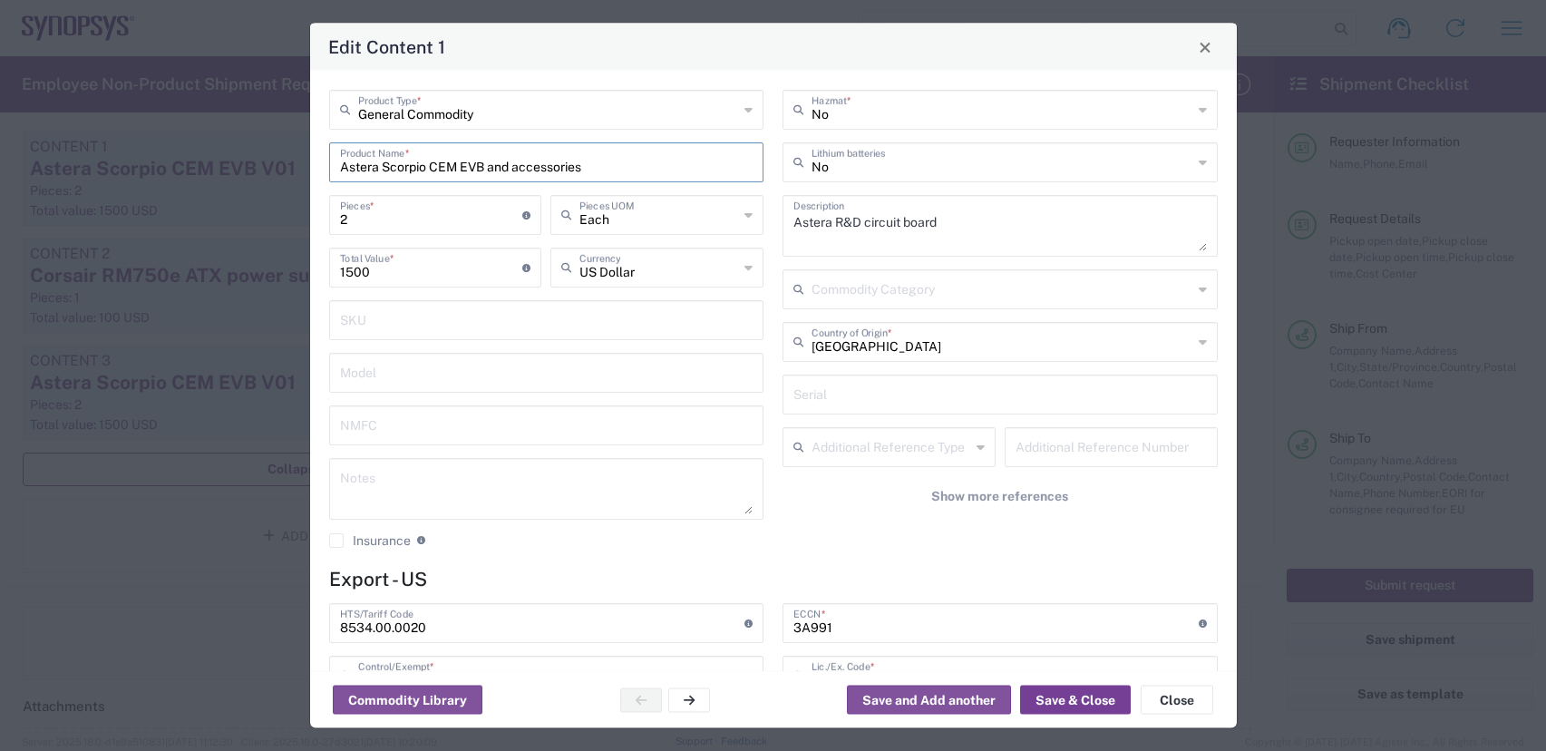
click at [1078, 692] on button "Save & Close" at bounding box center [1075, 699] width 111 height 29
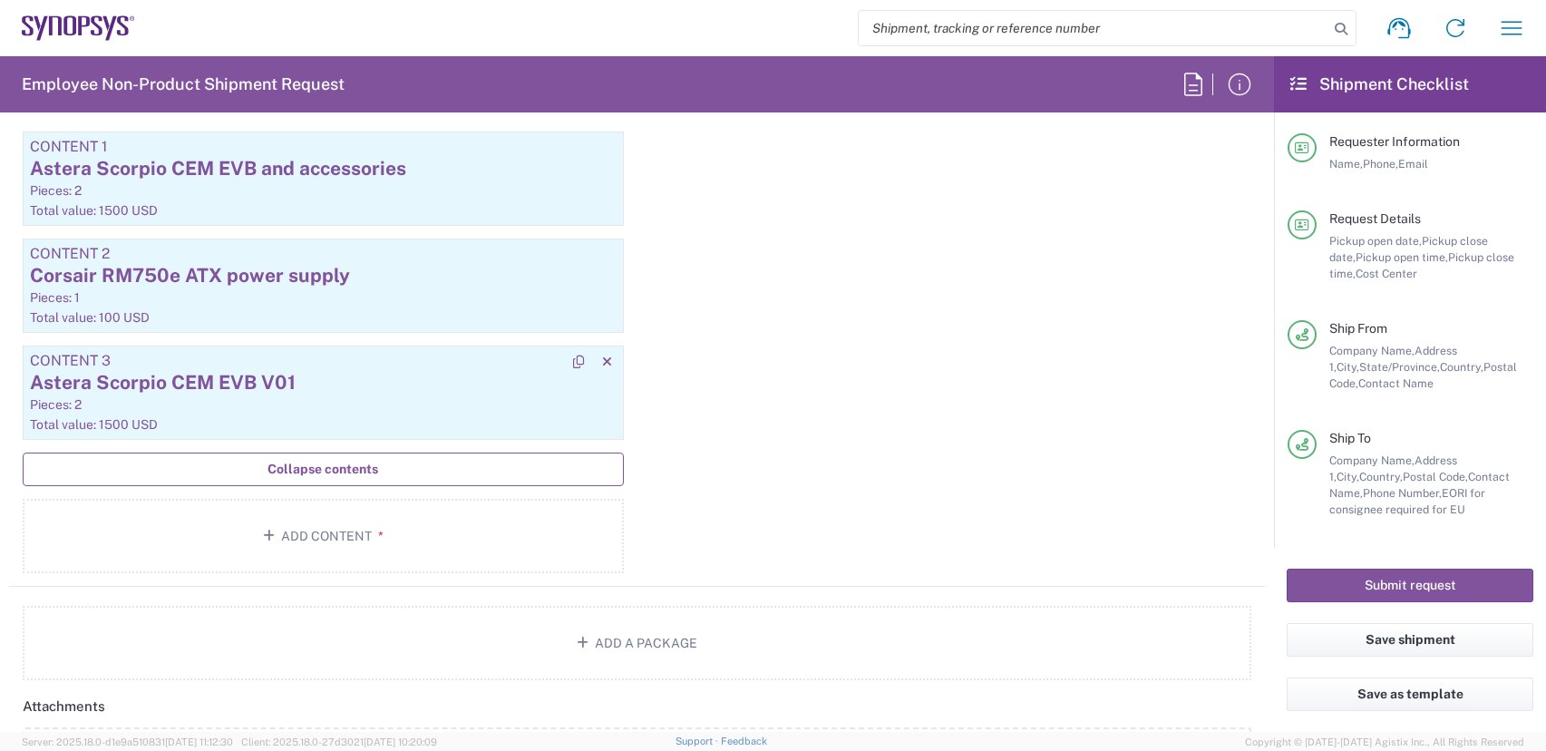
click at [453, 377] on div "Astera Scorpio CEM EVB V01" at bounding box center [323, 382] width 587 height 27
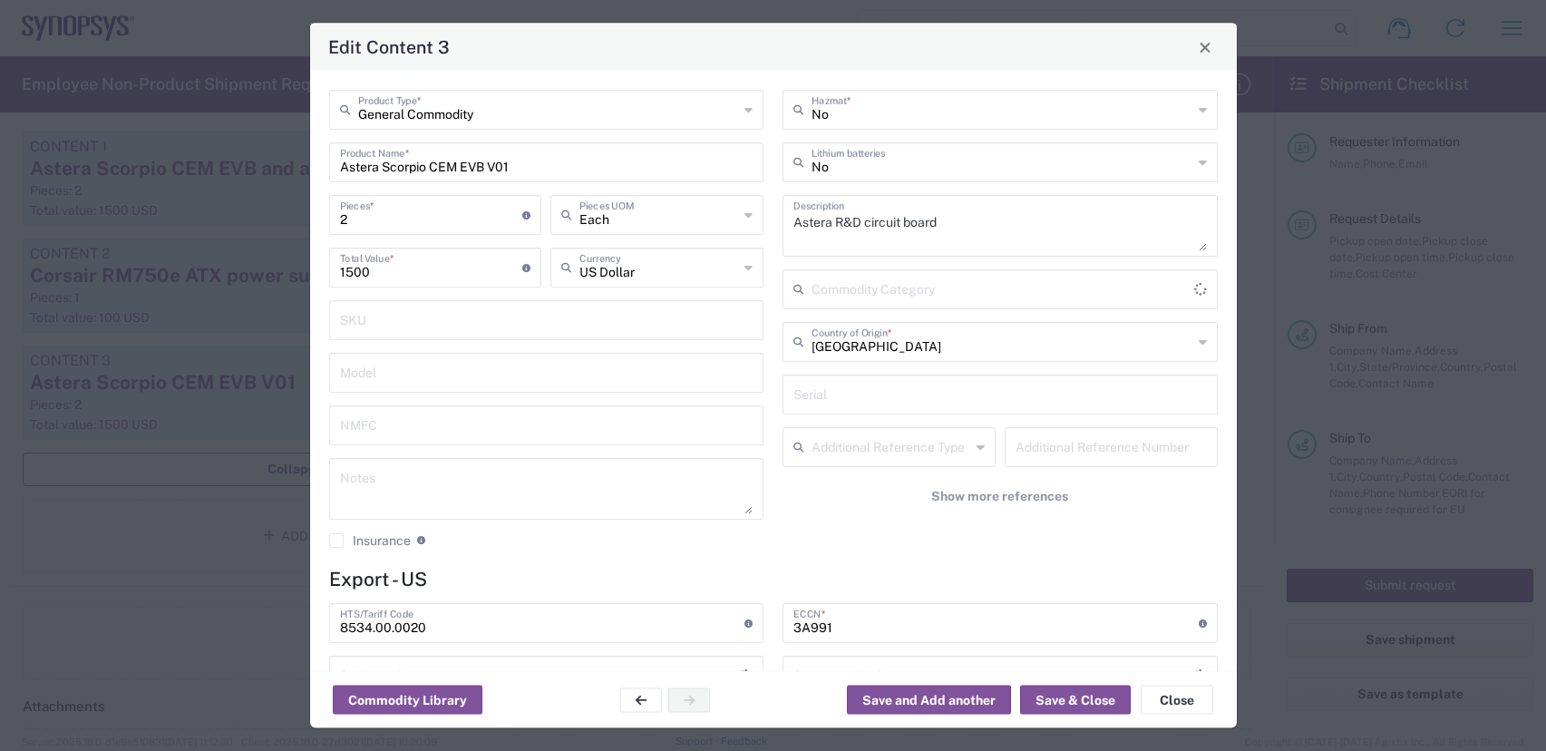
type input "FTR Exemption"
type input "30.37(a)"
click at [463, 166] on input "Astera Scorpio CEM EVB V01" at bounding box center [546, 161] width 413 height 32
click at [485, 165] on input "Astera Scorpio EVB V01" at bounding box center [546, 161] width 413 height 32
type input "Astera Scorpio EVB and accessories"
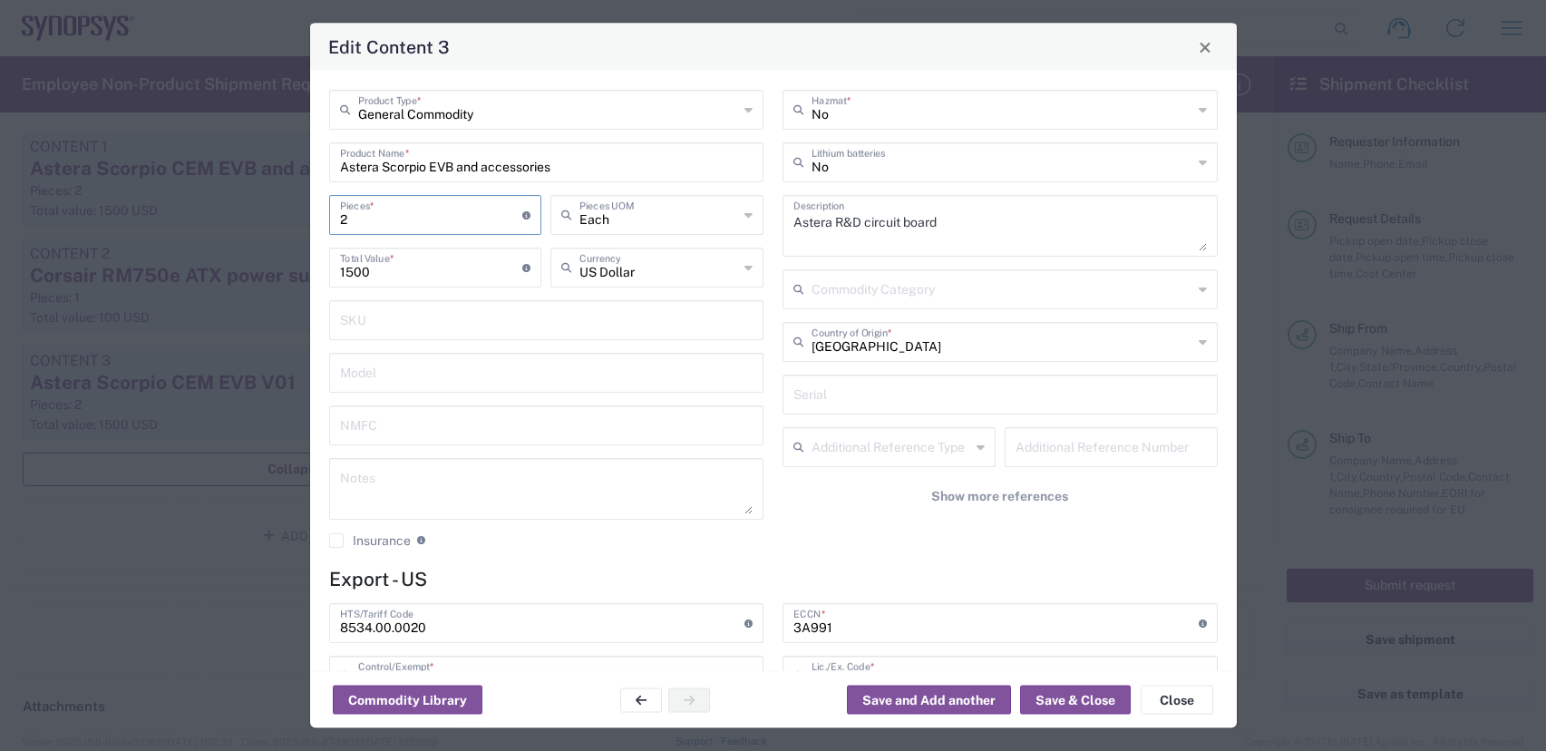
drag, startPoint x: 357, startPoint y: 220, endPoint x: 68, endPoint y: 122, distance: 305.3
click at [335, 207] on div "2 Pieces * Number of pieces inside all the packages" at bounding box center [435, 215] width 213 height 40
type input "1"
type input "750"
type input "1"
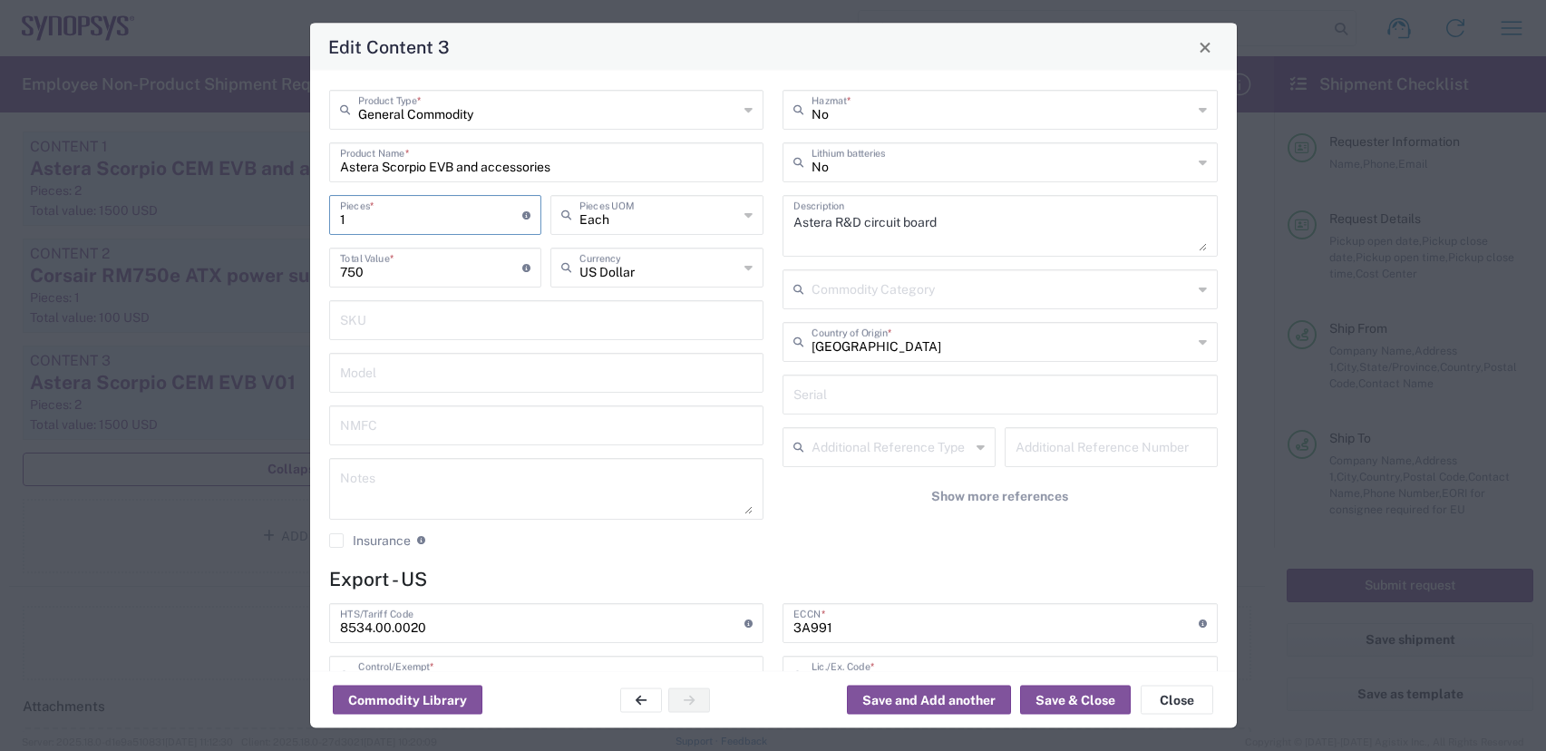
drag, startPoint x: 427, startPoint y: 273, endPoint x: -69, endPoint y: 44, distance: 546.0
click at [0, 44] on html "Shipment request Shipment tracking Employee non-product shipment request My shi…" at bounding box center [773, 375] width 1546 height 751
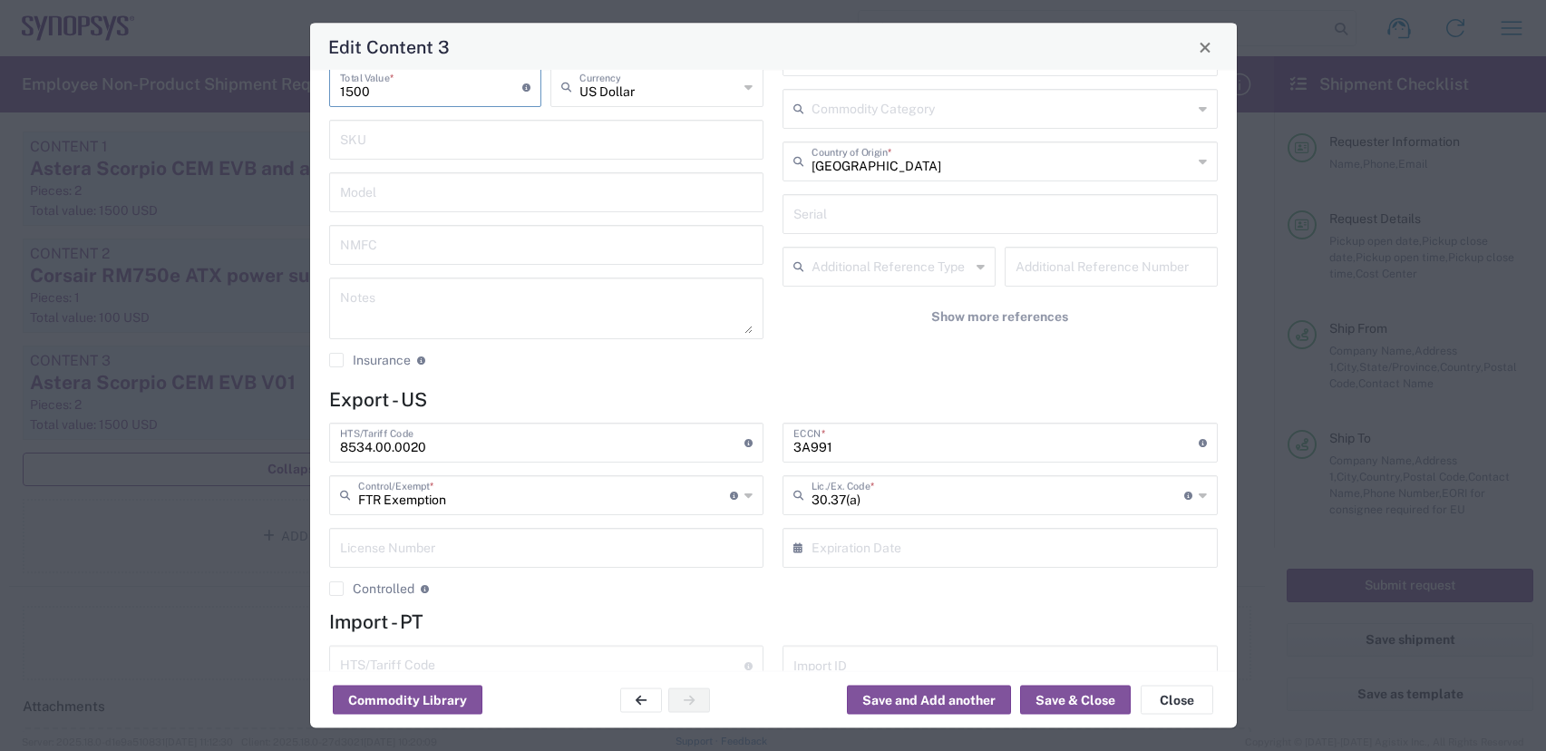
scroll to position [181, 0]
type input "1500"
drag, startPoint x: 1067, startPoint y: 692, endPoint x: 748, endPoint y: 484, distance: 380.7
click at [1067, 689] on button "Save & Close" at bounding box center [1075, 699] width 111 height 29
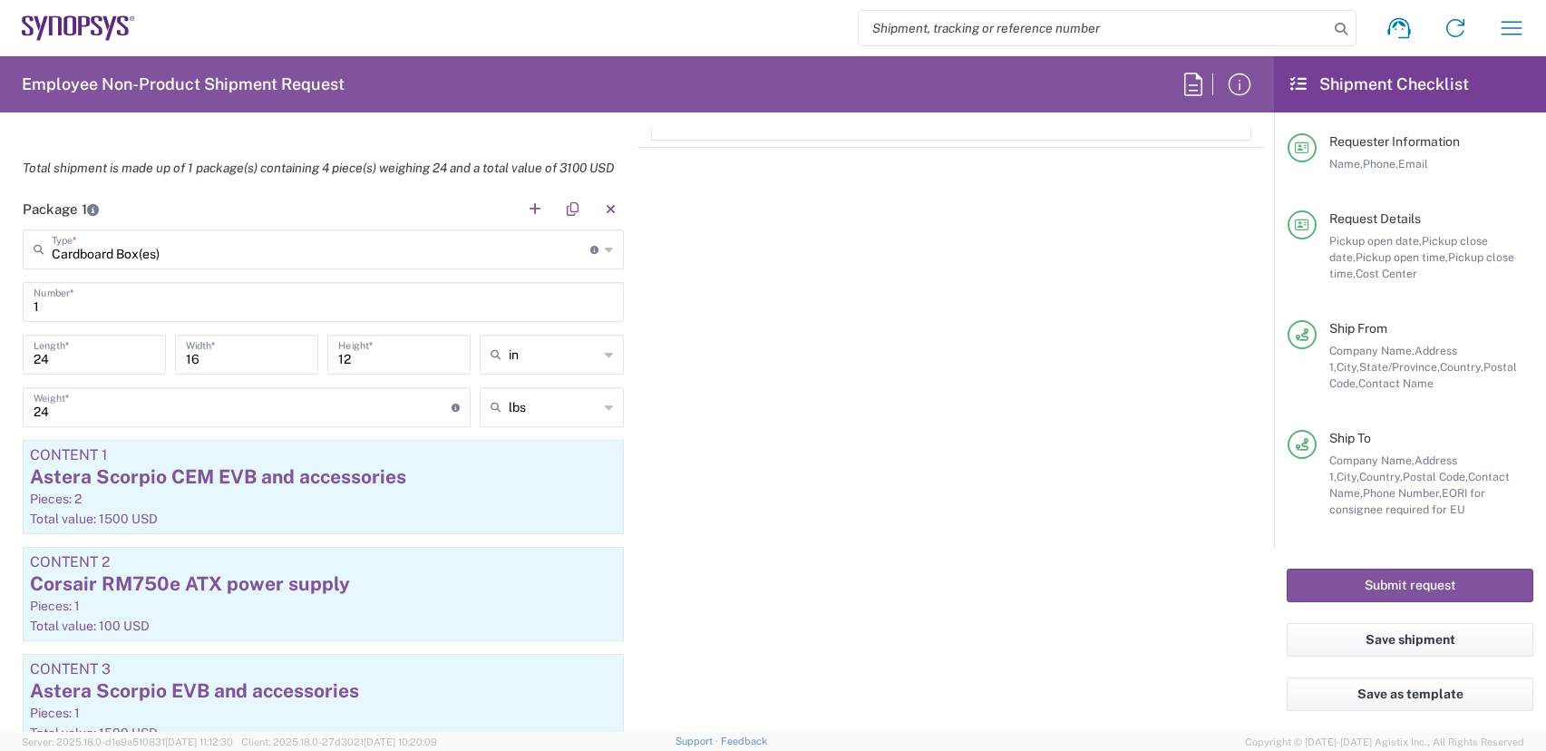
scroll to position [1541, 0]
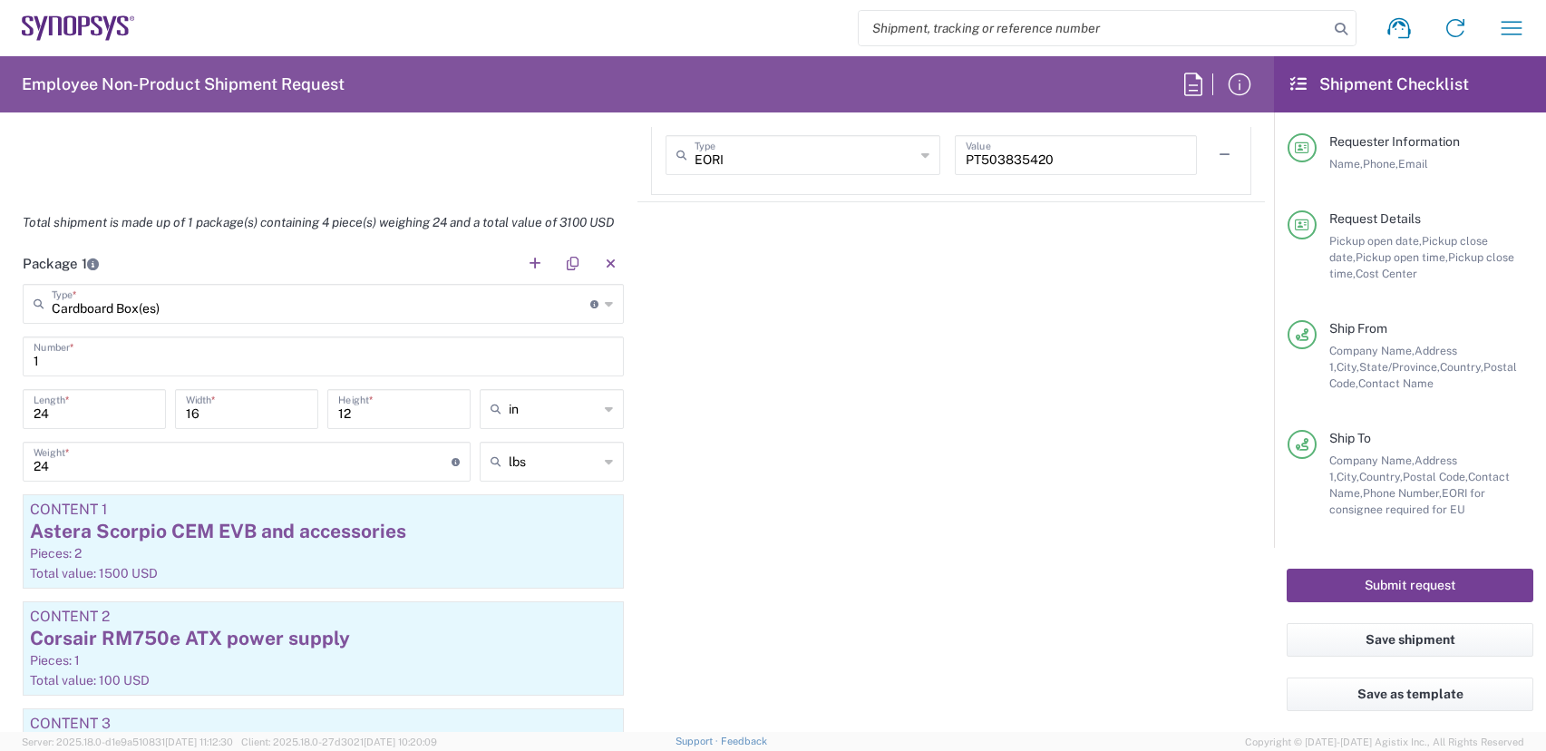
click at [1378, 587] on button "Submit request" at bounding box center [1409, 585] width 247 height 34
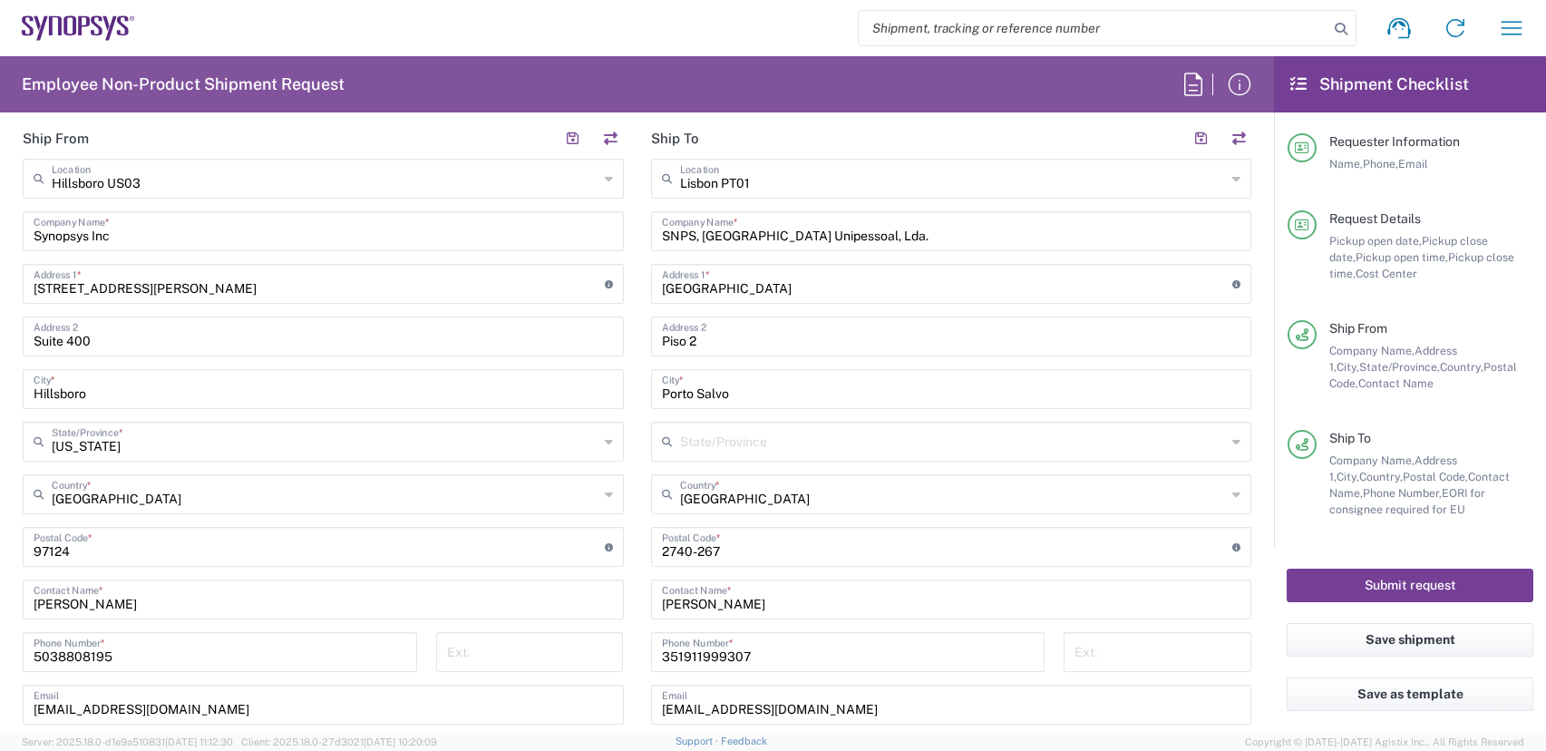
scroll to position [272, 0]
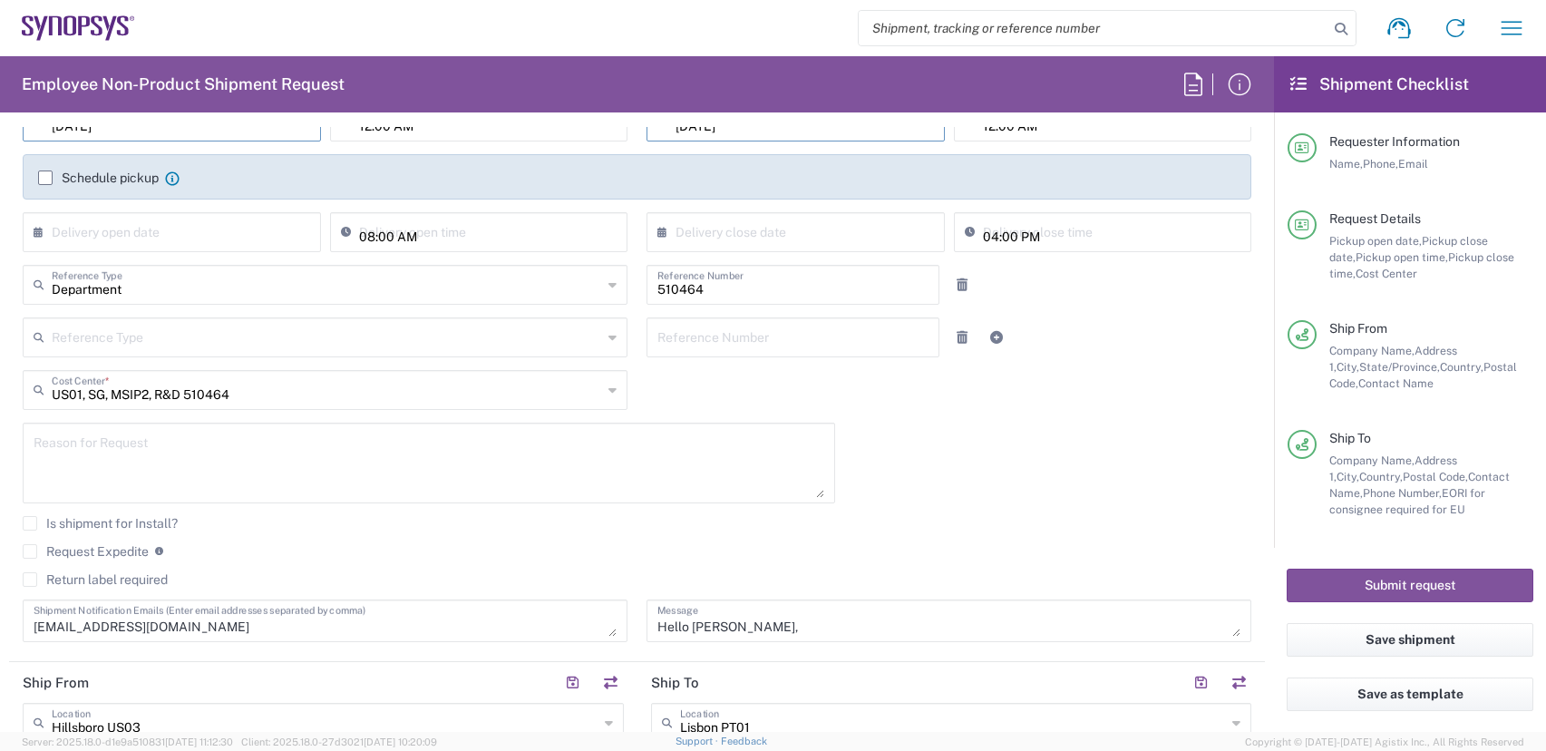
click at [34, 553] on label "Request Expedite" at bounding box center [86, 551] width 126 height 15
click at [30, 551] on input "Request Expedite" at bounding box center [30, 551] width 0 height 0
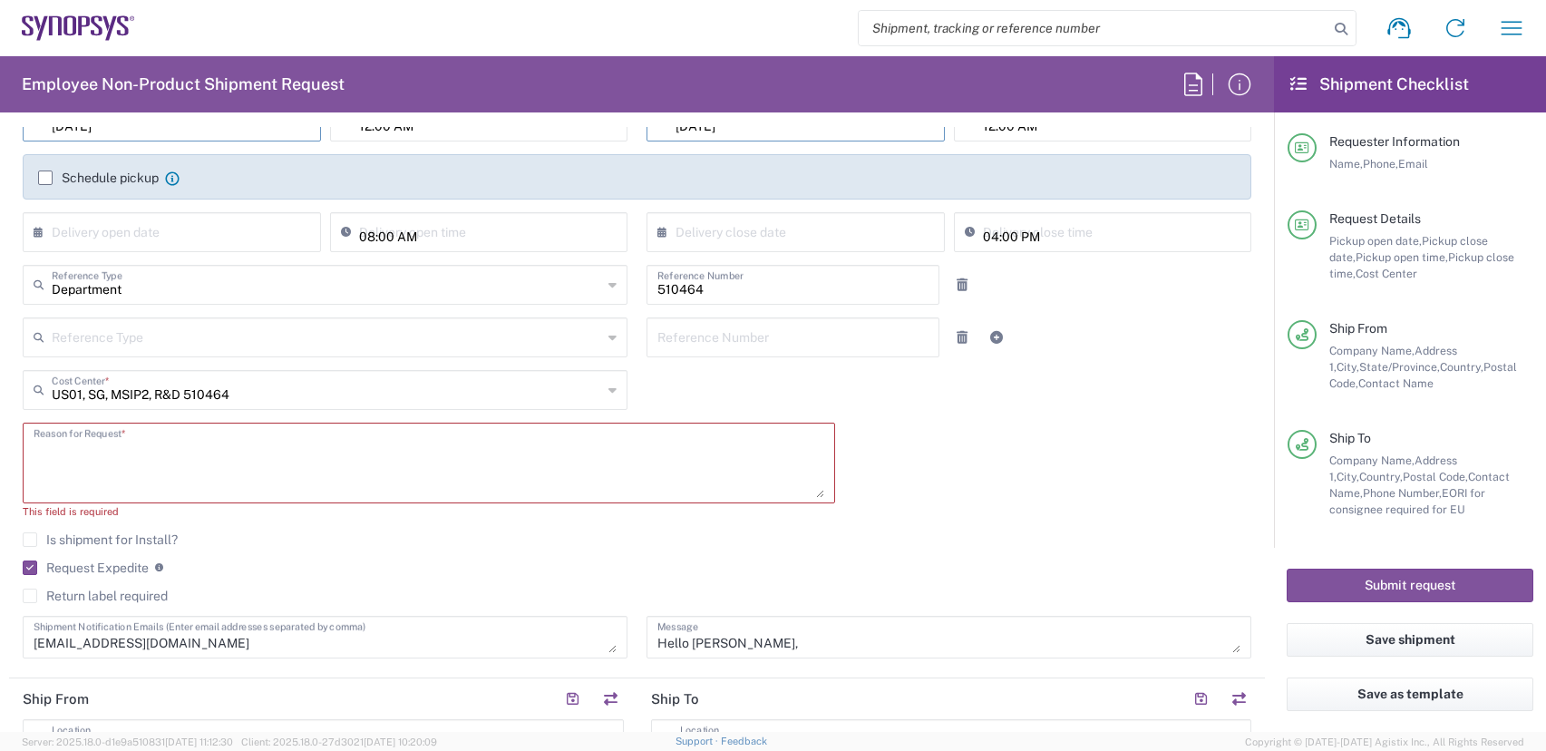
click at [164, 467] on textarea at bounding box center [429, 463] width 791 height 70
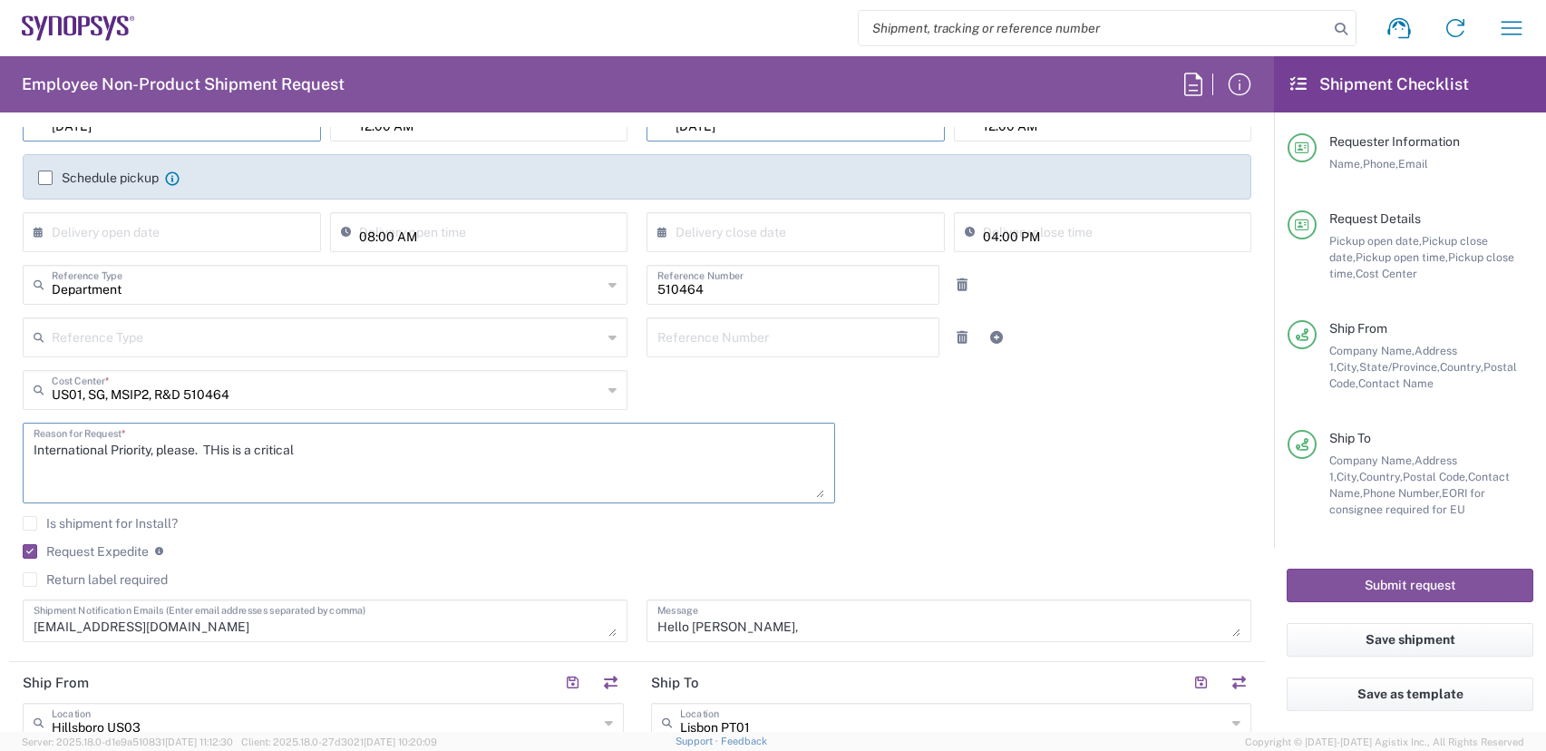
click at [226, 455] on textarea "International Priority, please. THis is a critical" at bounding box center [429, 463] width 791 height 70
click at [328, 449] on textarea "International Priority, please. This is a critical" at bounding box center [429, 463] width 791 height 70
type textarea "International Priority, please. This is a critical debug. Eric Beilstein"
click at [1393, 587] on button "Submit request" at bounding box center [1409, 585] width 247 height 34
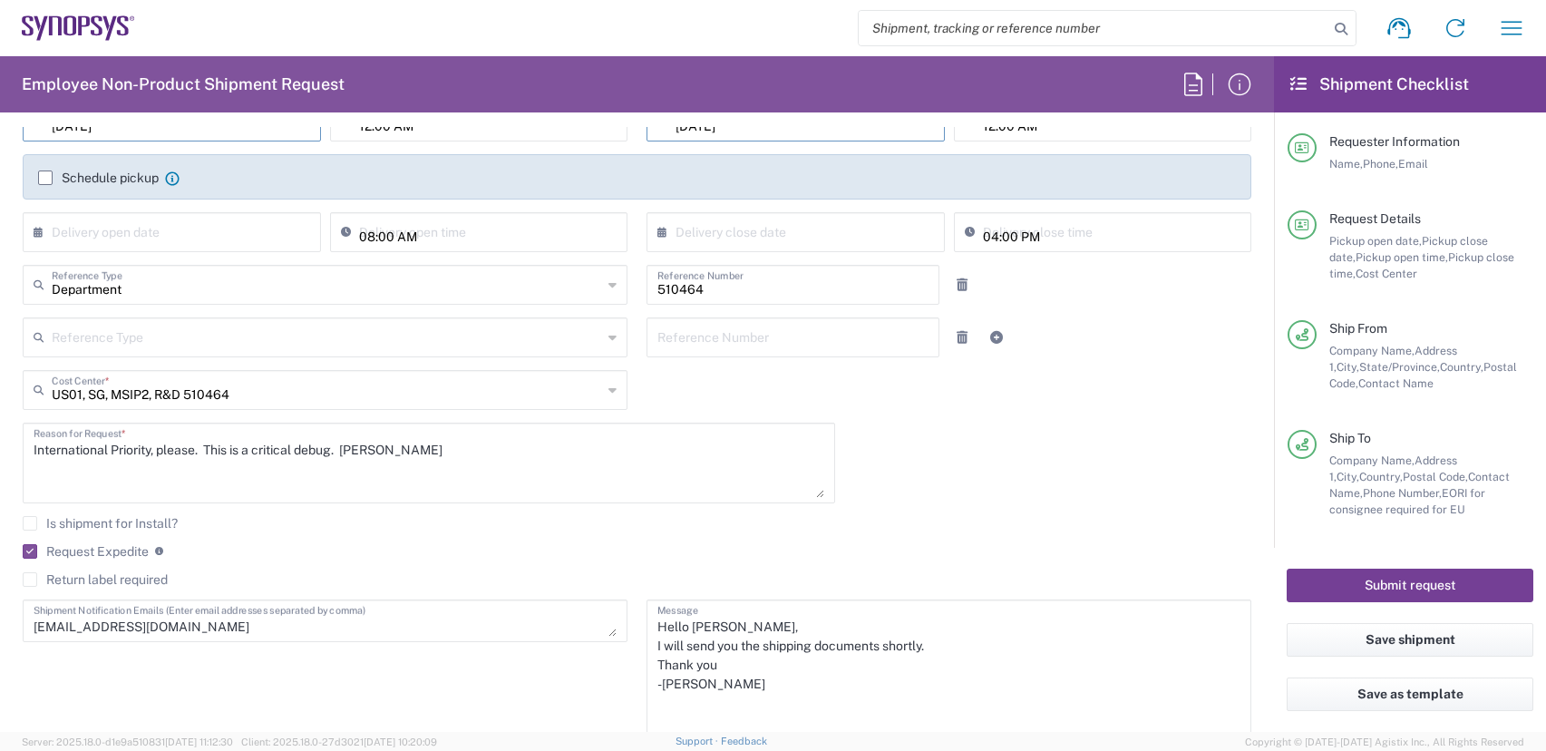
drag, startPoint x: 1220, startPoint y: 630, endPoint x: 1306, endPoint y: 744, distance: 143.1
click at [1306, 744] on agx-forms-host "Shipment request Shipment tracking Employee non-product shipment request My shi…" at bounding box center [773, 375] width 1546 height 751
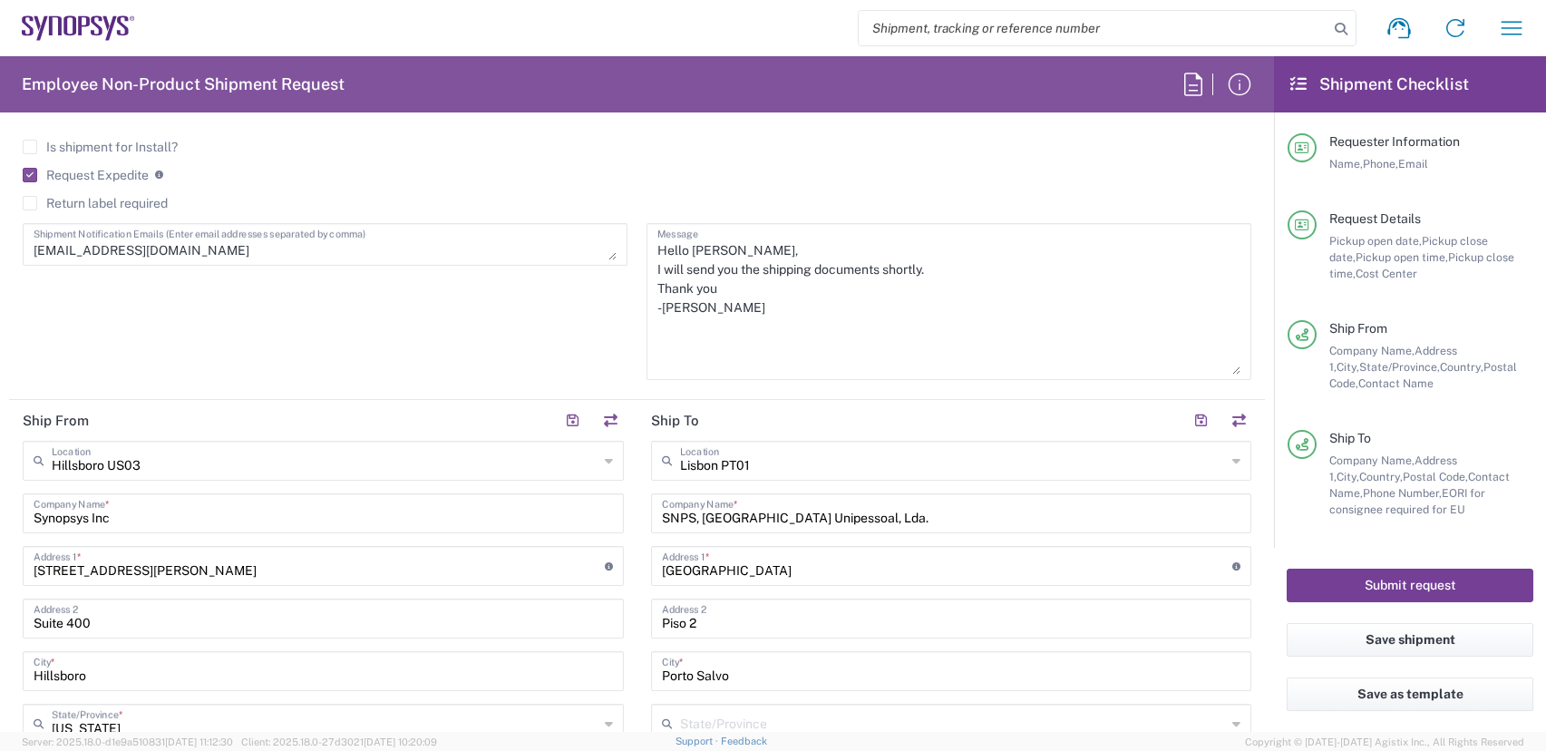
scroll to position [725, 0]
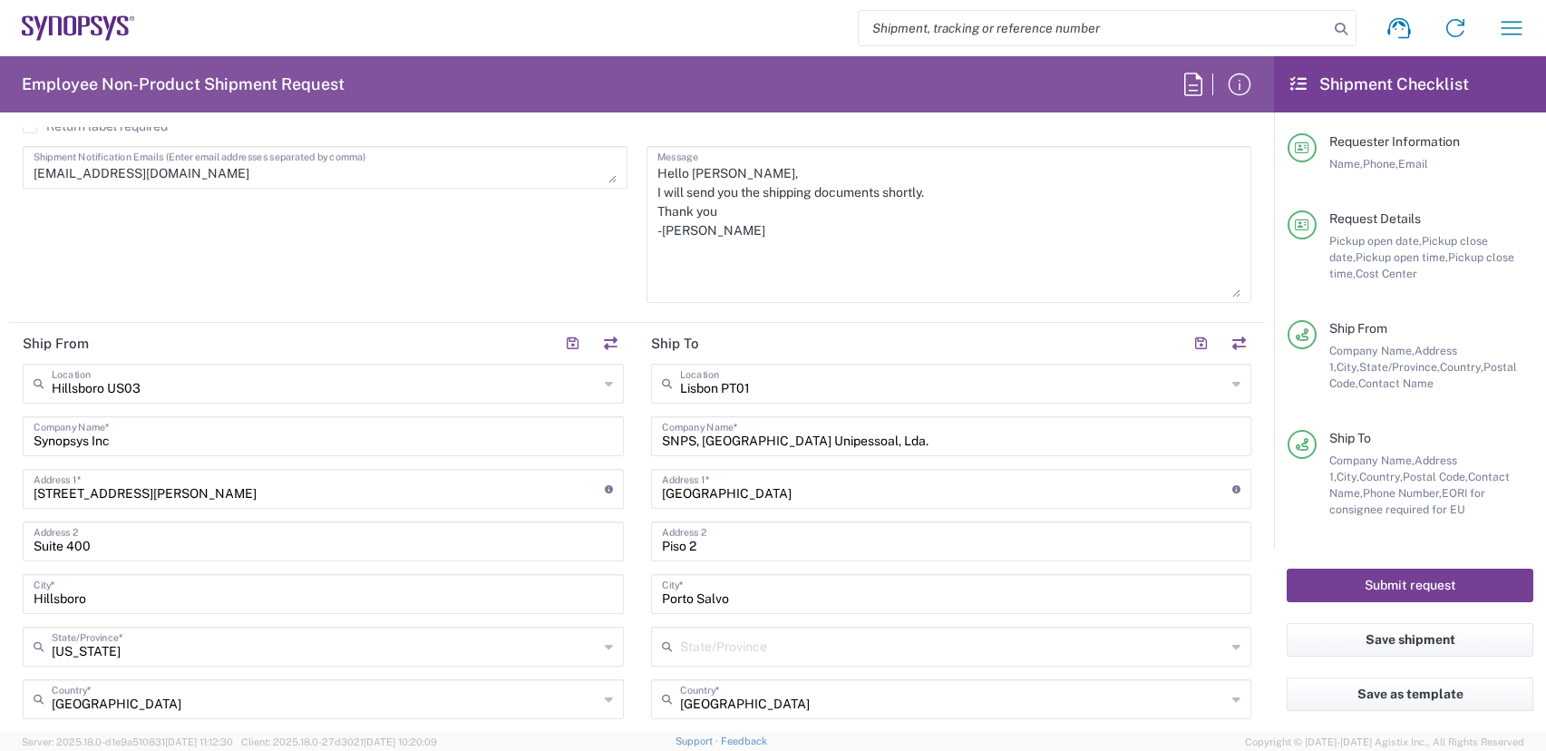
click at [1394, 588] on button "Submit request" at bounding box center [1409, 585] width 247 height 34
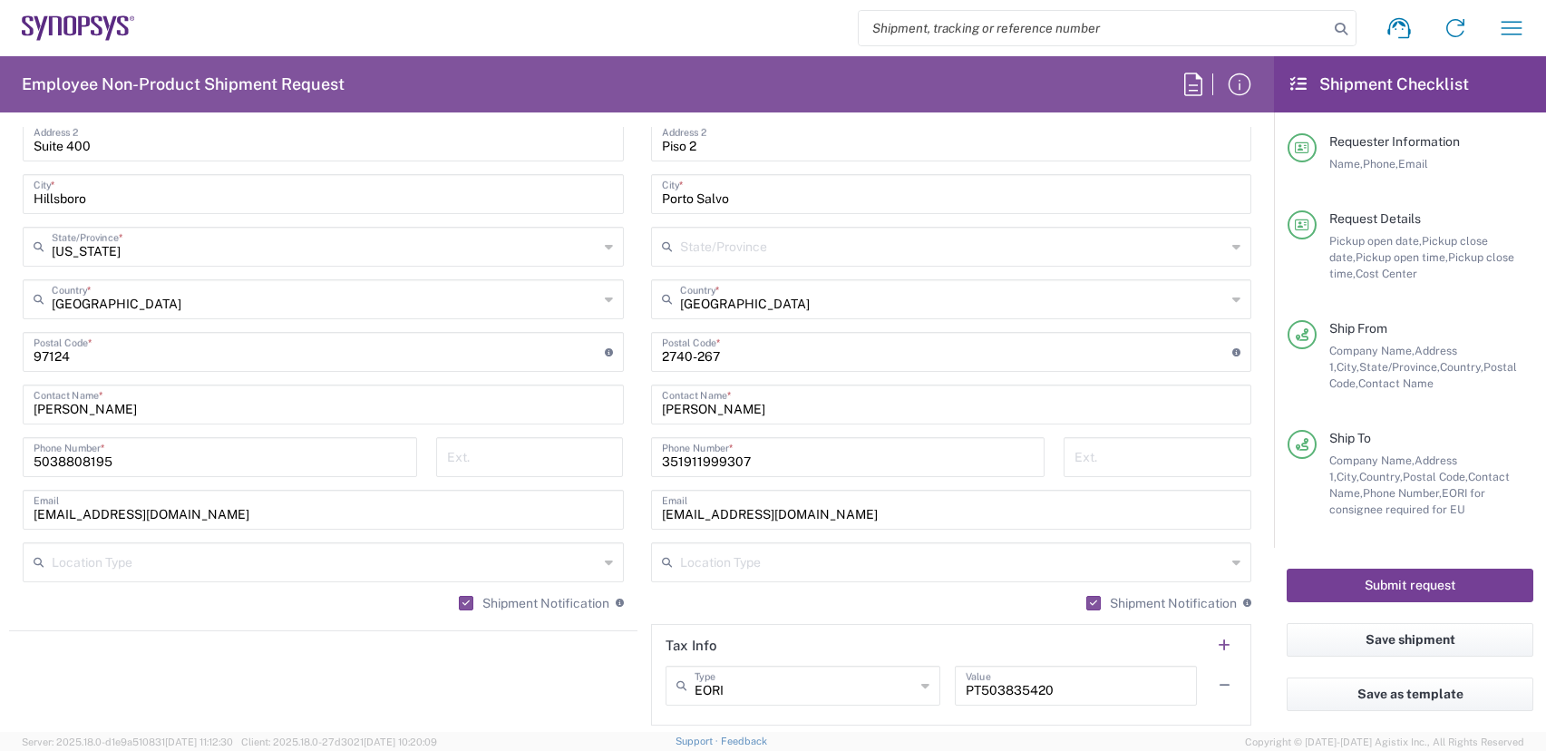
scroll to position [1541, 0]
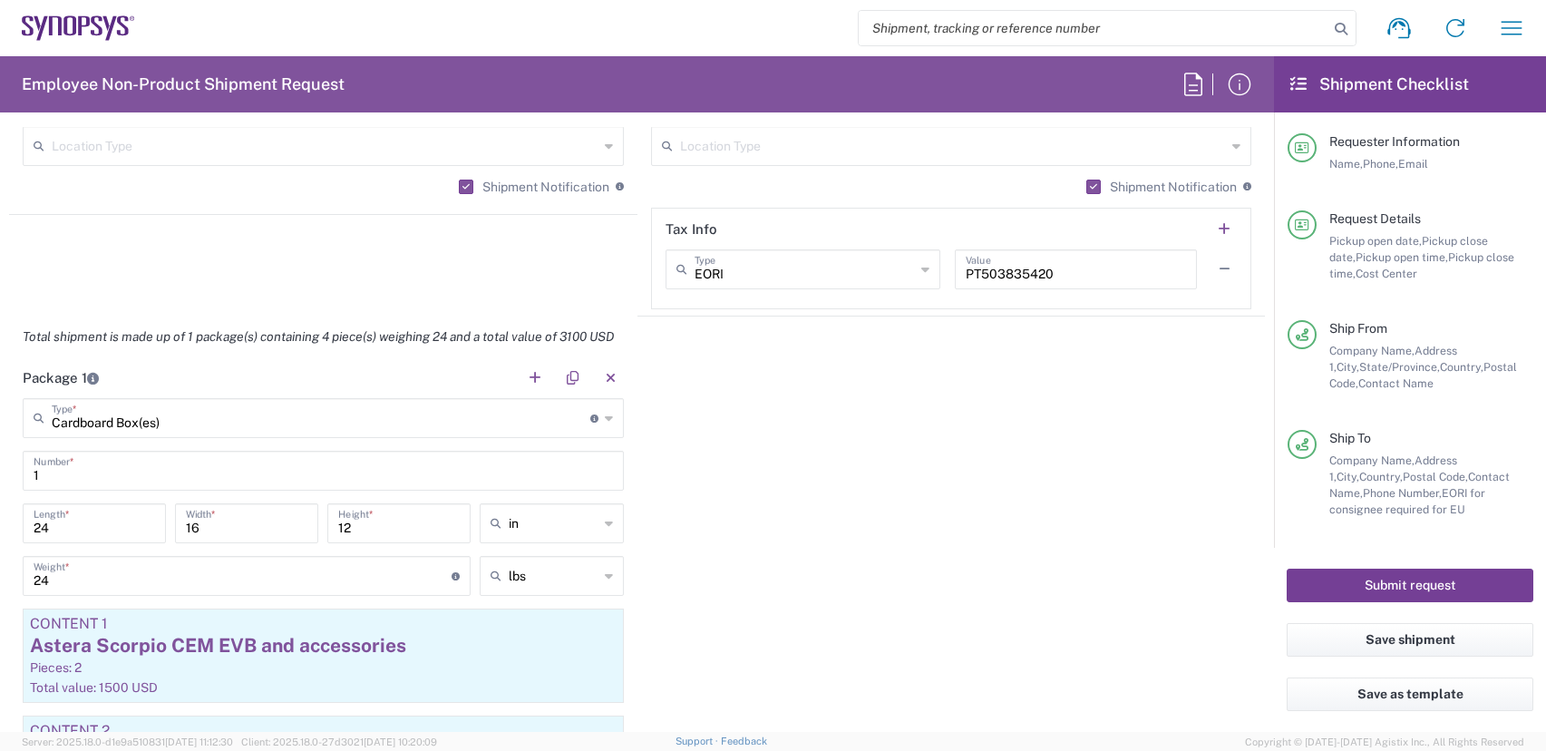
click at [1408, 577] on button "Submit request" at bounding box center [1409, 585] width 247 height 34
click at [1416, 639] on button "Save shipment" at bounding box center [1409, 640] width 247 height 34
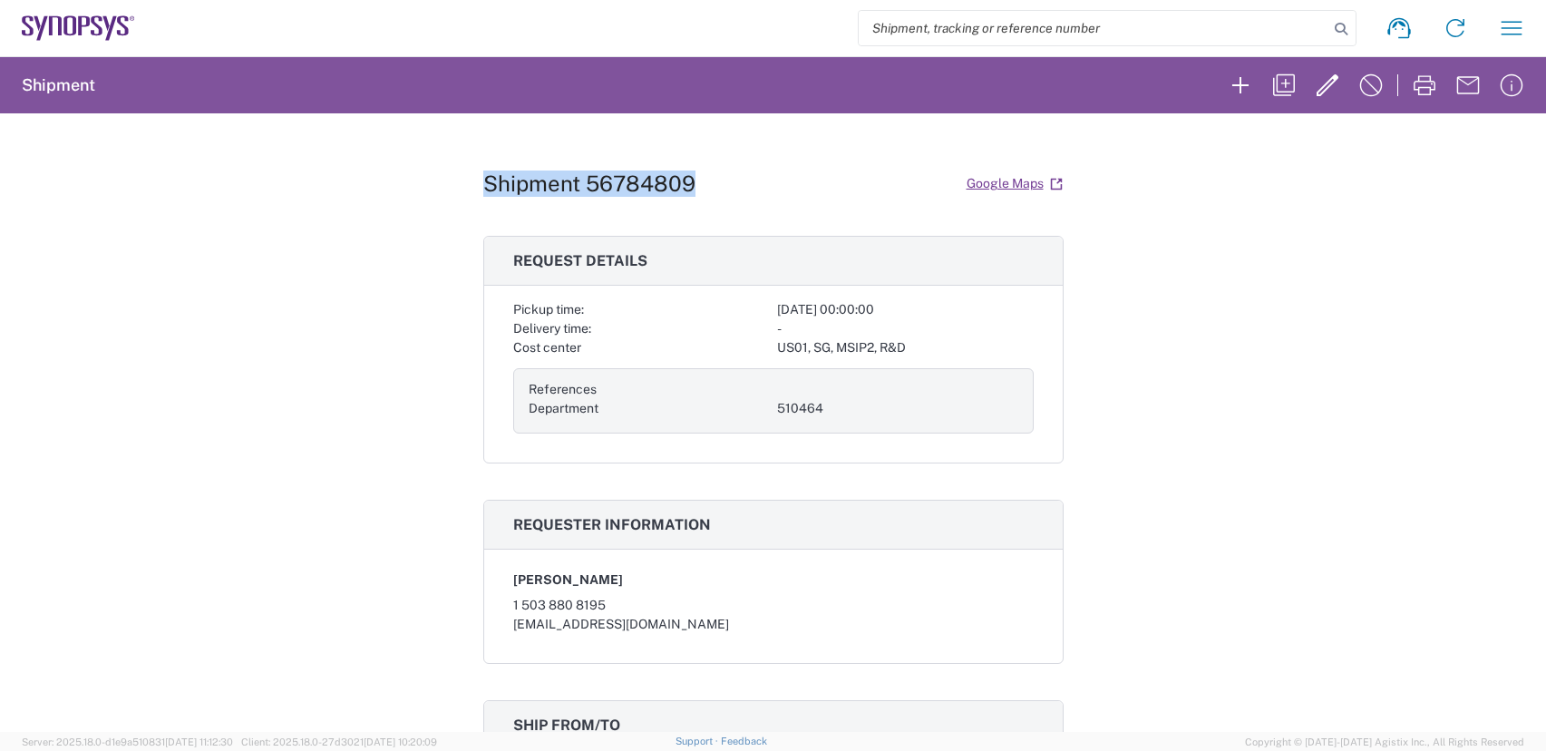
drag, startPoint x: 692, startPoint y: 189, endPoint x: 389, endPoint y: 166, distance: 303.6
click at [389, 166] on div "Shipment 56784809 Google Maps Request details Pickup time: 2025-09-10 00:00:00 …" at bounding box center [773, 422] width 1546 height 618
copy h1 "Shipment 56784809"
click at [1511, 41] on icon "button" at bounding box center [1511, 28] width 29 height 29
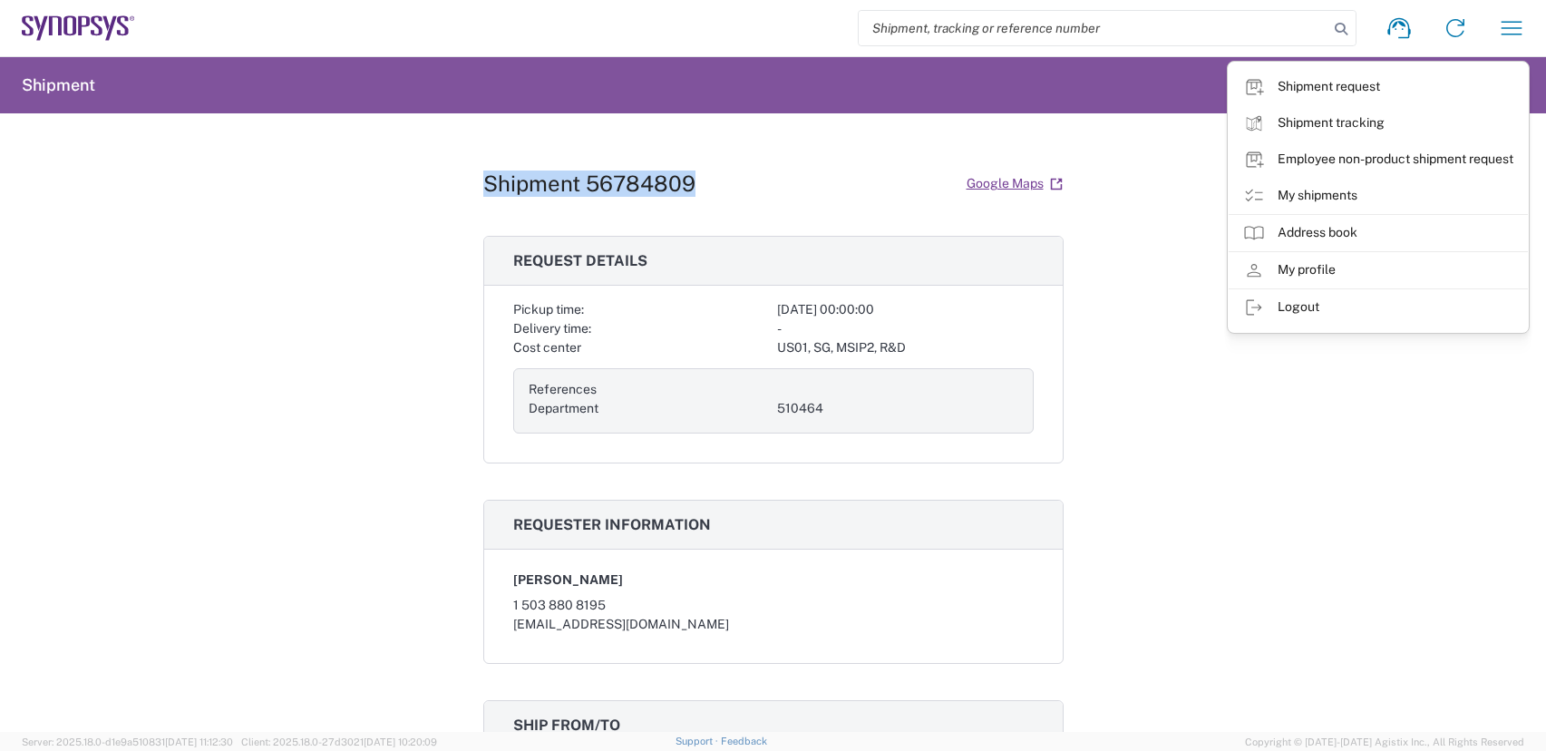
drag, startPoint x: 1352, startPoint y: 194, endPoint x: 194, endPoint y: 15, distance: 1171.5
click at [1352, 194] on link "My shipments" at bounding box center [1377, 196] width 299 height 36
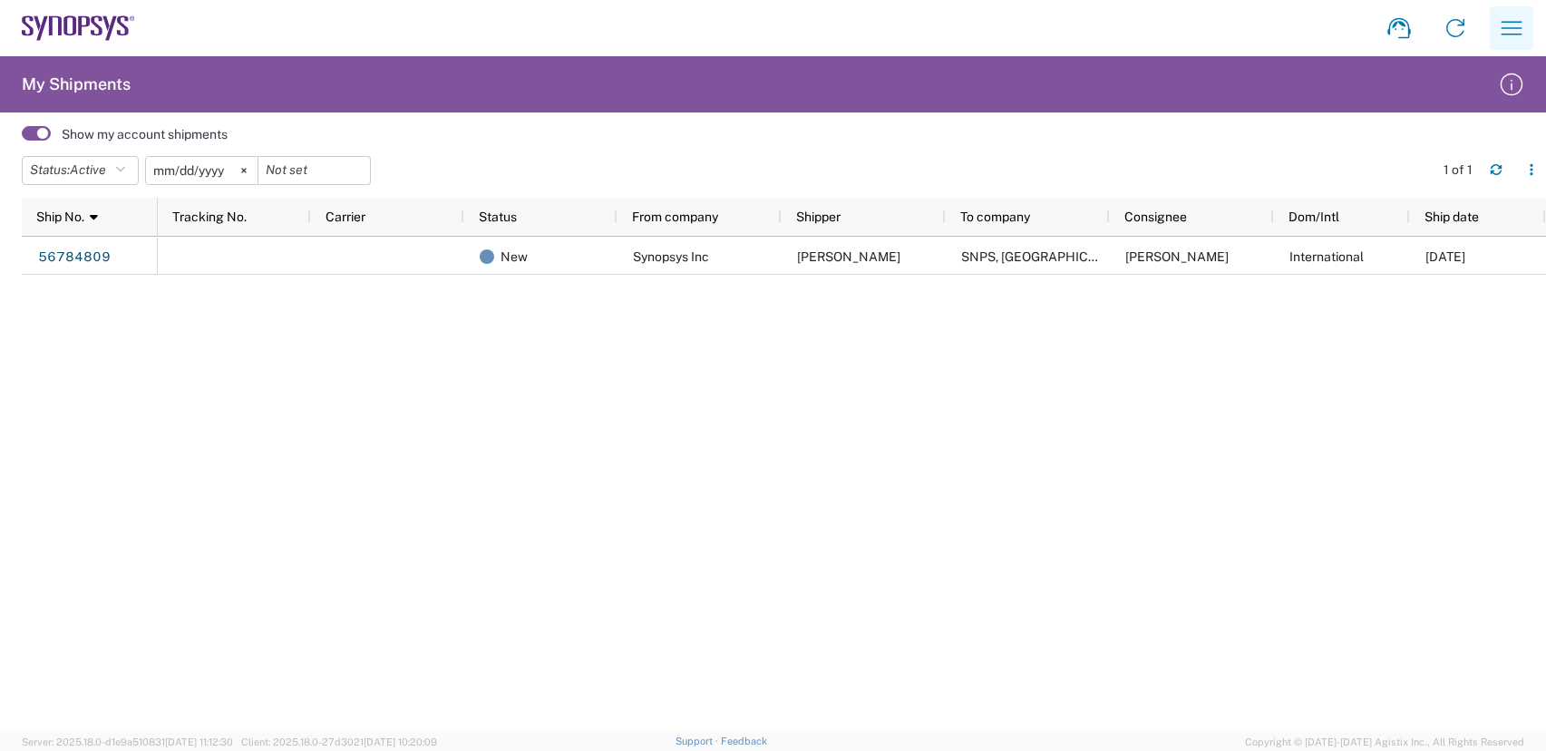
click at [1503, 26] on icon "button" at bounding box center [1511, 28] width 29 height 29
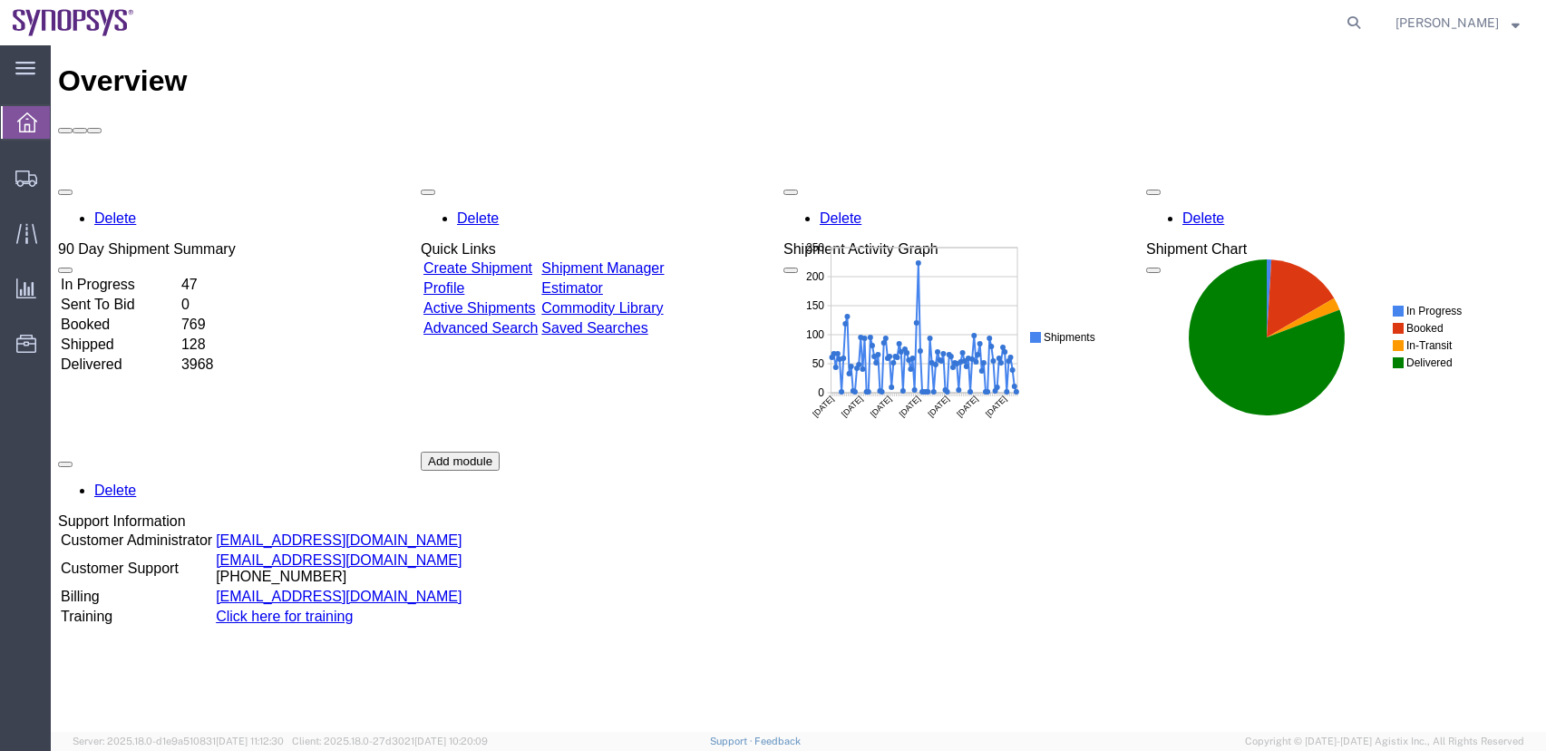
click at [763, 34] on div at bounding box center [758, 22] width 1222 height 45
